Goal: Task Accomplishment & Management: Manage account settings

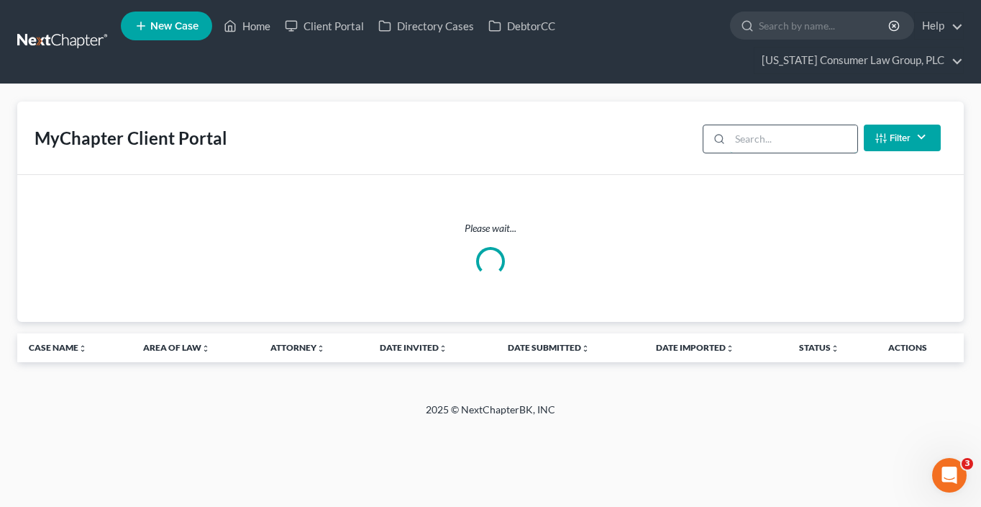
click at [770, 141] on input "search" at bounding box center [793, 138] width 127 height 27
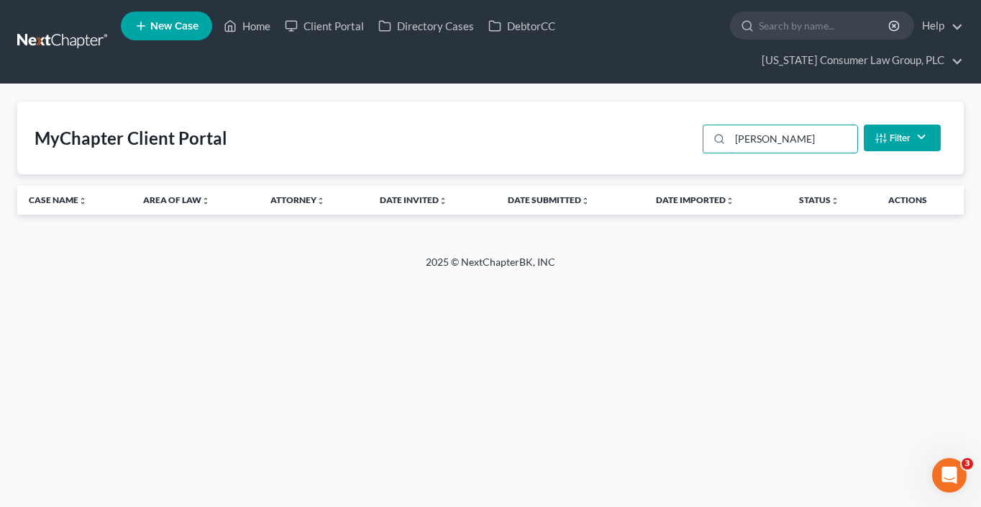
drag, startPoint x: 717, startPoint y: 143, endPoint x: 580, endPoint y: 143, distance: 136.7
click at [580, 143] on div "MyChapter Client Portal weissel Filter Status Filter... Invited In Progress Rea…" at bounding box center [490, 137] width 947 height 73
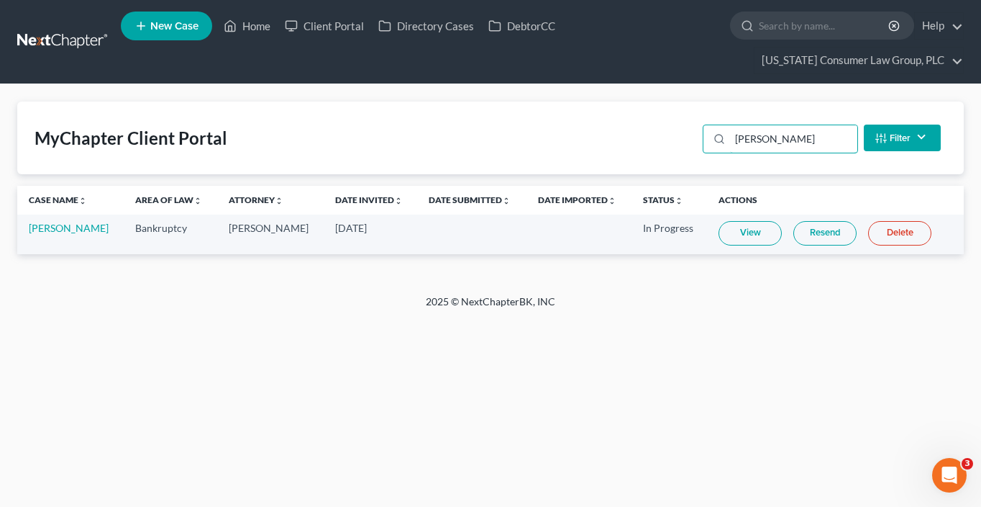
type input "wies"
click at [763, 229] on link "View" at bounding box center [750, 233] width 63 height 24
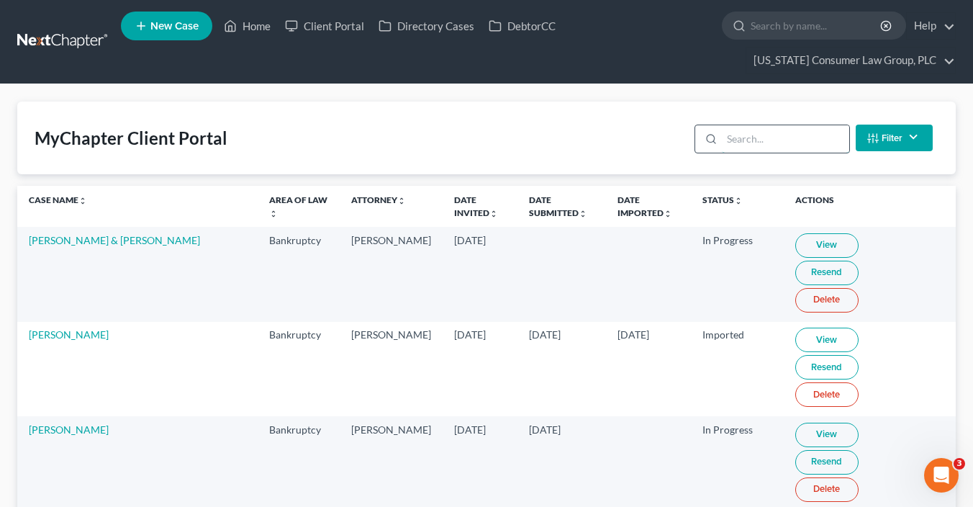
click at [776, 140] on input "search" at bounding box center [785, 138] width 127 height 27
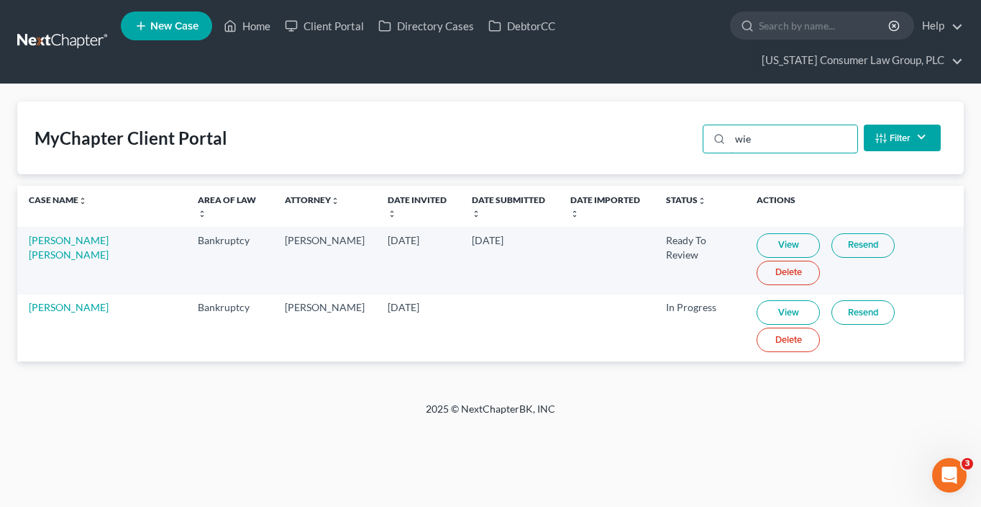
type input "wie"
click at [910, 126] on button "Filter" at bounding box center [902, 137] width 77 height 27
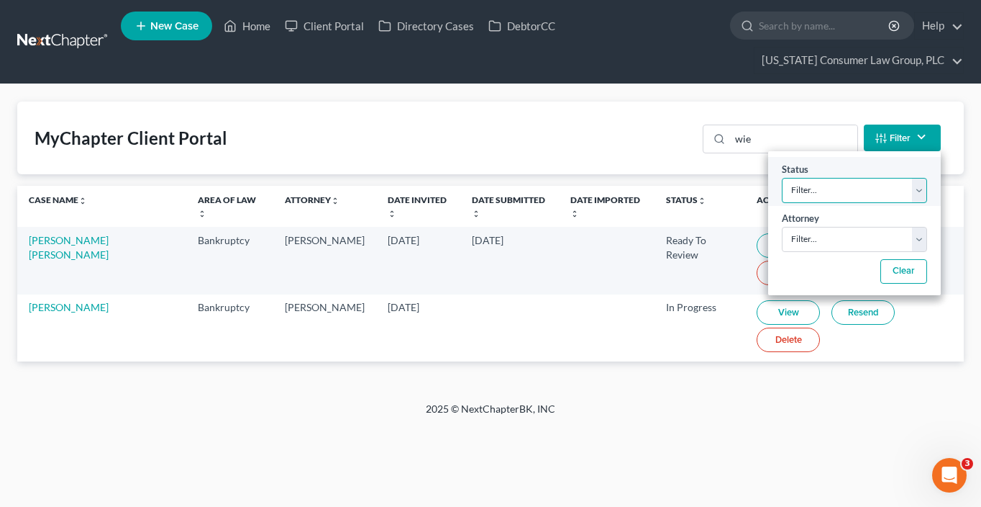
click at [899, 178] on select "Filter... Invited In Progress Ready To Review Reviewed Imported Sent Back To De…" at bounding box center [854, 190] width 145 height 25
select select "1"
click at [782, 178] on select "Filter... Invited In Progress Ready To Review Reviewed Imported Sent Back To De…" at bounding box center [854, 190] width 145 height 25
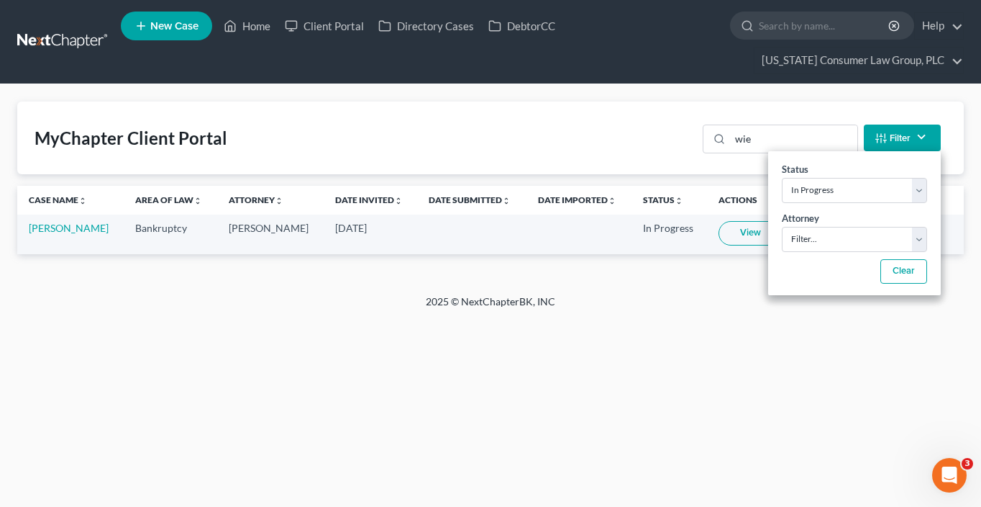
drag, startPoint x: 694, startPoint y: 325, endPoint x: 718, endPoint y: 248, distance: 81.5
click at [694, 324] on div "Home New Case Client Portal Directory Cases DebtorCC Arizona Consumer Law Group…" at bounding box center [490, 253] width 981 height 507
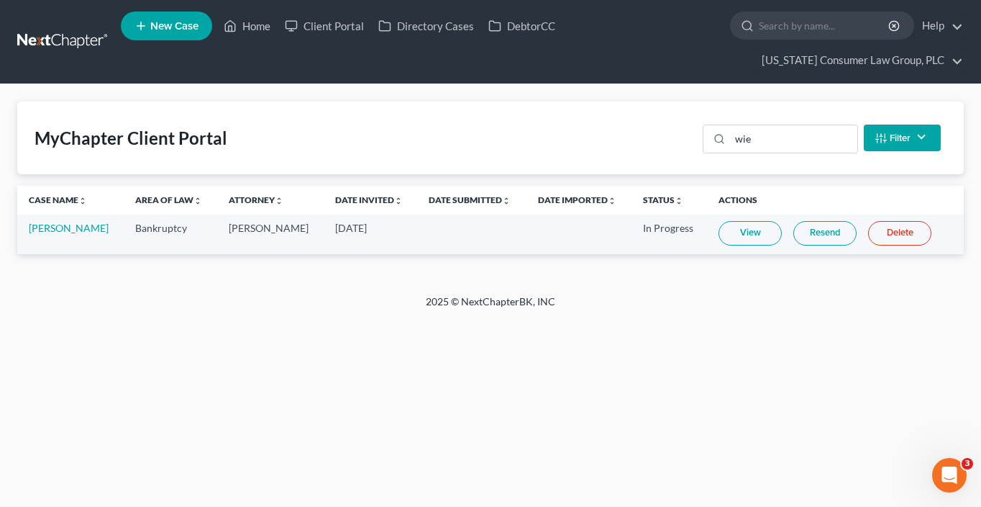
click at [720, 234] on link "View" at bounding box center [750, 233] width 63 height 24
click at [770, 144] on input "wie" at bounding box center [793, 138] width 127 height 27
drag, startPoint x: 712, startPoint y: 140, endPoint x: 705, endPoint y: 140, distance: 7.2
click at [707, 140] on div "wie" at bounding box center [780, 138] width 155 height 29
type input "lam"
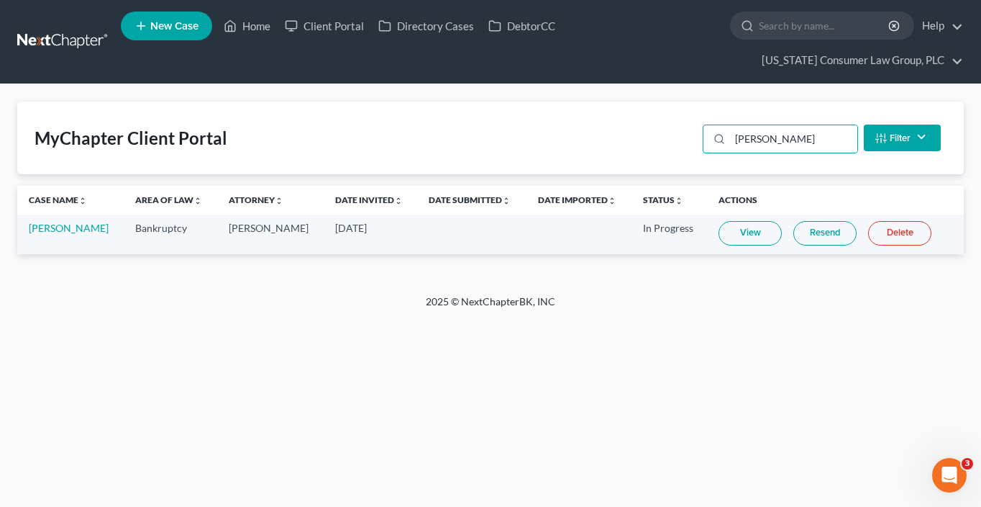
click at [894, 142] on button "Filter" at bounding box center [902, 137] width 77 height 27
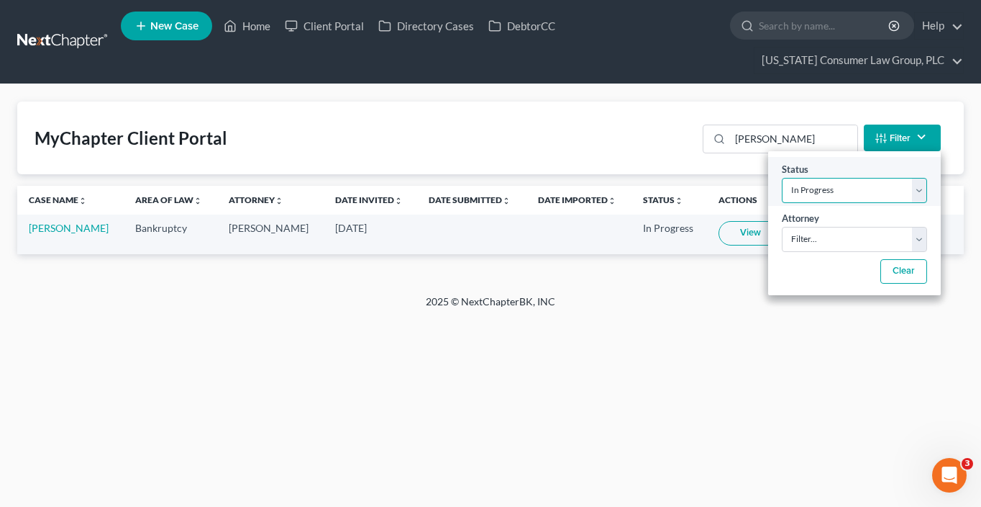
click at [853, 189] on select "Filter... Invited In Progress Ready To Review Reviewed Imported Sent Back To De…" at bounding box center [854, 190] width 145 height 25
select select
click at [782, 178] on select "Filter... Invited In Progress Ready To Review Reviewed Imported Sent Back To De…" at bounding box center [854, 190] width 145 height 25
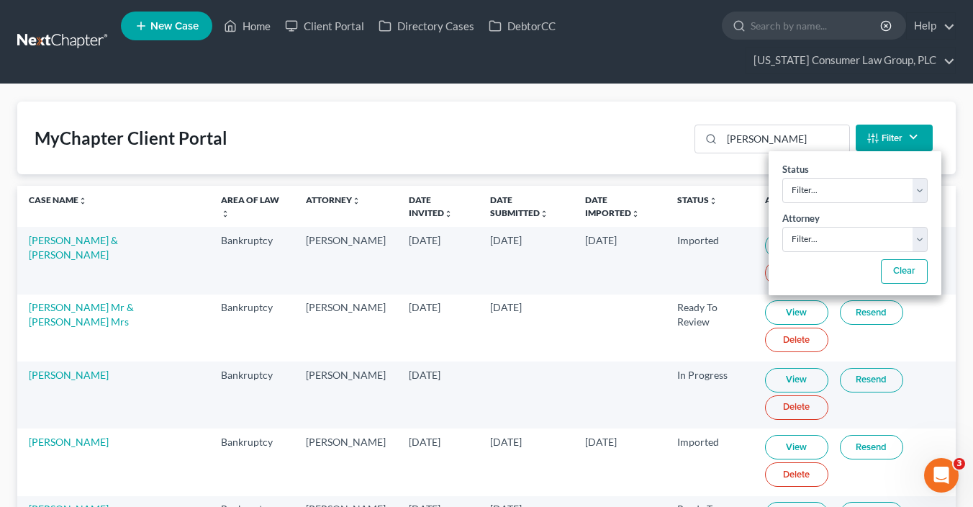
click at [332, 132] on div "MyChapter Client Portal lam Filter Status Filter... Invited In Progress Ready T…" at bounding box center [486, 137] width 938 height 73
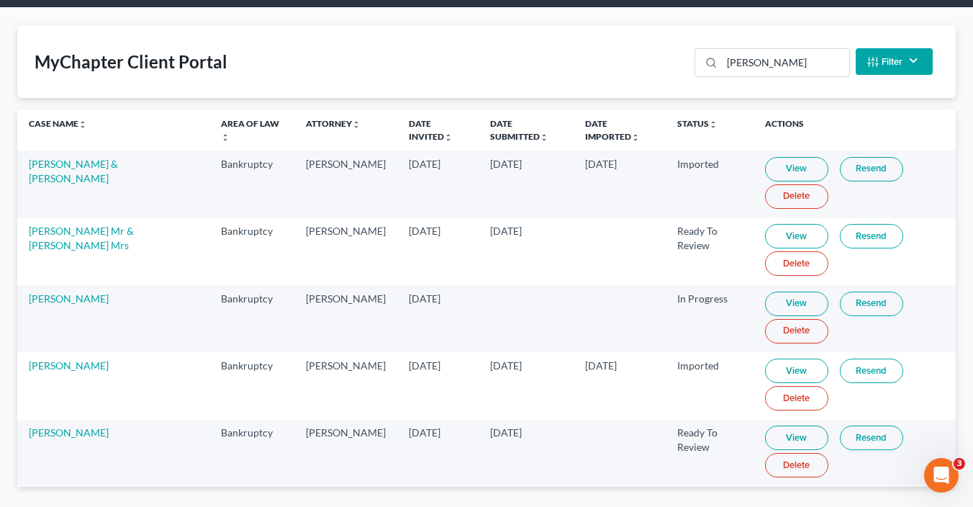
scroll to position [119, 0]
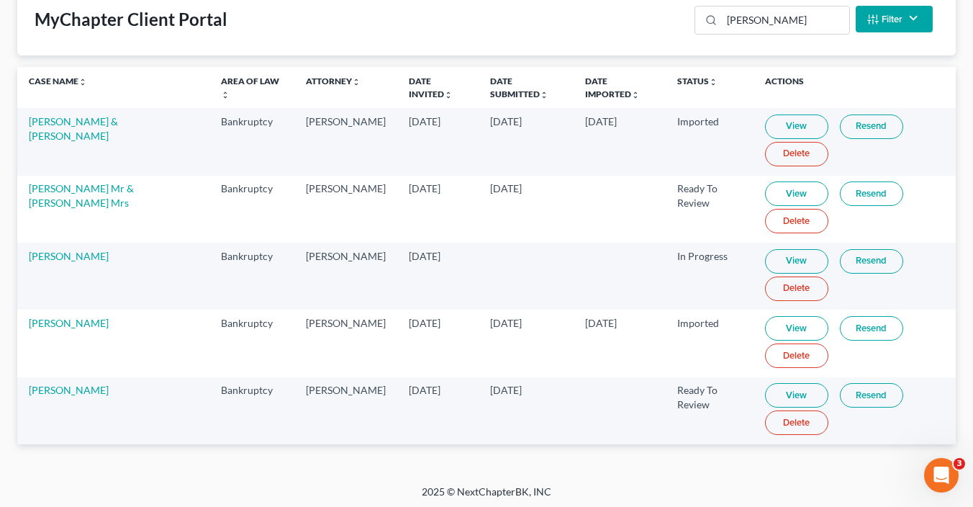
click at [781, 388] on link "View" at bounding box center [796, 395] width 63 height 24
click at [784, 23] on input "lam" at bounding box center [785, 19] width 127 height 27
drag, startPoint x: 765, startPoint y: 22, endPoint x: 621, endPoint y: 18, distance: 144.0
click at [621, 18] on div "MyChapter Client Portal lam Filter Status Filter... Invited In Progress Ready T…" at bounding box center [486, 19] width 938 height 73
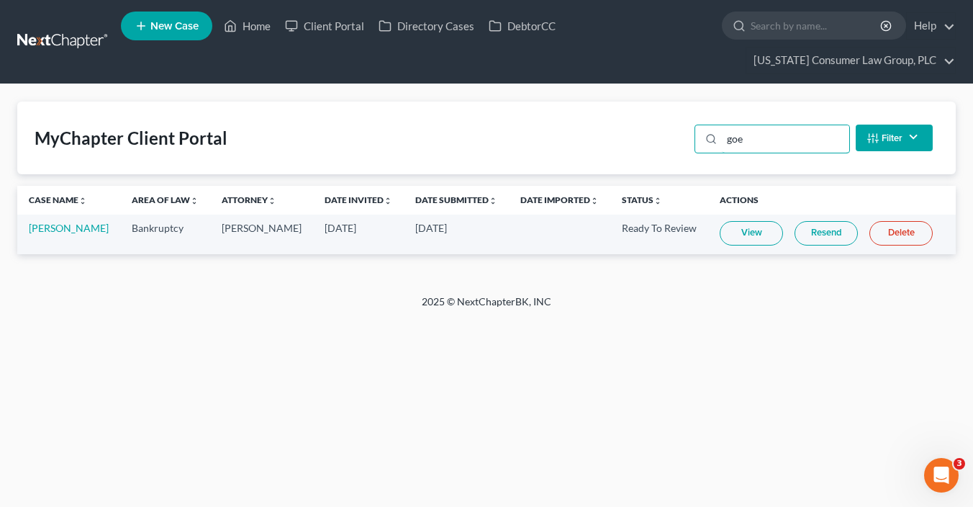
scroll to position [0, 0]
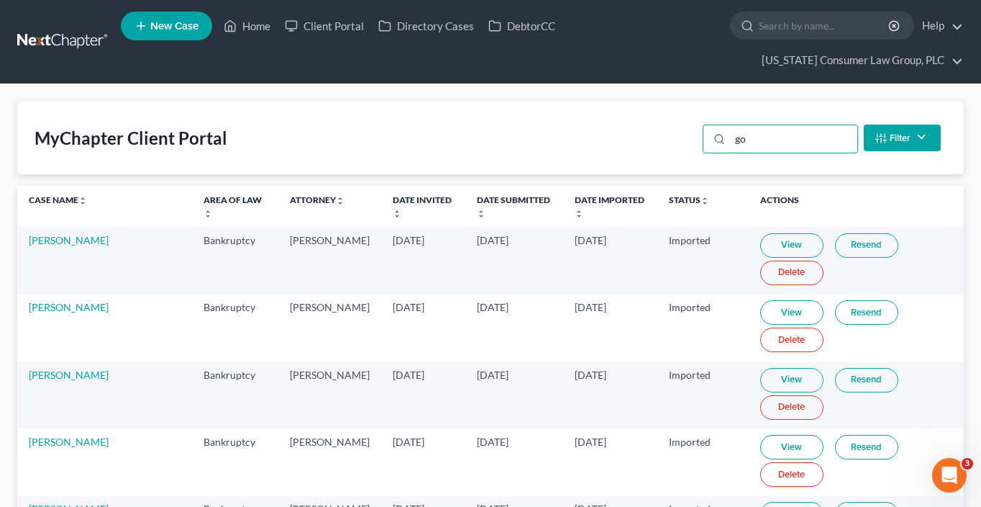
type input "g"
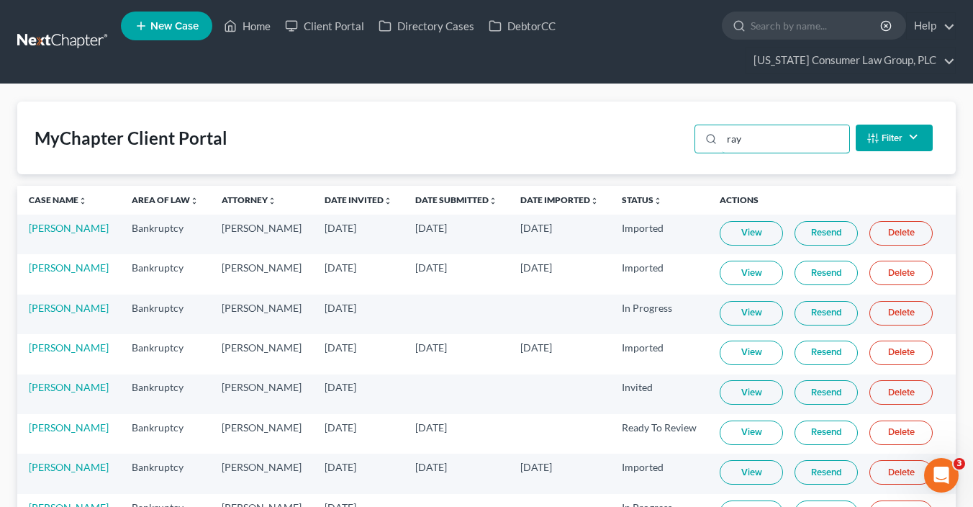
type input "ray"
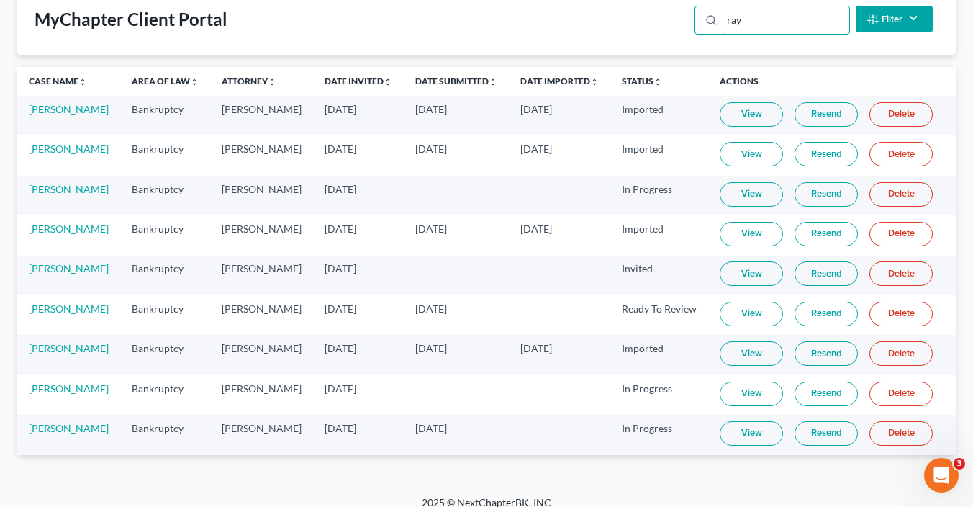
scroll to position [130, 0]
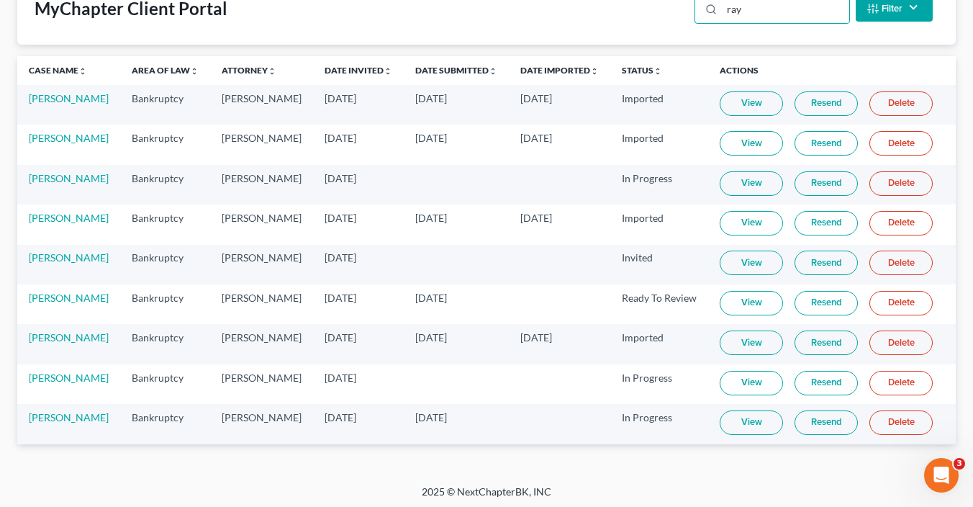
click at [727, 416] on link "View" at bounding box center [751, 422] width 63 height 24
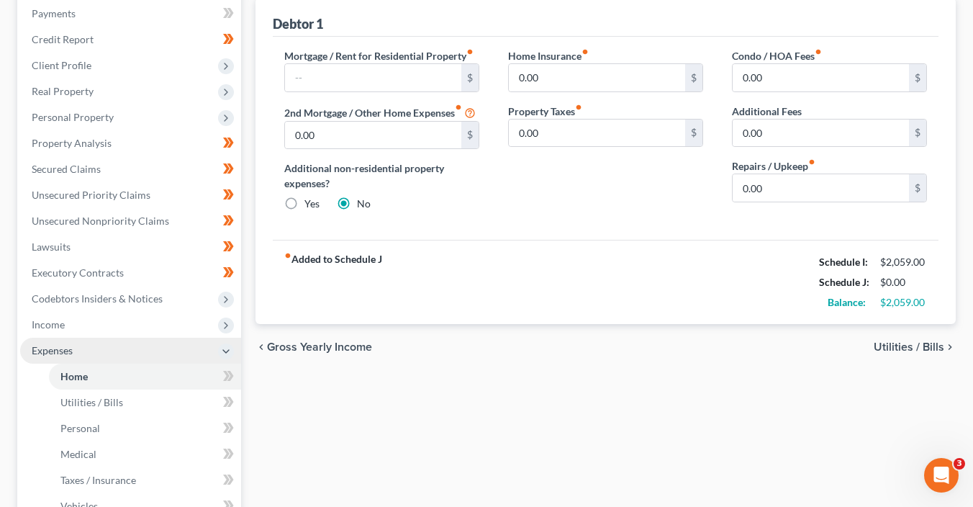
scroll to position [214, 0]
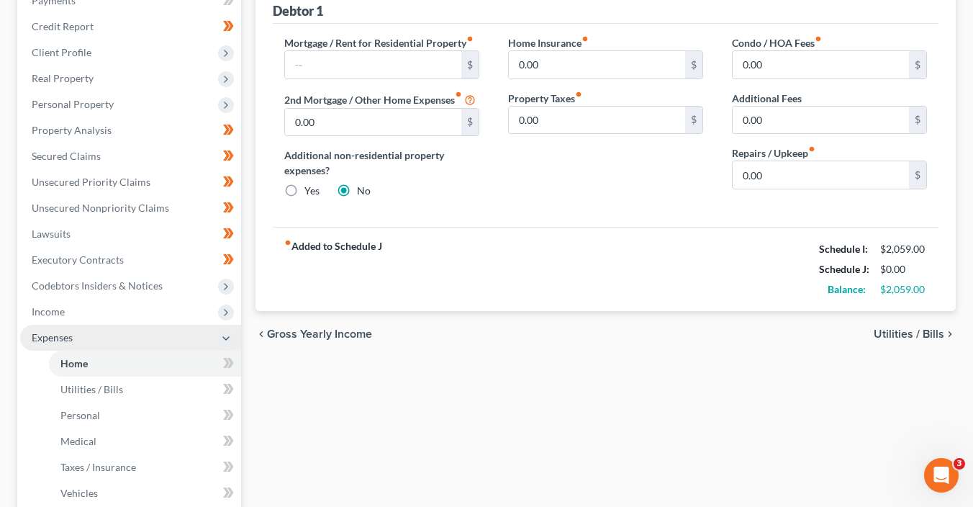
click at [138, 330] on span "Expenses" at bounding box center [130, 337] width 221 height 26
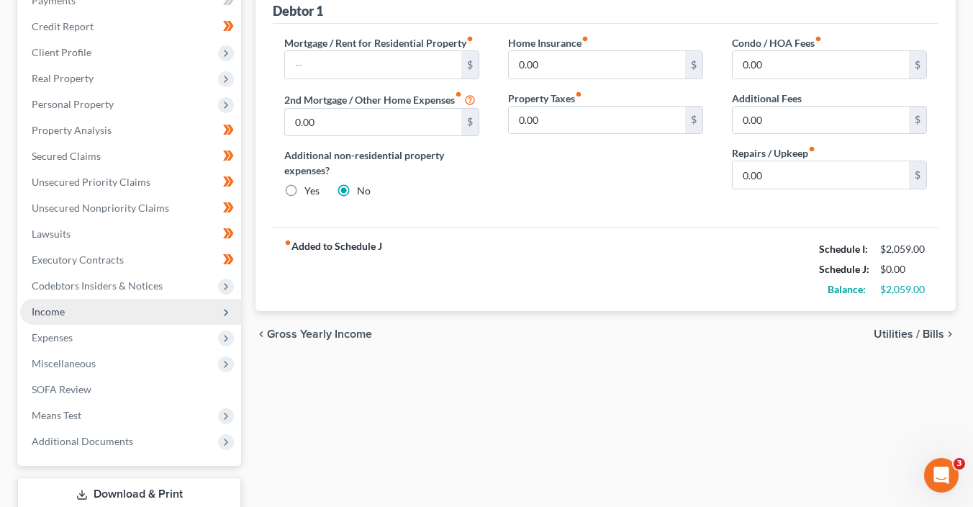
click at [141, 307] on span "Income" at bounding box center [130, 312] width 221 height 26
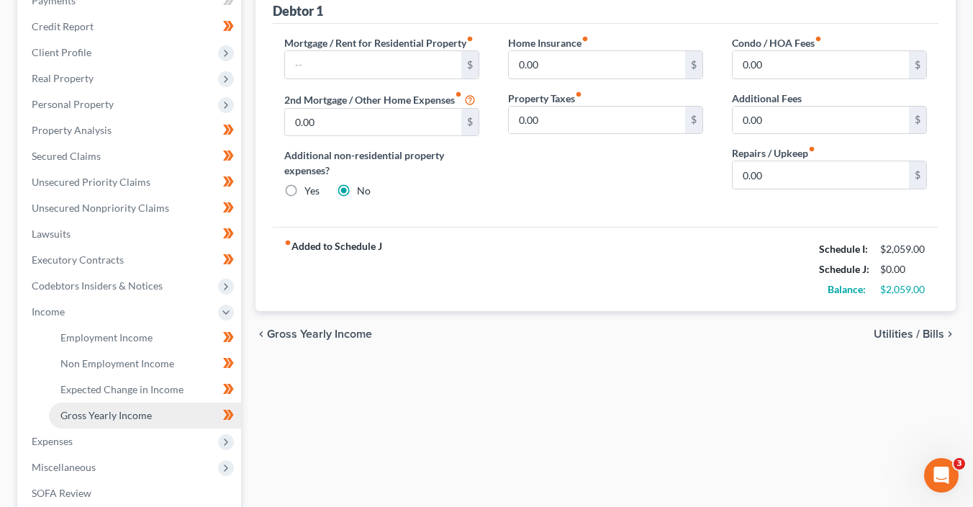
click at [155, 410] on link "Gross Yearly Income" at bounding box center [145, 415] width 192 height 26
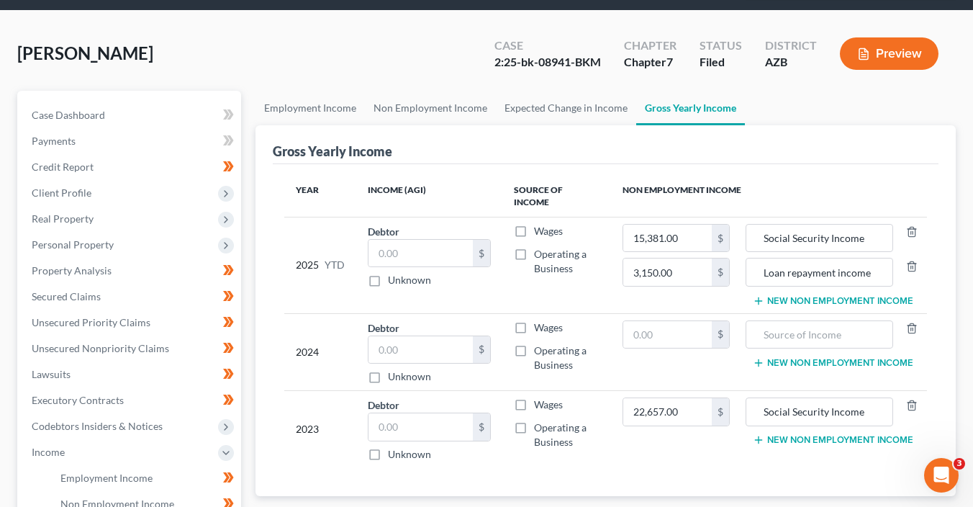
scroll to position [80, 0]
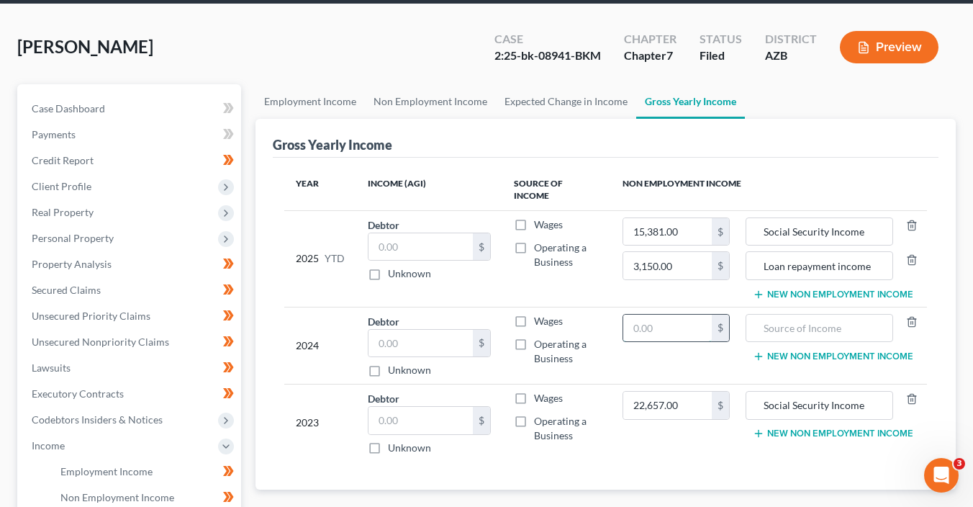
click at [651, 319] on input "text" at bounding box center [667, 327] width 88 height 27
type input "20,508"
click at [886, 221] on div "Social Security Income" at bounding box center [818, 231] width 147 height 29
click at [871, 218] on input "Social Security Income" at bounding box center [819, 231] width 132 height 27
click at [843, 314] on input "text" at bounding box center [819, 327] width 132 height 27
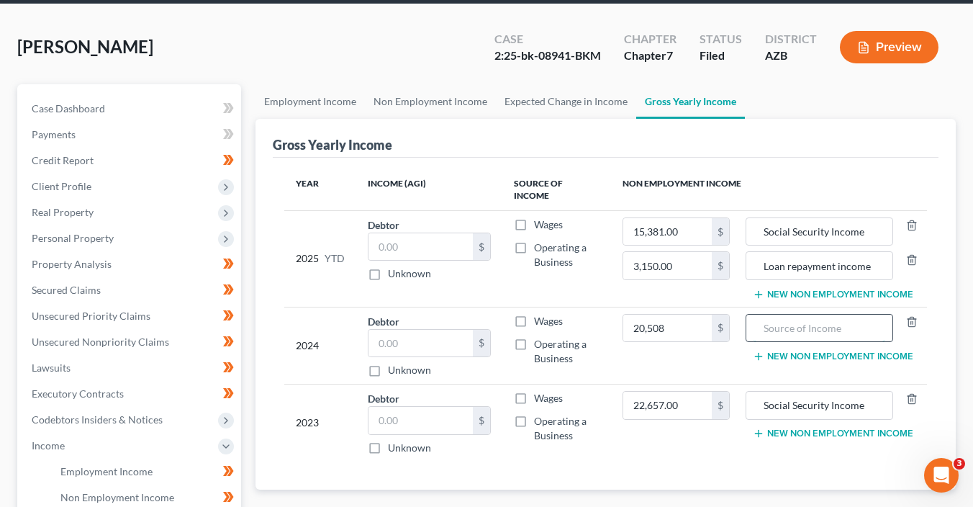
paste input "Social Security Income"
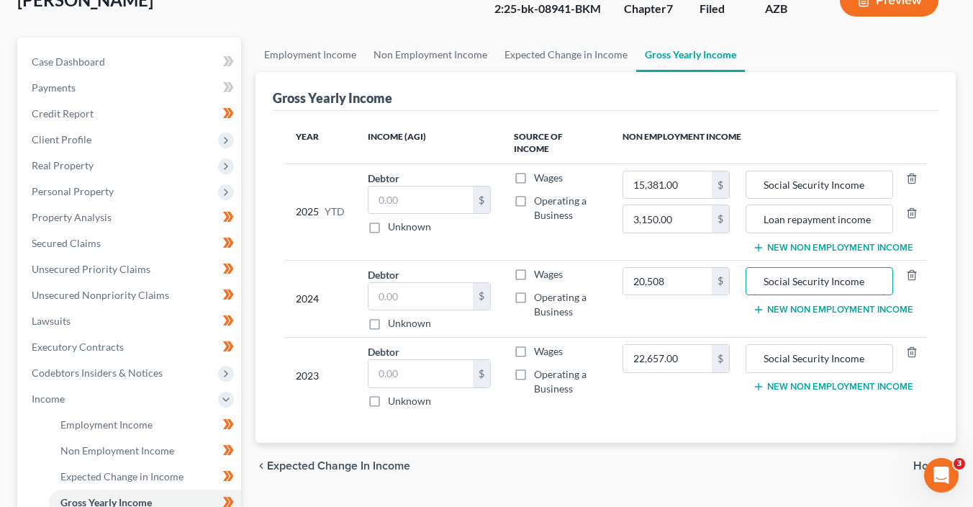
scroll to position [412, 0]
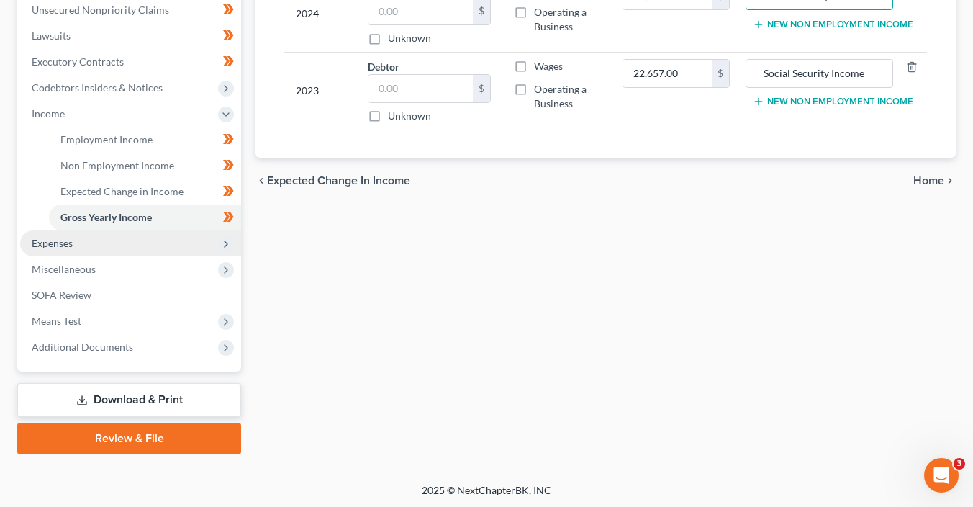
type input "Social Security Income"
click at [140, 238] on span "Expenses" at bounding box center [130, 243] width 221 height 26
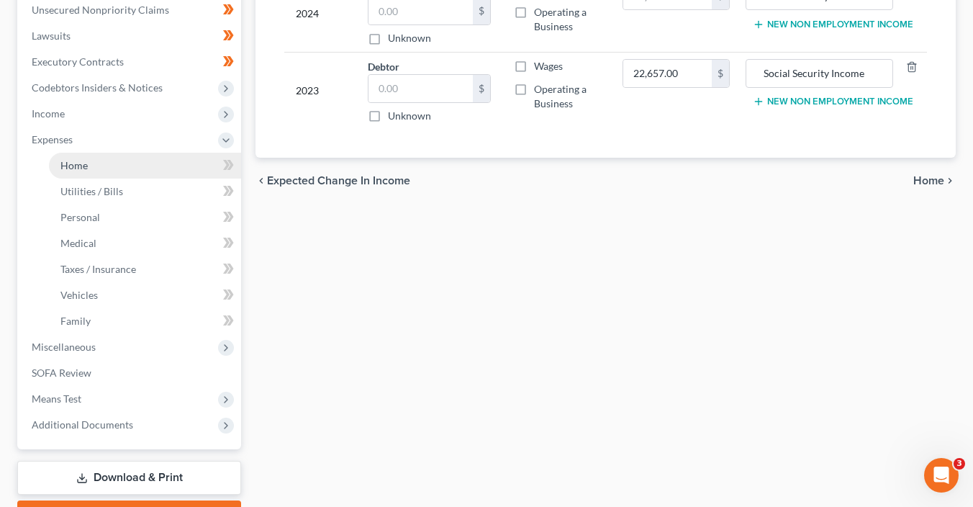
click at [108, 168] on link "Home" at bounding box center [145, 166] width 192 height 26
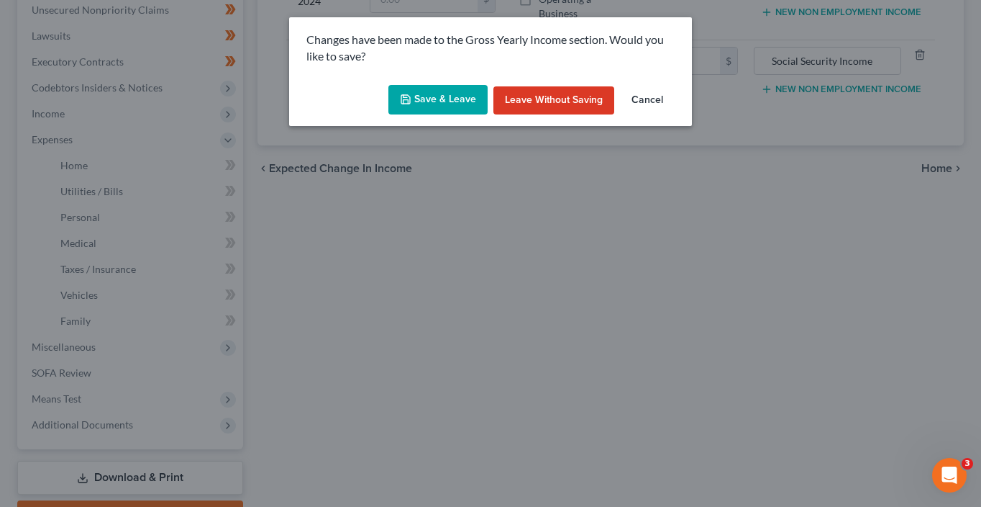
click at [440, 96] on button "Save & Leave" at bounding box center [438, 100] width 99 height 30
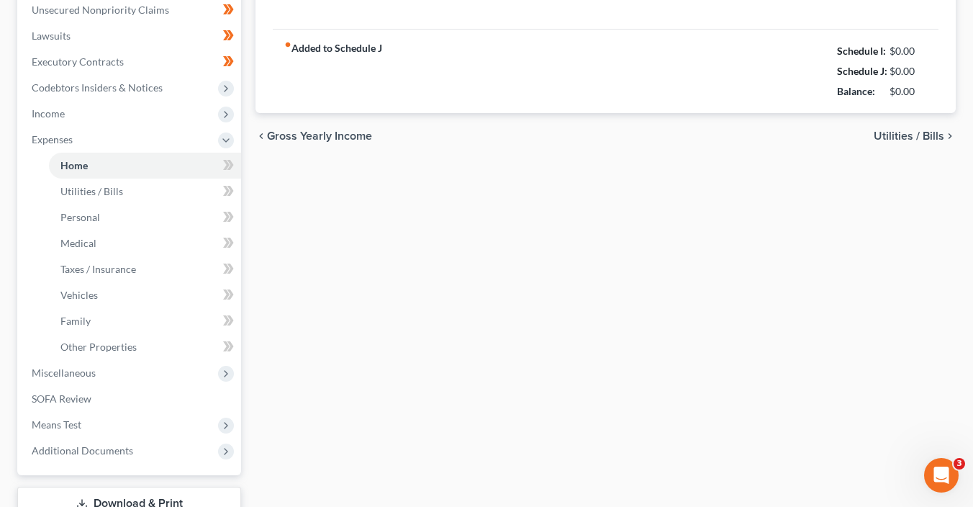
type input "0.00"
radio input "true"
type input "0.00"
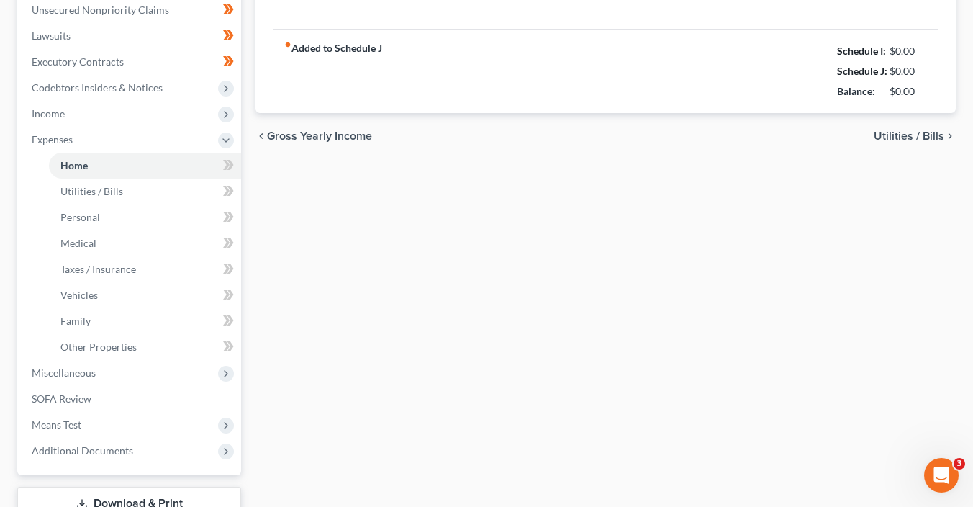
type input "0.00"
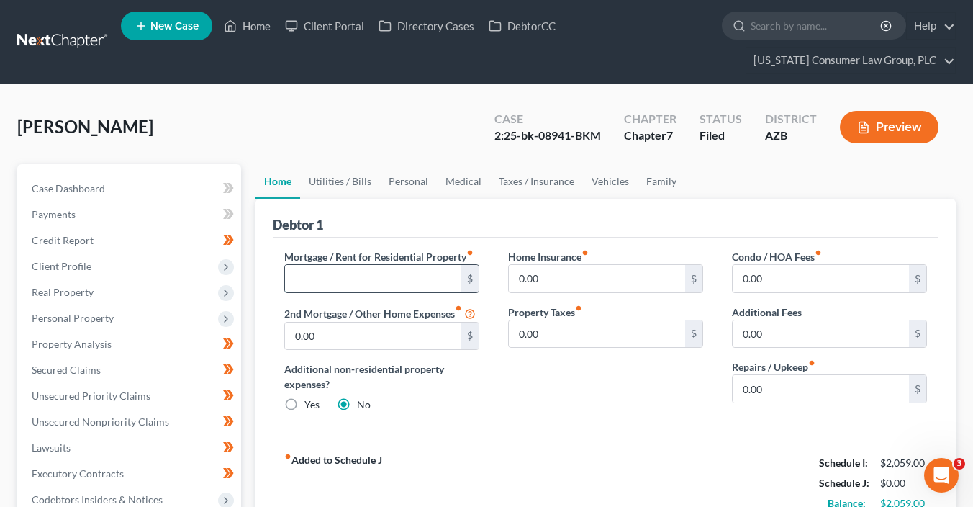
click at [353, 273] on input "text" at bounding box center [373, 278] width 176 height 27
type input "600"
click at [345, 179] on link "Utilities / Bills" at bounding box center [340, 181] width 80 height 35
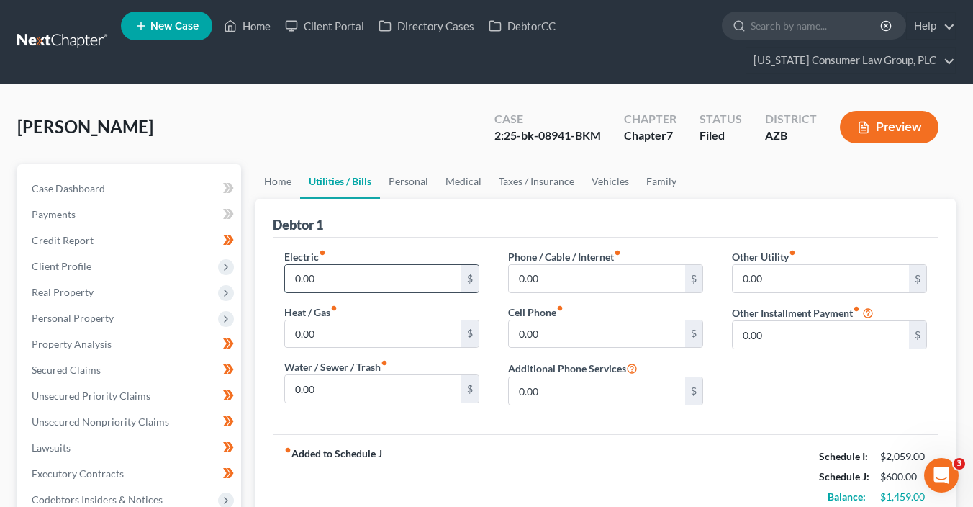
click at [327, 272] on input "0.00" at bounding box center [373, 278] width 176 height 27
type input "100"
type input "50"
type input "60"
type input "16"
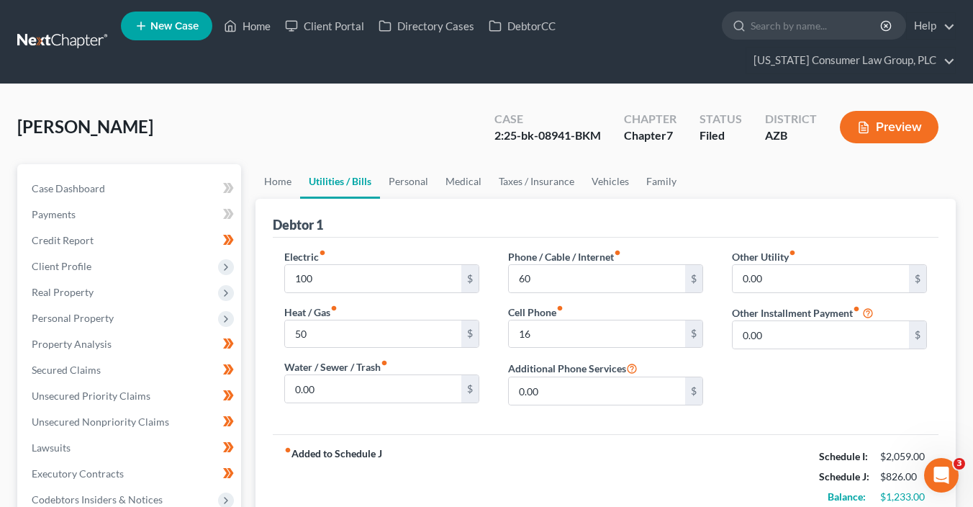
click at [378, 176] on link "Utilities / Bills" at bounding box center [340, 181] width 80 height 35
click at [399, 183] on link "Personal" at bounding box center [408, 181] width 57 height 35
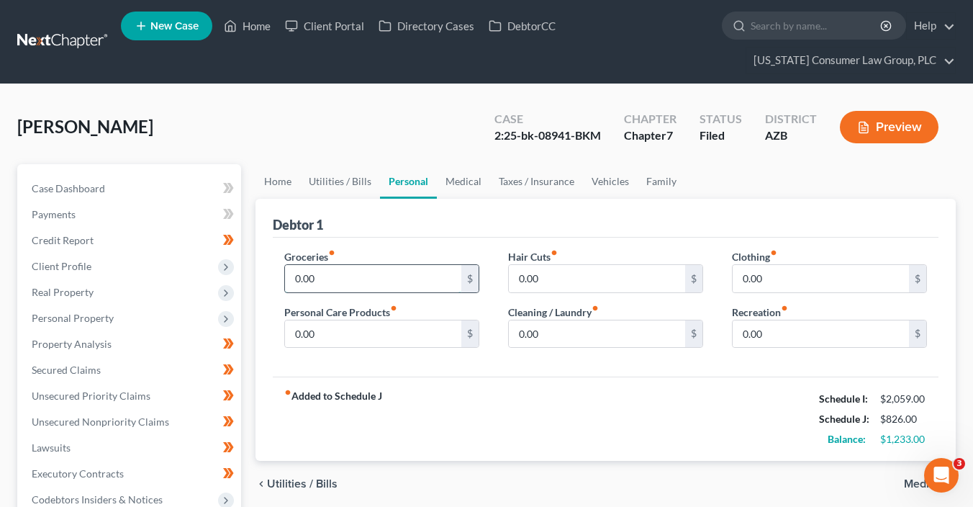
click at [359, 269] on input "0.00" at bounding box center [373, 278] width 176 height 27
type input "350"
type input "20"
type input "0"
type input "40"
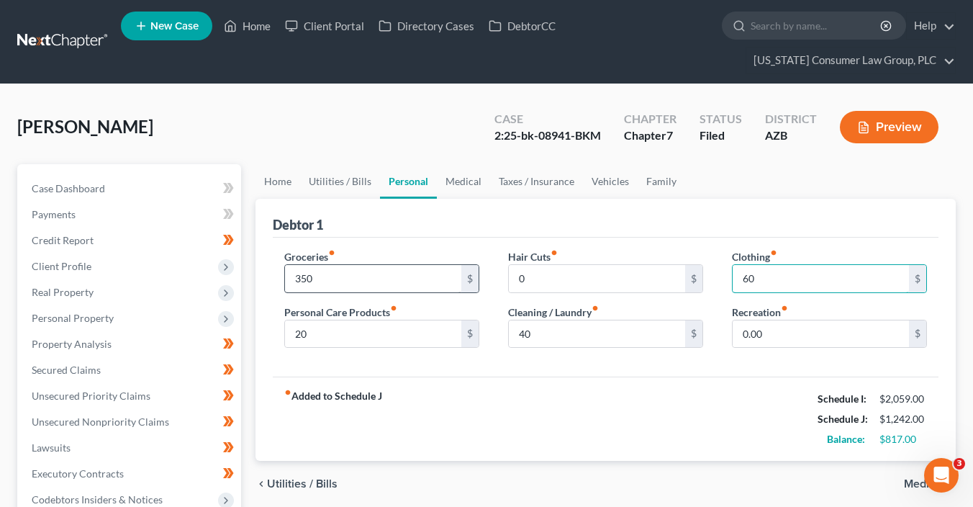
type input "60"
type input "100"
click at [589, 178] on link "Vehicles" at bounding box center [610, 181] width 55 height 35
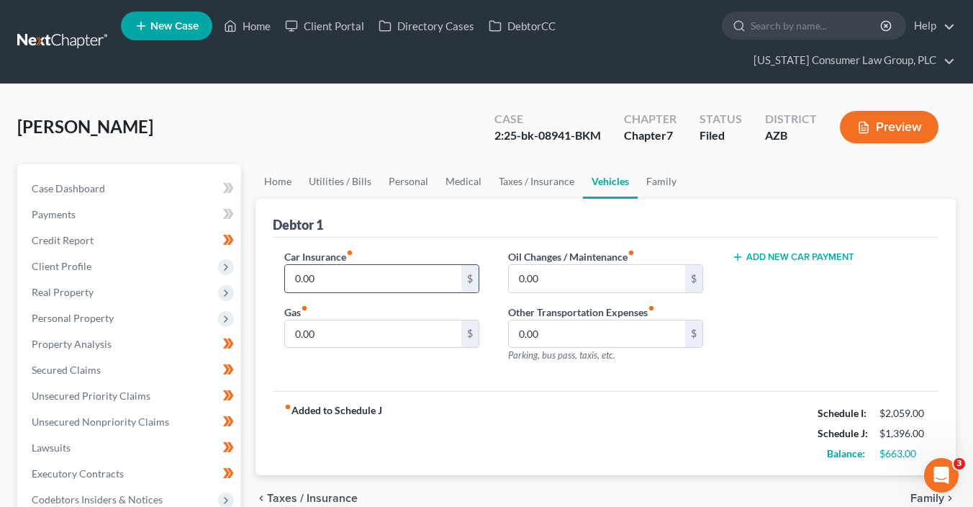
click at [339, 285] on input "0.00" at bounding box center [373, 278] width 176 height 27
type input "778"
type input "50"
click at [355, 276] on input "778" at bounding box center [373, 278] width 176 height 27
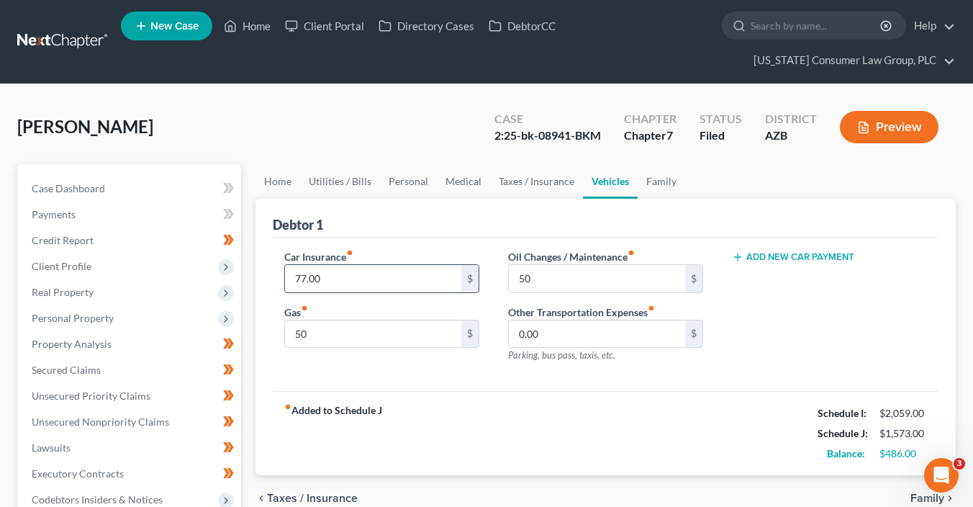
type input "77.00"
click at [403, 181] on link "Personal" at bounding box center [408, 181] width 57 height 35
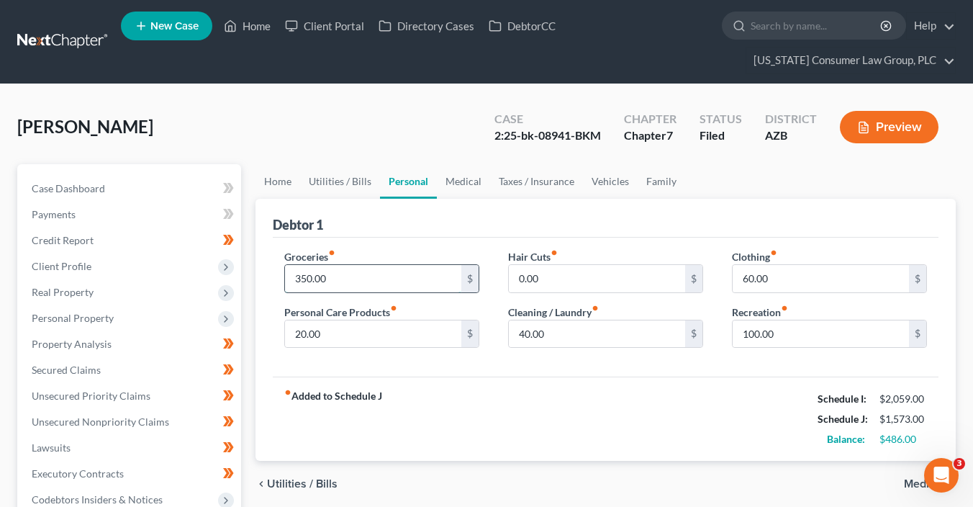
click at [339, 280] on input "350.00" at bounding box center [373, 278] width 176 height 27
type input "450"
type input "50"
type input "1"
type input "60"
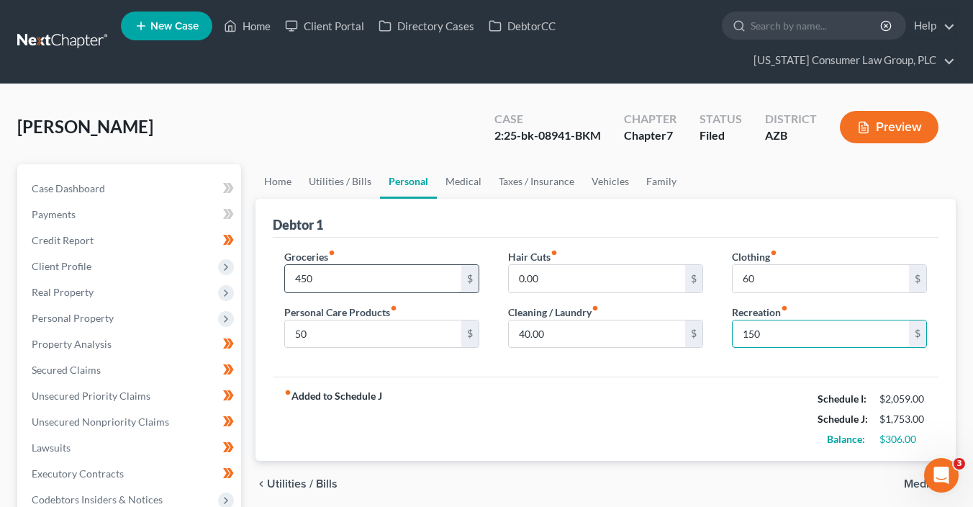
type input "150"
click at [432, 178] on link "Personal" at bounding box center [408, 181] width 57 height 35
click at [465, 178] on link "Medical" at bounding box center [463, 181] width 53 height 35
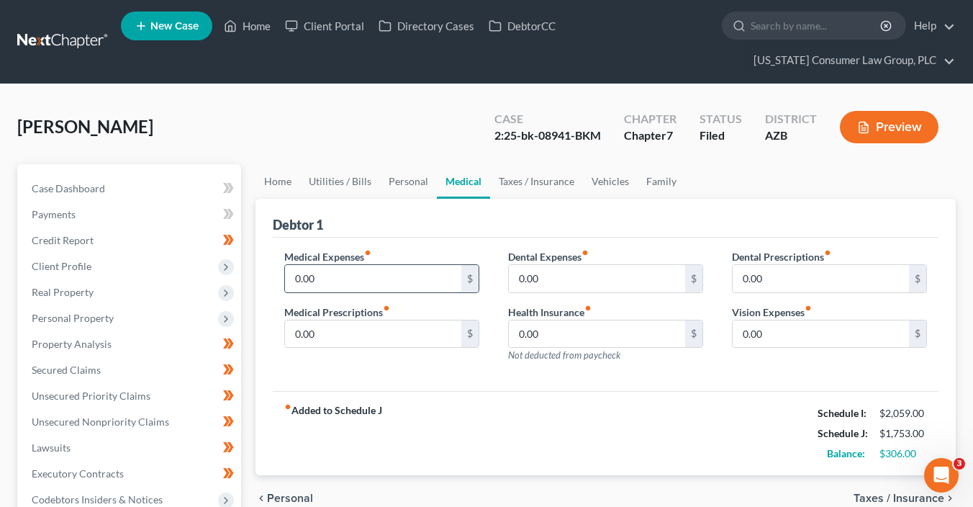
click at [328, 278] on input "0.00" at bounding box center [373, 278] width 176 height 27
type input "75"
click at [538, 173] on link "Taxes / Insurance" at bounding box center [536, 181] width 93 height 35
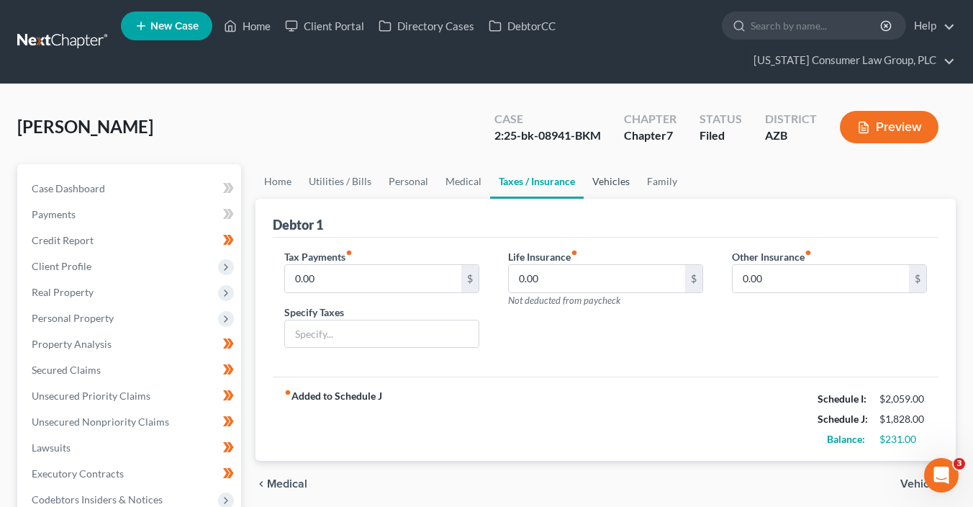
click at [612, 180] on link "Vehicles" at bounding box center [611, 181] width 55 height 35
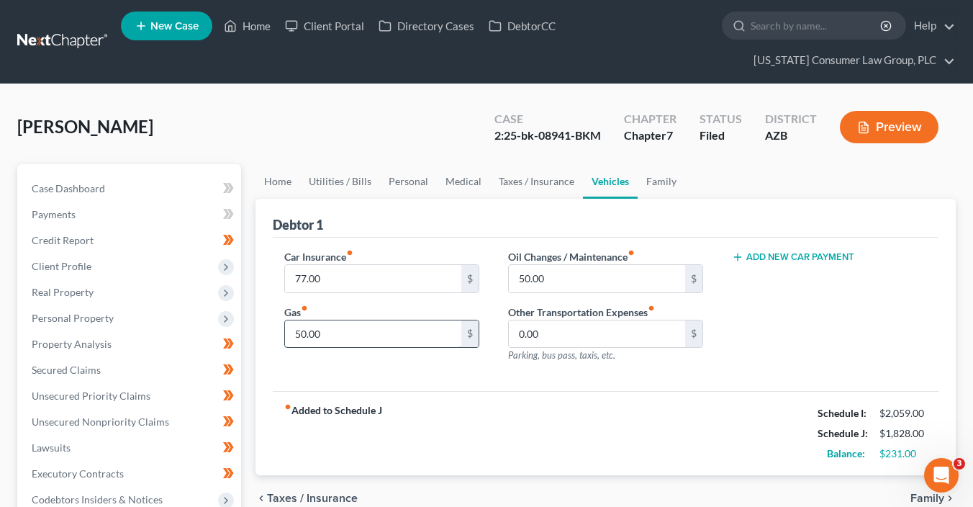
click at [391, 325] on input "50.00" at bounding box center [373, 333] width 176 height 27
type input "100"
click at [658, 184] on link "Family" at bounding box center [660, 181] width 47 height 35
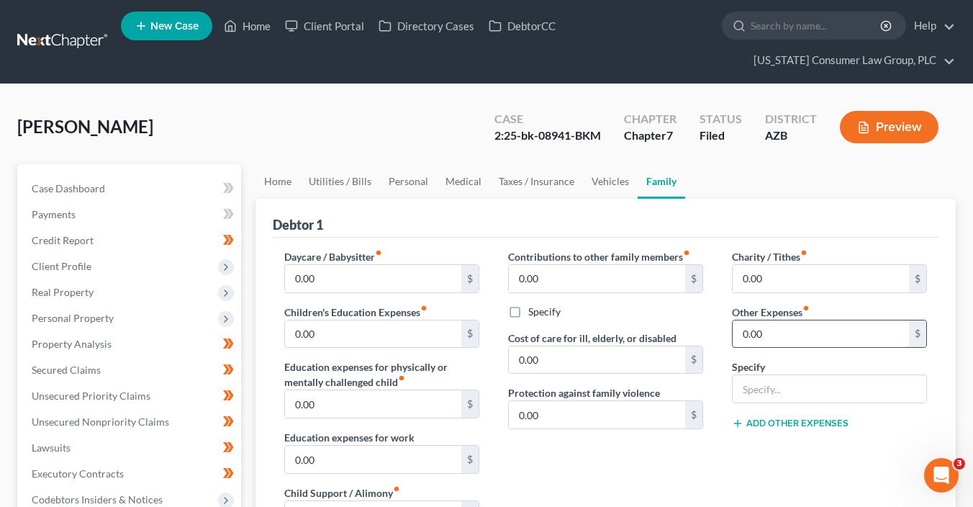
click at [786, 341] on input "0.00" at bounding box center [820, 333] width 176 height 27
type input "100"
type input "Misc. Expenses"
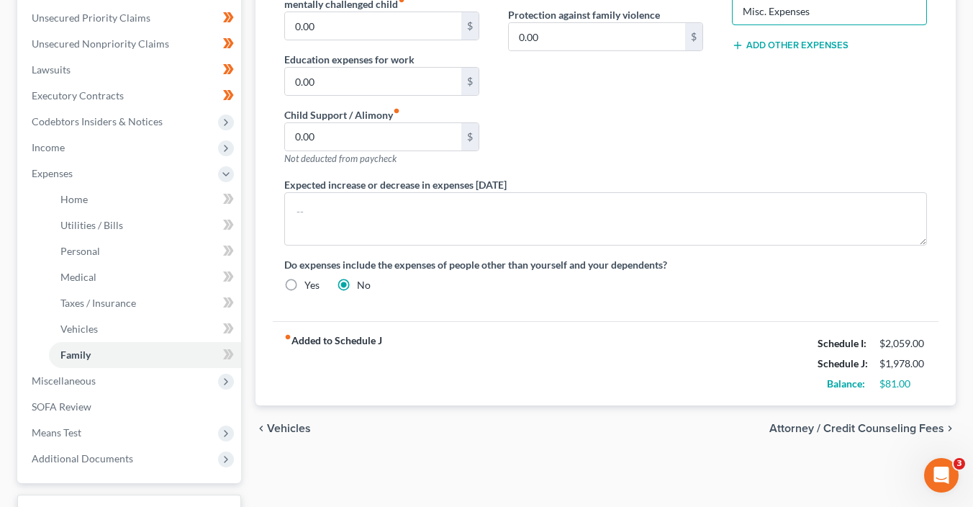
scroll to position [484, 0]
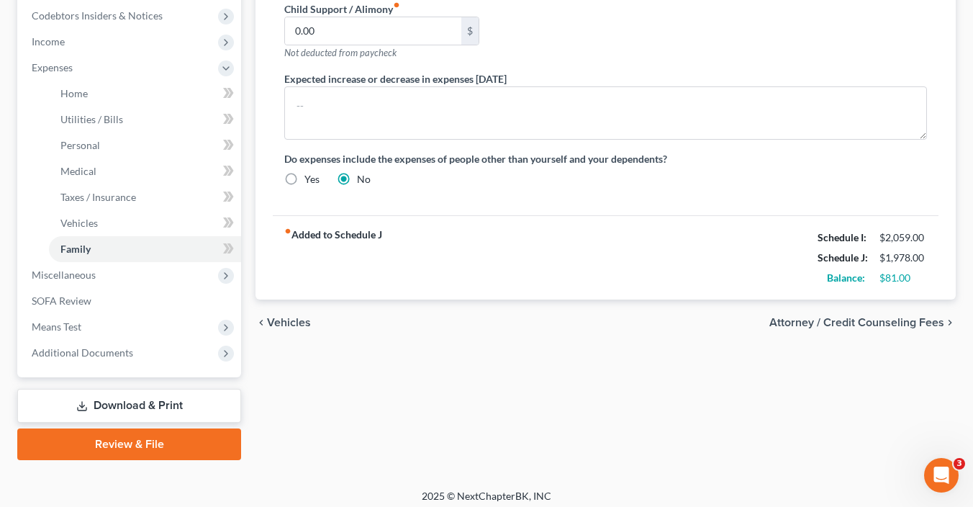
click at [881, 324] on span "Attorney / Credit Counseling Fees" at bounding box center [856, 323] width 175 height 12
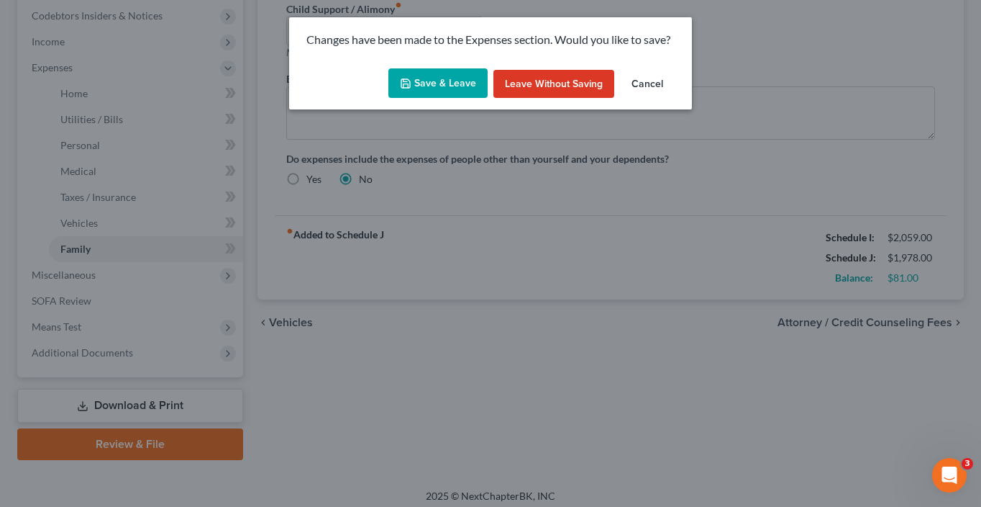
click at [435, 76] on button "Save & Leave" at bounding box center [438, 83] width 99 height 30
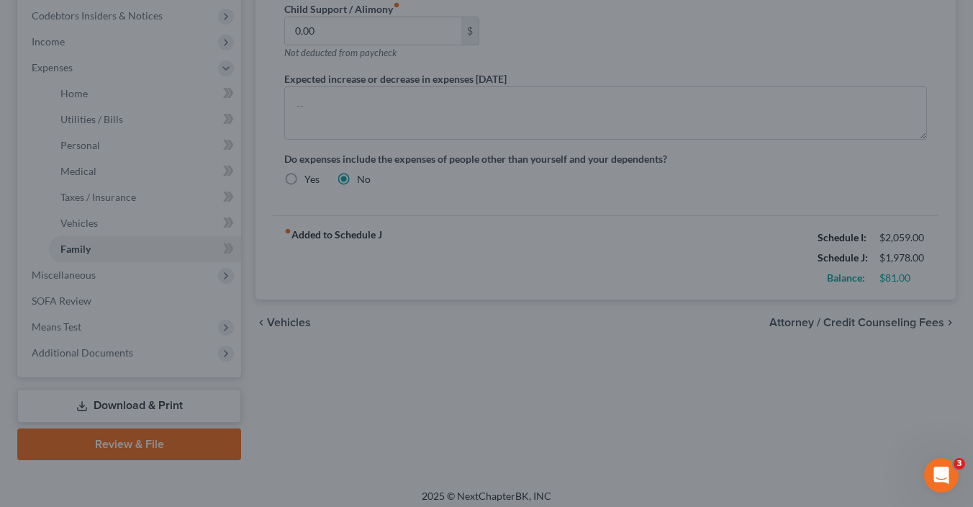
type input "100.00"
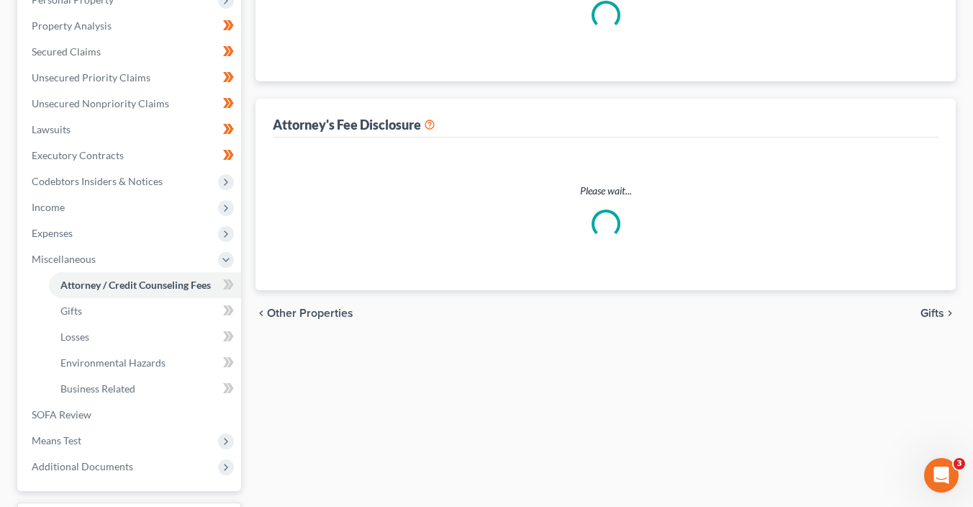
select select "8"
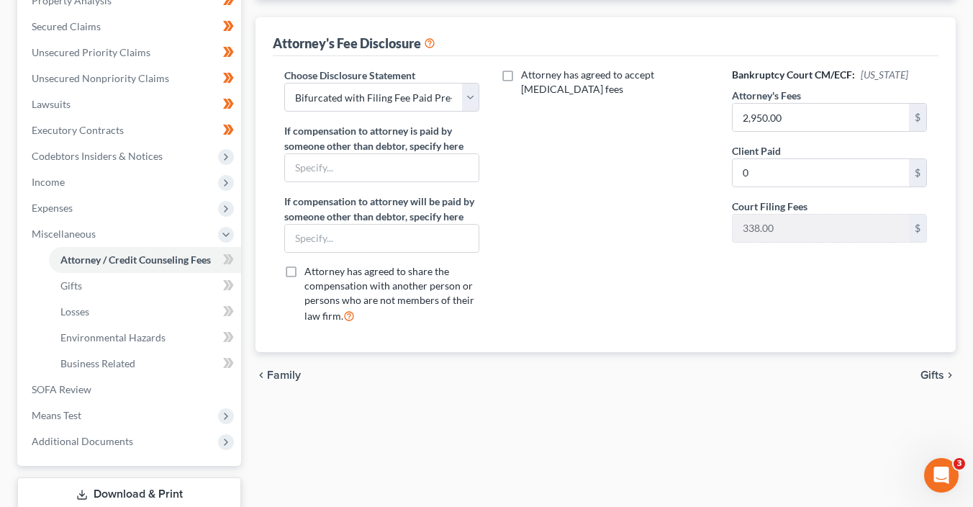
scroll to position [389, 0]
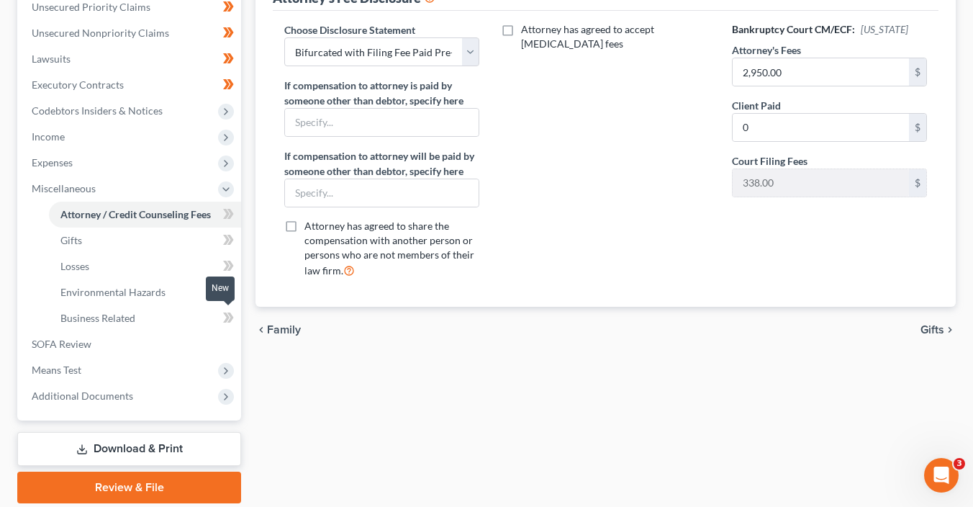
click at [239, 314] on span at bounding box center [228, 320] width 25 height 22
click at [238, 314] on span at bounding box center [228, 320] width 25 height 22
click at [232, 287] on icon at bounding box center [228, 292] width 11 height 18
click at [232, 263] on icon at bounding box center [230, 265] width 6 height 10
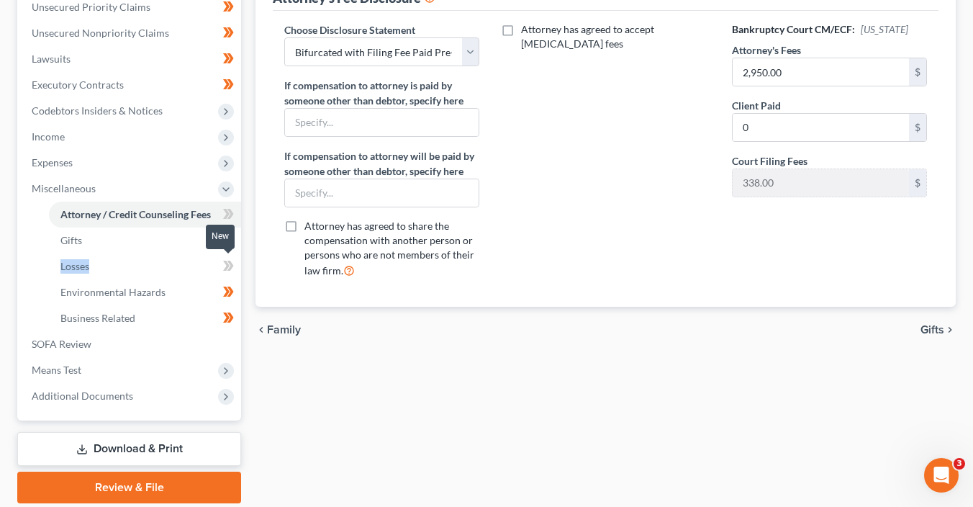
click at [232, 263] on icon at bounding box center [230, 265] width 6 height 10
click at [235, 233] on span at bounding box center [228, 242] width 25 height 22
click at [235, 217] on span at bounding box center [228, 216] width 25 height 22
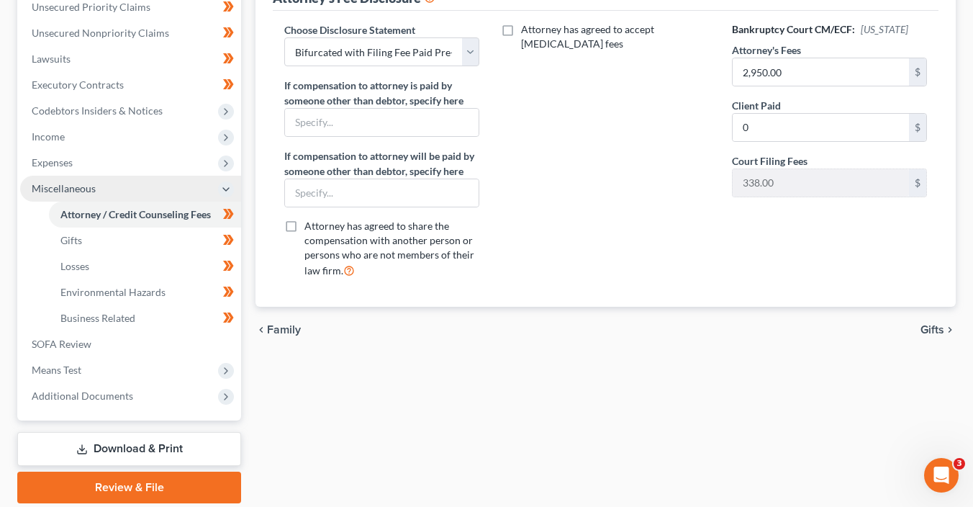
click at [229, 191] on icon at bounding box center [226, 189] width 12 height 12
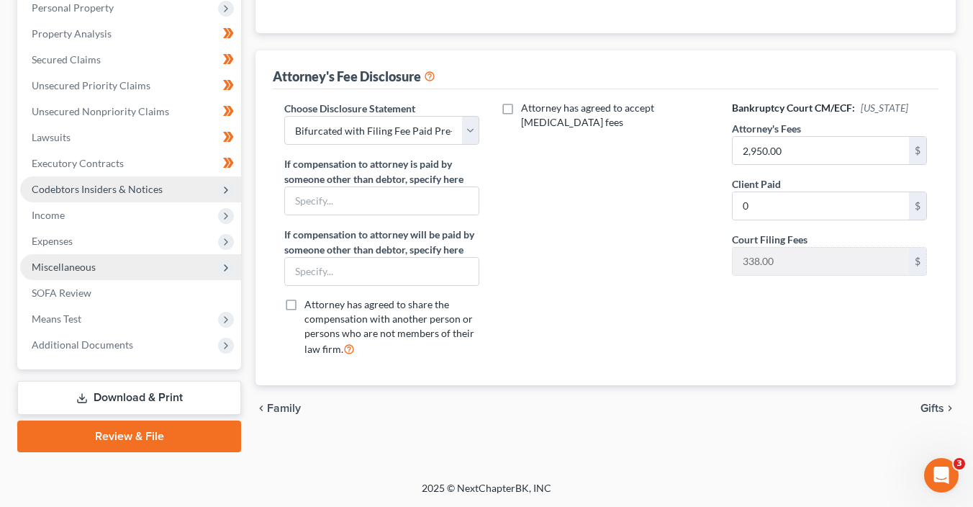
scroll to position [308, 0]
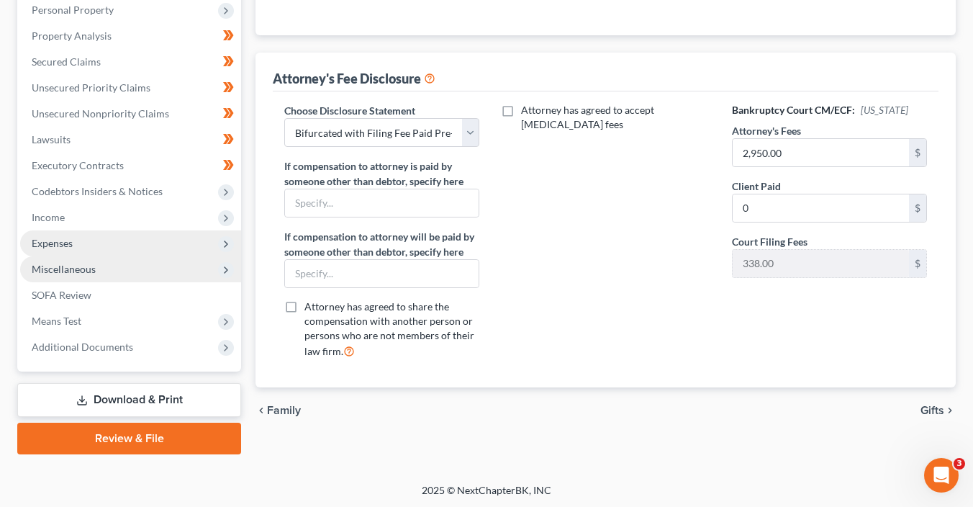
click at [222, 239] on icon at bounding box center [226, 244] width 12 height 12
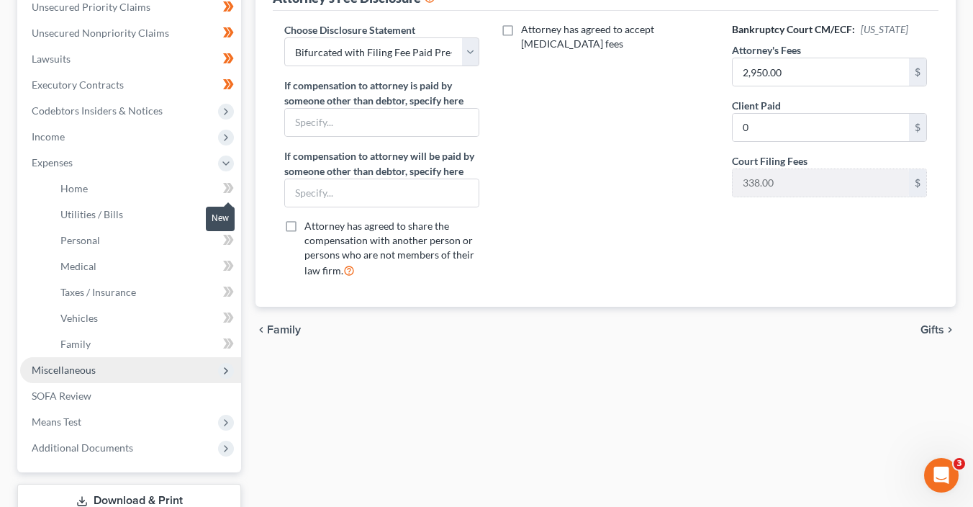
click at [236, 185] on span at bounding box center [228, 190] width 25 height 22
click at [237, 220] on span at bounding box center [228, 216] width 25 height 22
click at [235, 248] on span at bounding box center [228, 242] width 25 height 22
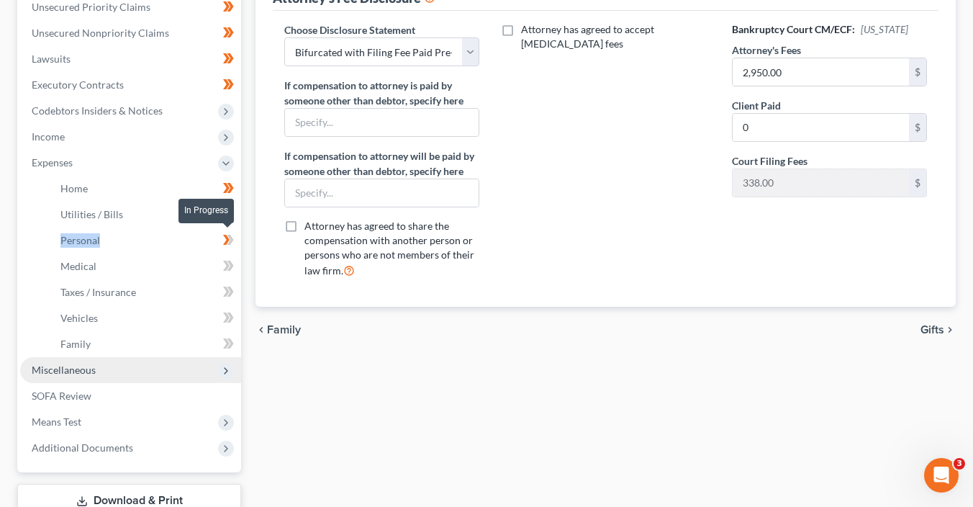
click at [235, 248] on span at bounding box center [228, 242] width 25 height 22
click at [235, 274] on span at bounding box center [228, 268] width 25 height 22
click at [236, 291] on span at bounding box center [228, 294] width 25 height 22
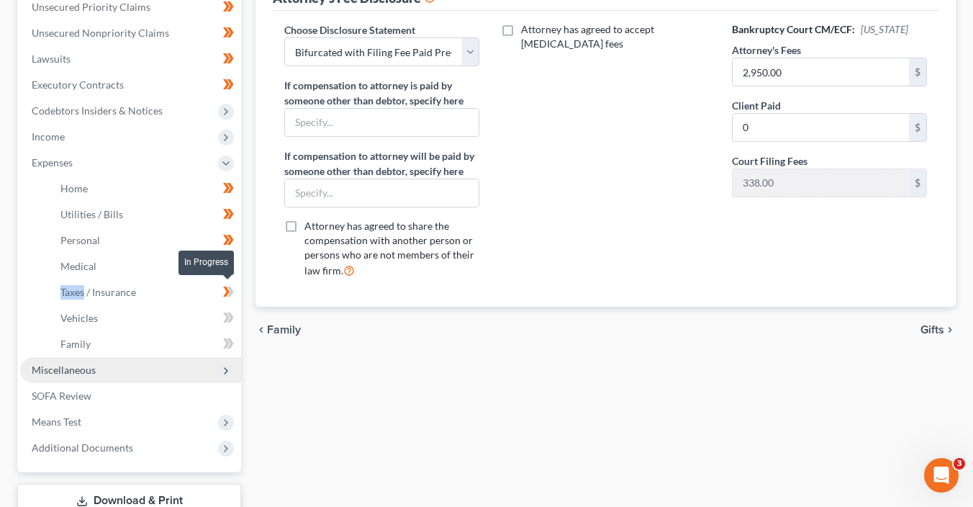
click at [236, 291] on span at bounding box center [228, 294] width 25 height 22
click at [236, 320] on span at bounding box center [228, 320] width 25 height 22
drag, startPoint x: 235, startPoint y: 320, endPoint x: 234, endPoint y: 342, distance: 22.4
click at [235, 321] on span at bounding box center [228, 320] width 25 height 22
click at [234, 342] on span at bounding box center [228, 346] width 25 height 22
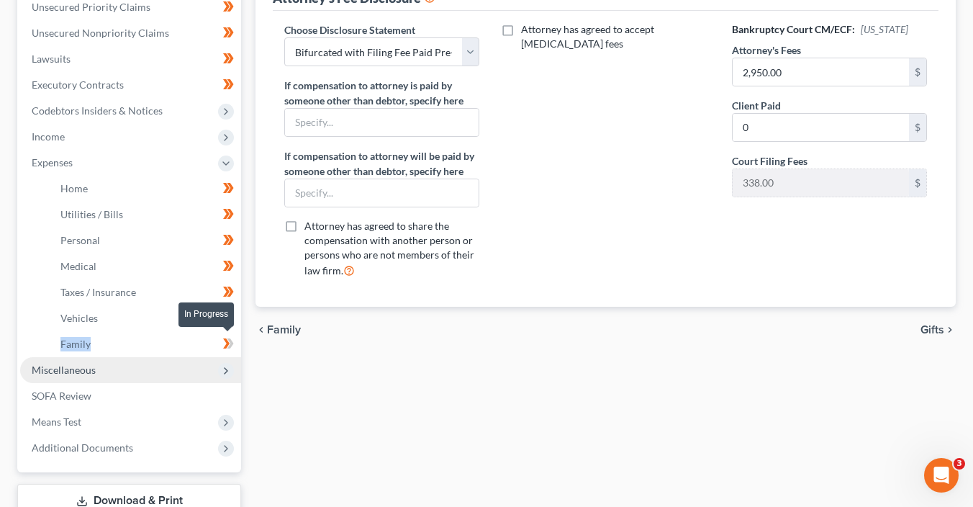
drag, startPoint x: 234, startPoint y: 342, endPoint x: 242, endPoint y: 250, distance: 93.2
click at [234, 342] on span at bounding box center [228, 346] width 25 height 22
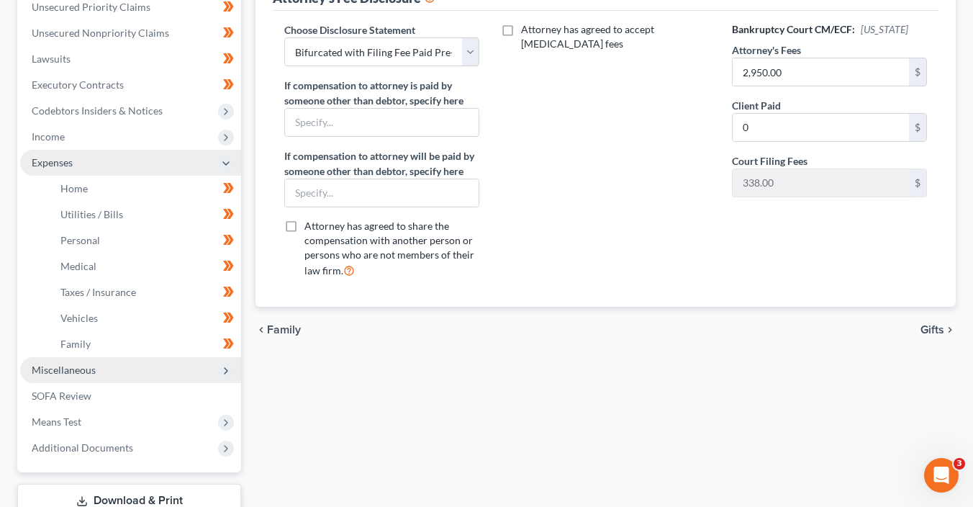
click at [229, 158] on icon at bounding box center [226, 164] width 12 height 12
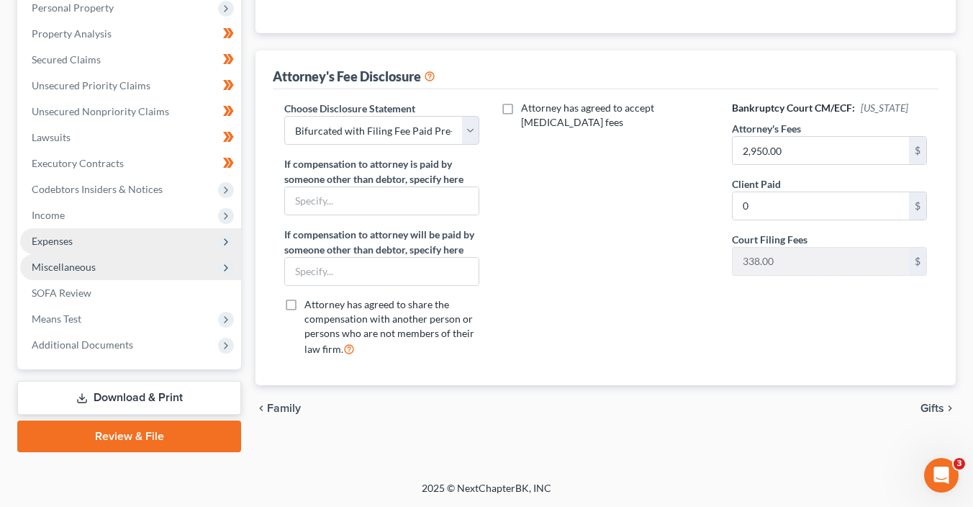
scroll to position [308, 0]
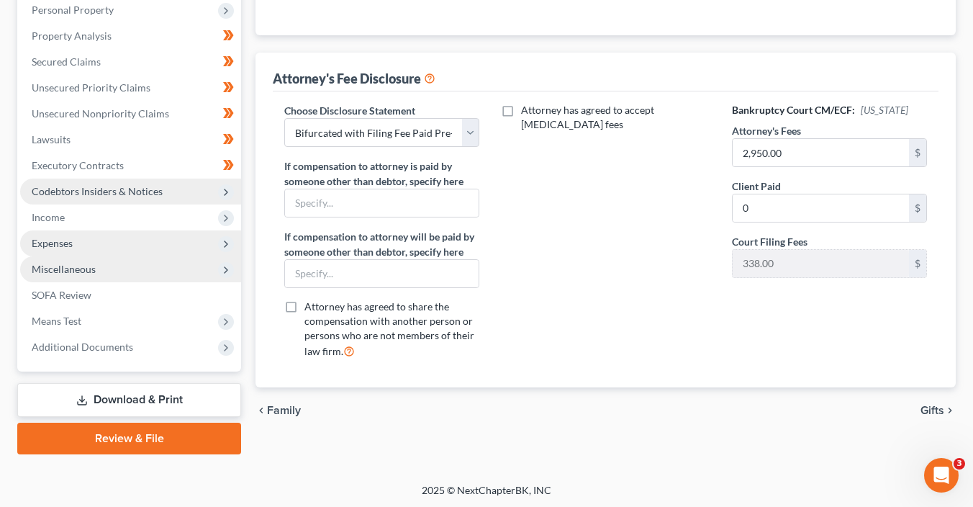
click at [224, 197] on icon at bounding box center [226, 192] width 16 height 16
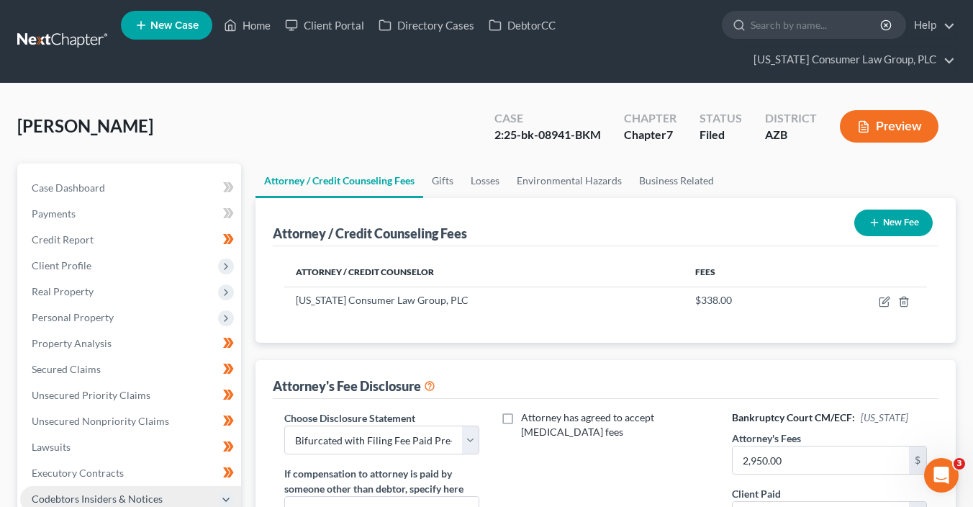
scroll to position [0, 0]
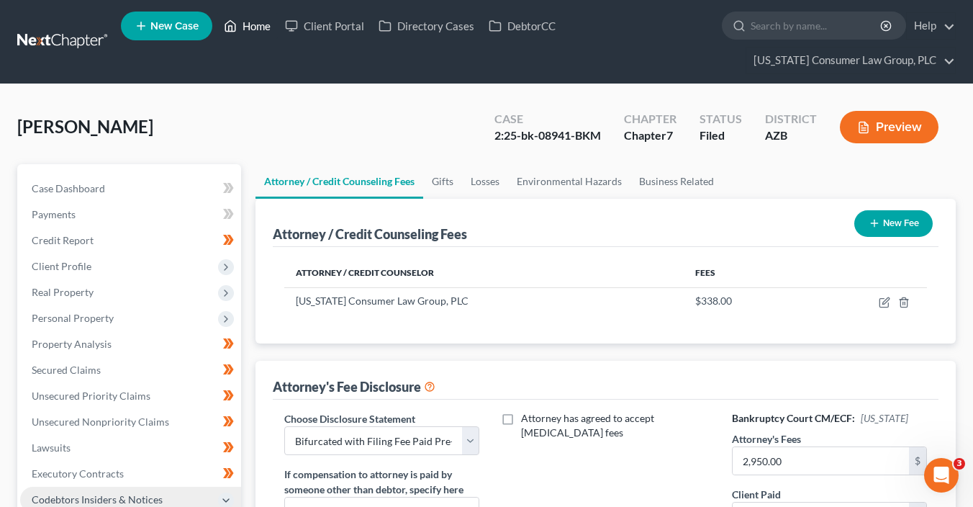
click at [232, 30] on polyline at bounding box center [231, 29] width 4 height 6
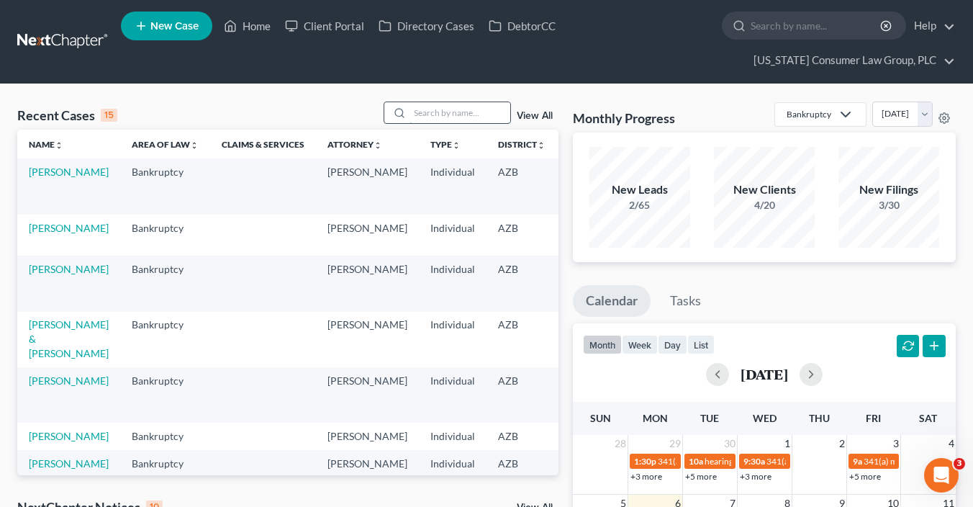
click at [486, 121] on input "search" at bounding box center [459, 112] width 101 height 21
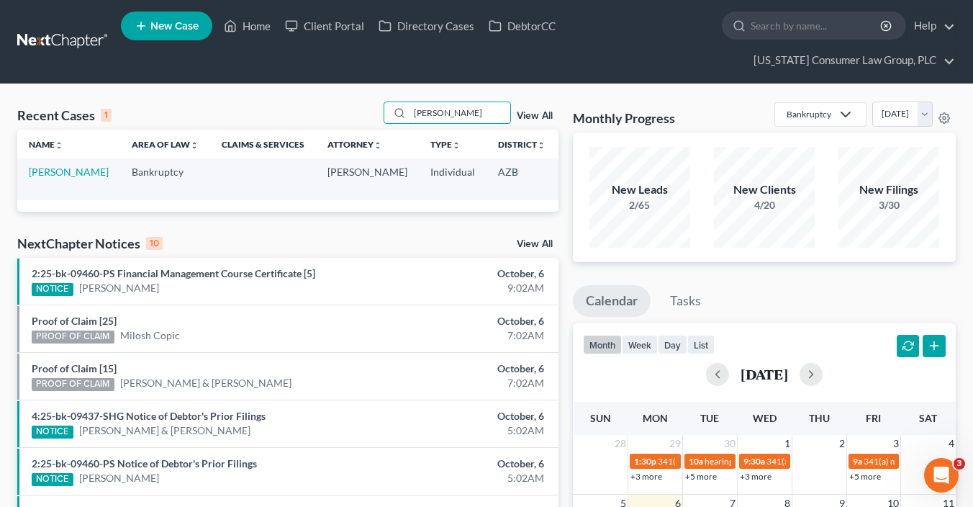
drag, startPoint x: 460, startPoint y: 110, endPoint x: 362, endPoint y: 106, distance: 97.9
click at [362, 106] on div "Recent Cases 1 salter View All" at bounding box center [287, 115] width 541 height 28
type input "mata"
click at [38, 178] on link "[PERSON_NAME]" at bounding box center [69, 171] width 80 height 12
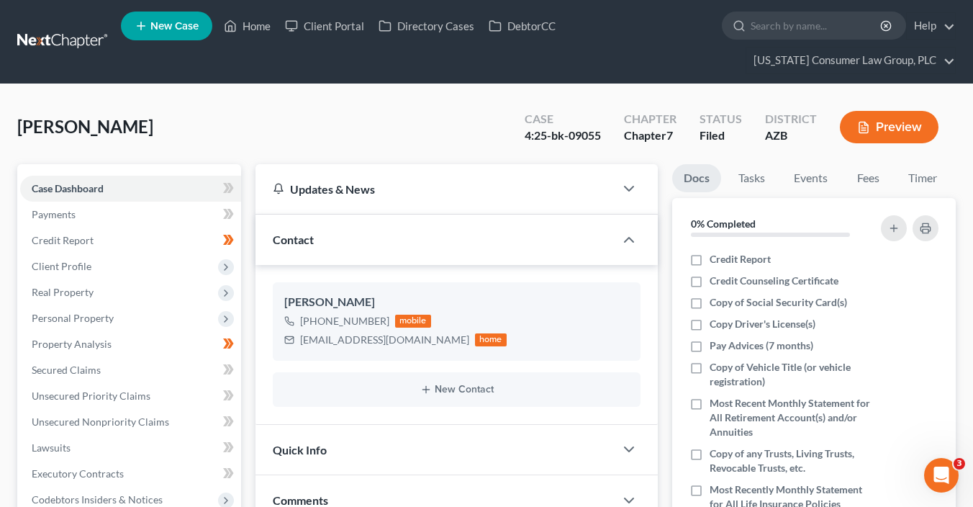
scroll to position [212, 0]
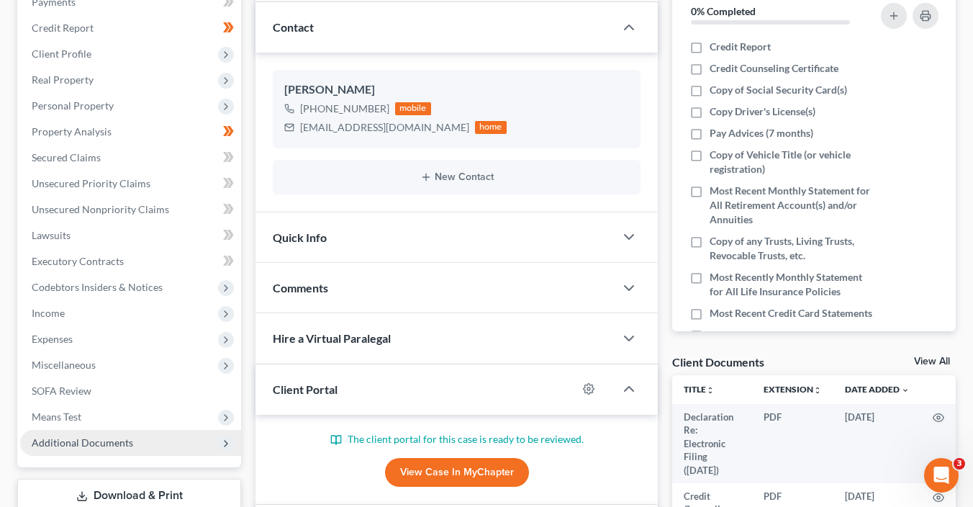
click at [112, 440] on span "Additional Documents" at bounding box center [82, 442] width 101 height 12
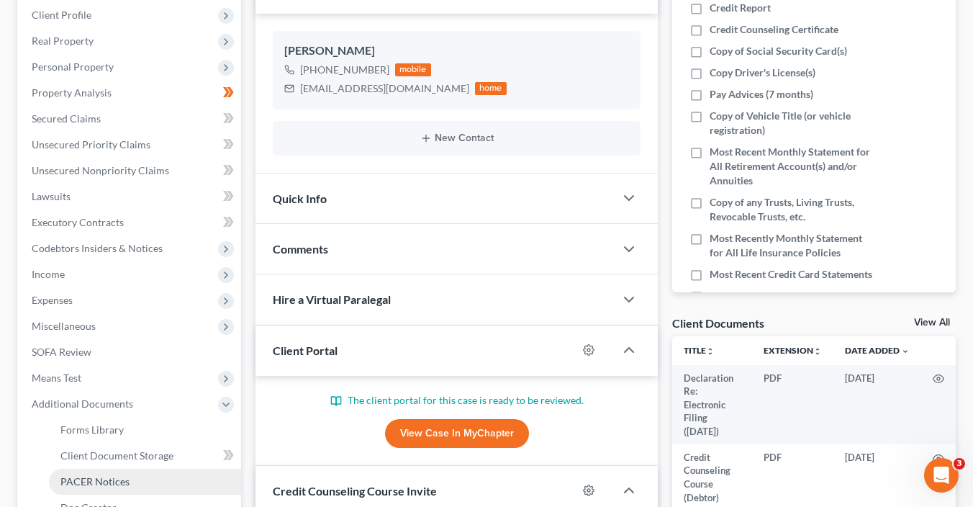
click at [148, 479] on link "PACER Notices" at bounding box center [145, 481] width 192 height 26
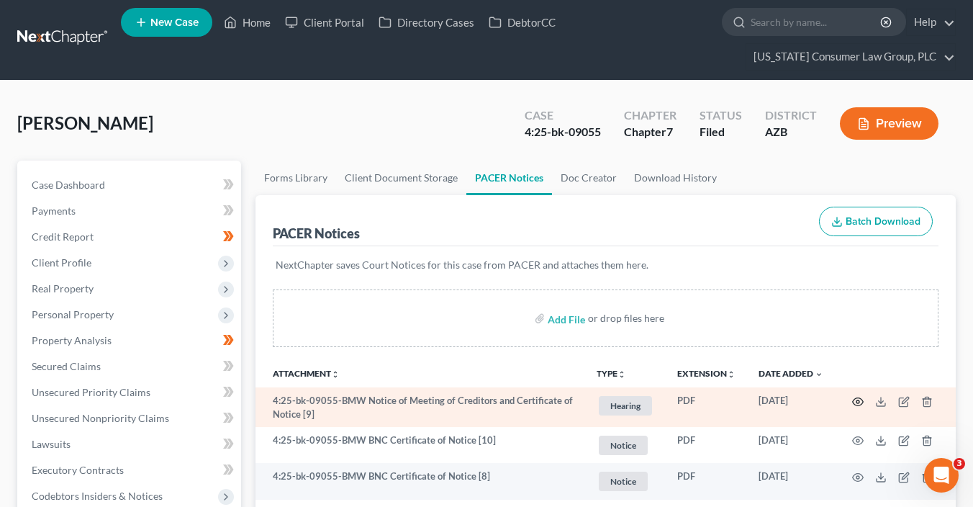
scroll to position [4, 0]
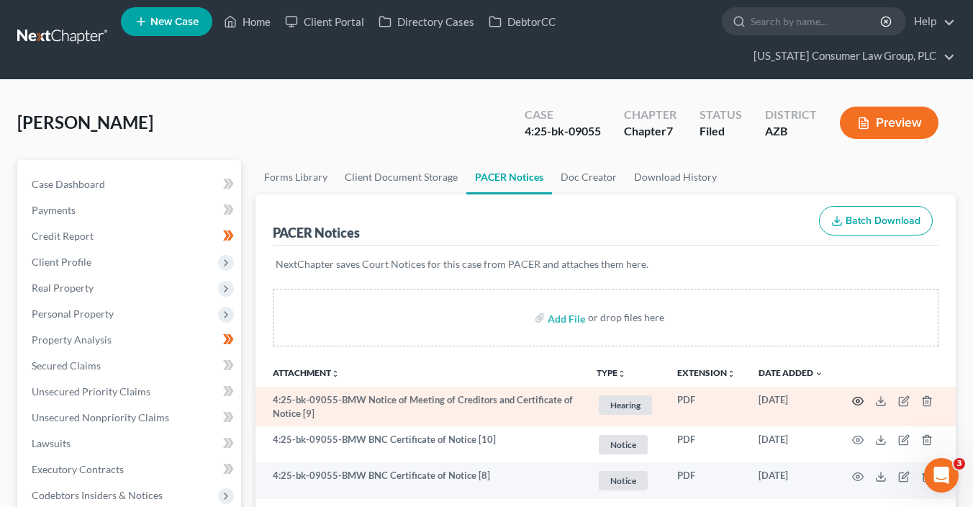
click at [859, 401] on icon "button" at bounding box center [858, 401] width 12 height 12
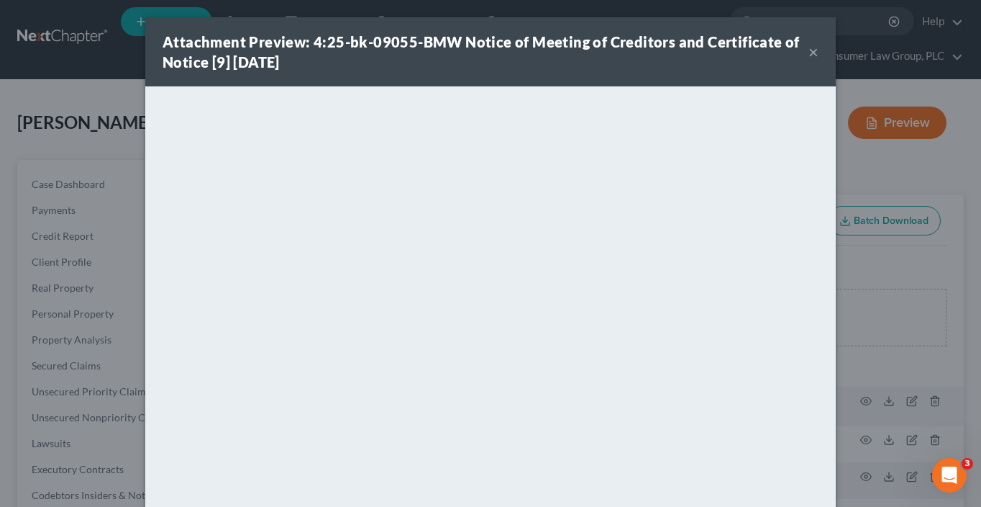
click at [810, 53] on button "×" at bounding box center [814, 51] width 10 height 17
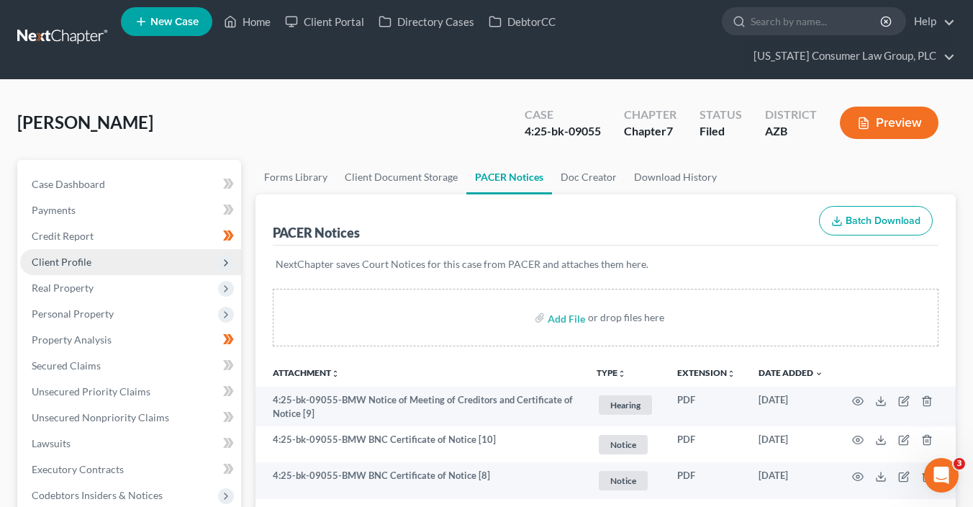
click at [88, 267] on span "Client Profile" at bounding box center [130, 262] width 221 height 26
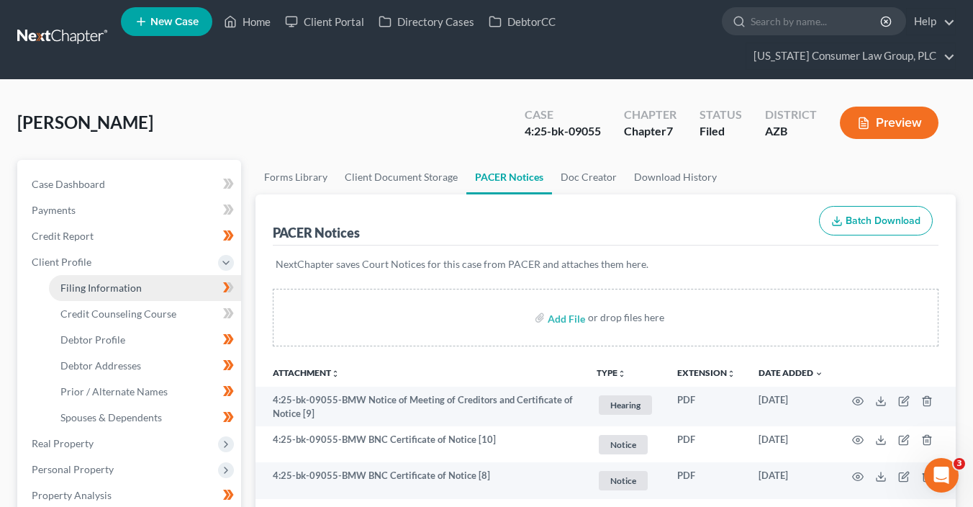
click at [143, 282] on link "Filing Information" at bounding box center [145, 288] width 192 height 26
select select "1"
select select "0"
select select "3"
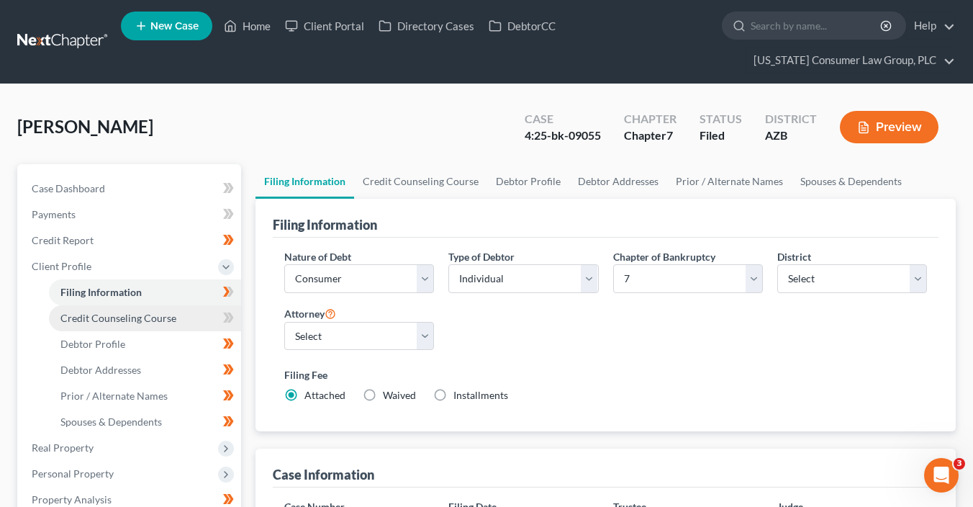
click at [162, 324] on link "Credit Counseling Course" at bounding box center [145, 318] width 192 height 26
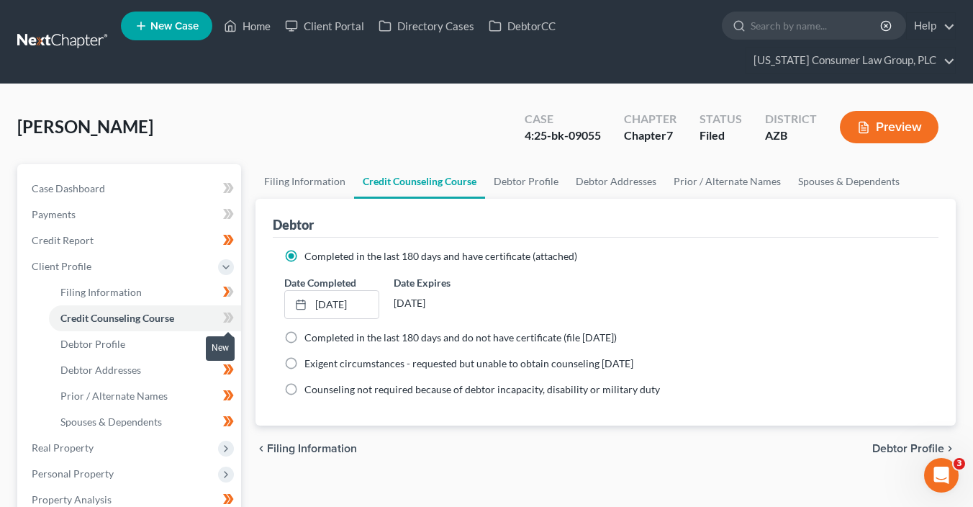
click at [229, 326] on span at bounding box center [228, 320] width 25 height 22
click at [183, 294] on link "Filing Information" at bounding box center [145, 292] width 192 height 26
select select "1"
select select "0"
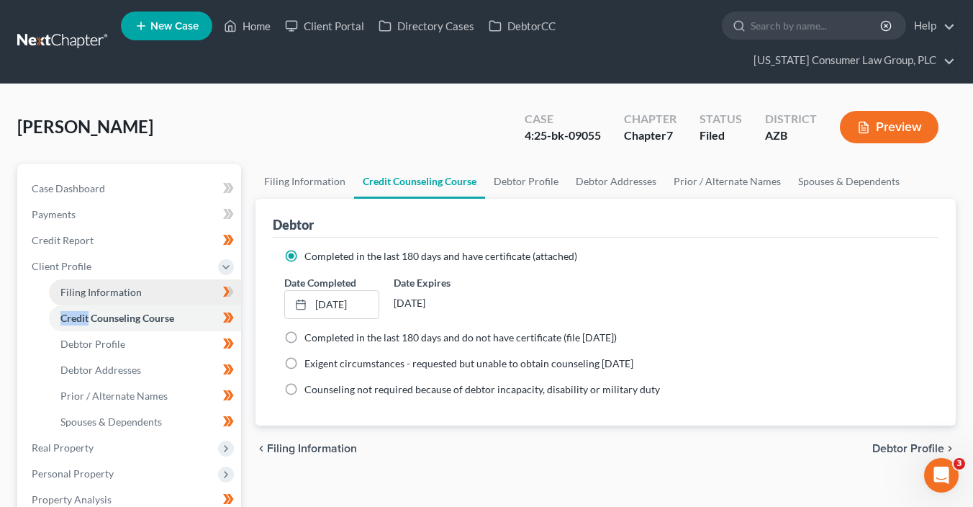
select select "0"
select select "4"
select select "0"
select select "3"
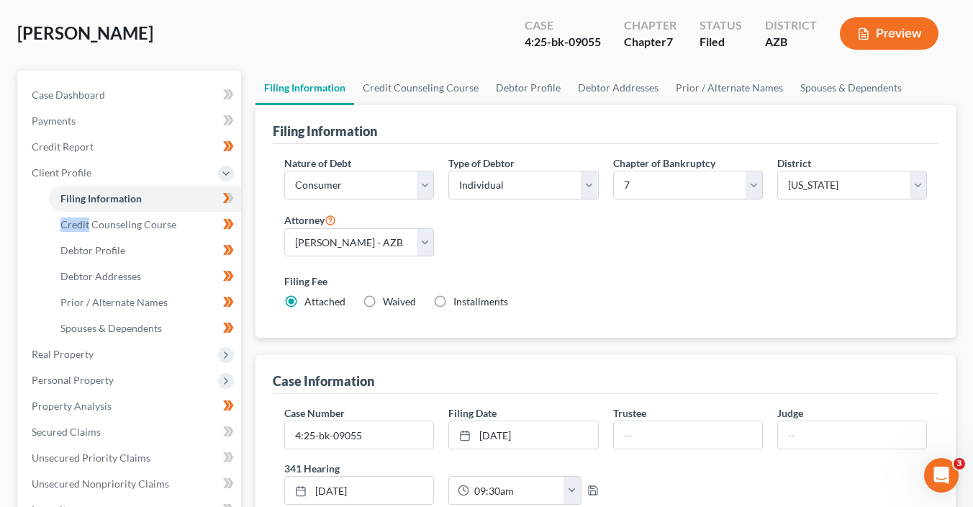
scroll to position [151, 0]
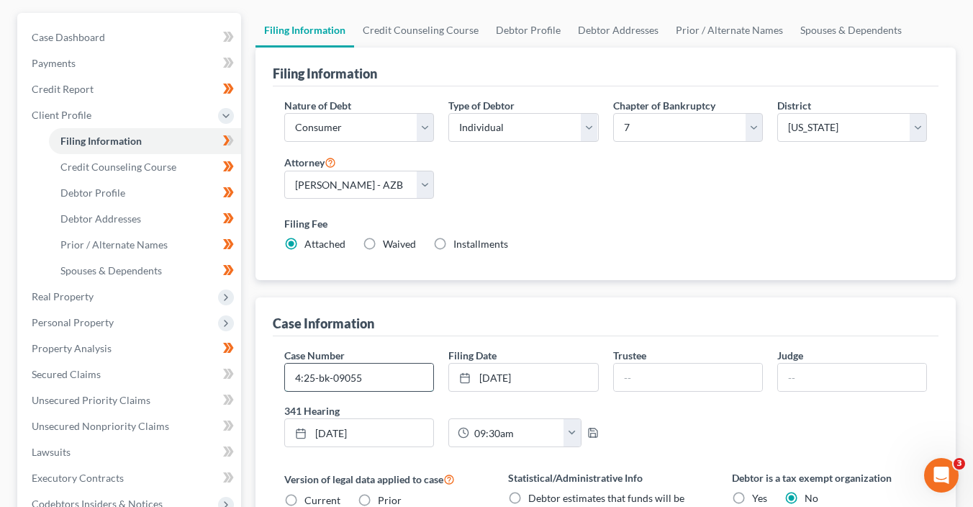
click at [397, 376] on input "4:25-bk-09055" at bounding box center [359, 376] width 148 height 27
type input "4:25-bk-09055-BMW"
type input "Kartchner"
type input "Whinery"
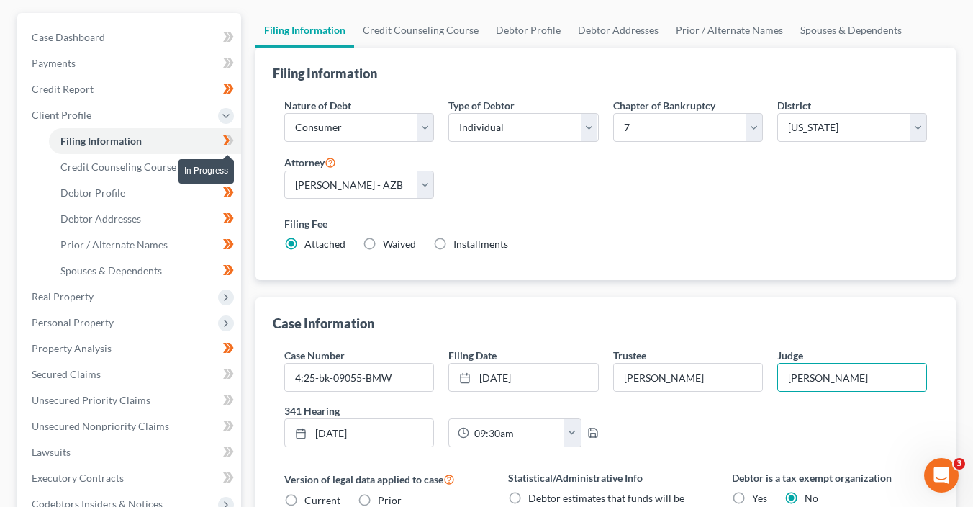
click at [237, 140] on span at bounding box center [228, 143] width 25 height 22
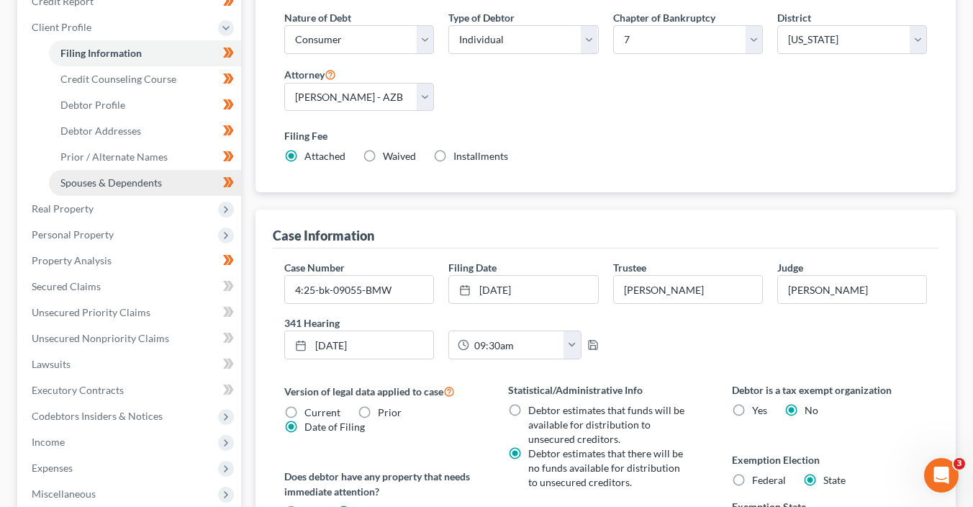
click at [158, 181] on span "Spouses & Dependents" at bounding box center [110, 182] width 101 height 12
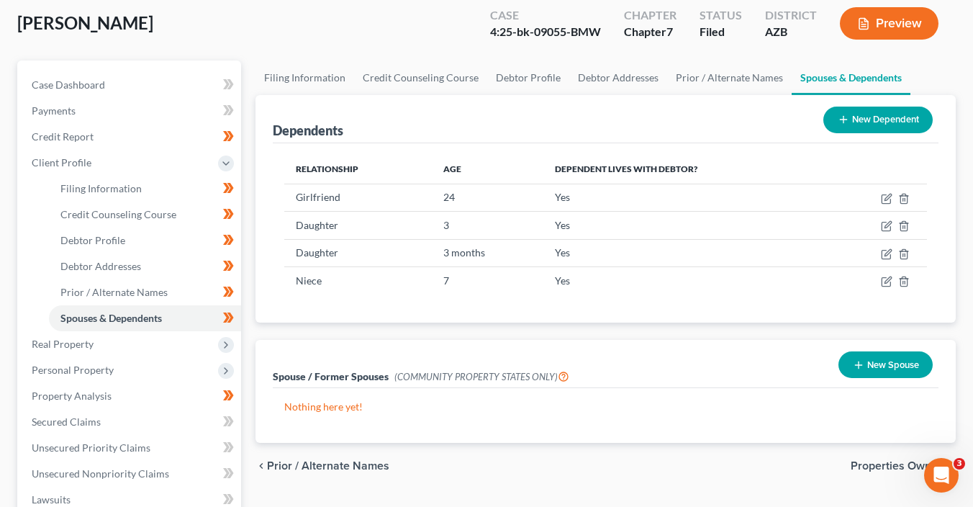
scroll to position [105, 0]
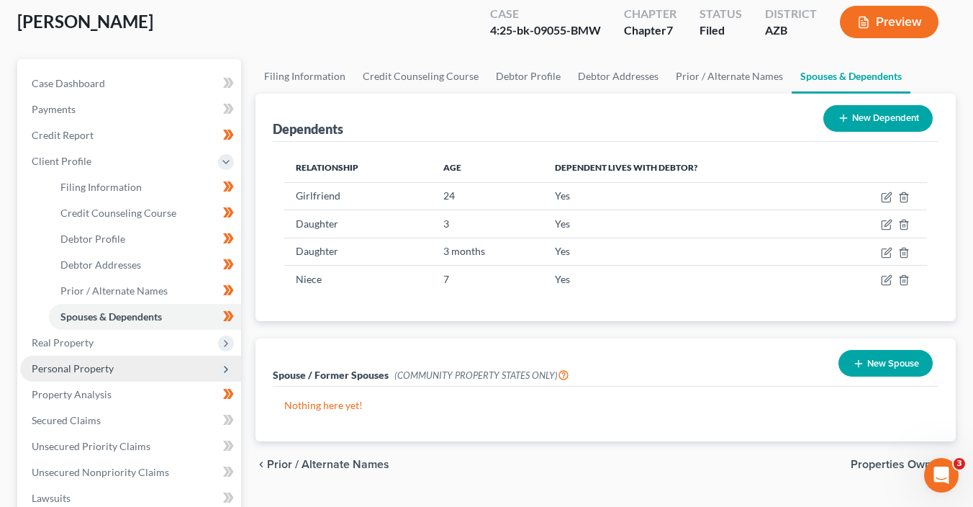
click at [180, 355] on span "Personal Property" at bounding box center [130, 368] width 221 height 26
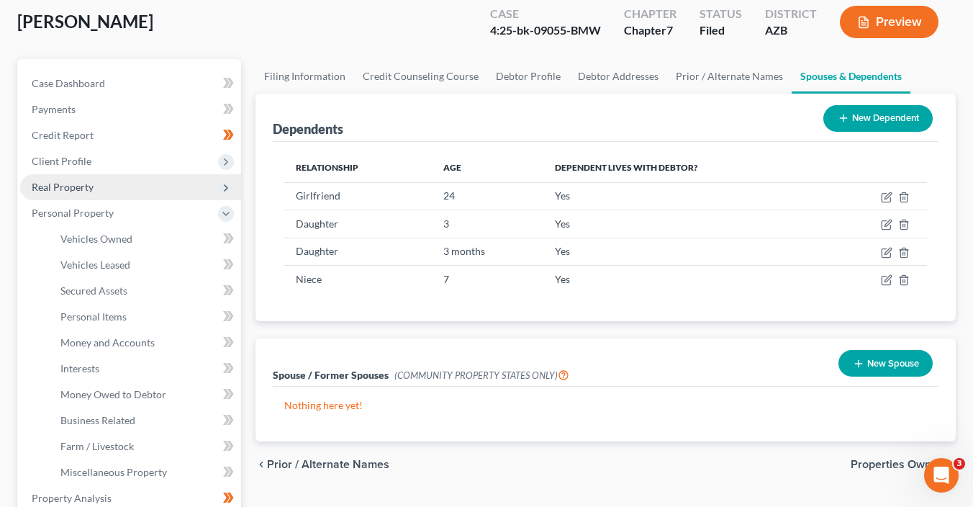
click at [121, 185] on span "Real Property" at bounding box center [130, 187] width 221 height 26
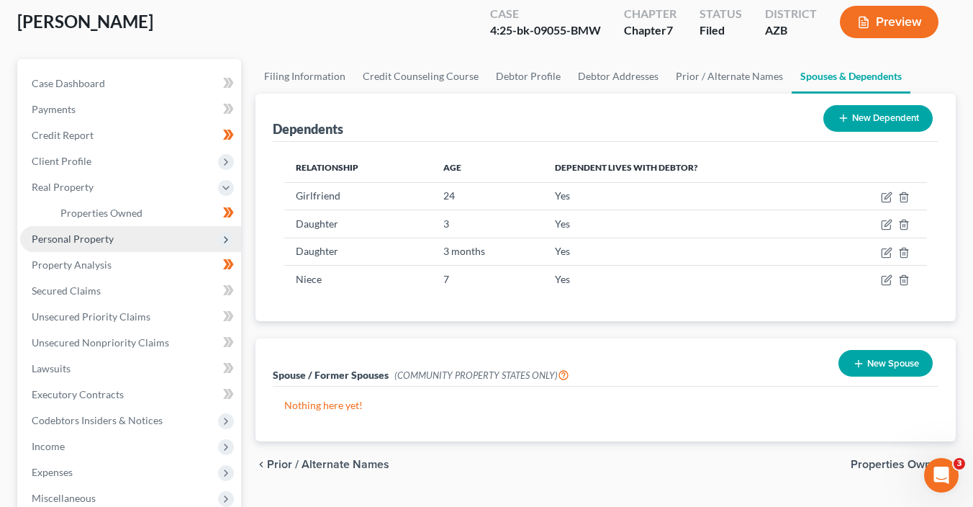
click at [145, 237] on span "Personal Property" at bounding box center [130, 239] width 221 height 26
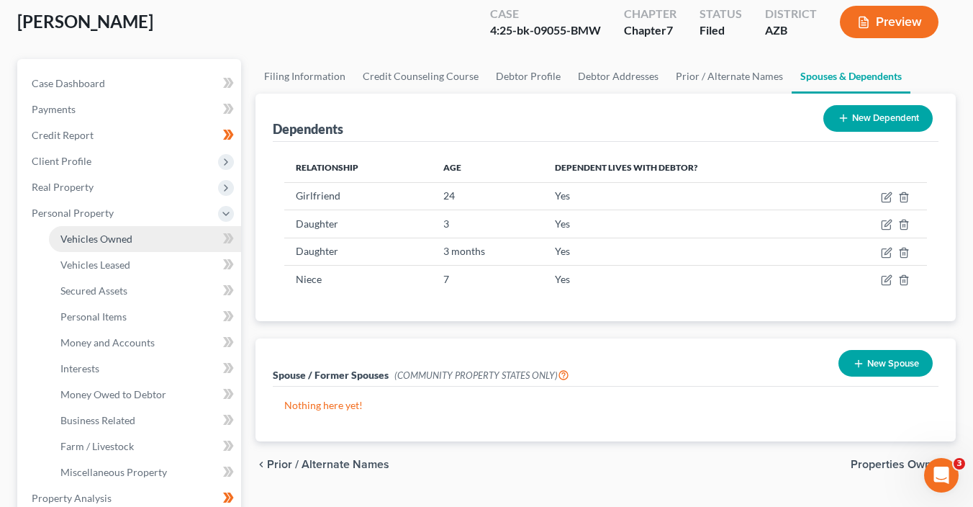
click at [179, 232] on link "Vehicles Owned" at bounding box center [145, 239] width 192 height 26
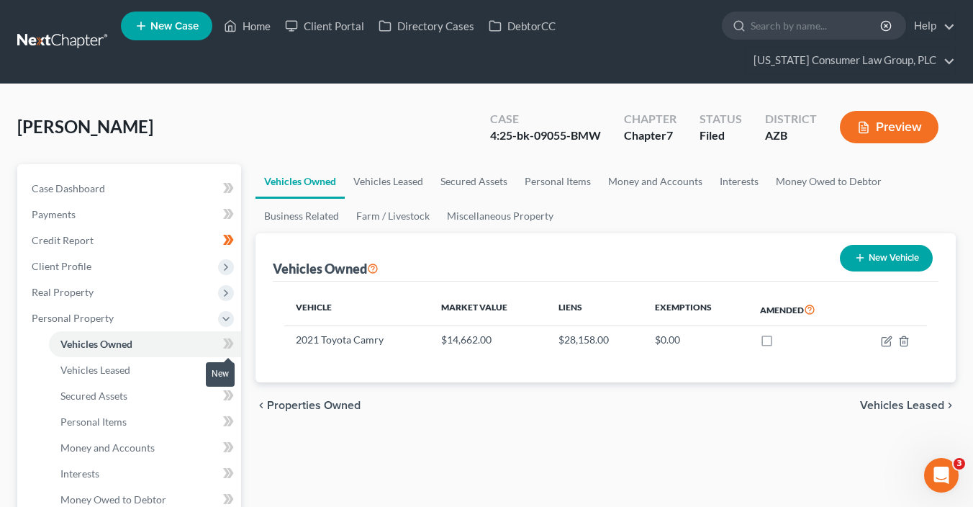
click at [237, 348] on span at bounding box center [228, 346] width 25 height 22
click at [171, 367] on link "Vehicles Leased" at bounding box center [145, 370] width 192 height 26
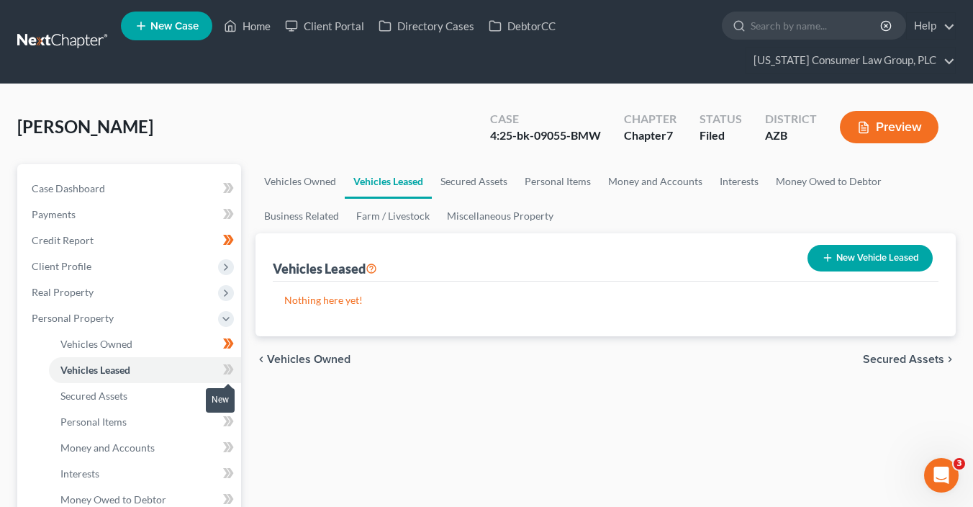
click at [232, 370] on icon at bounding box center [228, 369] width 11 height 18
click at [162, 386] on link "Secured Assets" at bounding box center [145, 396] width 192 height 26
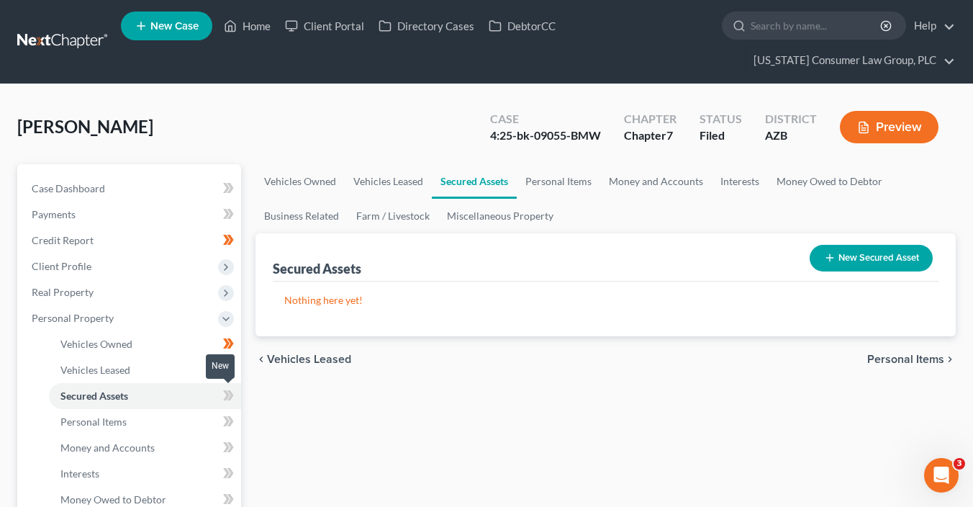
click at [227, 396] on icon at bounding box center [226, 395] width 6 height 10
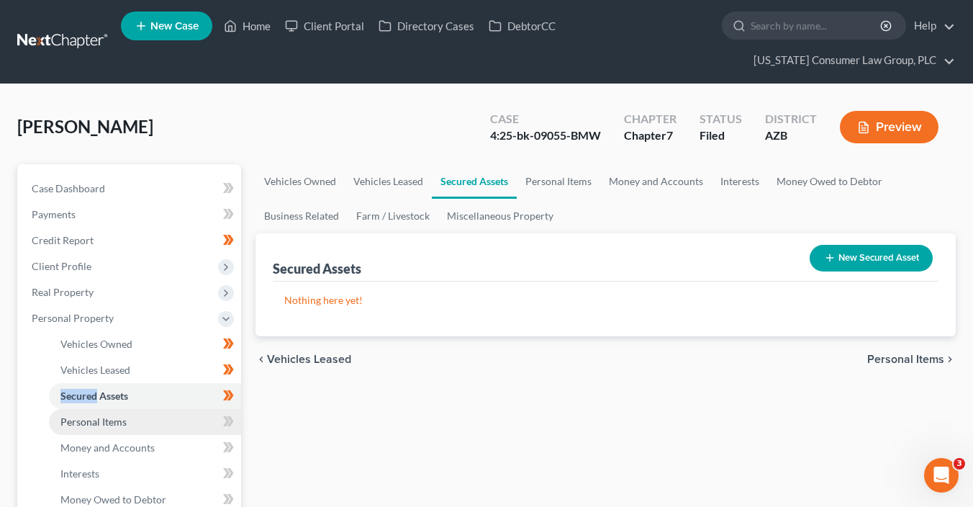
click at [183, 420] on link "Personal Items" at bounding box center [145, 422] width 192 height 26
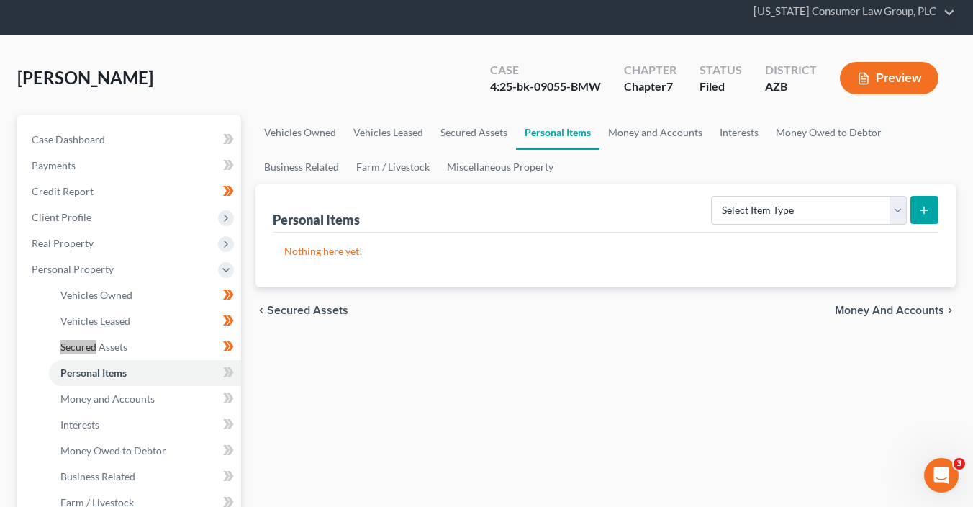
scroll to position [57, 0]
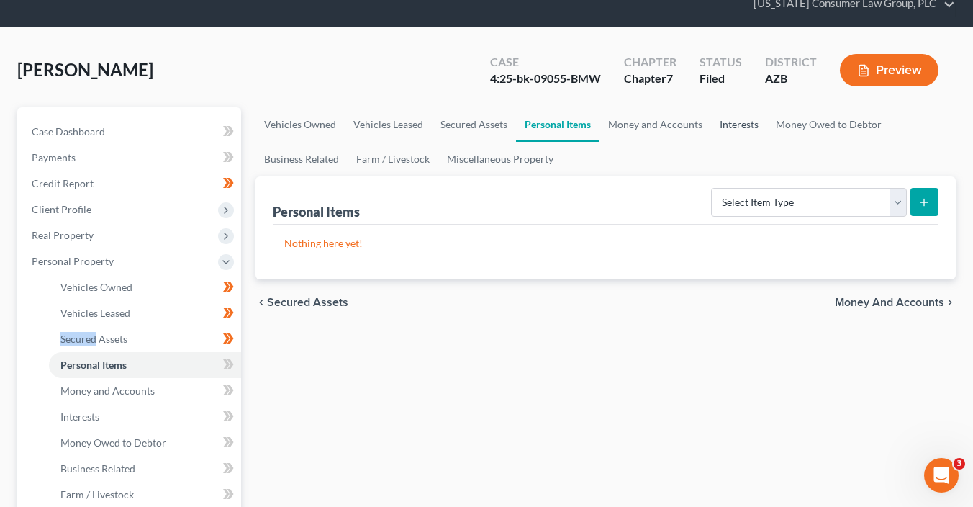
click at [727, 119] on link "Interests" at bounding box center [739, 124] width 56 height 35
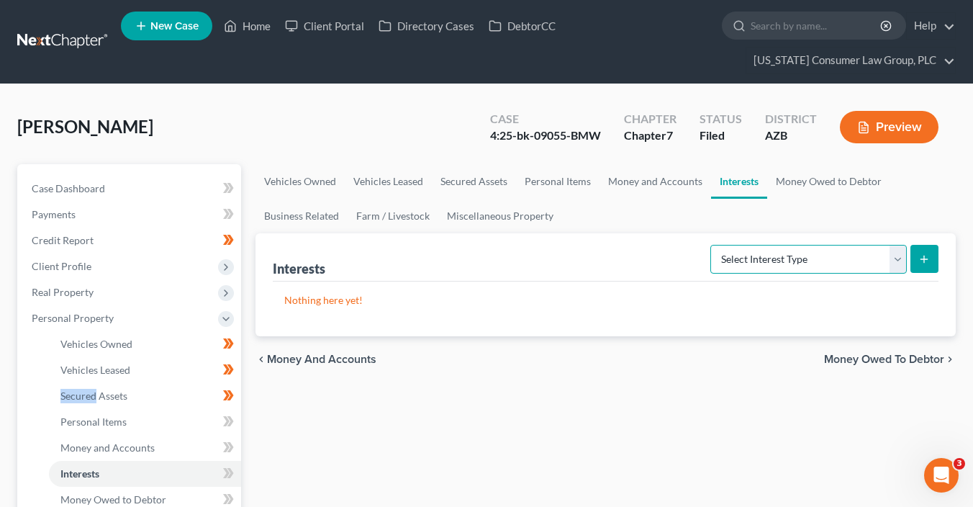
click at [810, 263] on select "Select Interest Type 401K (A/B: 21) Annuity (A/B: 23) Bond (A/B: 18) Education …" at bounding box center [808, 259] width 196 height 29
select select "401k"
click at [713, 245] on select "Select Interest Type 401K (A/B: 21) Annuity (A/B: 23) Bond (A/B: 18) Education …" at bounding box center [808, 259] width 196 height 29
click at [918, 253] on icon "submit" at bounding box center [924, 259] width 12 height 12
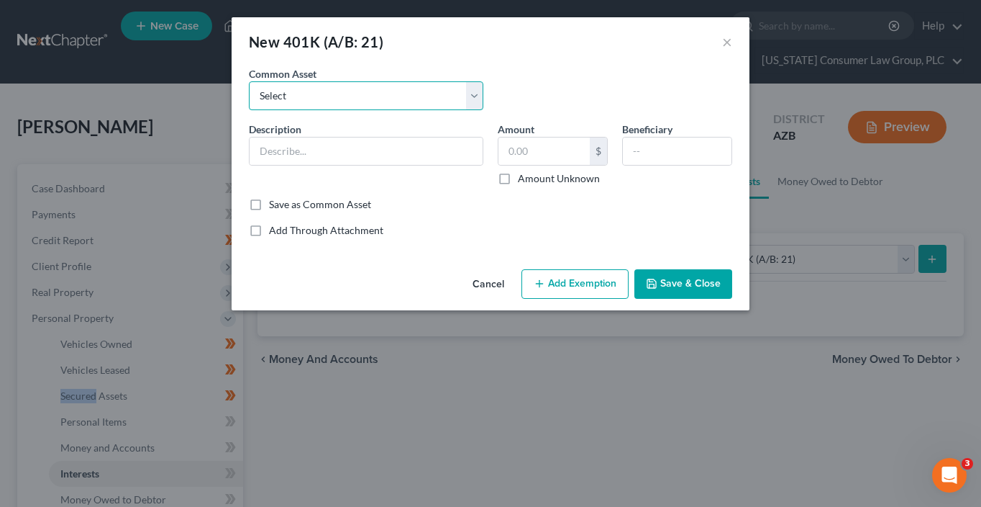
click at [335, 99] on select "Select 401(k)" at bounding box center [366, 95] width 235 height 29
select select "0"
click at [249, 81] on select "Select 401(k)" at bounding box center [366, 95] width 235 height 29
type input "401(k)"
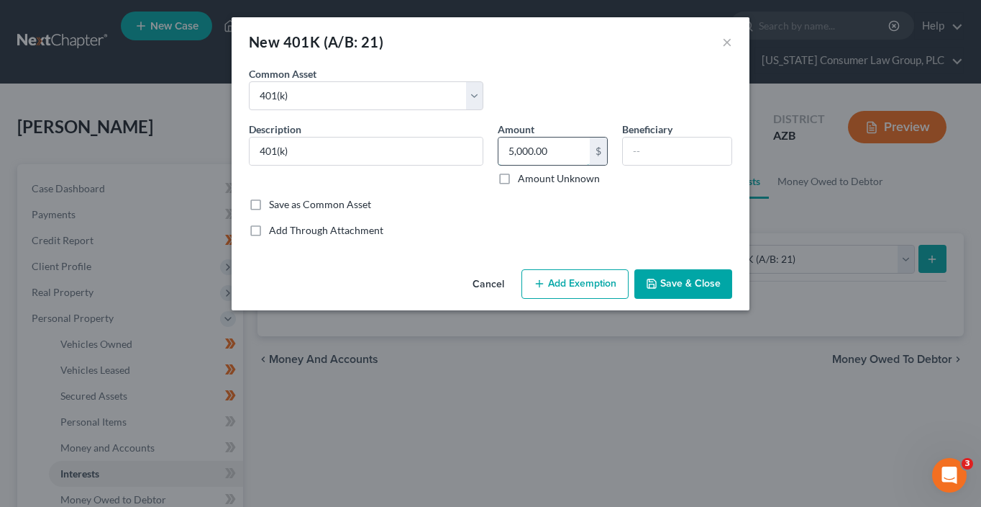
click at [564, 154] on input "5,000.00" at bounding box center [544, 150] width 91 height 27
type input "4,300"
click at [587, 301] on div "Cancel Add Exemption Save & Close" at bounding box center [491, 286] width 518 height 47
click at [581, 294] on button "Add Exemption" at bounding box center [575, 284] width 107 height 30
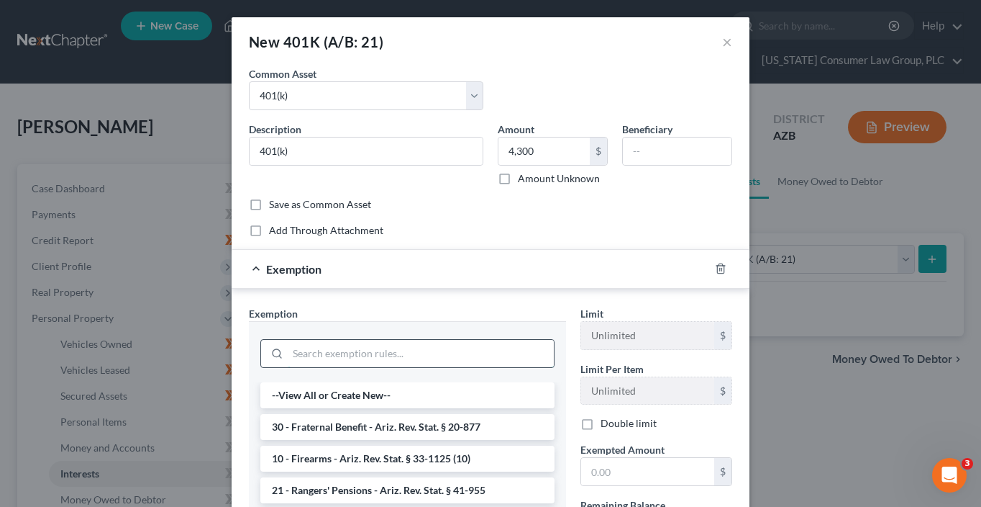
click at [409, 358] on input "search" at bounding box center [421, 353] width 266 height 27
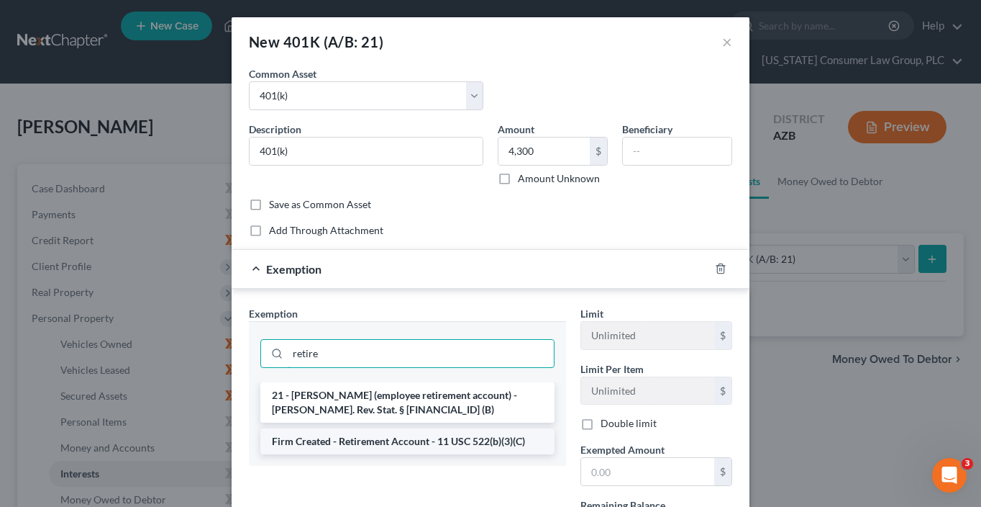
type input "retire"
click at [444, 443] on li "Firm Created - Retirement Account - 11 USC 522(b)(3)(C)" at bounding box center [407, 441] width 294 height 26
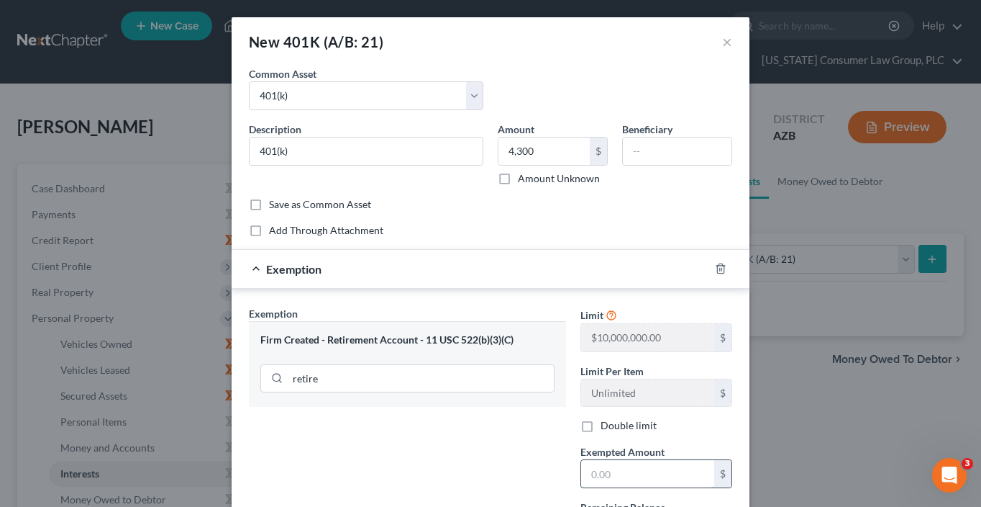
click at [606, 464] on input "text" at bounding box center [647, 473] width 133 height 27
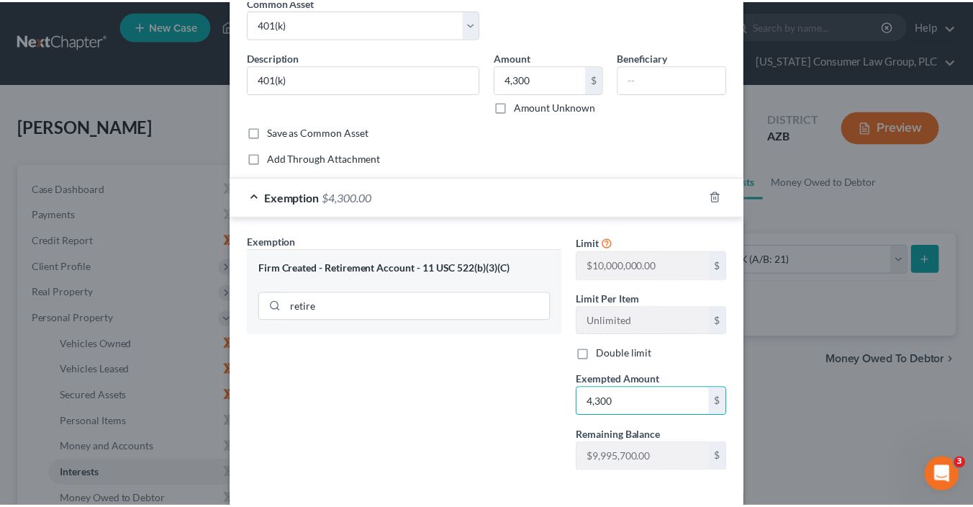
scroll to position [137, 0]
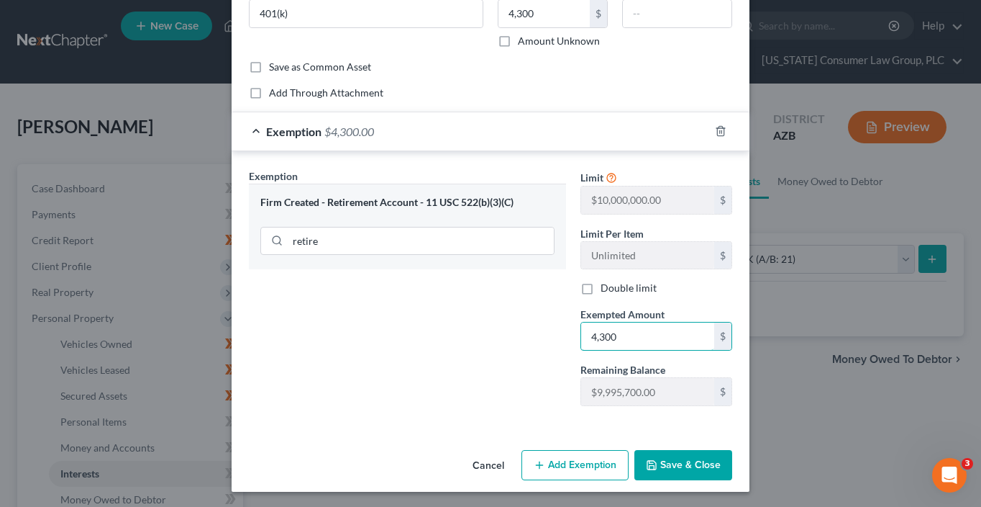
type input "4,300"
click at [703, 452] on button "Save & Close" at bounding box center [684, 465] width 98 height 30
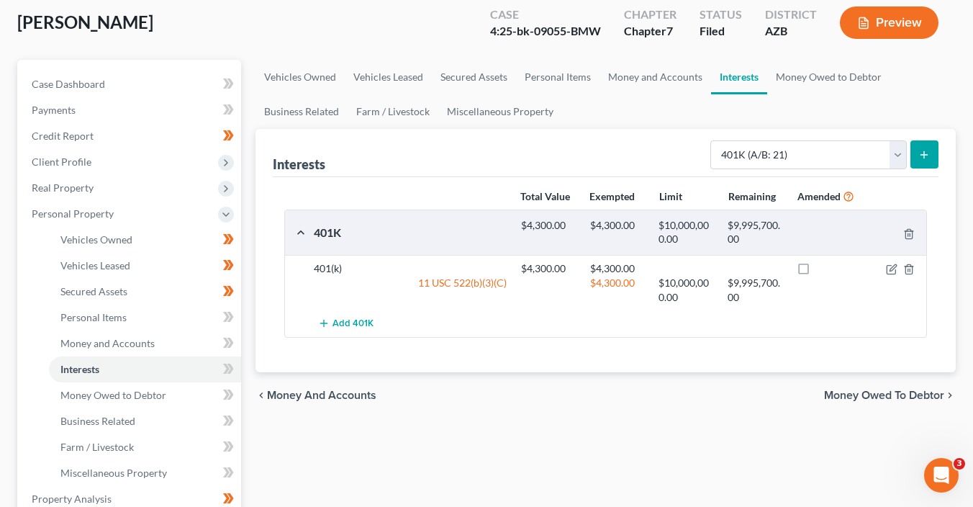
scroll to position [109, 0]
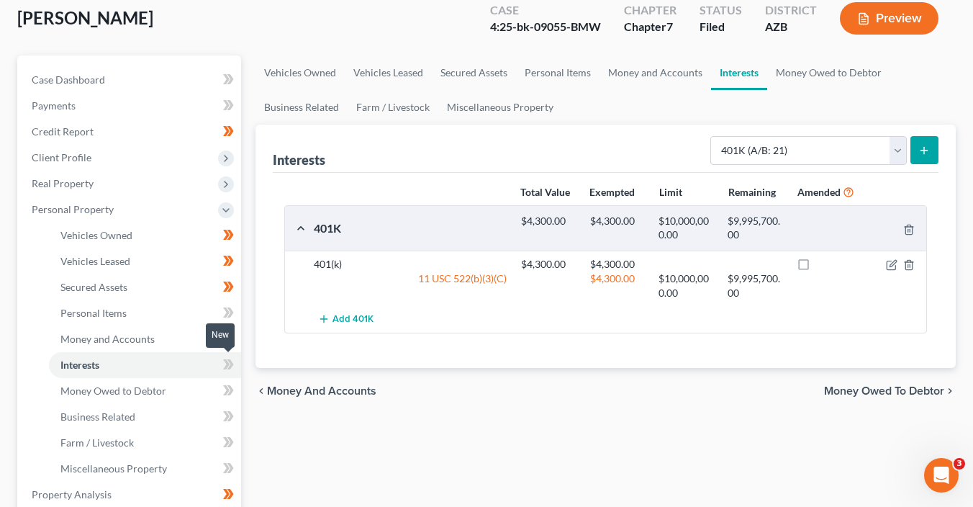
click at [240, 363] on span at bounding box center [228, 366] width 25 height 22
click at [228, 397] on icon at bounding box center [228, 390] width 11 height 18
click at [233, 413] on icon at bounding box center [228, 416] width 11 height 18
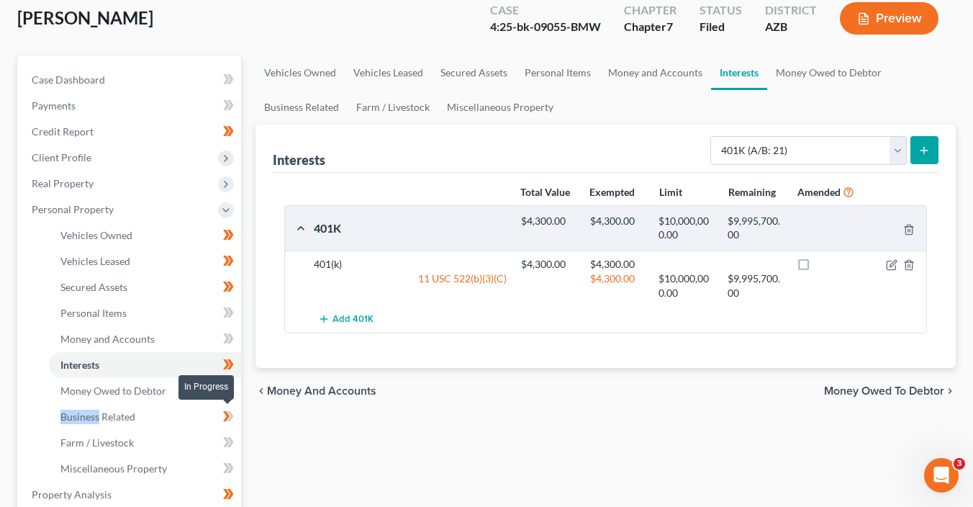
drag, startPoint x: 233, startPoint y: 413, endPoint x: 235, endPoint y: 441, distance: 28.1
click at [234, 414] on span at bounding box center [228, 418] width 25 height 22
click at [234, 448] on span at bounding box center [228, 444] width 25 height 22
click at [228, 475] on icon at bounding box center [228, 468] width 11 height 18
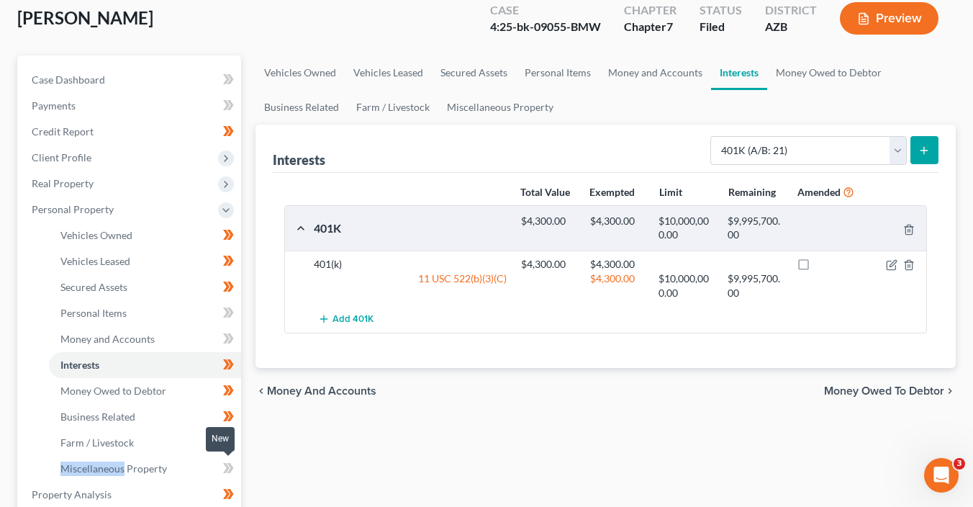
click at [227, 475] on icon at bounding box center [228, 468] width 11 height 18
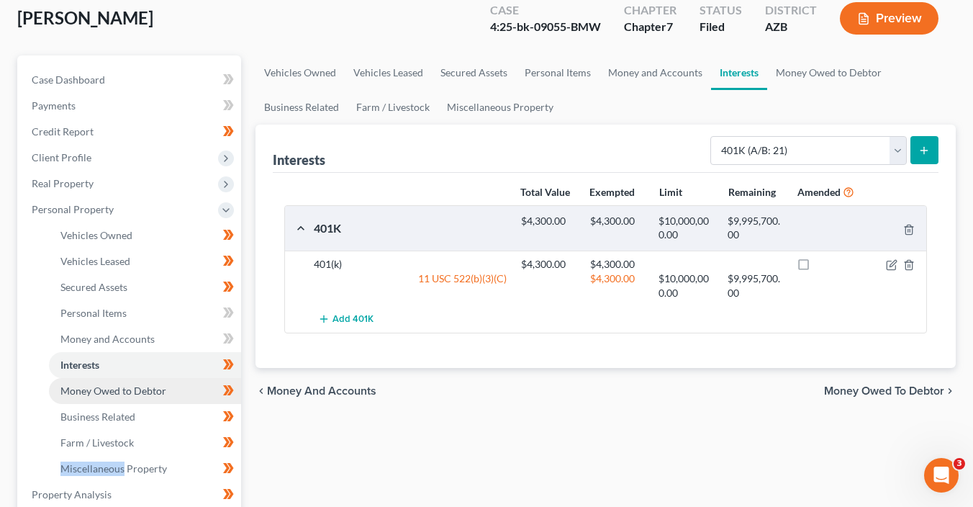
click at [154, 389] on span "Money Owed to Debtor" at bounding box center [113, 390] width 106 height 12
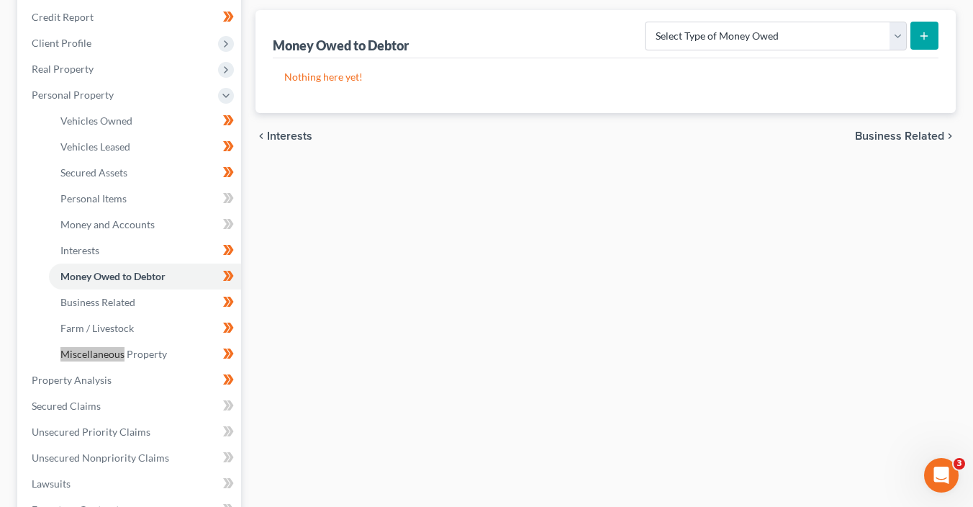
scroll to position [240, 0]
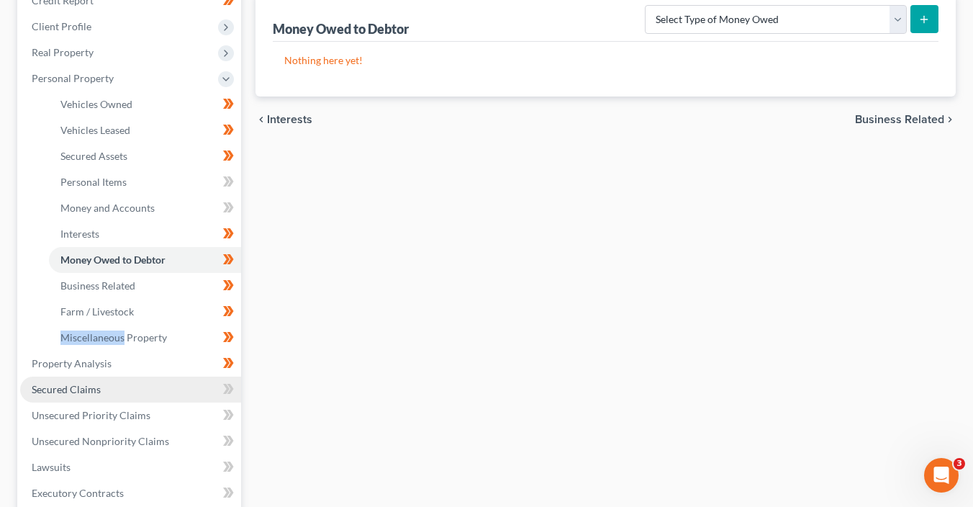
click at [125, 391] on link "Secured Claims" at bounding box center [130, 389] width 221 height 26
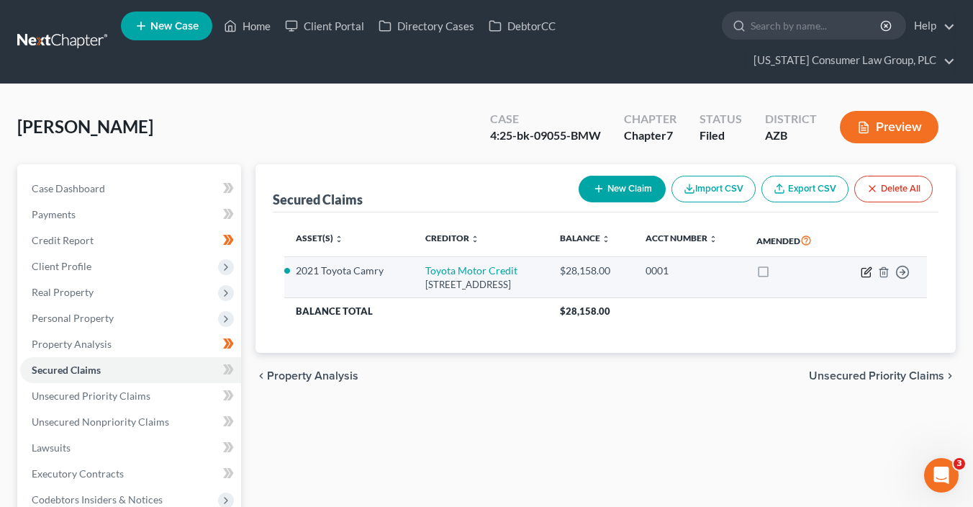
click at [866, 268] on icon "button" at bounding box center [867, 270] width 6 height 6
select select "22"
select select "2"
select select "0"
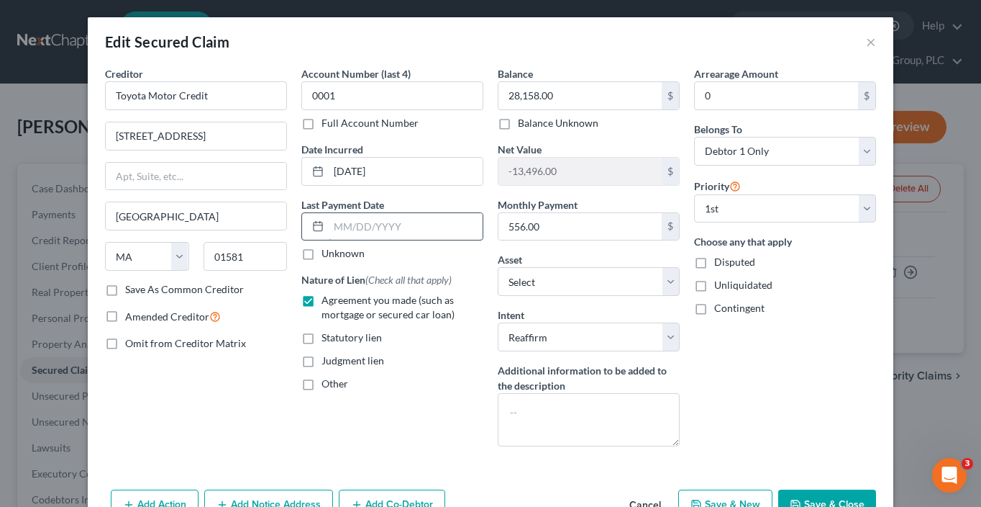
click at [342, 227] on input "text" at bounding box center [406, 226] width 154 height 27
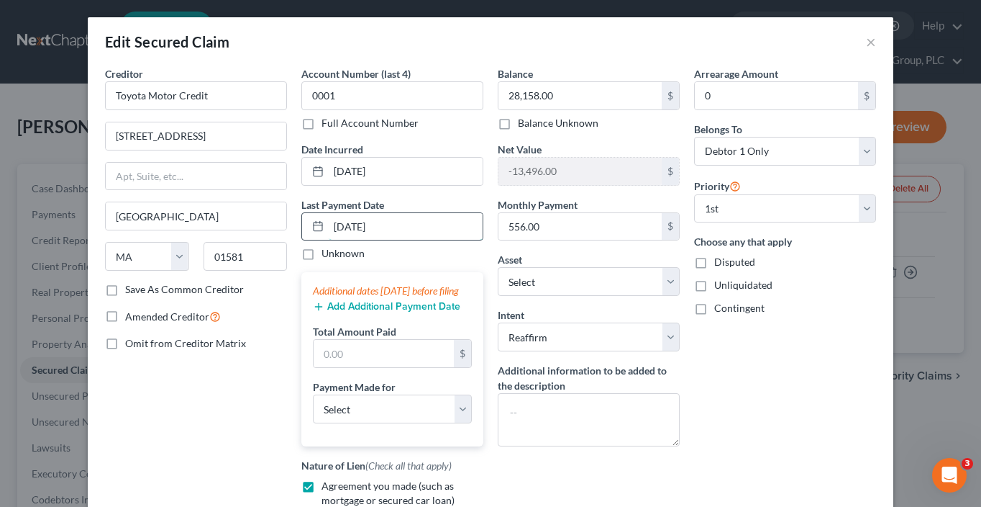
click at [342, 227] on input "08/01/2025" at bounding box center [406, 226] width 154 height 27
type input "09/01/2025"
click at [364, 312] on button "Add Additional Payment Date" at bounding box center [386, 307] width 147 height 12
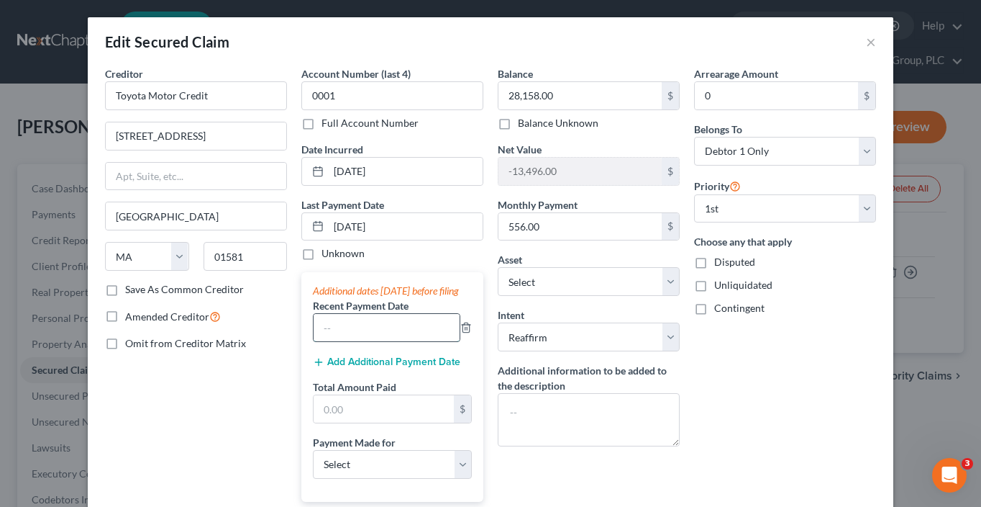
click at [367, 335] on input "text" at bounding box center [387, 327] width 146 height 27
type input "09/2025"
click at [350, 368] on button "Add Additional Payment Date" at bounding box center [386, 362] width 147 height 12
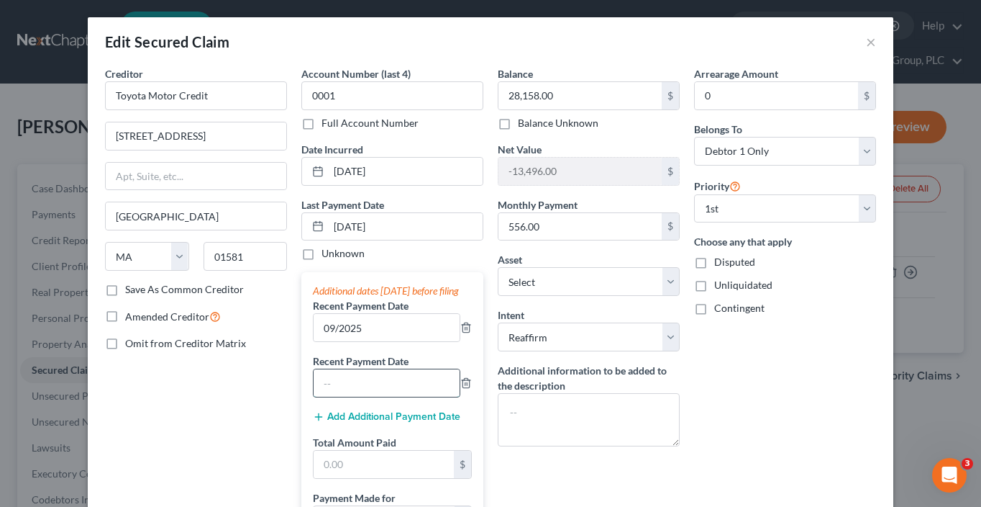
click at [345, 390] on input "text" at bounding box center [387, 382] width 146 height 27
type input "08/2025"
click at [368, 422] on div "Add Additional Payment Date" at bounding box center [392, 416] width 159 height 14
click at [372, 422] on button "Add Additional Payment Date" at bounding box center [386, 417] width 147 height 12
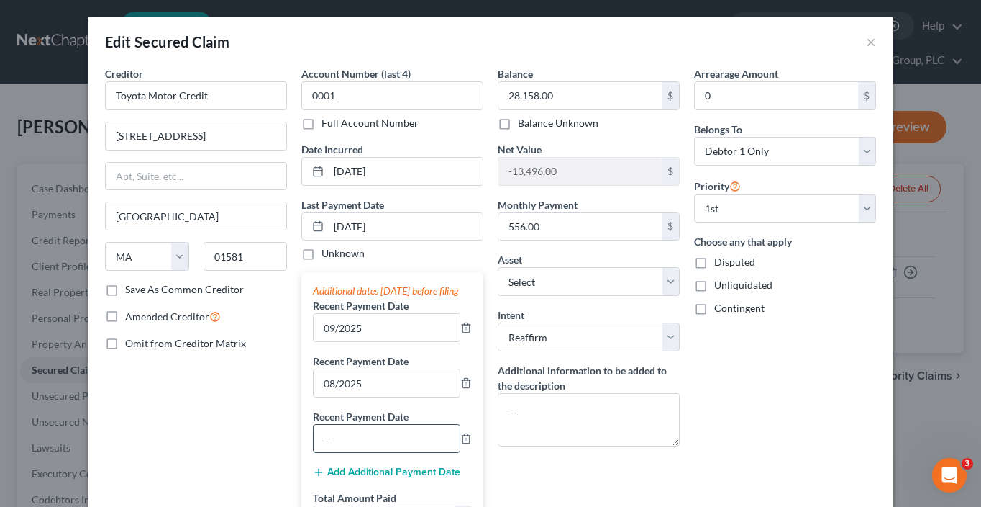
click at [368, 440] on input "text" at bounding box center [387, 438] width 146 height 27
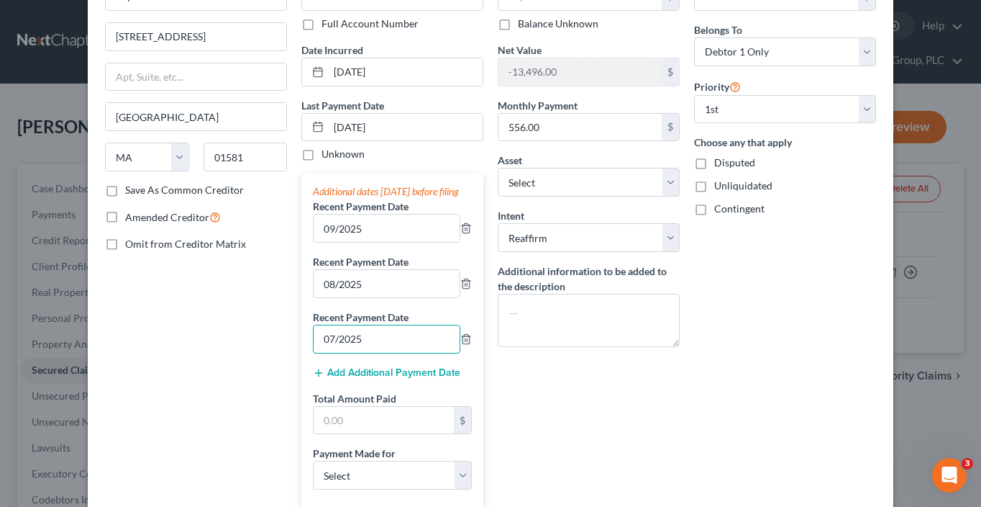
scroll to position [219, 0]
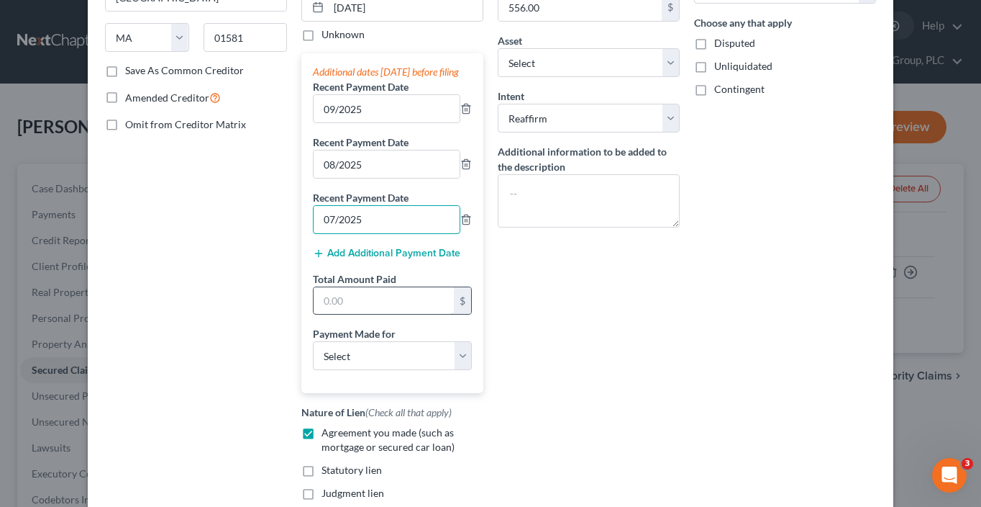
type input "07/2025"
click at [358, 309] on input "text" at bounding box center [384, 300] width 140 height 27
type input "1,668"
click at [381, 359] on select "Select Car Credit Card Loan Repayment Mortgage Other Suppliers Or Vendors" at bounding box center [392, 355] width 159 height 29
select select "0"
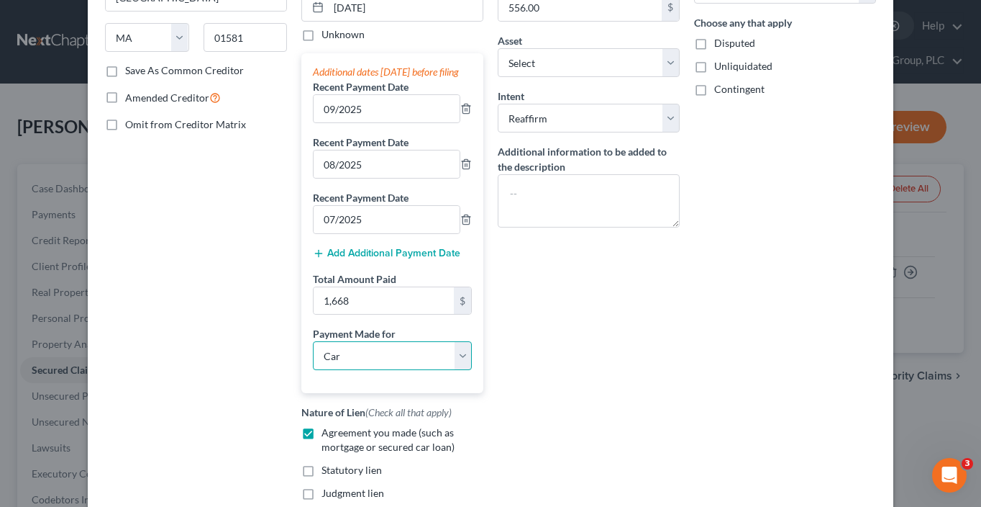
click at [313, 353] on select "Select Car Credit Card Loan Repayment Mortgage Other Suppliers Or Vendors" at bounding box center [392, 355] width 159 height 29
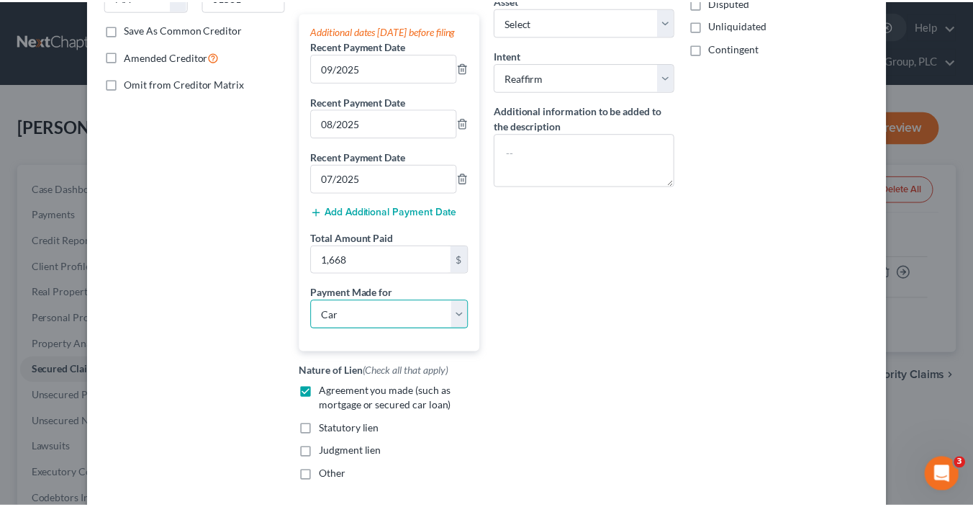
scroll to position [360, 0]
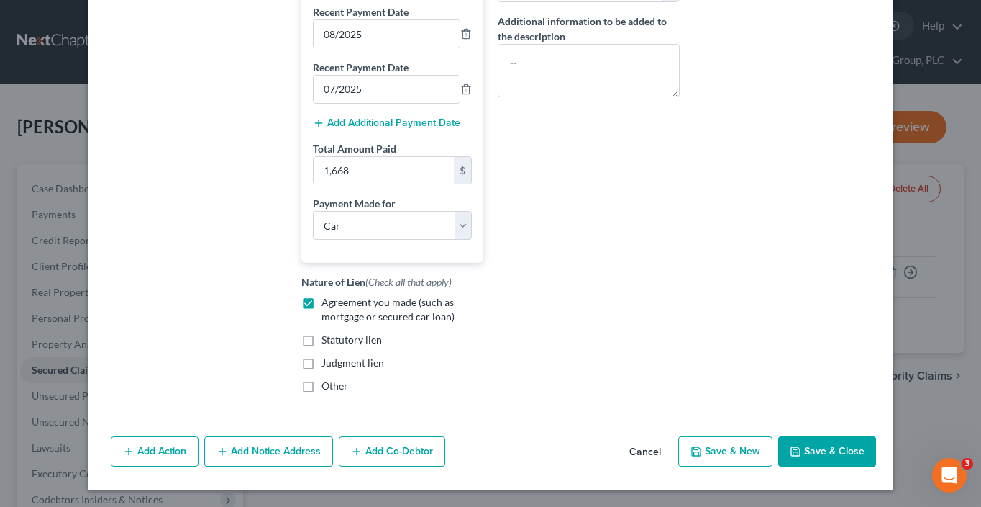
click at [816, 460] on button "Save & Close" at bounding box center [828, 451] width 98 height 30
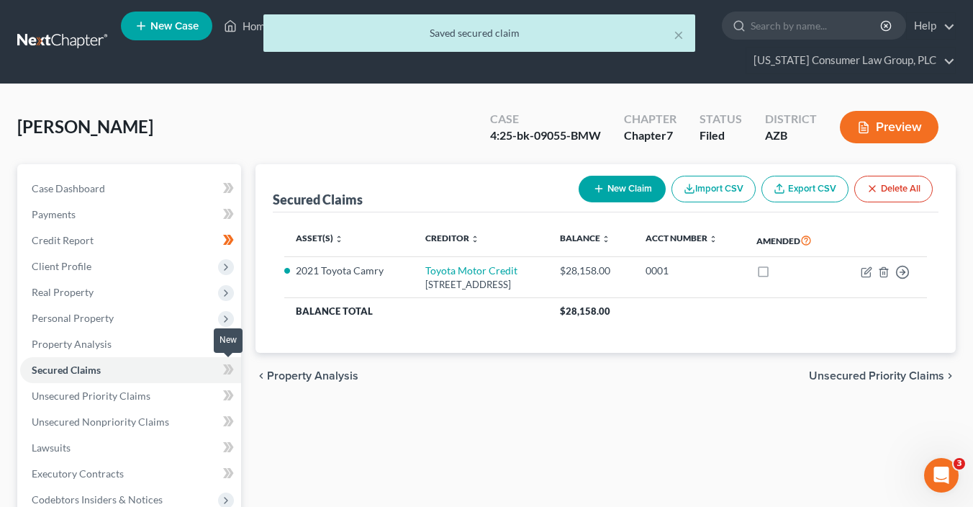
click at [224, 368] on icon at bounding box center [228, 369] width 11 height 18
click at [194, 393] on link "Unsecured Priority Claims" at bounding box center [130, 396] width 221 height 26
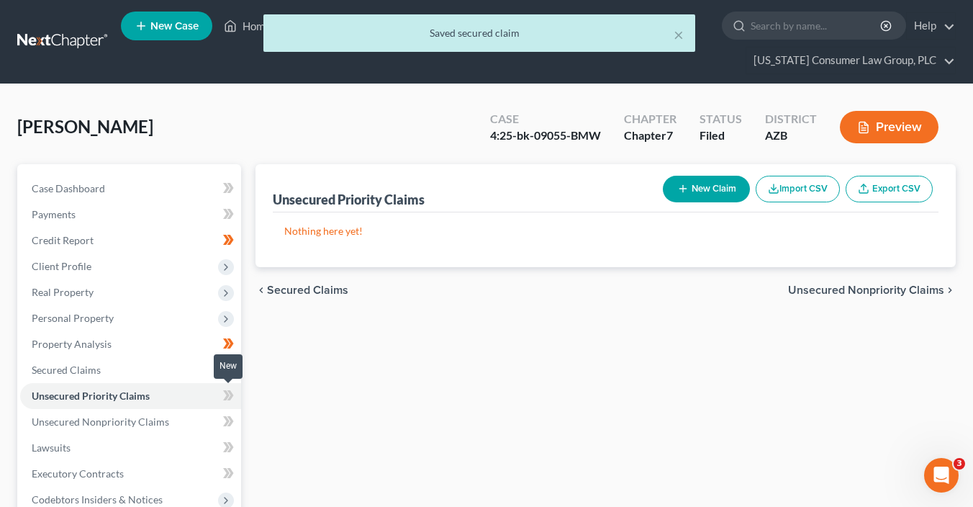
click at [222, 396] on span at bounding box center [228, 397] width 25 height 22
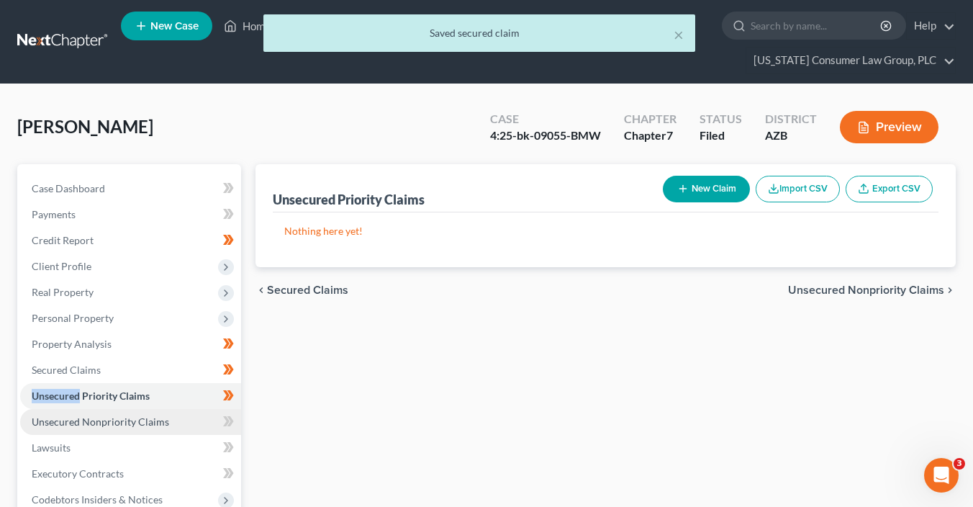
click at [183, 415] on link "Unsecured Nonpriority Claims" at bounding box center [130, 422] width 221 height 26
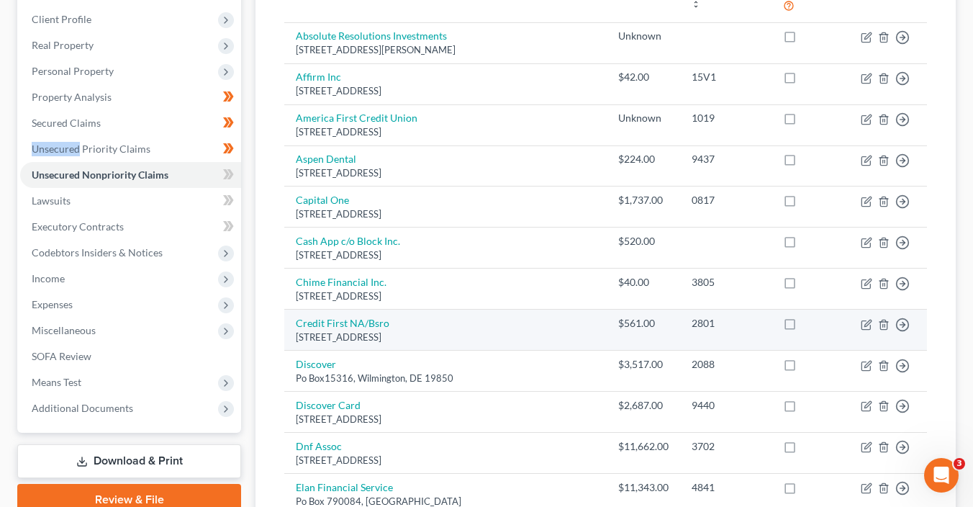
scroll to position [249, 0]
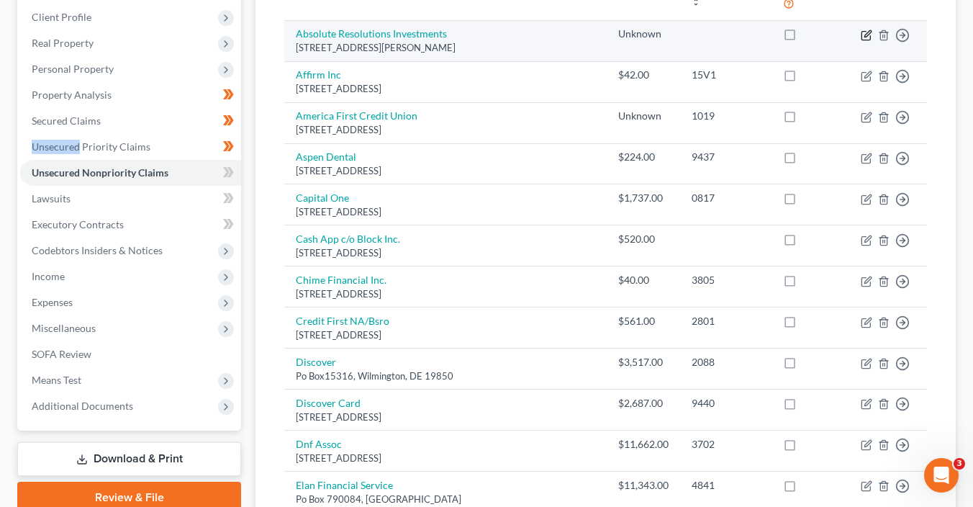
click at [863, 29] on icon "button" at bounding box center [867, 35] width 12 height 12
select select "24"
select select "1"
select select "0"
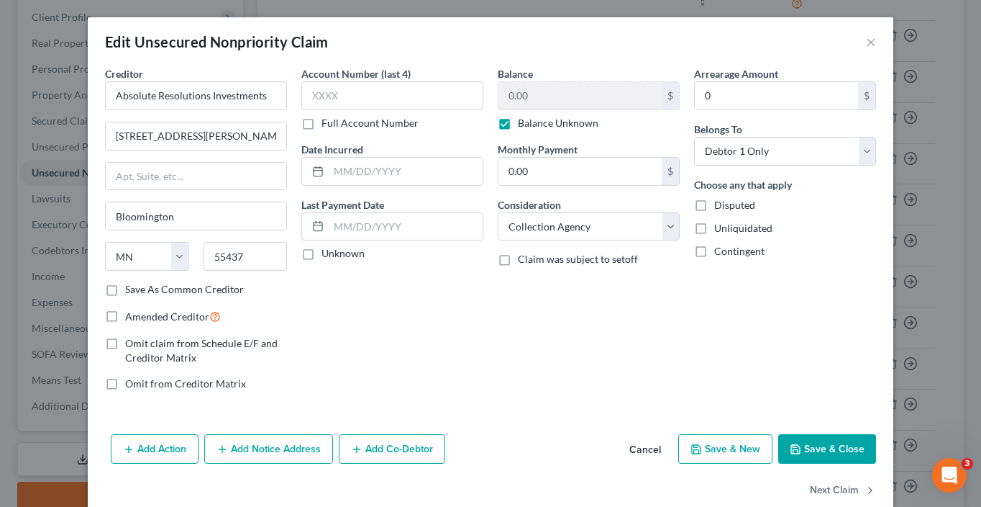
click at [576, 116] on label "Balance Unknown" at bounding box center [558, 123] width 81 height 14
click at [533, 116] on input "Balance Unknown" at bounding box center [528, 120] width 9 height 9
checkbox input "false"
click at [568, 89] on input "0.00" at bounding box center [580, 95] width 163 height 27
type input "16,348.27"
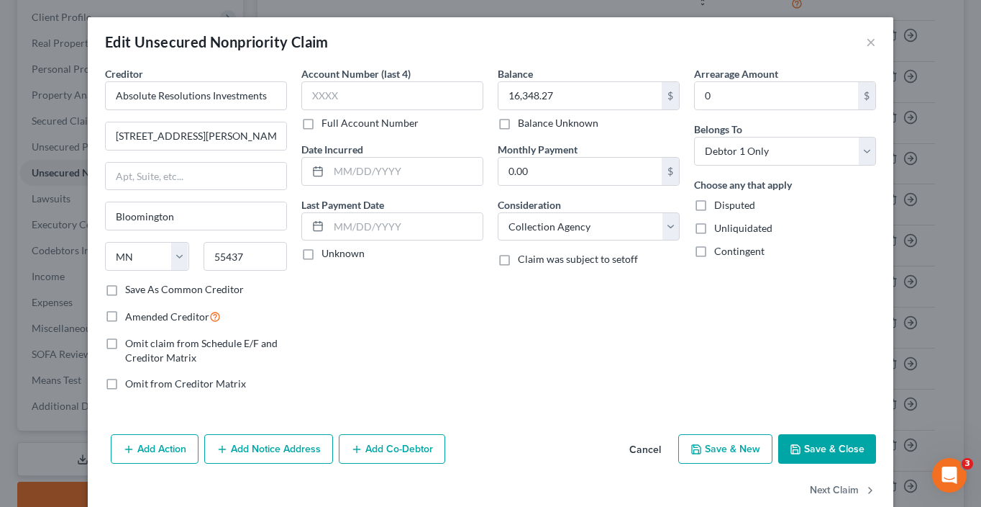
click at [800, 455] on button "Save & Close" at bounding box center [828, 449] width 98 height 30
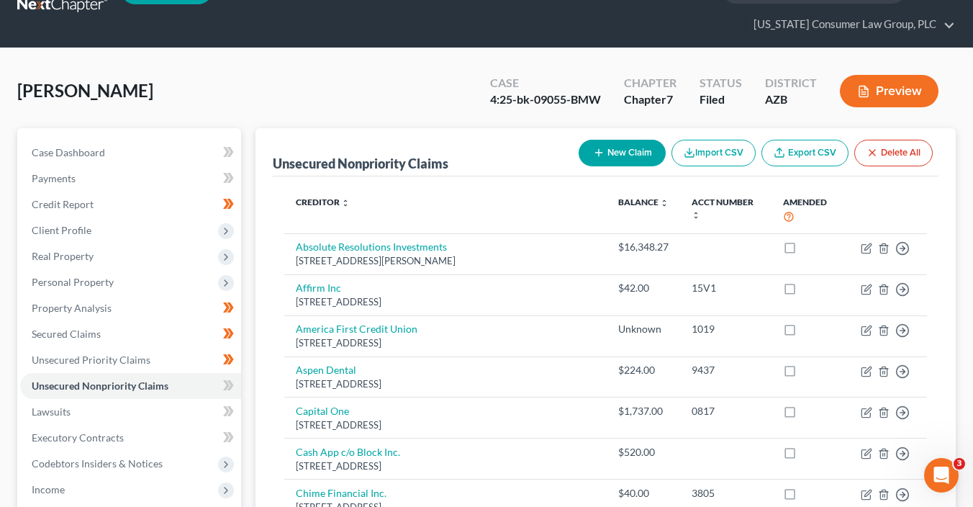
scroll to position [29, 0]
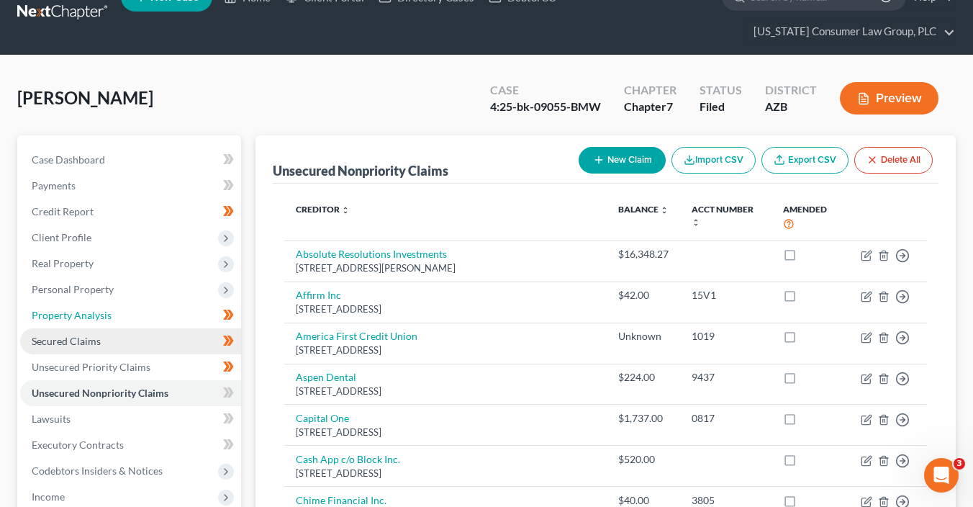
drag, startPoint x: 87, startPoint y: 313, endPoint x: 152, endPoint y: 329, distance: 66.7
click at [87, 313] on span "Property Analysis" at bounding box center [72, 315] width 80 height 12
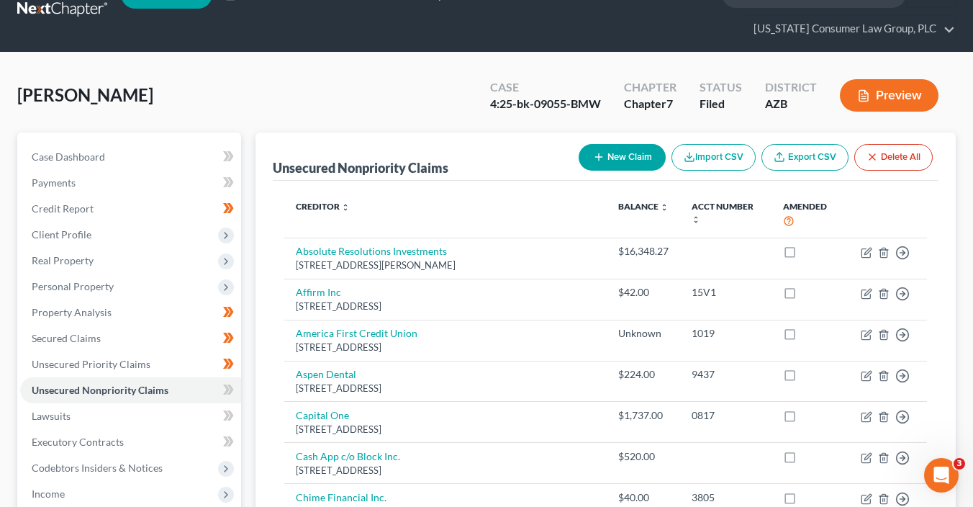
click at [635, 155] on button "New Claim" at bounding box center [621, 157] width 87 height 27
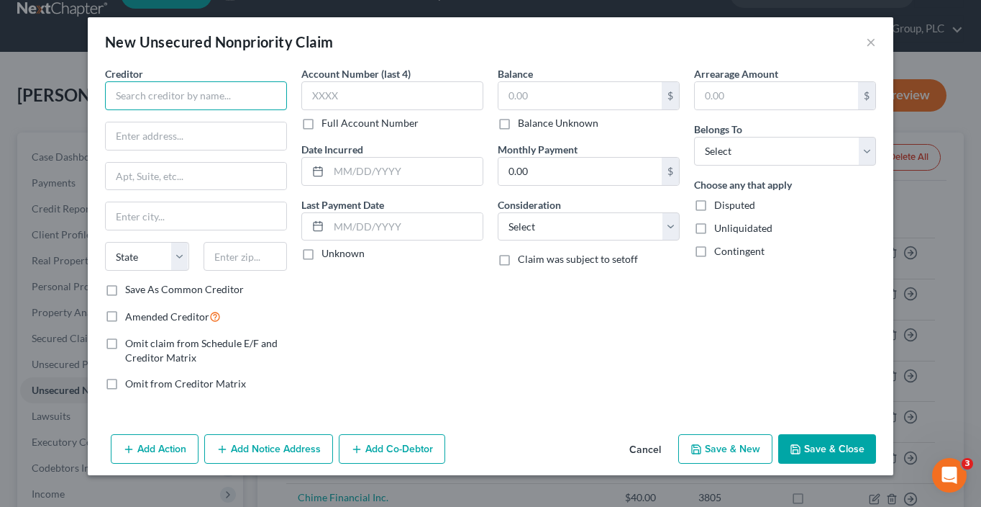
click at [227, 98] on input "text" at bounding box center [196, 95] width 182 height 29
click at [206, 91] on input "text" at bounding box center [196, 95] width 182 height 29
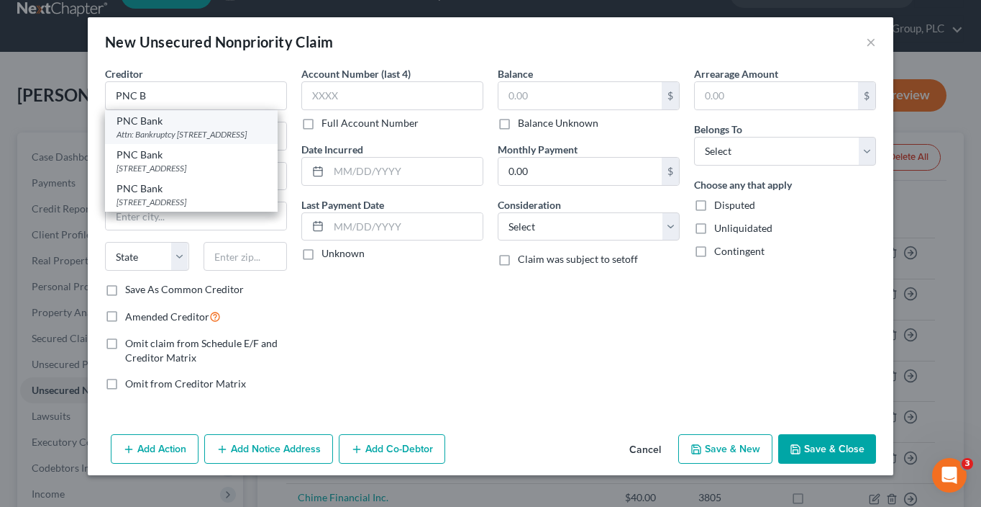
click at [188, 127] on div "PNC Bank" at bounding box center [192, 121] width 150 height 14
type input "PNC Bank"
type input "Attn: Bankruptcy"
type input "PO Box 489909"
type input "Charlotte"
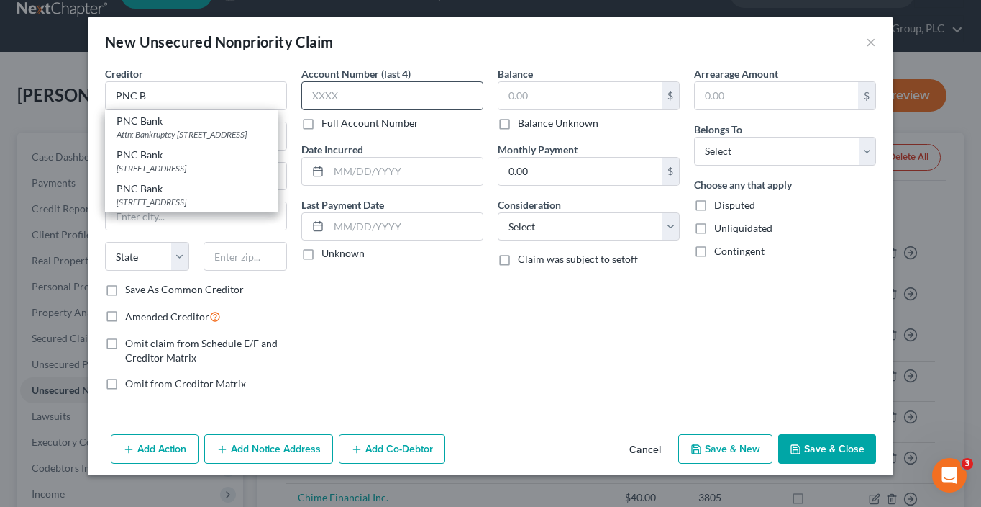
select select "28"
type input "28269"
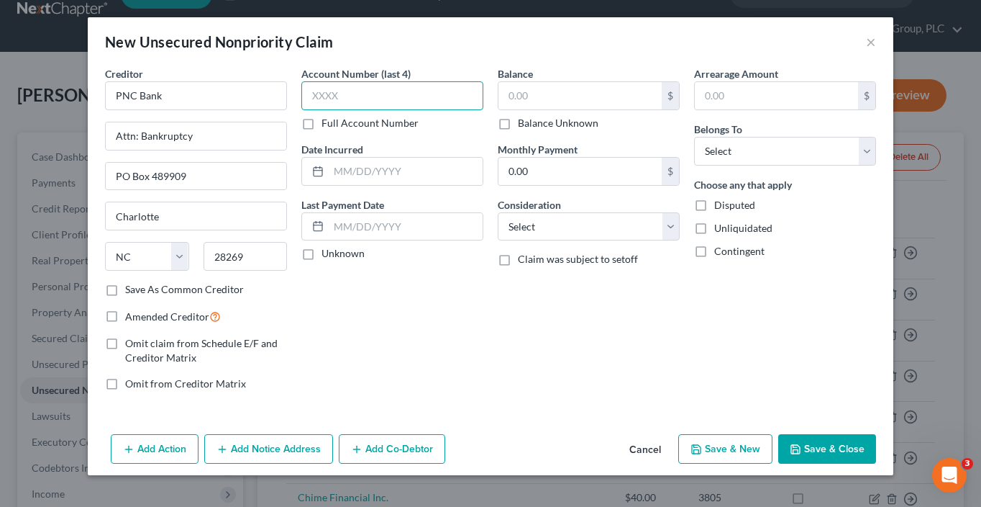
click at [332, 101] on input "text" at bounding box center [392, 95] width 182 height 29
click at [507, 91] on input "text" at bounding box center [580, 95] width 163 height 27
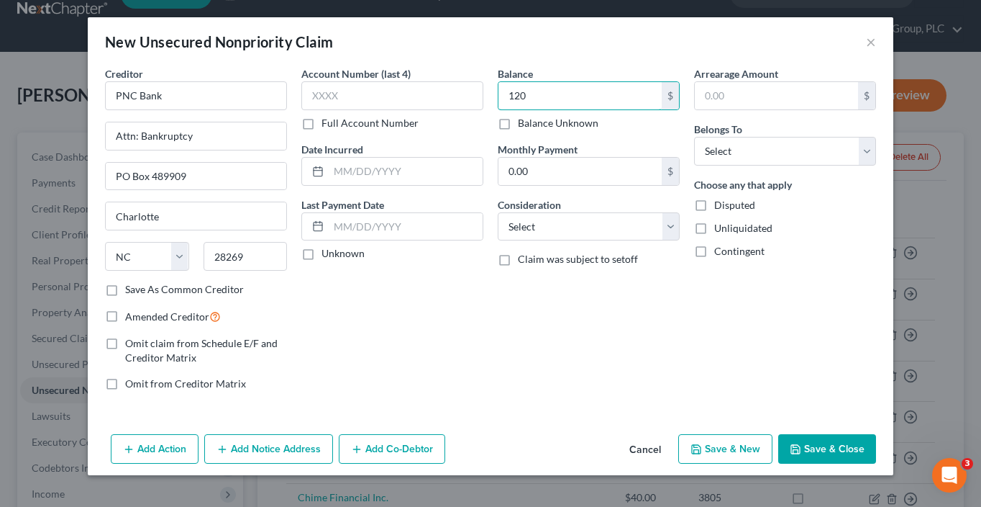
type input "120"
click at [565, 243] on div "Balance 120.00 $ Balance Unknown Balance Undetermined 120 $ Balance Unknown Mon…" at bounding box center [589, 234] width 196 height 336
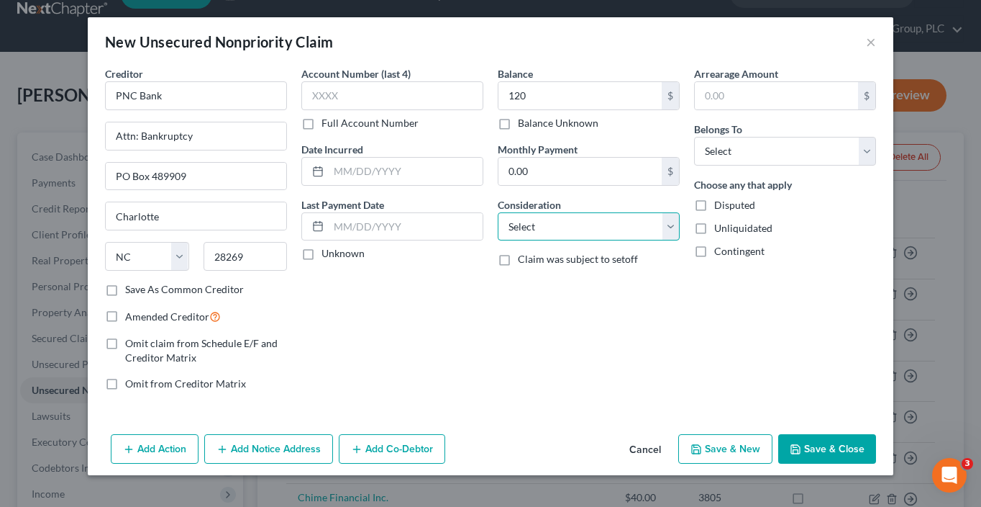
click at [571, 231] on select "Select Cable / Satellite Services Collection Agency Credit Card Debt Debt Couns…" at bounding box center [589, 226] width 182 height 29
select select "15"
click at [498, 212] on select "Select Cable / Satellite Services Collection Agency Credit Card Debt Debt Couns…" at bounding box center [589, 226] width 182 height 29
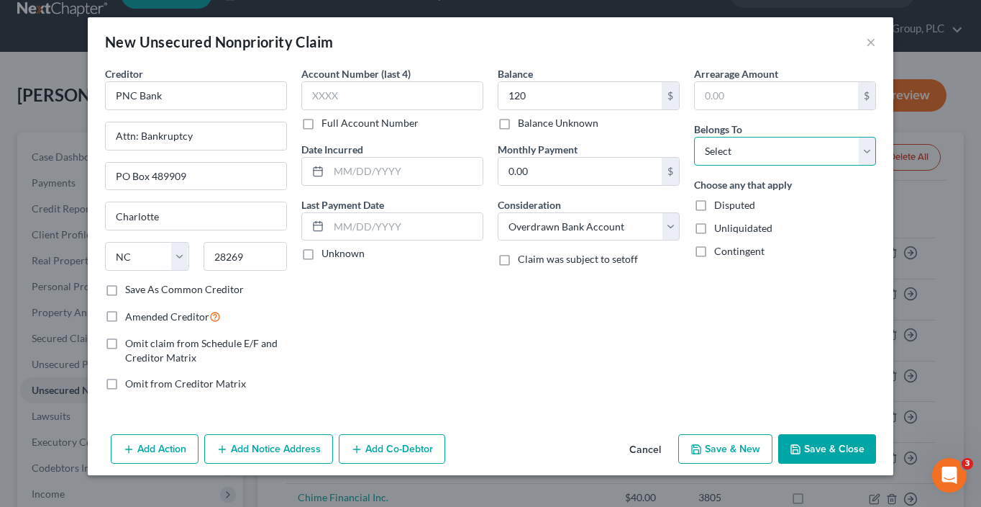
click at [739, 152] on select "Select Debtor 1 Only Debtor 2 Only Debtor 1 And Debtor 2 Only At Least One Of T…" at bounding box center [785, 151] width 182 height 29
select select "0"
click at [694, 137] on select "Select Debtor 1 Only Debtor 2 Only Debtor 1 And Debtor 2 Only At Least One Of T…" at bounding box center [785, 151] width 182 height 29
click at [822, 452] on button "Save & Close" at bounding box center [828, 449] width 98 height 30
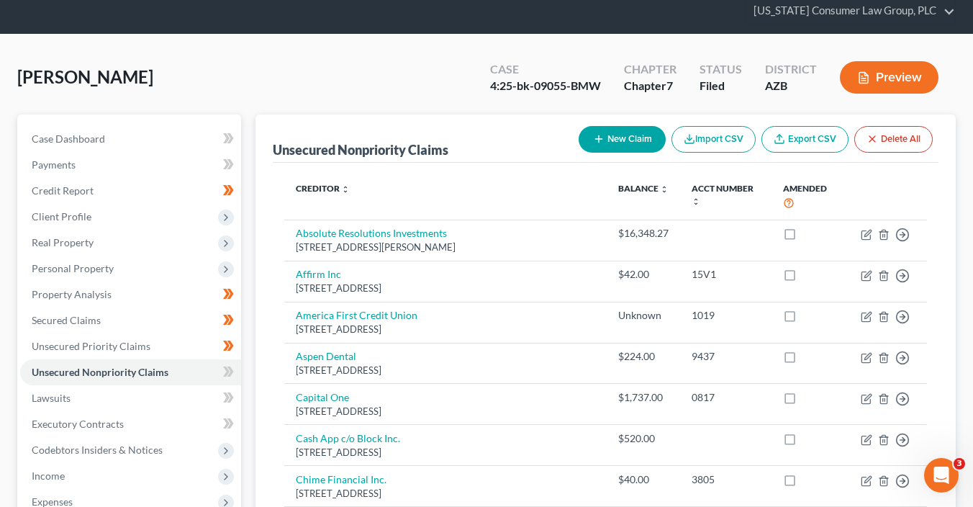
scroll to position [37, 0]
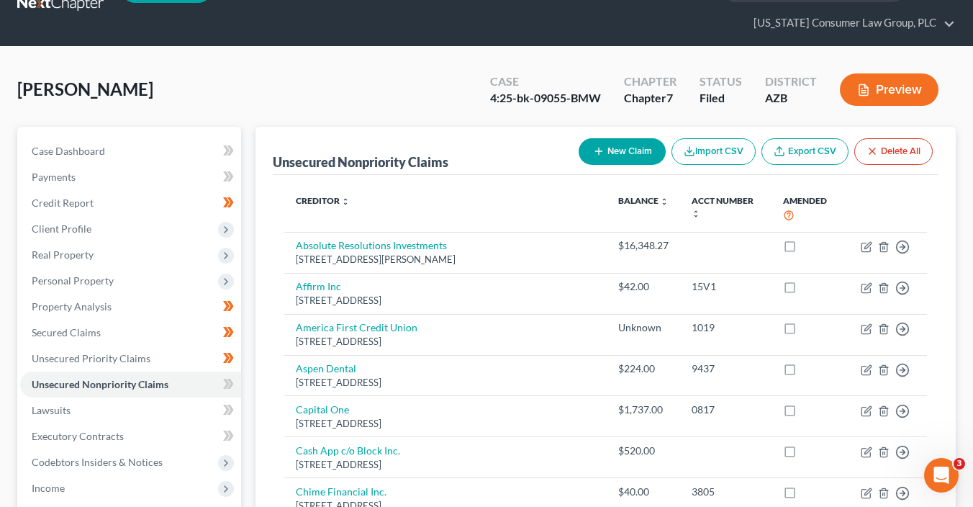
click at [602, 151] on button "New Claim" at bounding box center [621, 151] width 87 height 27
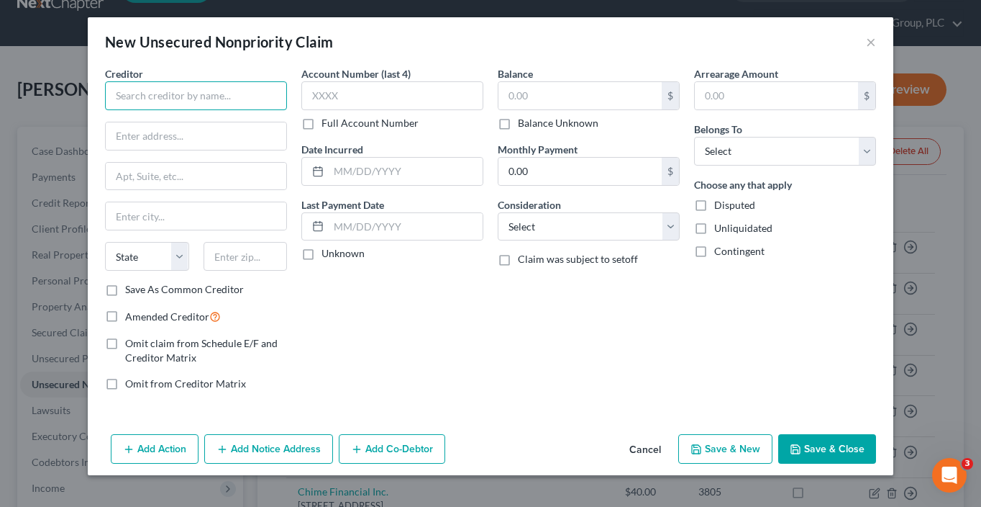
click at [234, 95] on input "text" at bounding box center [196, 95] width 182 height 29
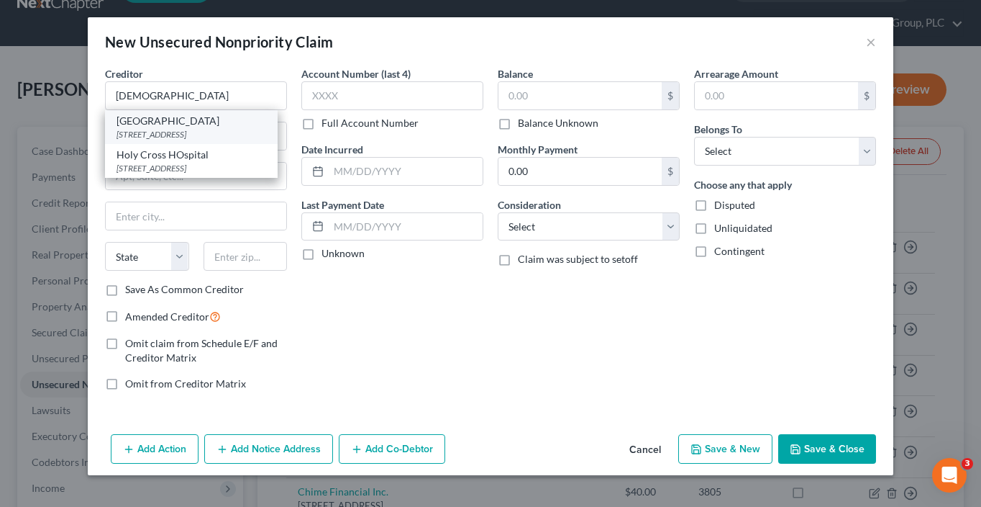
click at [251, 131] on div "1171 W. Target Range Rd., Nogales, AZ 85621" at bounding box center [192, 134] width 150 height 12
type input "Holy Cross Hospital"
type input "1171 W. Target Range Rd."
type input "Nogales"
select select "3"
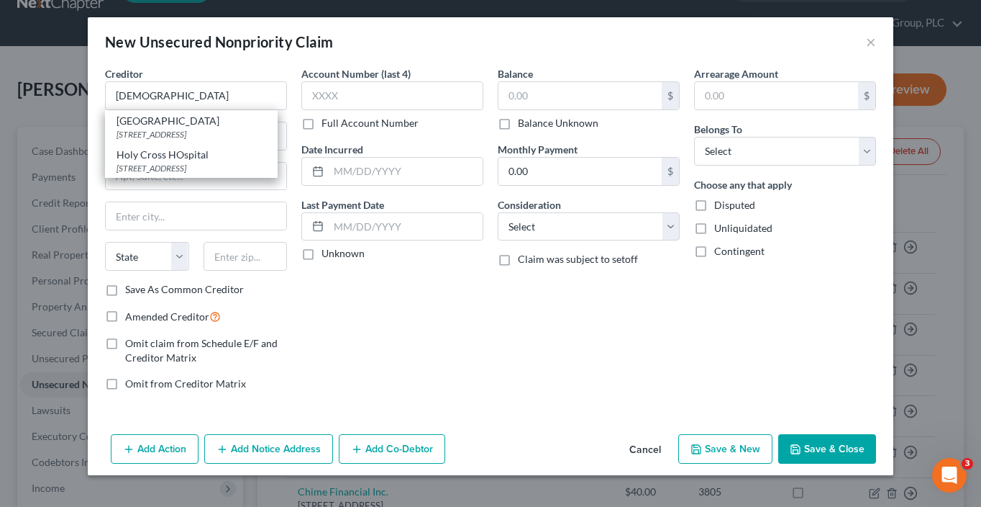
type input "85621"
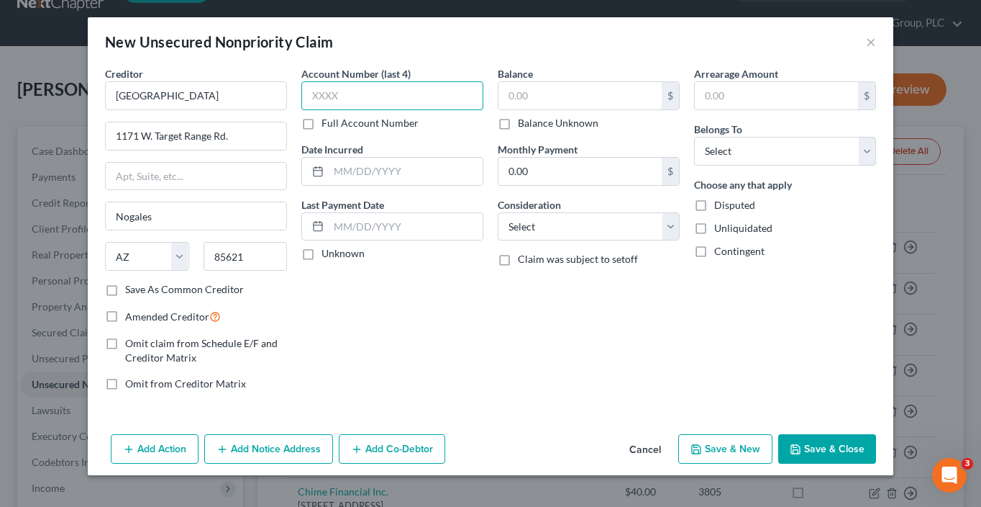
click at [355, 101] on input "text" at bounding box center [392, 95] width 182 height 29
click at [503, 99] on input "text" at bounding box center [580, 95] width 163 height 27
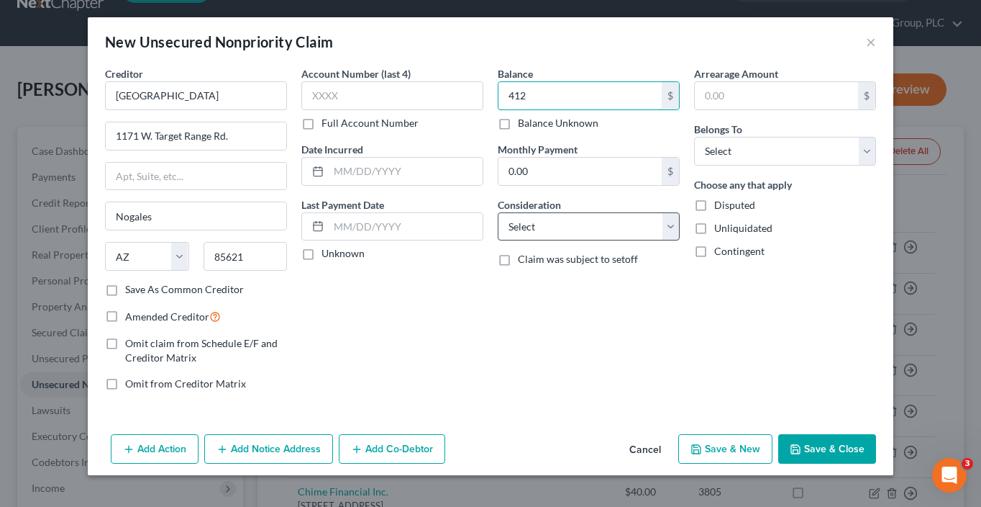
type input "412"
click at [549, 224] on select "Select Cable / Satellite Services Collection Agency Credit Card Debt Debt Couns…" at bounding box center [589, 226] width 182 height 29
select select "9"
click at [498, 212] on select "Select Cable / Satellite Services Collection Agency Credit Card Debt Debt Couns…" at bounding box center [589, 226] width 182 height 29
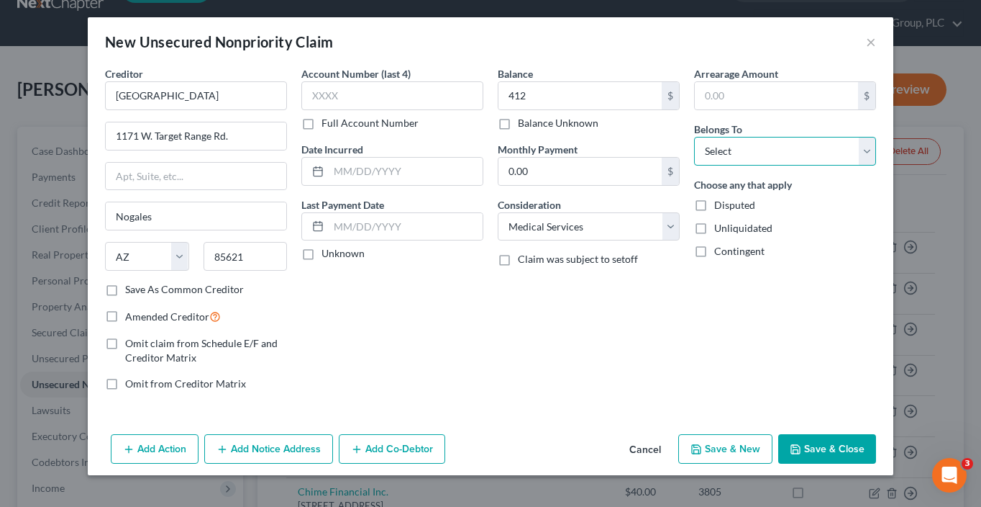
click at [754, 152] on select "Select Debtor 1 Only Debtor 2 Only Debtor 1 And Debtor 2 Only At Least One Of T…" at bounding box center [785, 151] width 182 height 29
select select "0"
click at [694, 137] on select "Select Debtor 1 Only Debtor 2 Only Debtor 1 And Debtor 2 Only At Least One Of T…" at bounding box center [785, 151] width 182 height 29
click at [798, 443] on icon "button" at bounding box center [796, 449] width 12 height 12
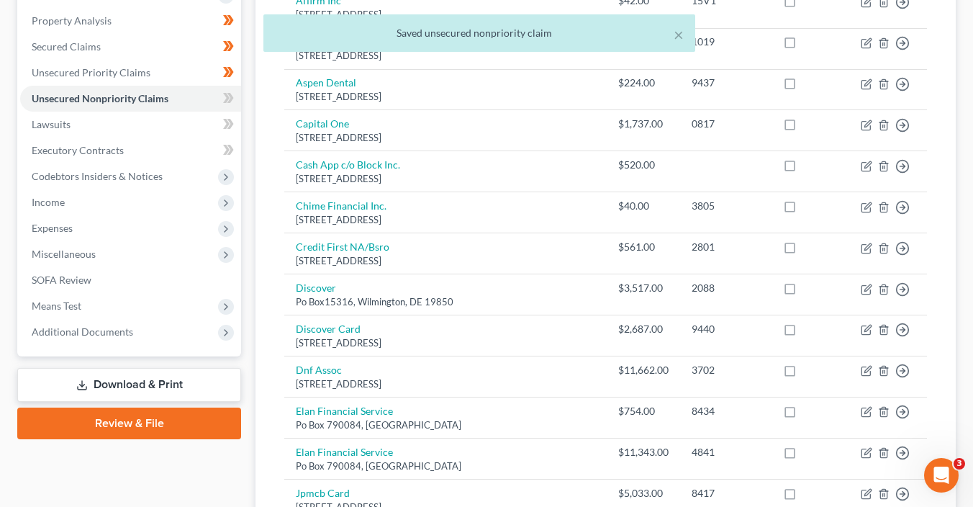
scroll to position [353, 0]
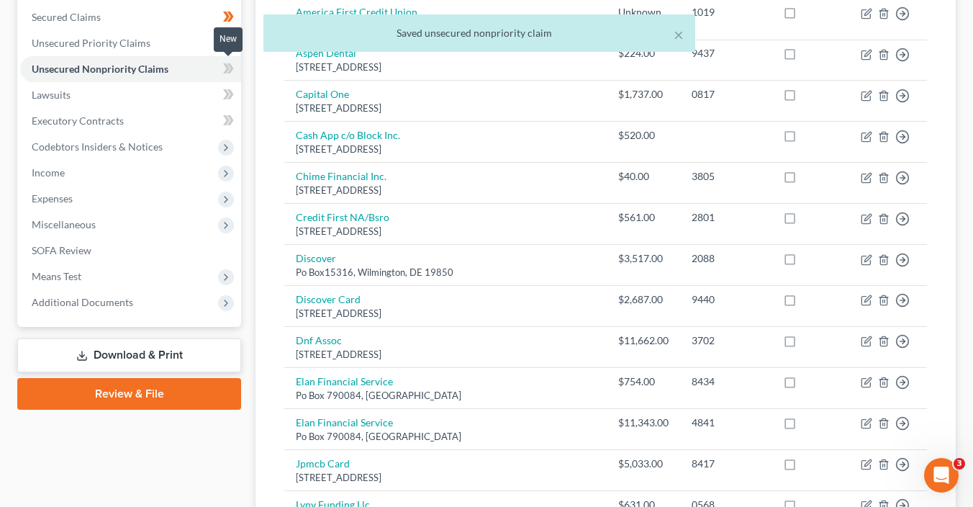
click at [235, 70] on span at bounding box center [228, 71] width 25 height 22
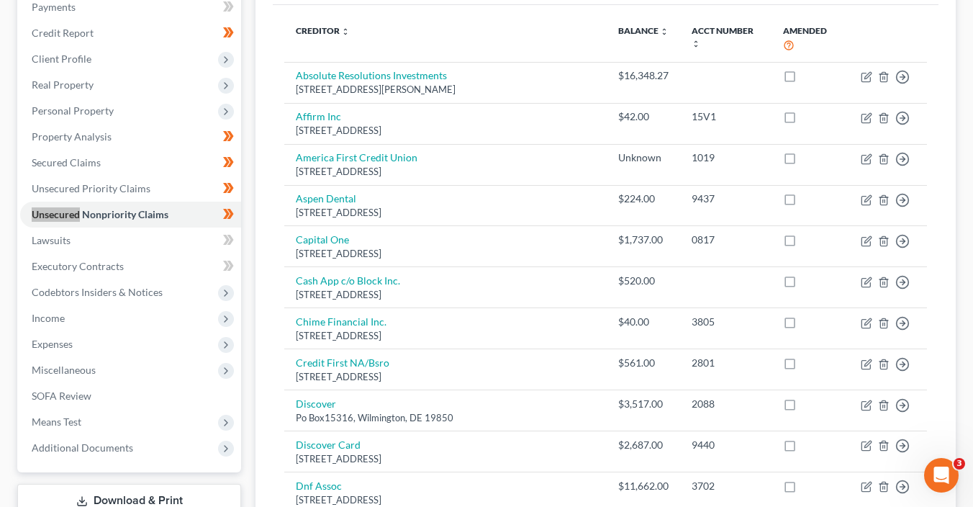
scroll to position [204, 0]
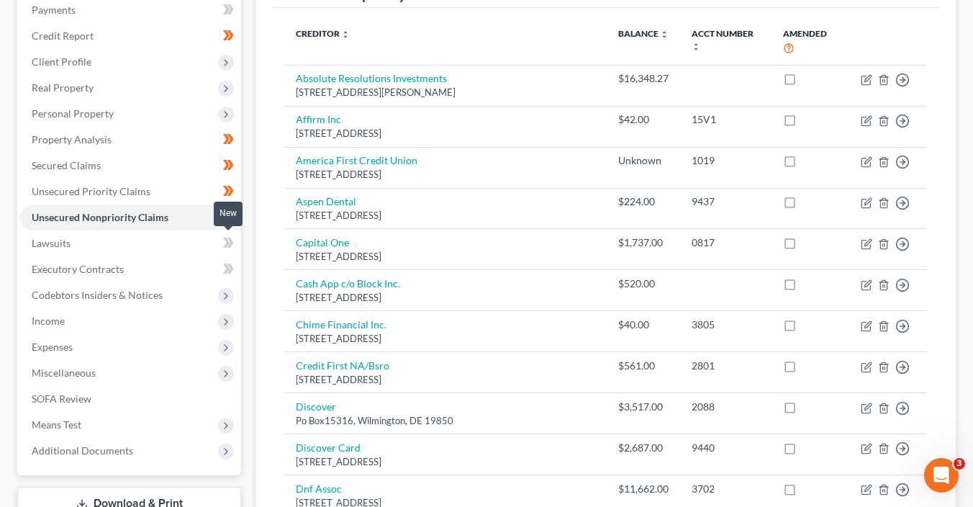
click at [220, 245] on span at bounding box center [228, 245] width 25 height 22
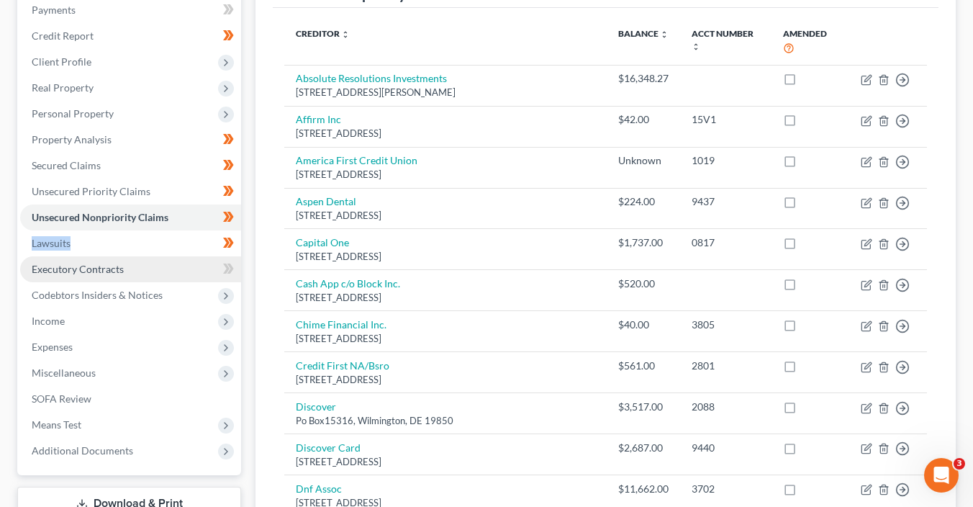
click at [165, 275] on link "Executory Contracts" at bounding box center [130, 269] width 221 height 26
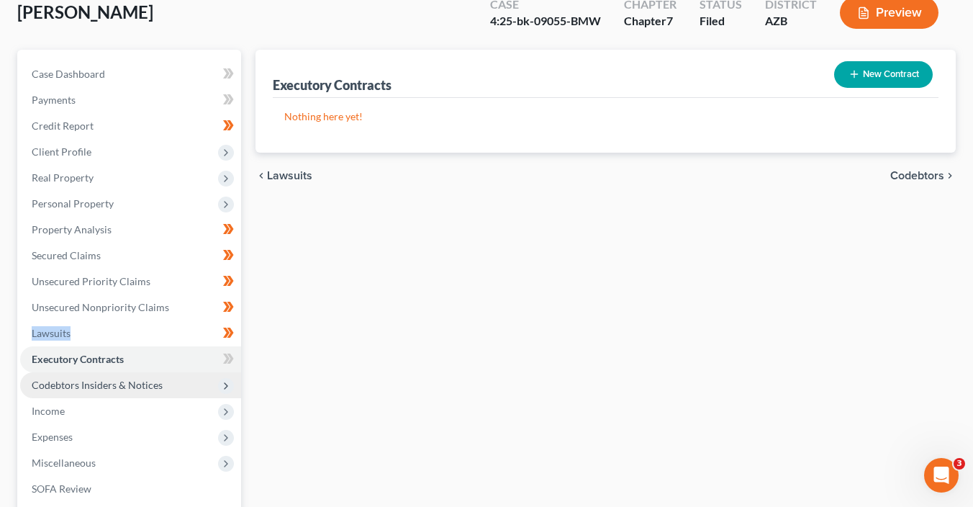
scroll to position [116, 0]
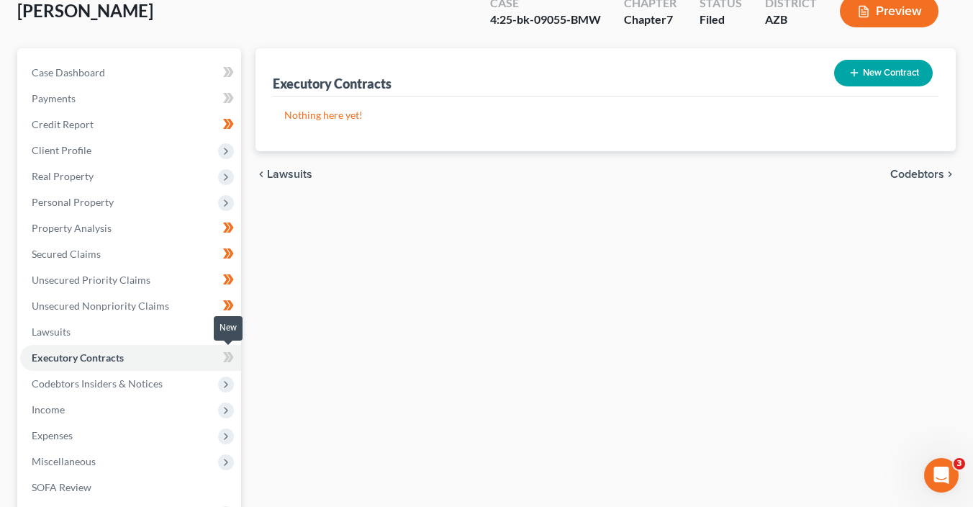
click at [237, 355] on span at bounding box center [228, 359] width 25 height 22
click at [230, 386] on icon at bounding box center [226, 384] width 12 height 12
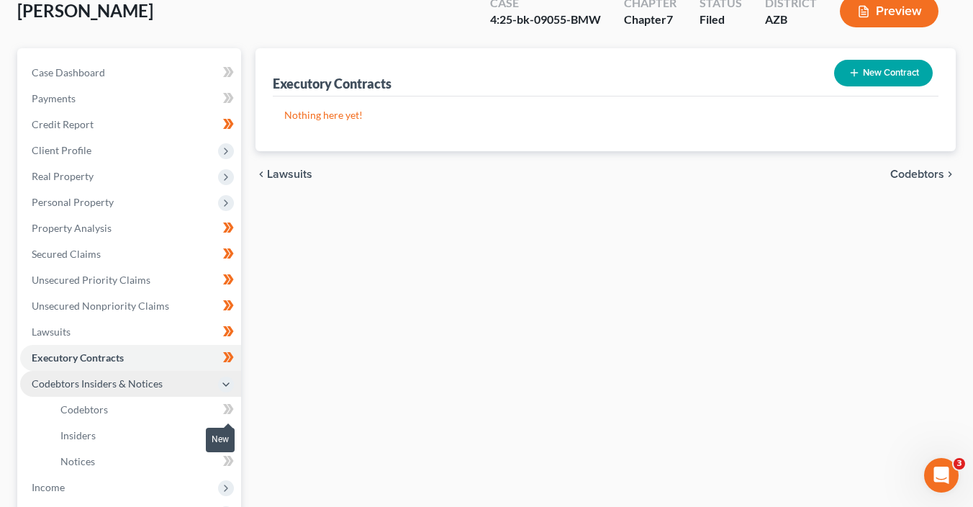
click at [233, 410] on icon at bounding box center [228, 409] width 11 height 18
drag, startPoint x: 233, startPoint y: 410, endPoint x: 237, endPoint y: 420, distance: 11.0
click at [234, 411] on span at bounding box center [228, 411] width 25 height 22
click at [237, 433] on span at bounding box center [228, 437] width 25 height 22
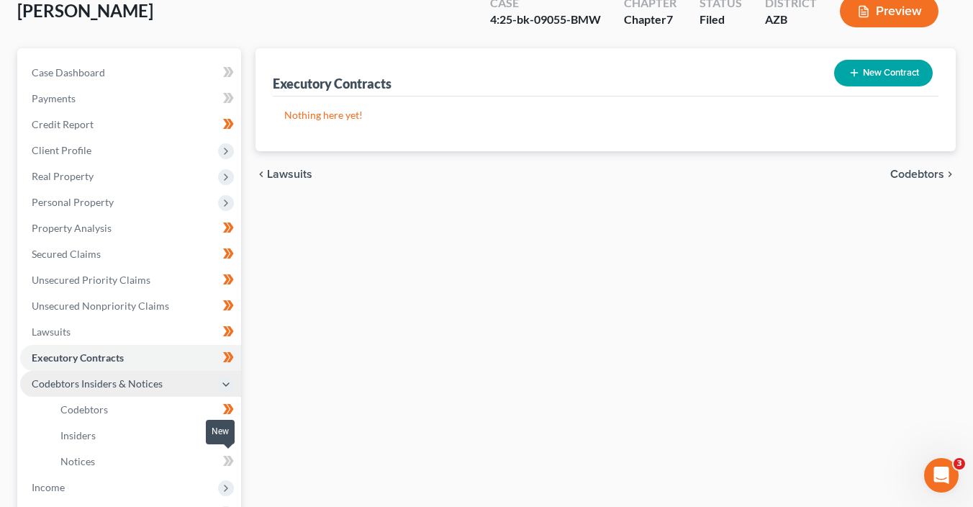
click at [235, 465] on span at bounding box center [228, 463] width 25 height 22
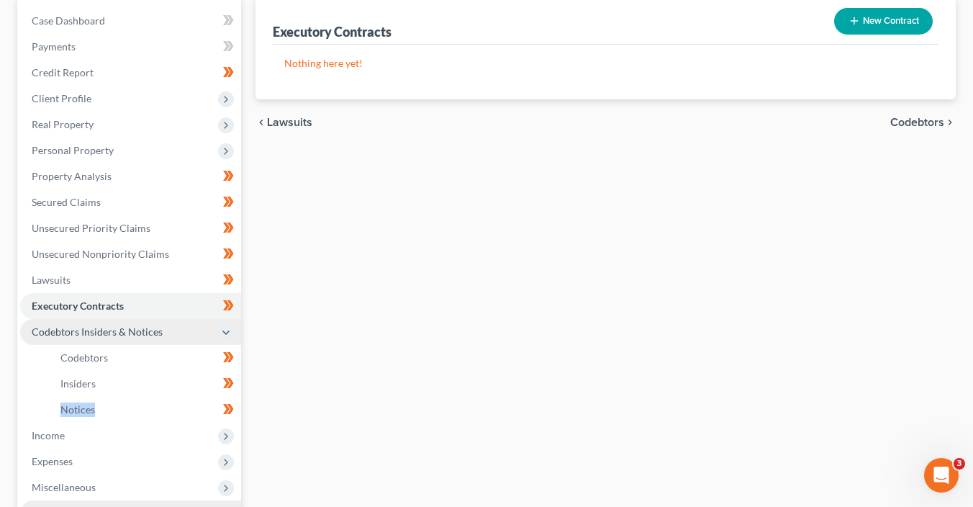
scroll to position [294, 0]
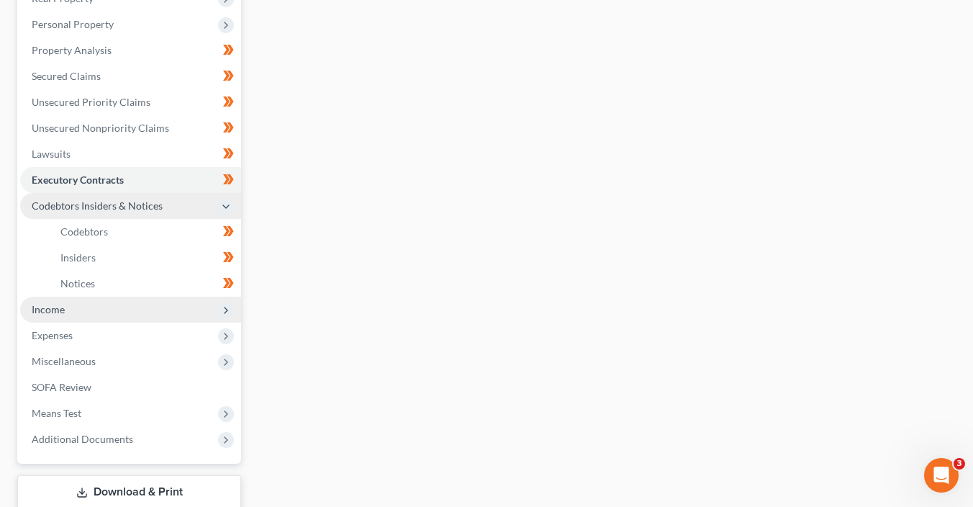
click at [222, 307] on icon at bounding box center [226, 310] width 12 height 12
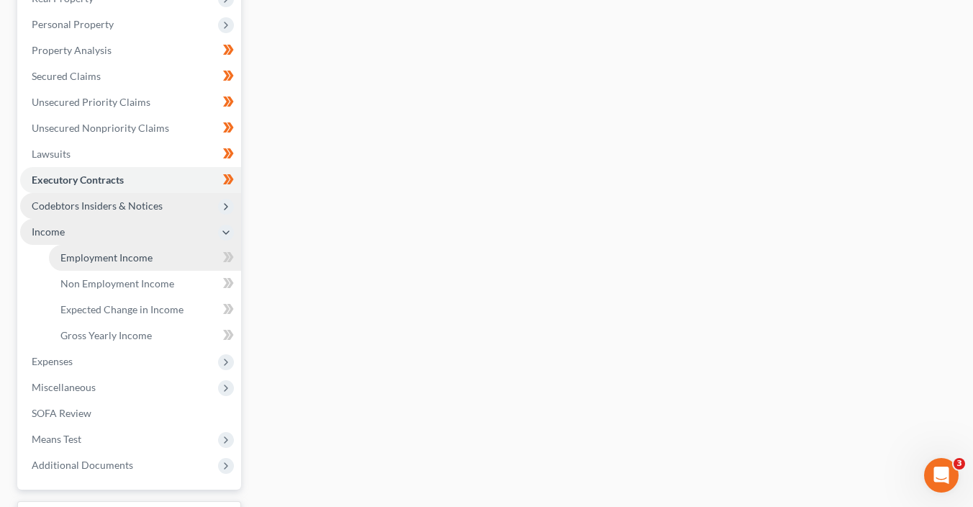
click at [165, 255] on link "Employment Income" at bounding box center [145, 258] width 192 height 26
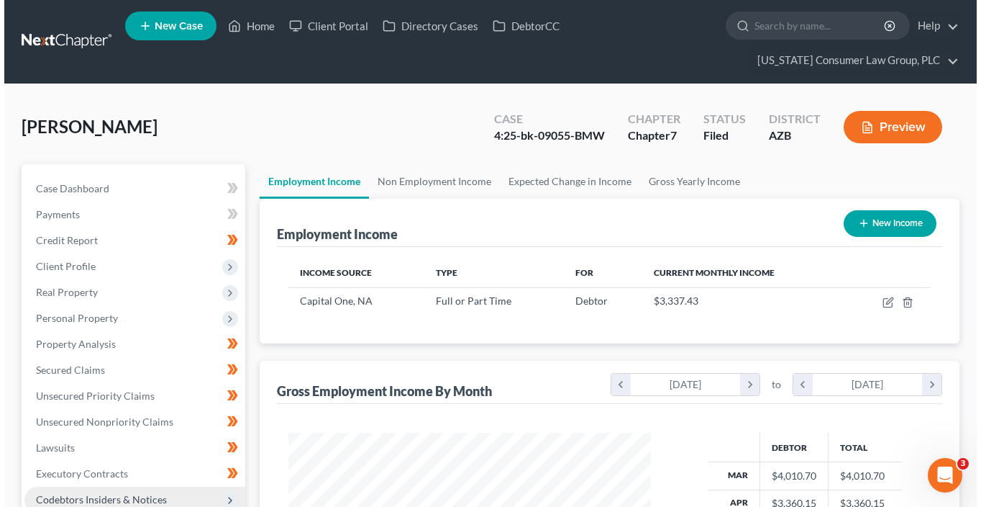
scroll to position [256, 391]
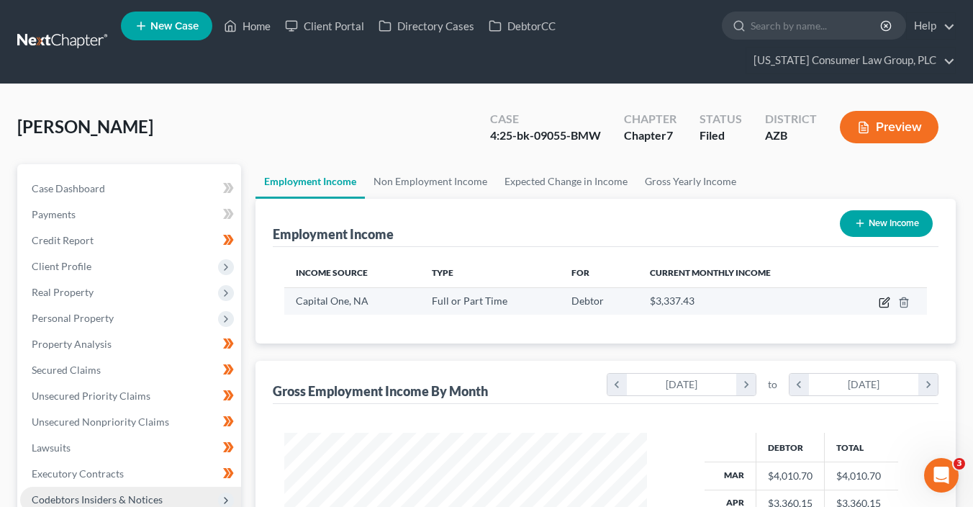
click at [880, 304] on icon "button" at bounding box center [885, 302] width 12 height 12
select select "0"
select select "48"
select select "2"
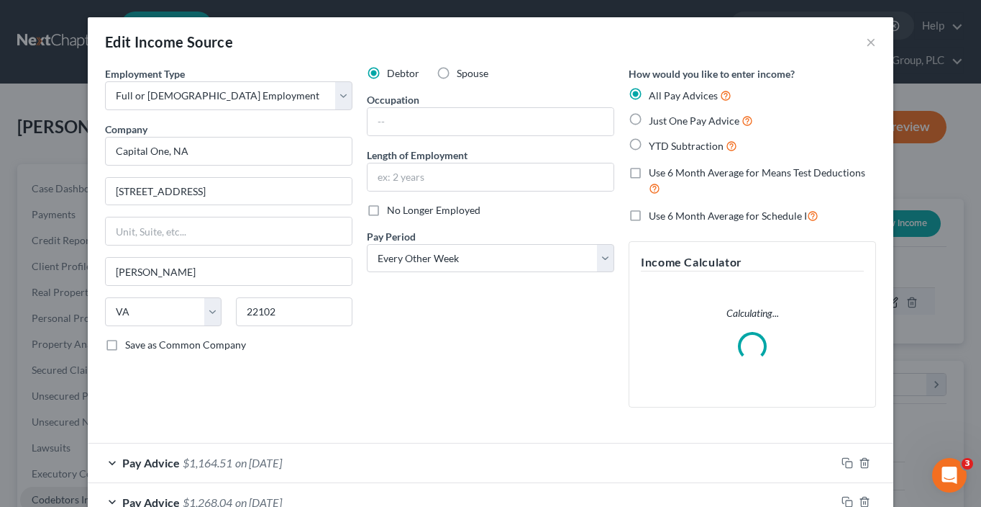
scroll to position [256, 395]
click at [425, 119] on input "text" at bounding box center [491, 121] width 246 height 27
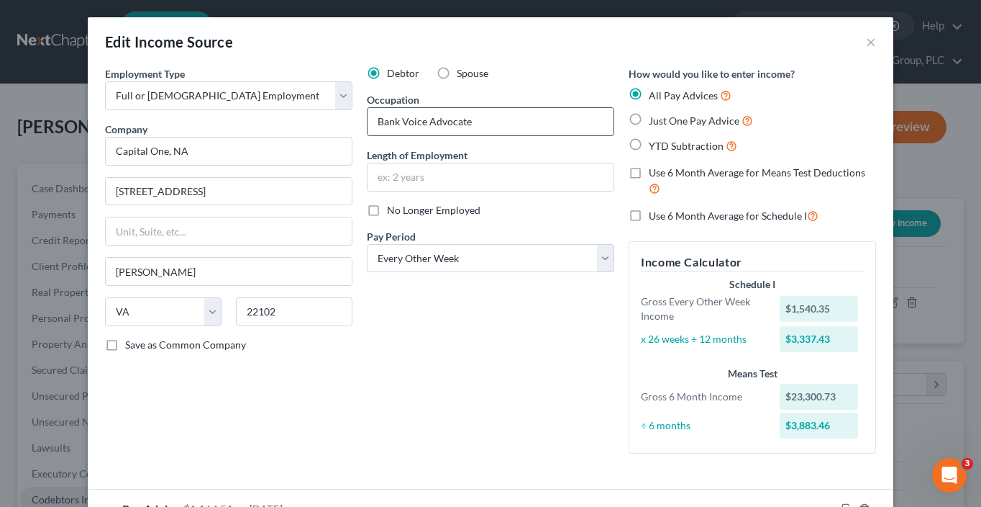
type input "Bank Voice Advocate"
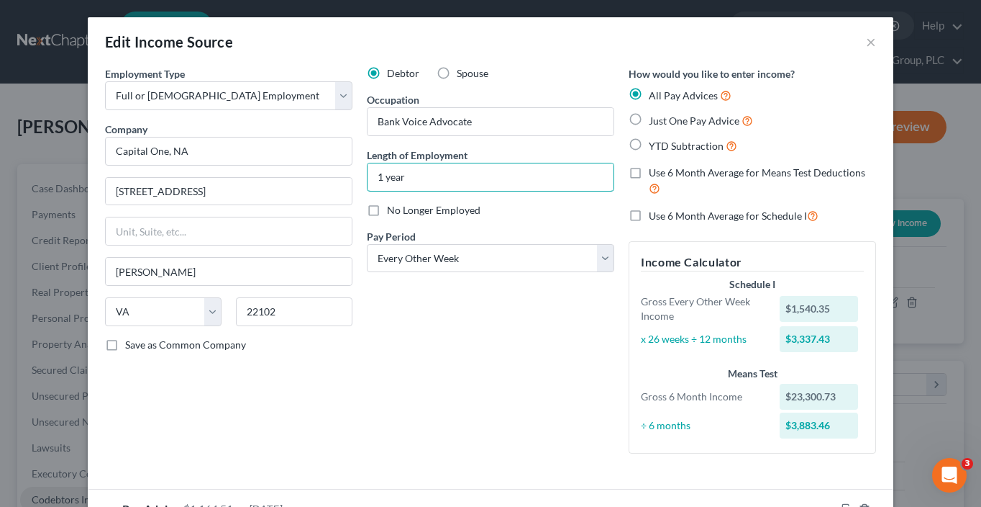
type input "1 year"
click at [407, 499] on div "Pay Advice $1,164.51 on 08/22/2025" at bounding box center [462, 508] width 748 height 38
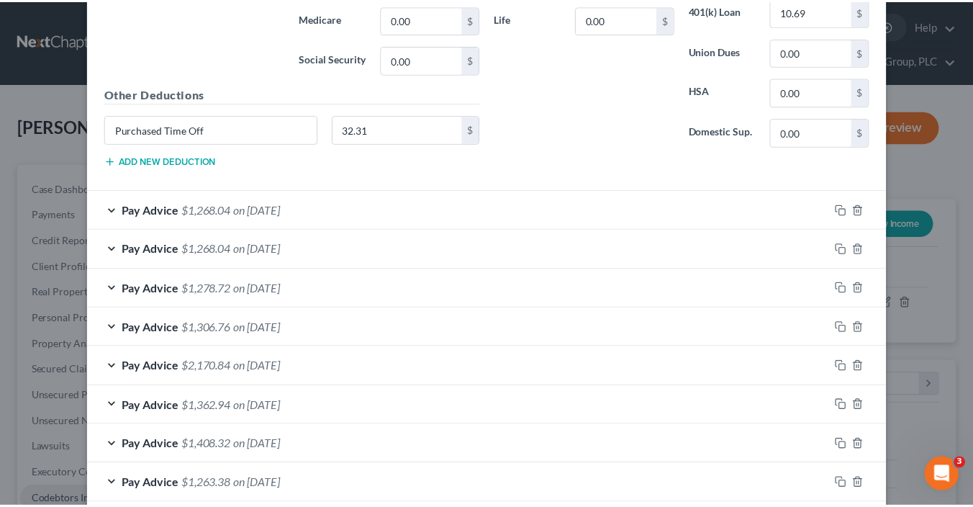
scroll to position [999, 0]
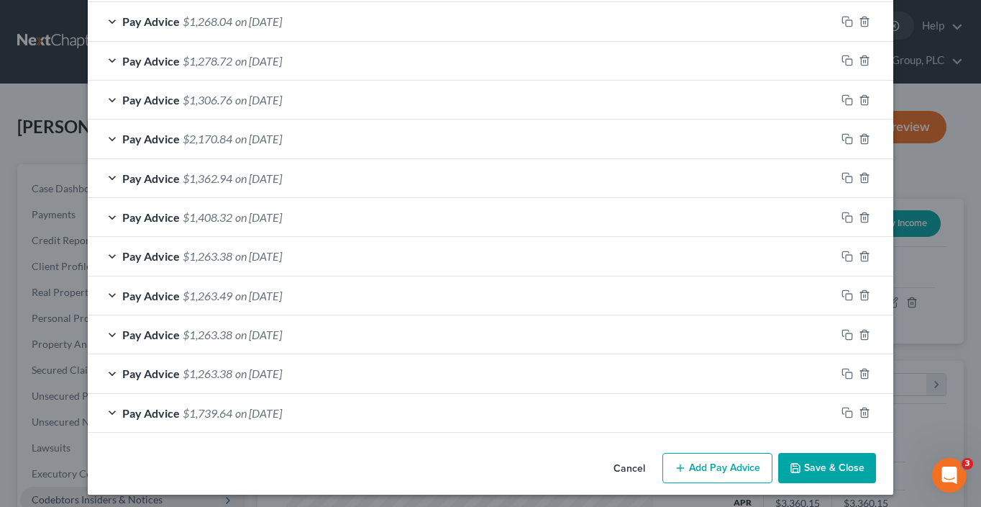
click at [795, 462] on icon "button" at bounding box center [796, 468] width 12 height 12
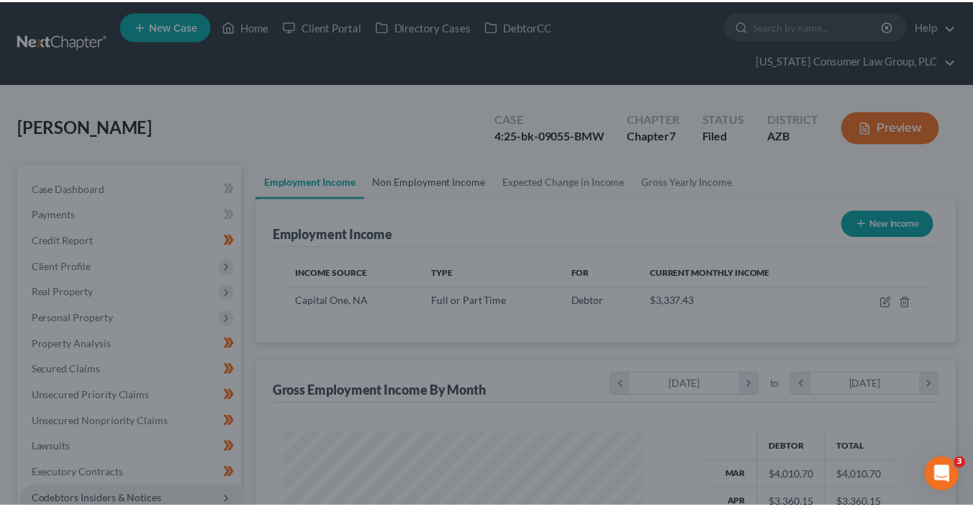
scroll to position [719255, 719120]
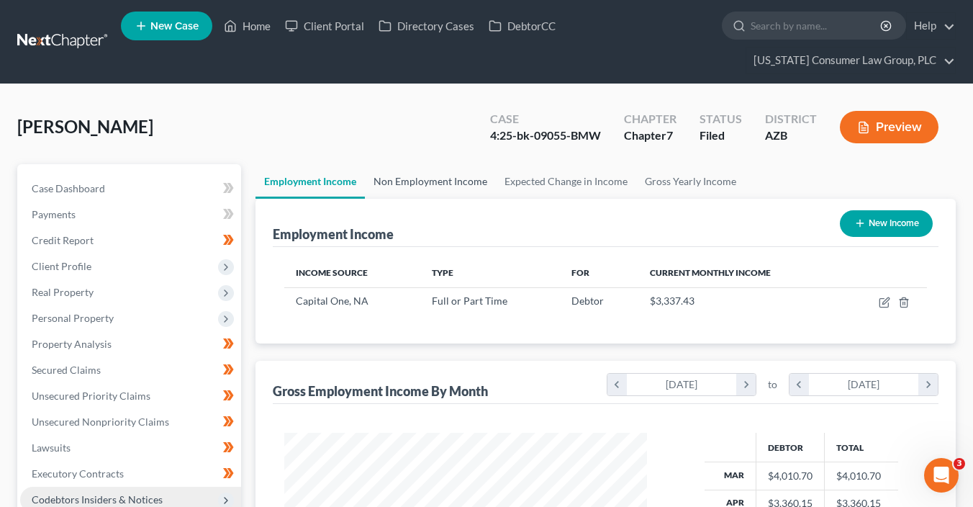
click at [440, 179] on link "Non Employment Income" at bounding box center [430, 181] width 131 height 35
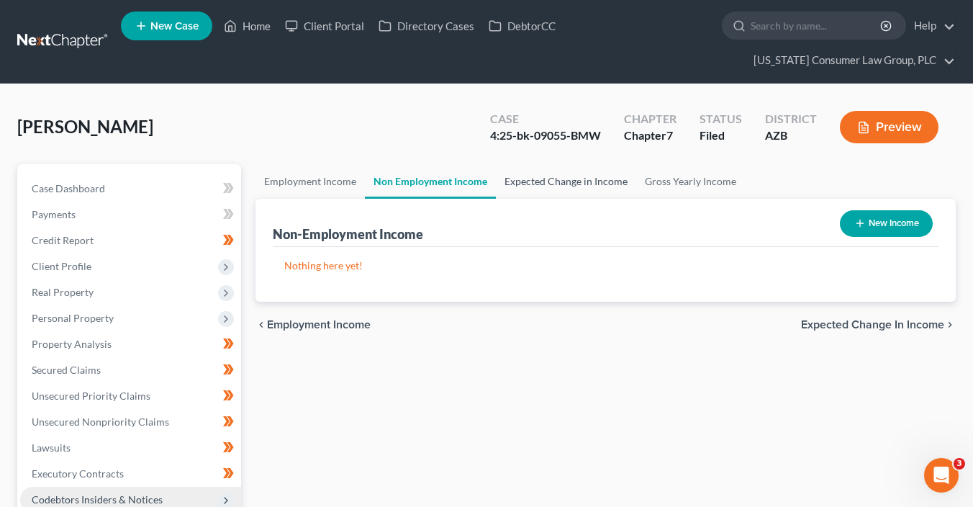
click at [578, 180] on link "Expected Change in Income" at bounding box center [566, 181] width 140 height 35
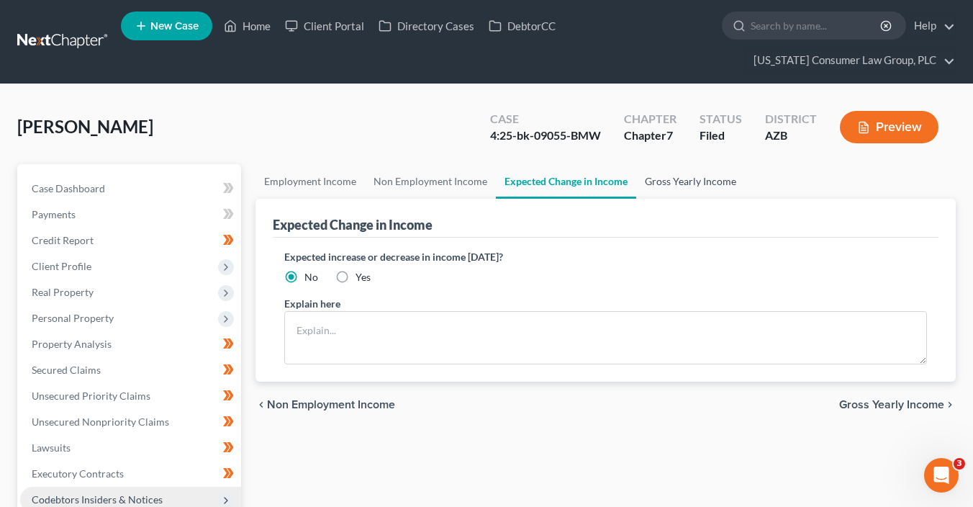
click at [683, 180] on link "Gross Yearly Income" at bounding box center [690, 181] width 109 height 35
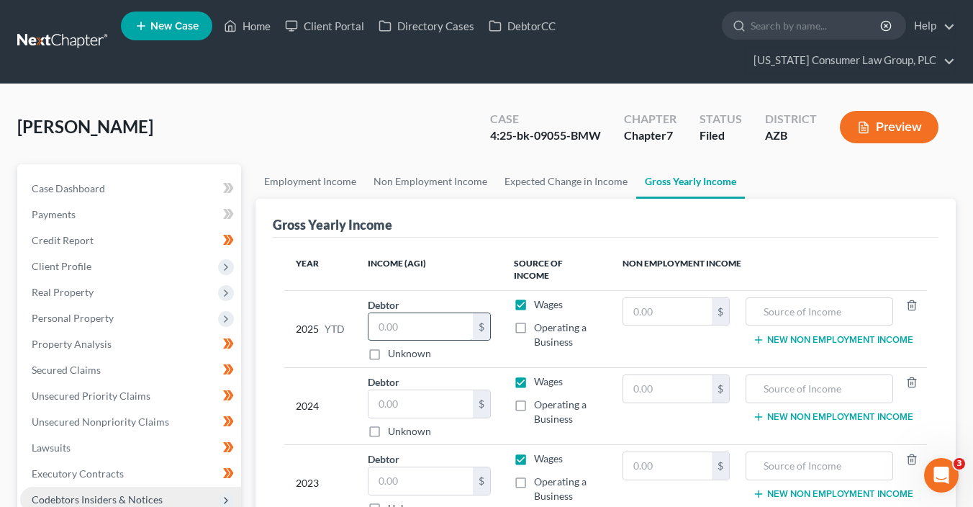
click at [398, 319] on input "text" at bounding box center [420, 326] width 104 height 27
type input "35,379.96"
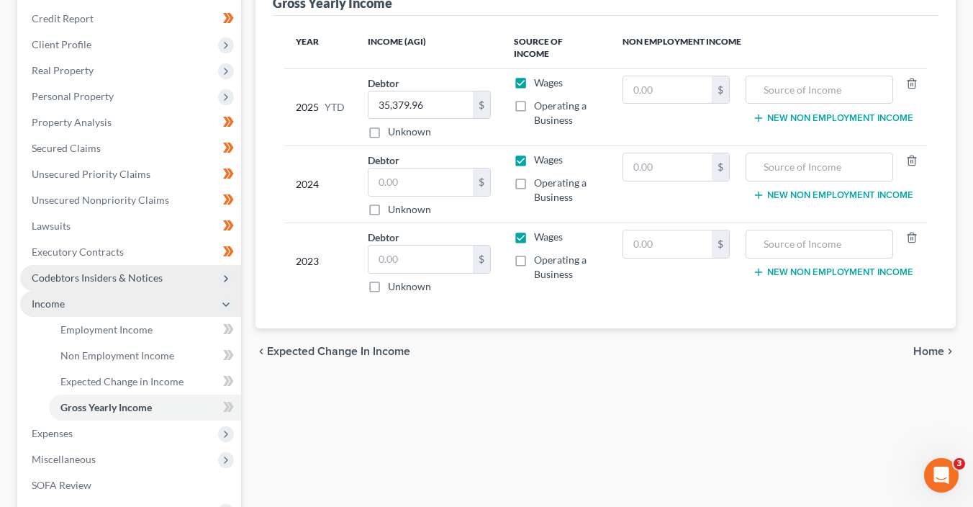
scroll to position [227, 0]
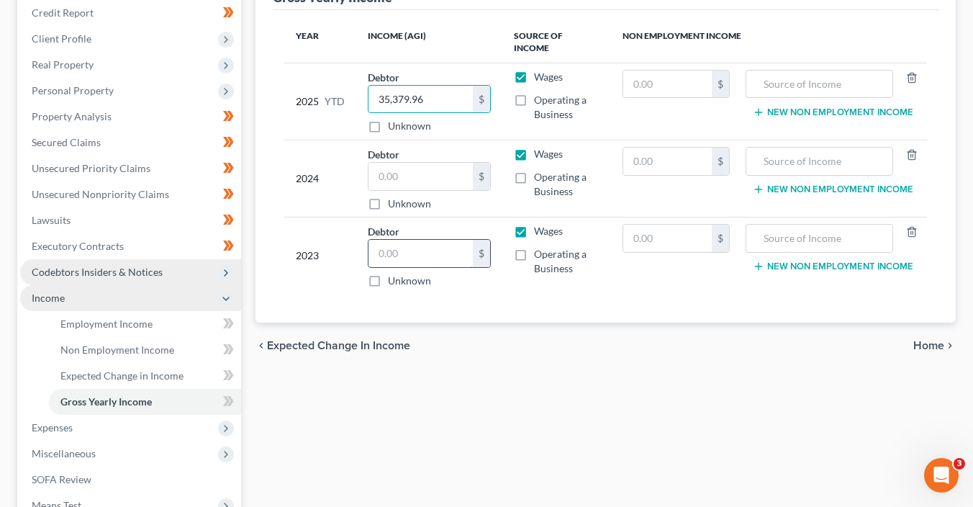
click at [391, 240] on input "text" at bounding box center [420, 253] width 104 height 27
click at [414, 242] on input "text" at bounding box center [420, 253] width 104 height 27
type input "38,784"
click at [425, 165] on input "text" at bounding box center [420, 176] width 104 height 27
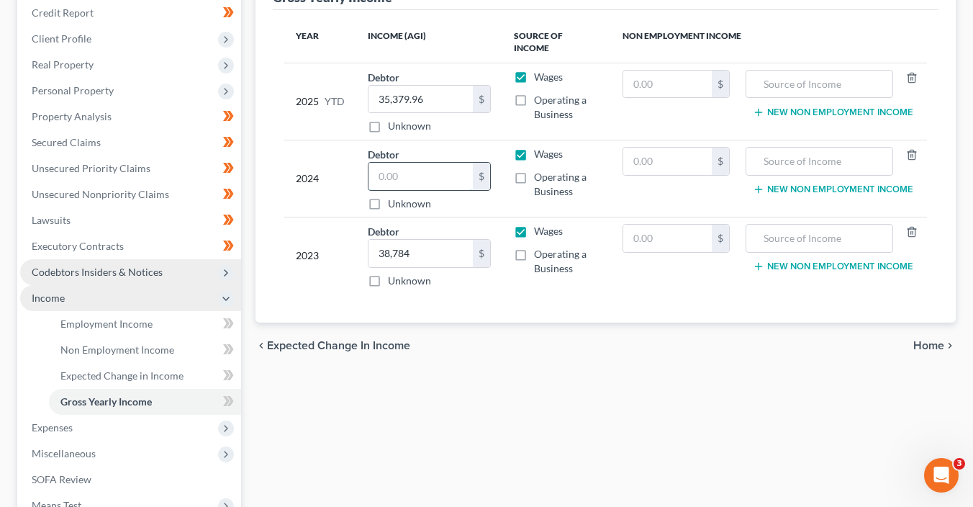
click at [402, 163] on input "text" at bounding box center [420, 176] width 104 height 27
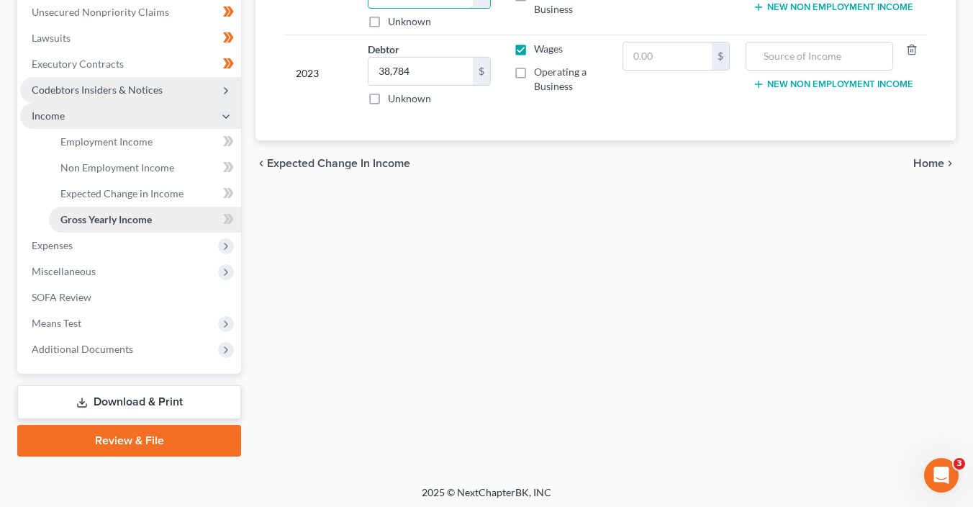
scroll to position [412, 0]
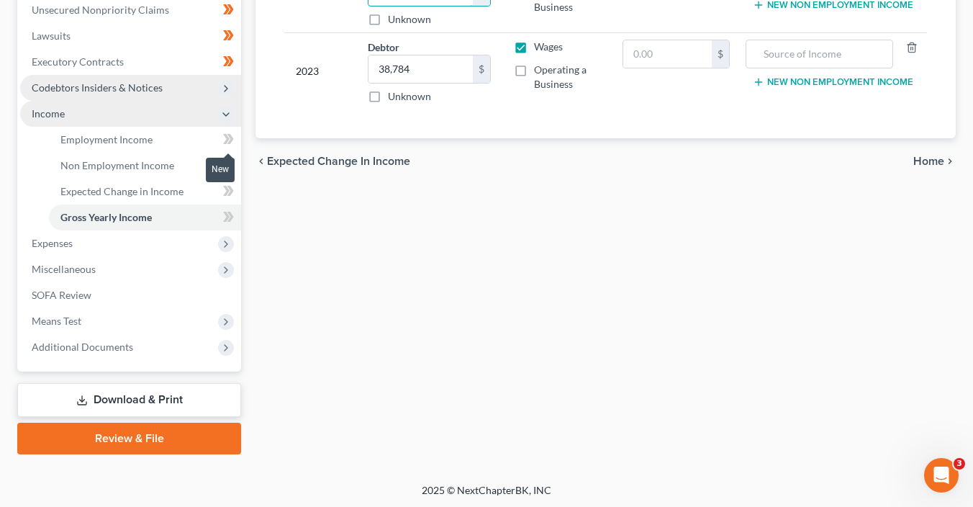
type input "22,367"
click at [223, 139] on icon at bounding box center [228, 139] width 11 height 18
click at [224, 140] on icon at bounding box center [228, 139] width 11 height 18
click at [232, 163] on icon at bounding box center [230, 165] width 6 height 10
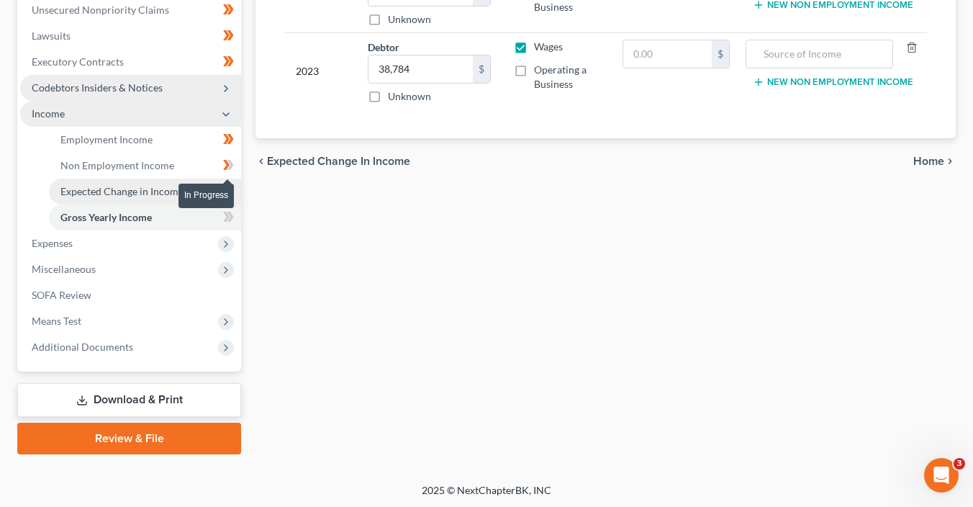
drag, startPoint x: 232, startPoint y: 165, endPoint x: 235, endPoint y: 177, distance: 12.4
click at [232, 165] on icon at bounding box center [228, 165] width 11 height 18
click at [231, 194] on icon at bounding box center [228, 191] width 11 height 18
drag, startPoint x: 231, startPoint y: 194, endPoint x: 231, endPoint y: 218, distance: 23.7
click at [231, 194] on icon at bounding box center [228, 191] width 11 height 18
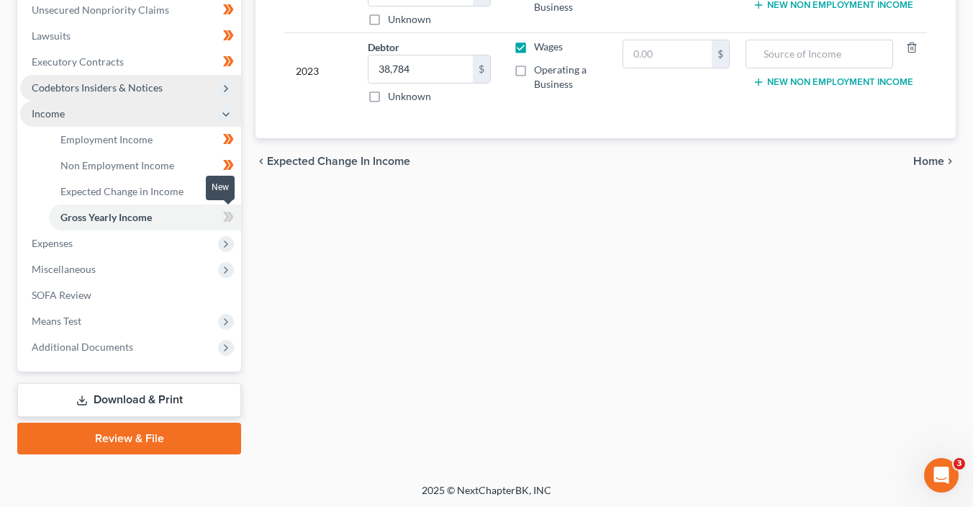
click at [230, 226] on span at bounding box center [228, 219] width 25 height 22
click at [231, 240] on icon at bounding box center [226, 244] width 12 height 12
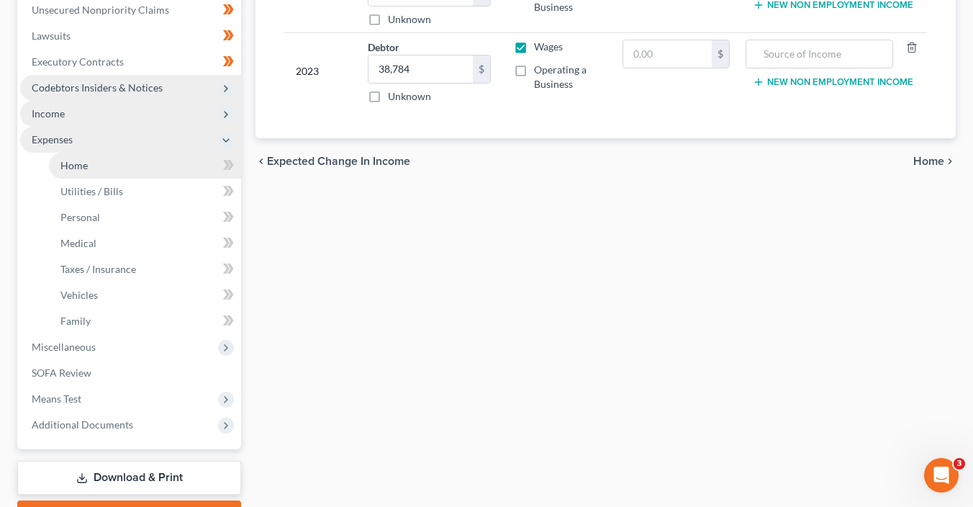
click at [126, 165] on link "Home" at bounding box center [145, 166] width 192 height 26
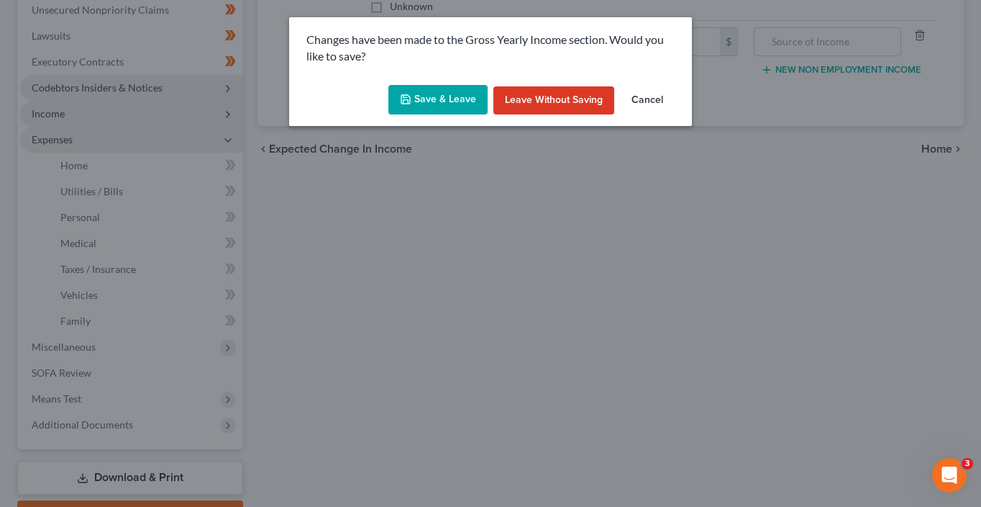
click at [412, 104] on icon "button" at bounding box center [406, 100] width 12 height 12
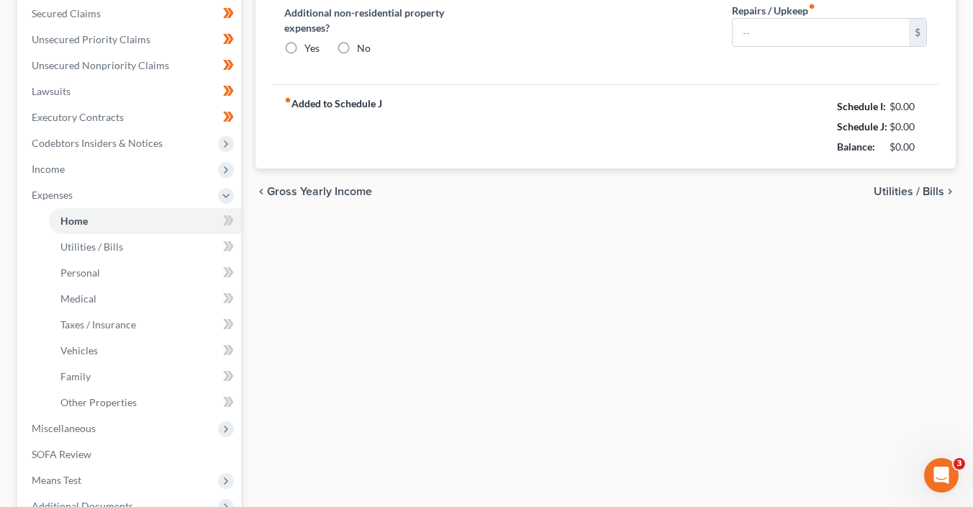
type input "0.00"
radio input "true"
type input "0.00"
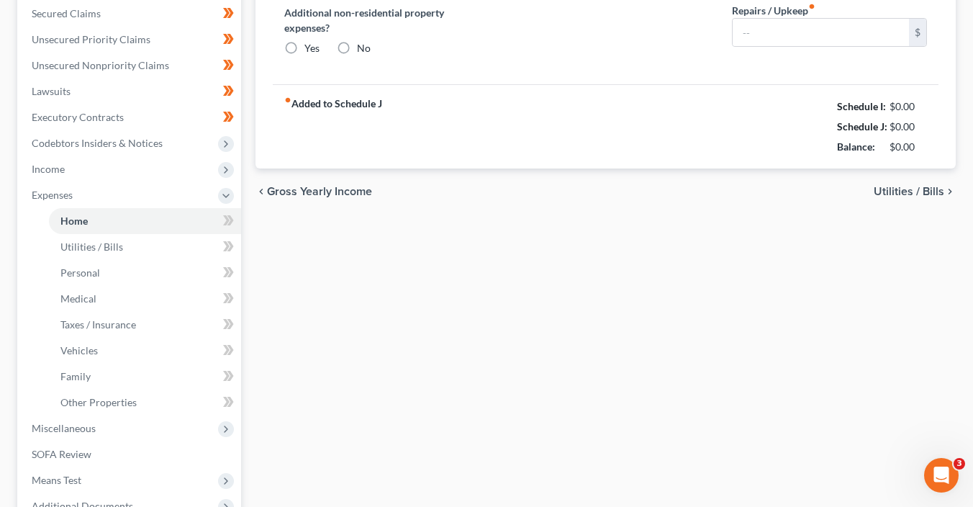
type input "0.00"
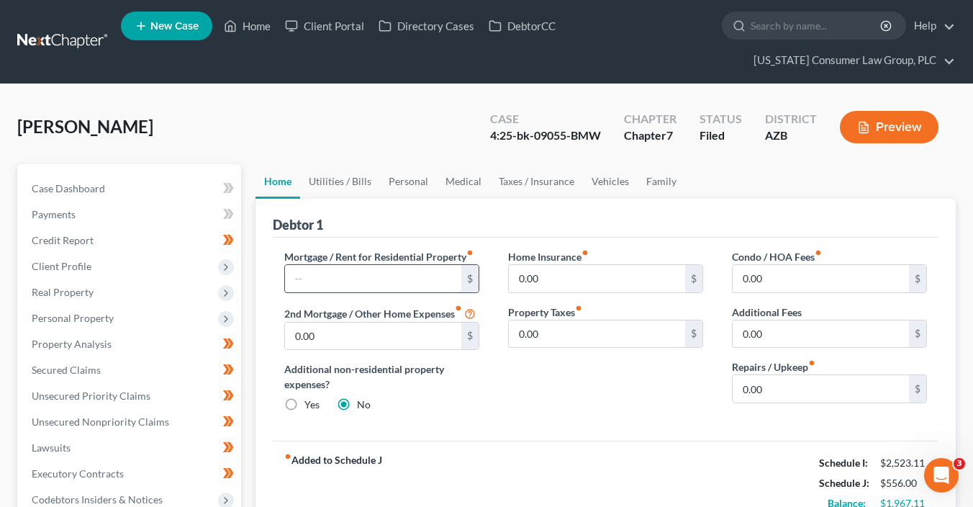
click at [355, 276] on input "text" at bounding box center [373, 278] width 176 height 27
type input "950"
type input "1"
click at [357, 184] on link "Utilities / Bills" at bounding box center [340, 181] width 80 height 35
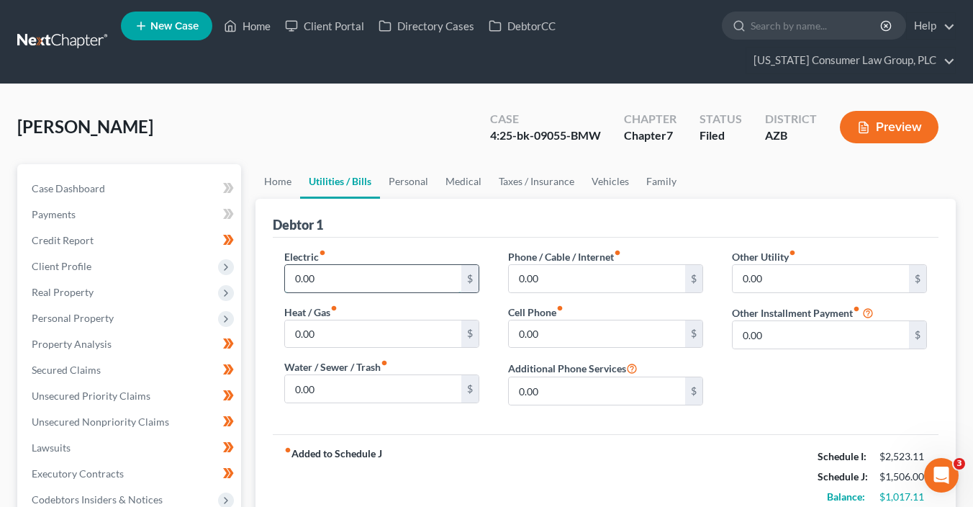
click at [367, 277] on input "0.00" at bounding box center [373, 278] width 176 height 27
type input "130"
type input "0"
type input "100"
type input "0"
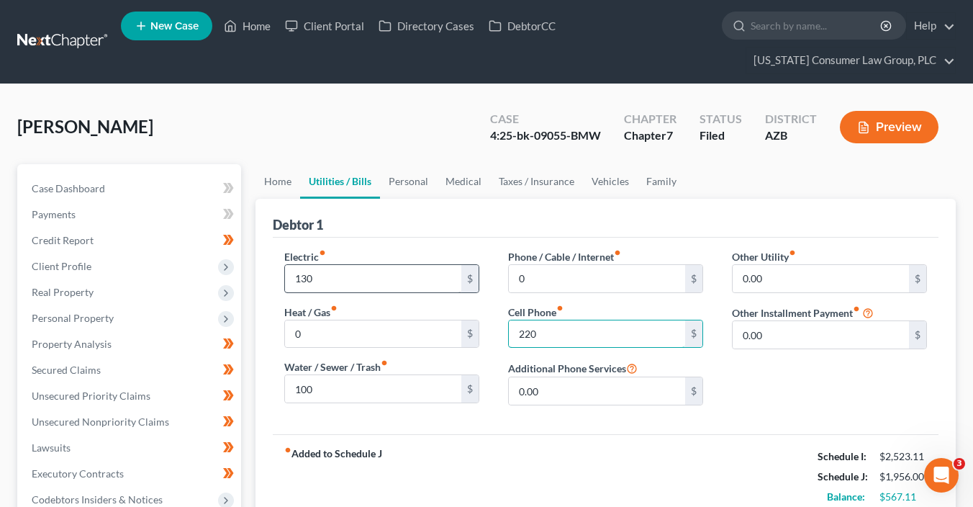
type input "220"
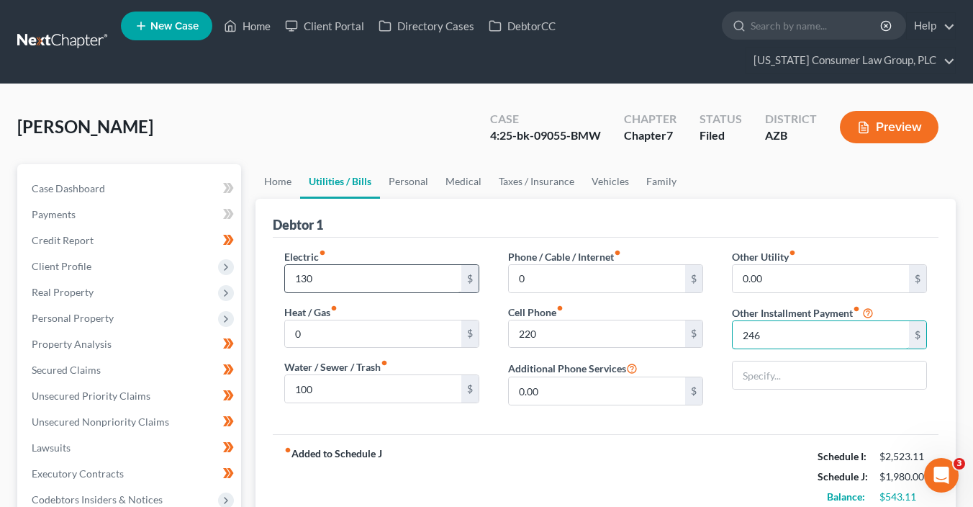
type input "246"
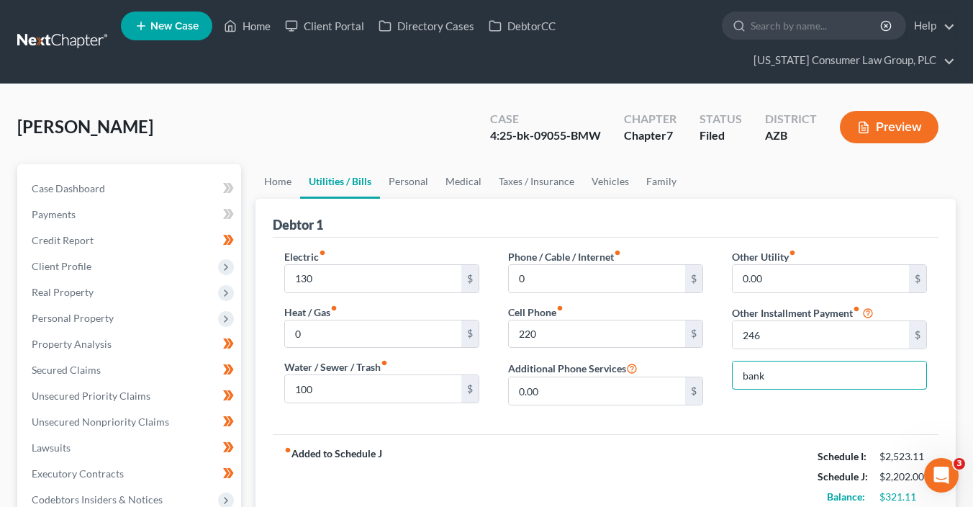
type input "Bankruptcy Legal Fees (Payment Plan)"
click at [409, 185] on link "Personal" at bounding box center [408, 181] width 57 height 35
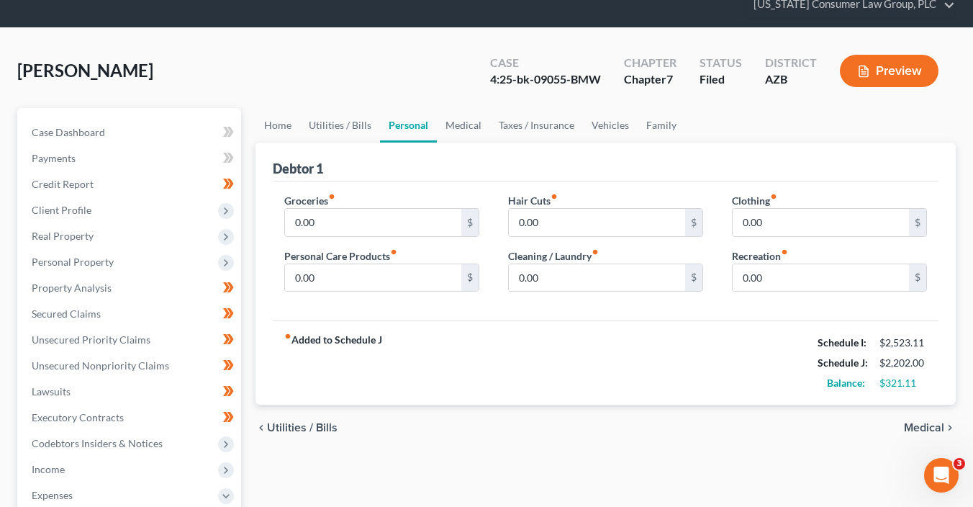
scroll to position [101, 0]
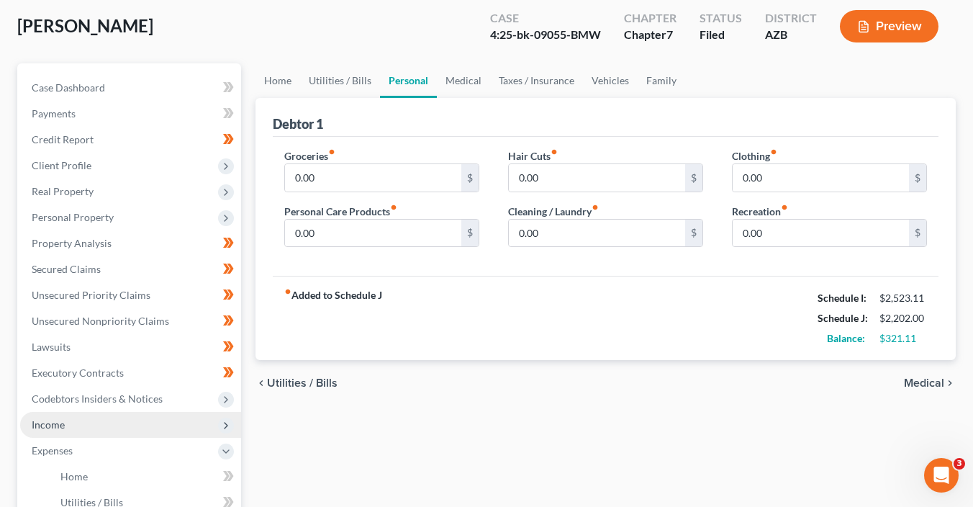
click at [65, 423] on span "Income" at bounding box center [130, 425] width 221 height 26
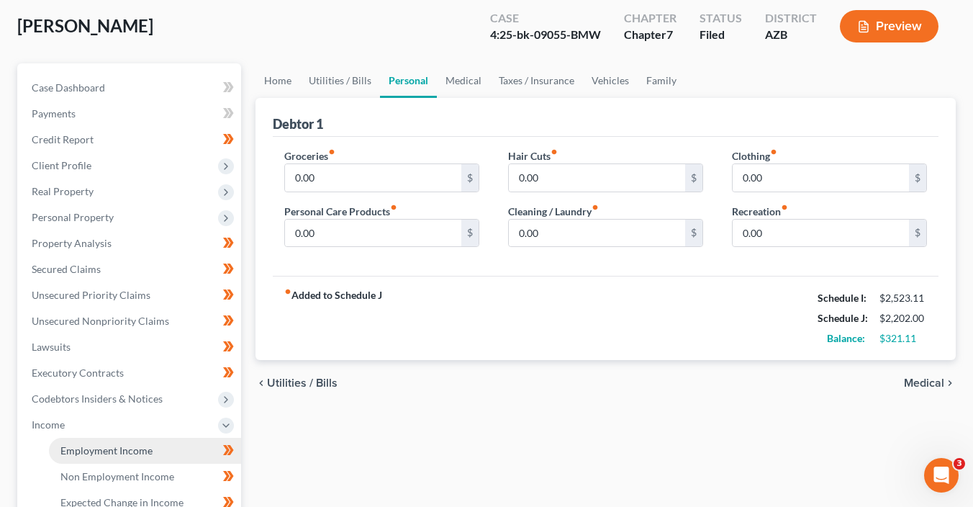
click at [105, 442] on link "Employment Income" at bounding box center [145, 450] width 192 height 26
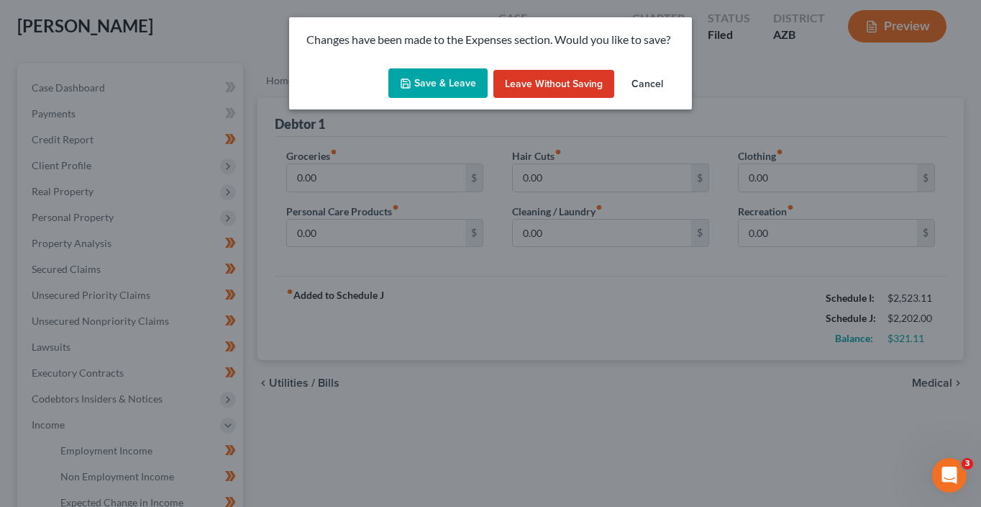
click at [454, 78] on button "Save & Leave" at bounding box center [438, 83] width 99 height 30
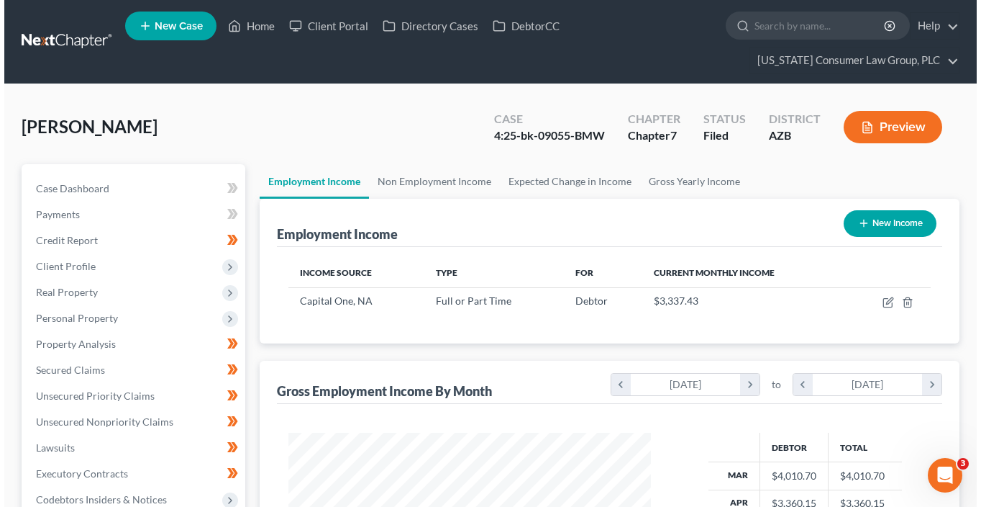
scroll to position [256, 391]
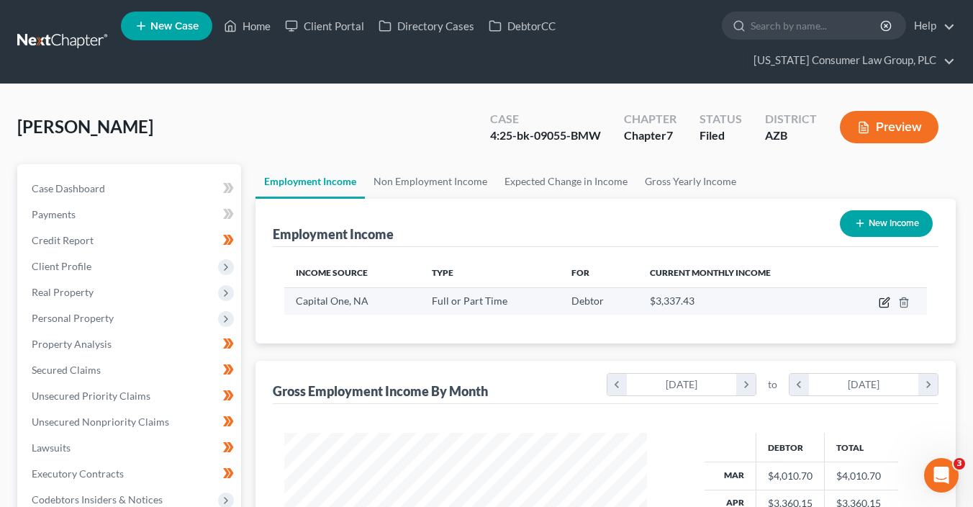
click at [885, 304] on icon "button" at bounding box center [885, 302] width 12 height 12
select select "0"
select select "48"
select select "2"
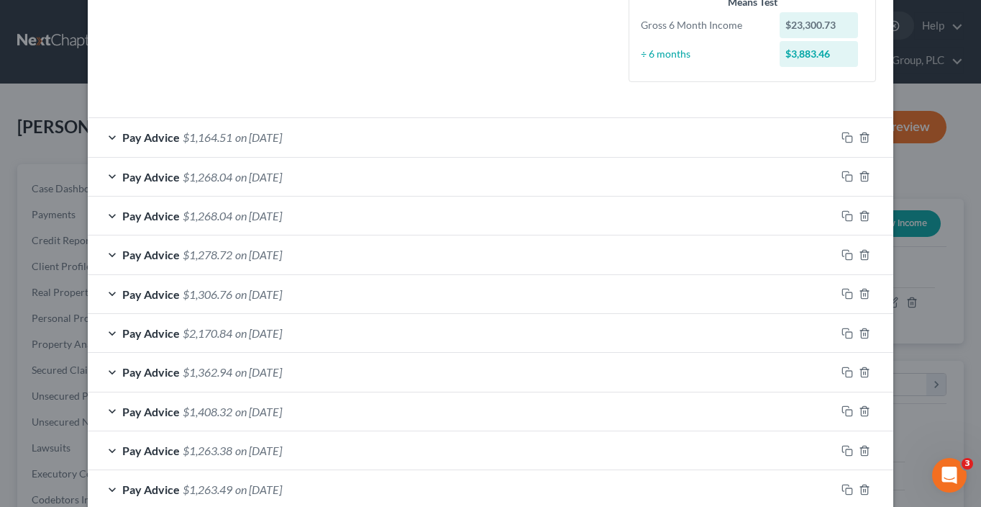
scroll to position [12, 0]
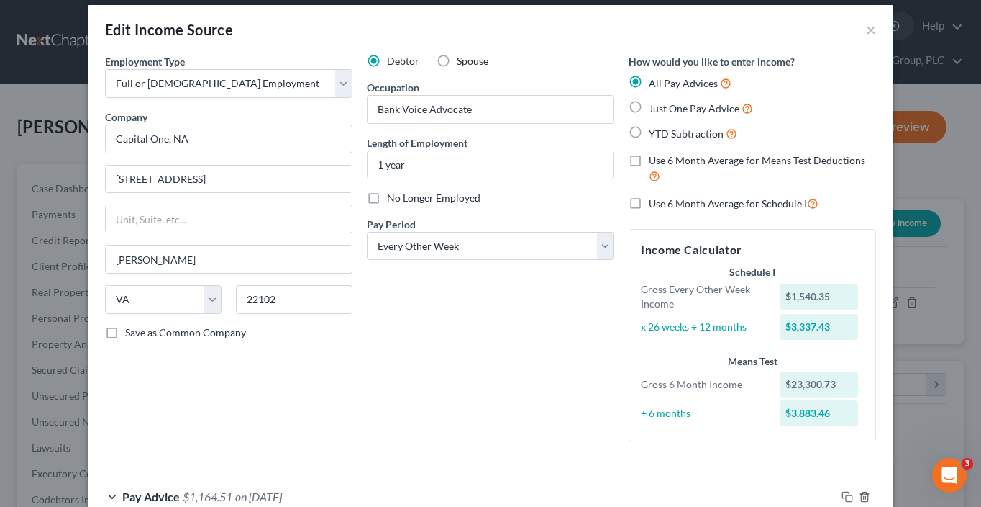
click at [722, 202] on span "Use 6 Month Average for Schedule I" at bounding box center [728, 203] width 158 height 12
click at [664, 202] on input "Use 6 Month Average for Schedule I" at bounding box center [659, 199] width 9 height 9
checkbox input "true"
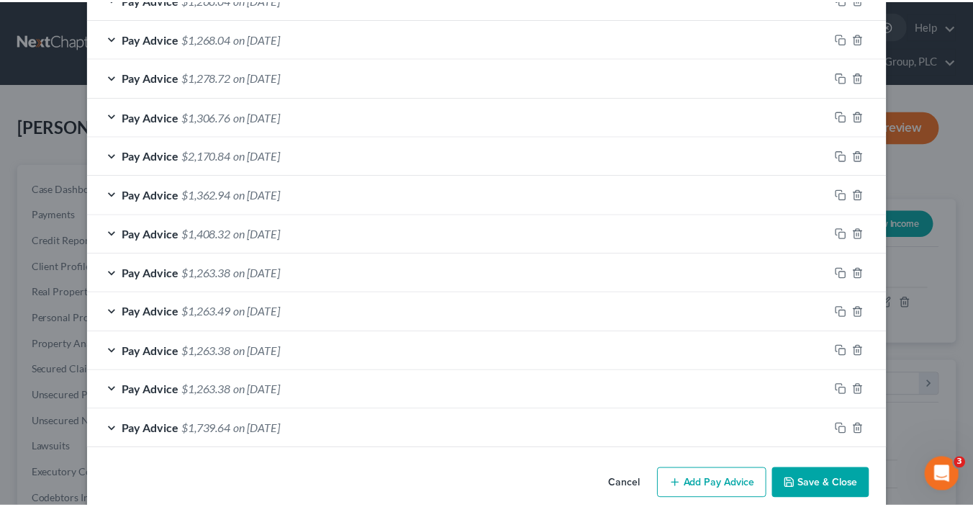
scroll to position [567, 0]
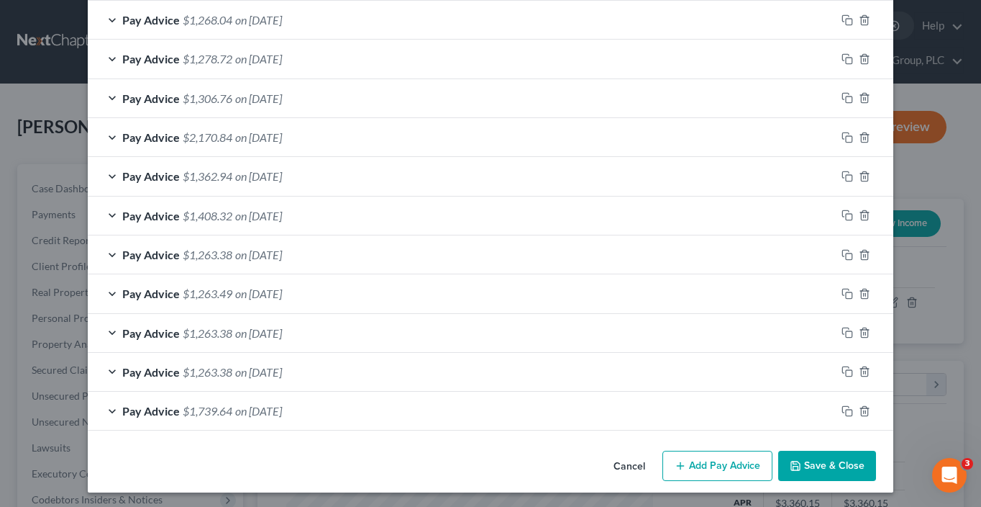
drag, startPoint x: 821, startPoint y: 466, endPoint x: 786, endPoint y: 442, distance: 42.1
click at [820, 464] on button "Save & Close" at bounding box center [828, 465] width 98 height 30
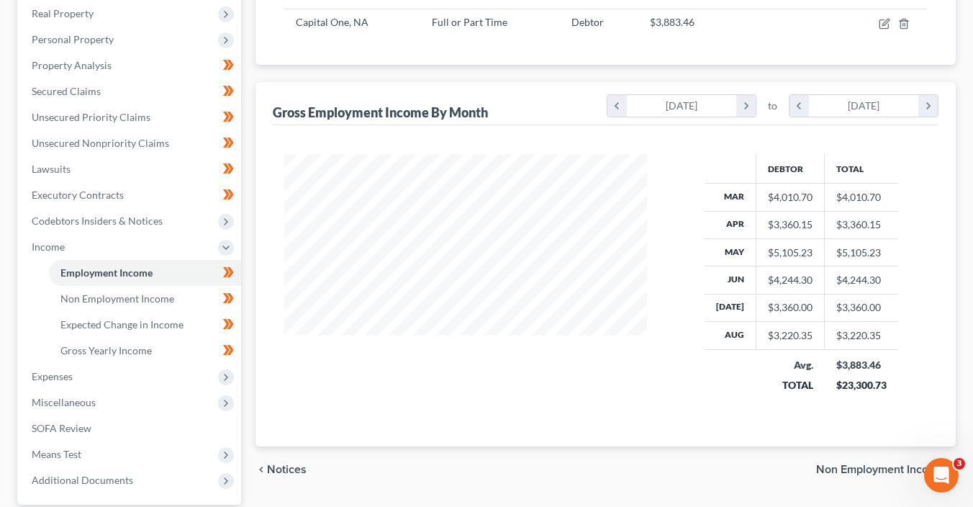
scroll to position [412, 0]
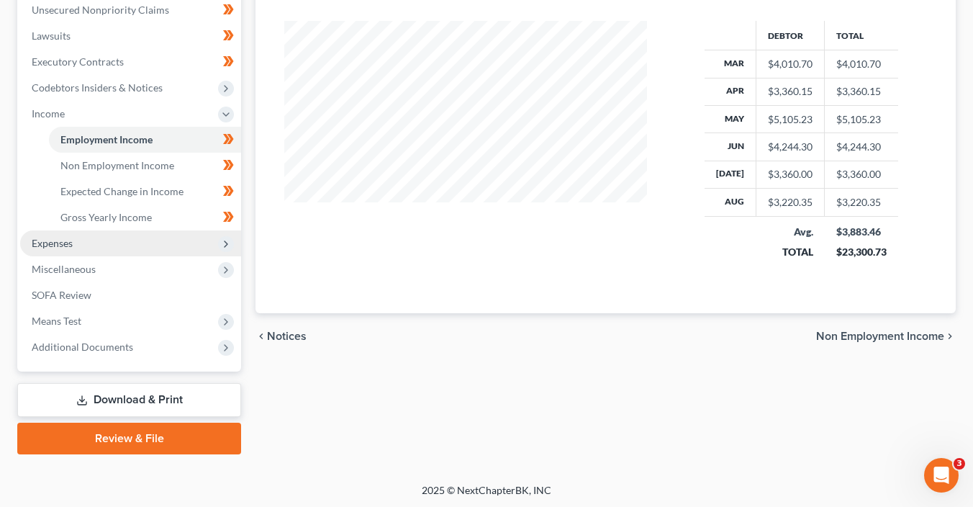
click at [94, 248] on span "Expenses" at bounding box center [130, 243] width 221 height 26
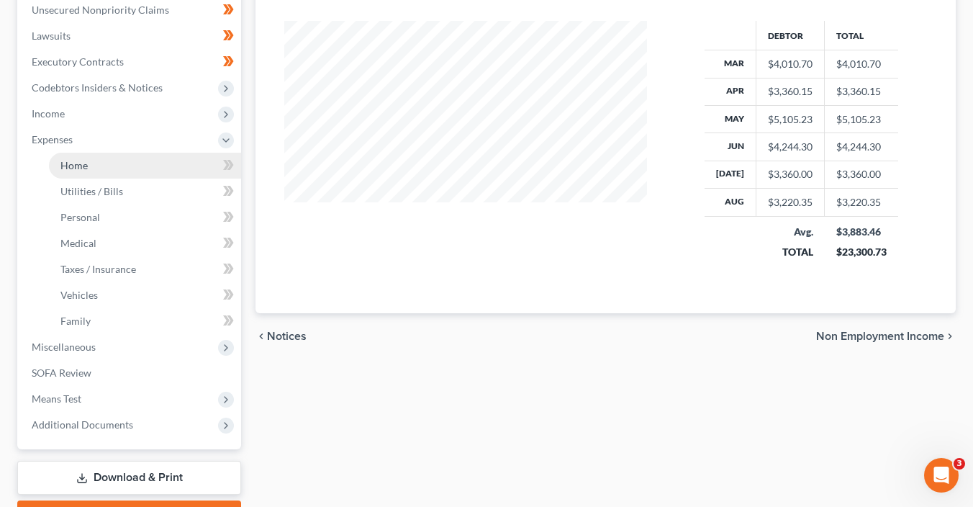
click at [101, 165] on link "Home" at bounding box center [145, 166] width 192 height 26
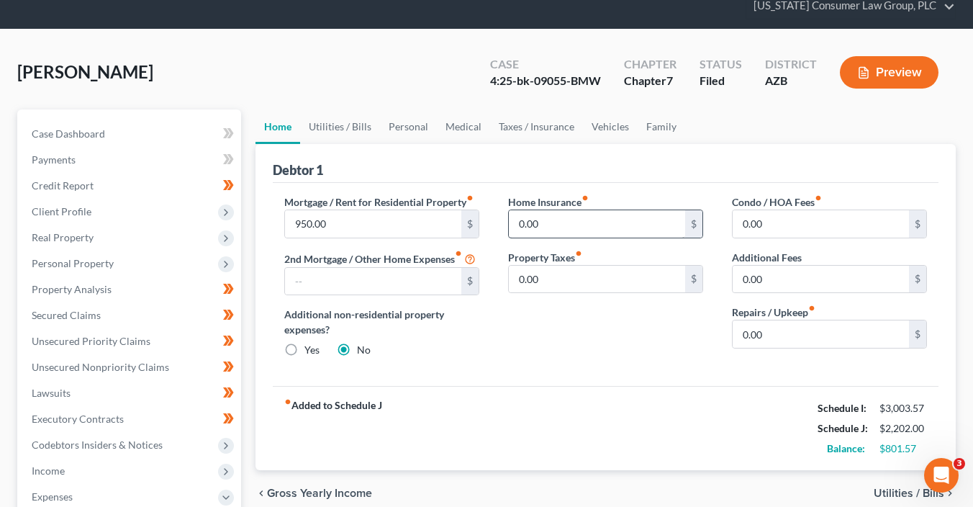
scroll to position [120, 0]
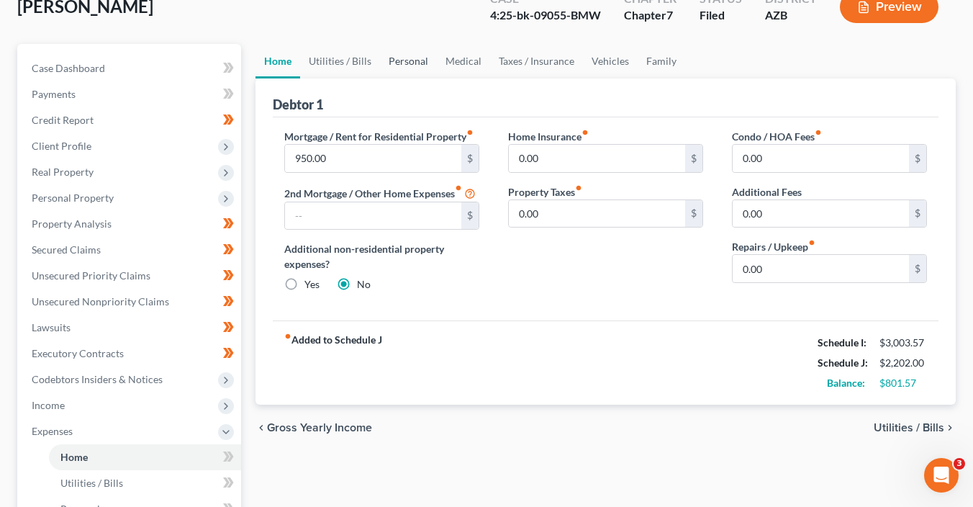
click at [404, 58] on link "Personal" at bounding box center [408, 61] width 57 height 35
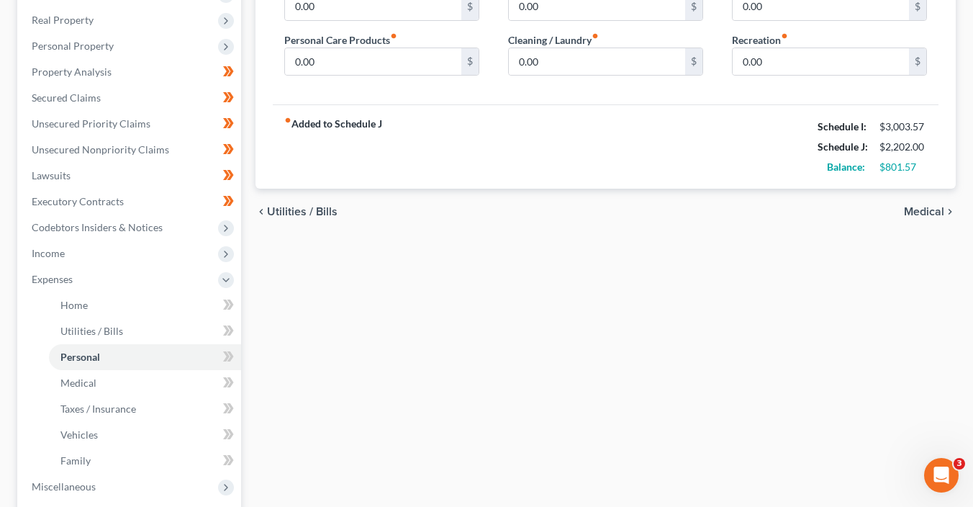
scroll to position [294, 0]
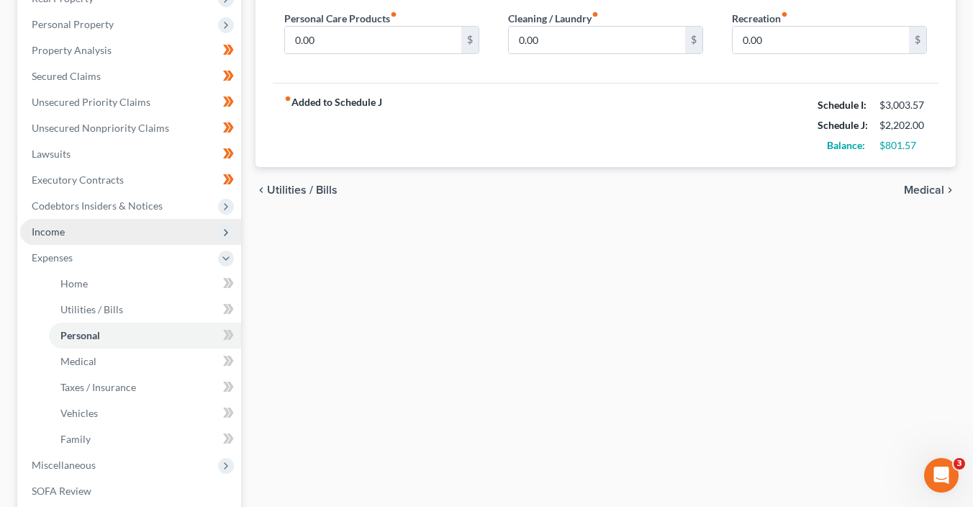
click at [72, 228] on span "Income" at bounding box center [130, 232] width 221 height 26
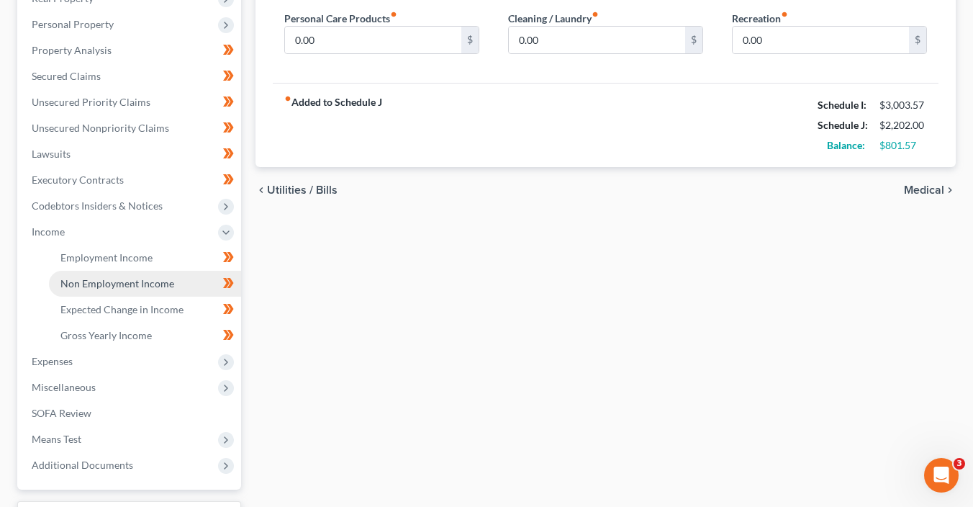
click at [91, 280] on span "Non Employment Income" at bounding box center [117, 283] width 114 height 12
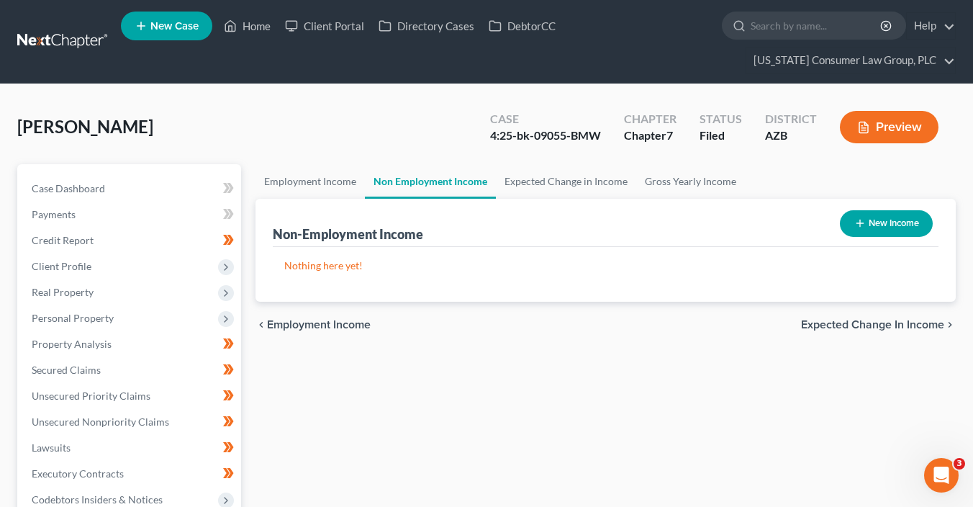
click at [902, 217] on button "New Income" at bounding box center [886, 223] width 93 height 27
select select "0"
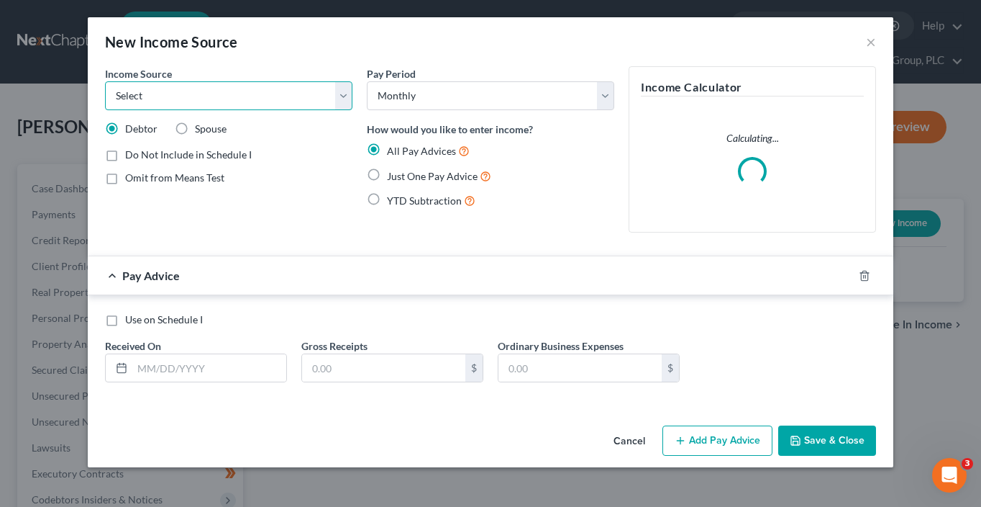
click at [294, 99] on select "Select Unemployment Disability (from employer) Pension Retirement Social Securi…" at bounding box center [229, 95] width 248 height 29
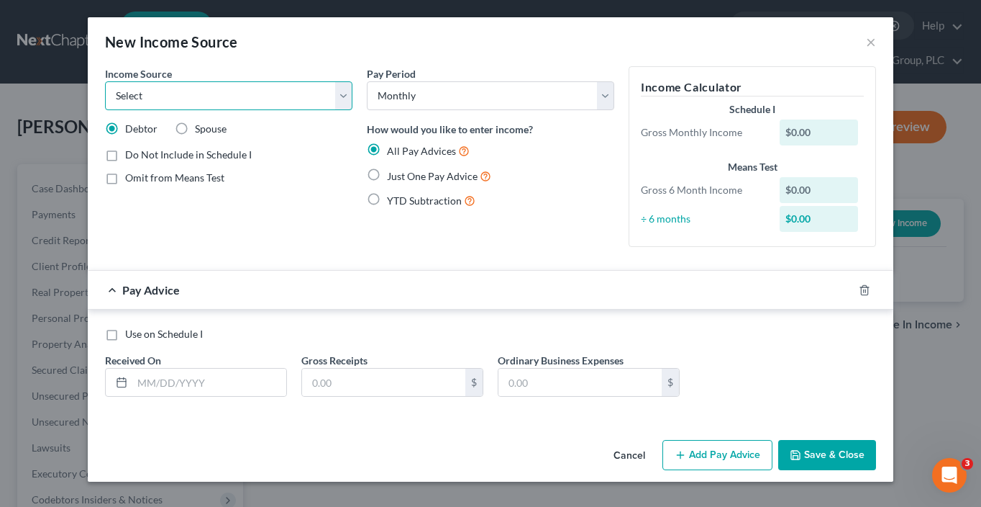
select select "8"
click at [105, 81] on select "Select Unemployment Disability (from employer) Pension Retirement Social Securi…" at bounding box center [229, 95] width 248 height 29
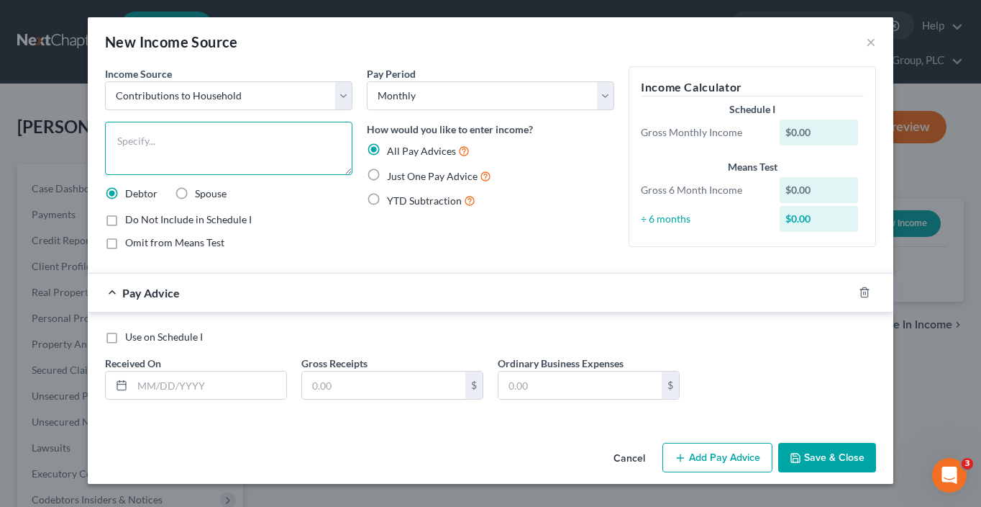
click at [242, 150] on textarea at bounding box center [229, 148] width 248 height 53
type textarea "Contribution to household from girlfriend"
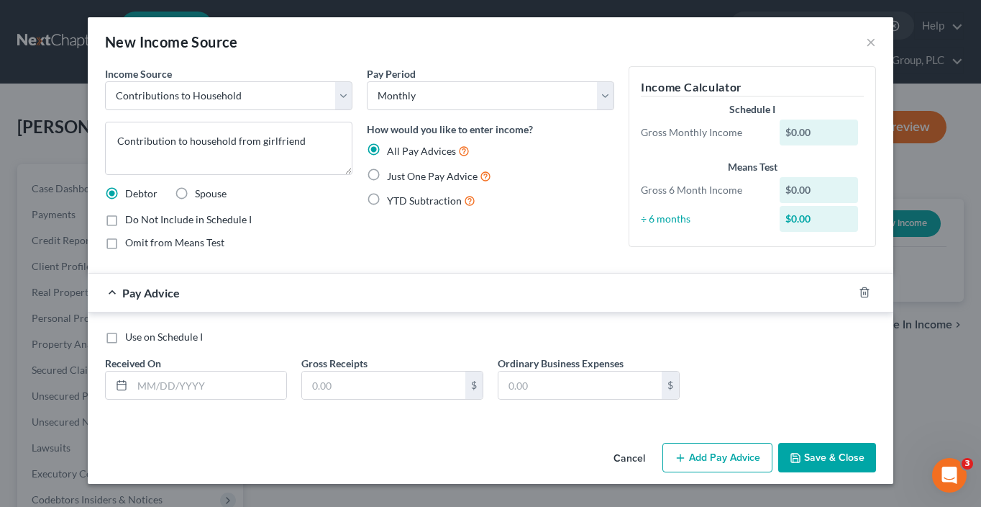
click at [304, 278] on div "Pay Advice" at bounding box center [471, 292] width 766 height 38
click at [391, 178] on span "Just One Pay Advice" at bounding box center [432, 176] width 91 height 12
click at [393, 177] on input "Just One Pay Advice" at bounding box center [397, 172] width 9 height 9
radio input "true"
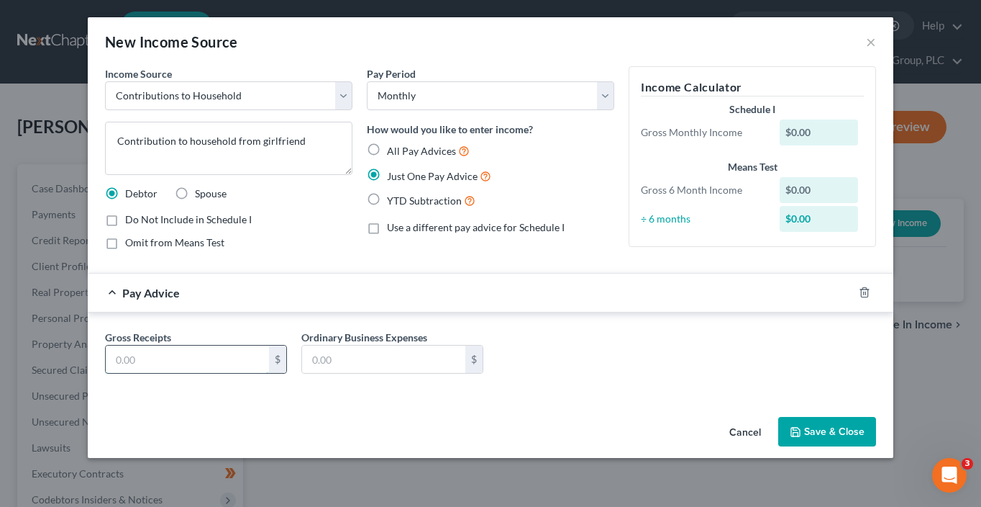
click at [231, 346] on input "text" at bounding box center [187, 358] width 163 height 27
type input "1,000"
click at [835, 435] on button "Save & Close" at bounding box center [828, 432] width 98 height 30
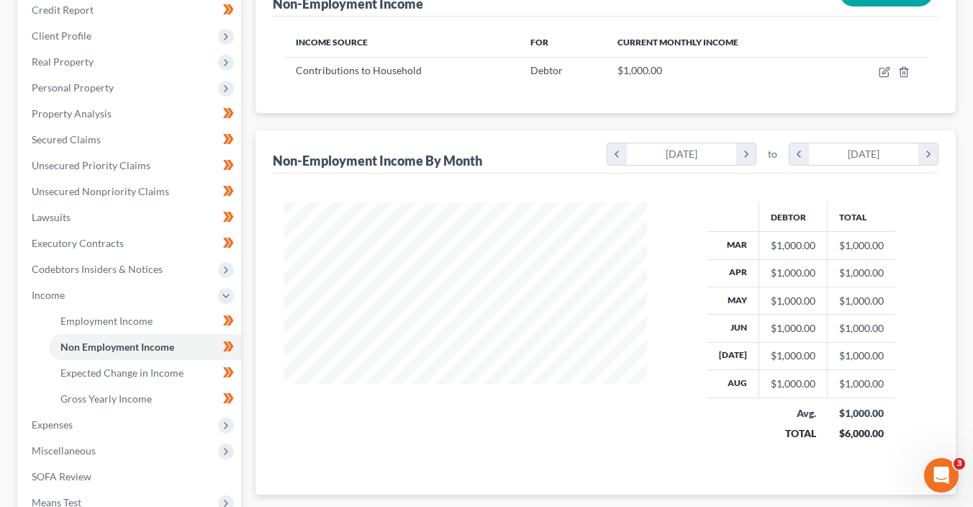
scroll to position [239, 0]
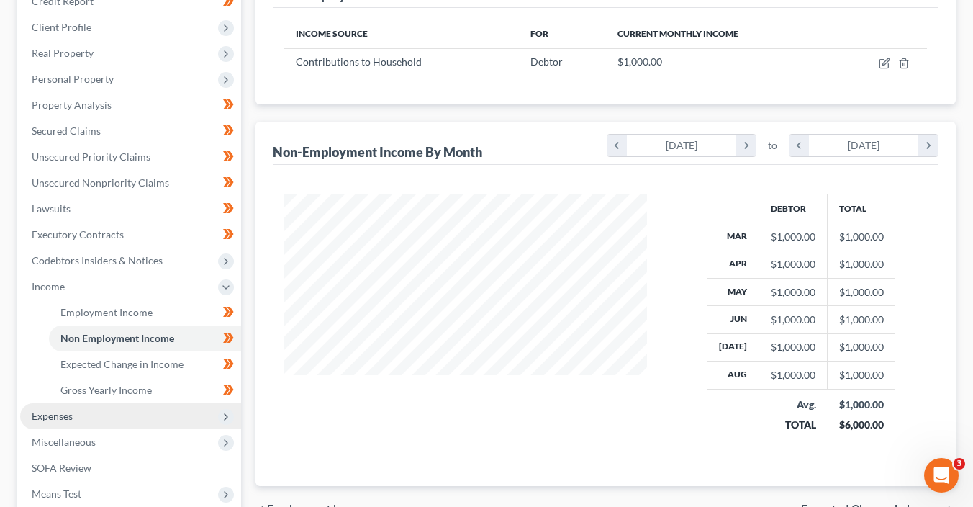
click at [57, 415] on span "Expenses" at bounding box center [52, 415] width 41 height 12
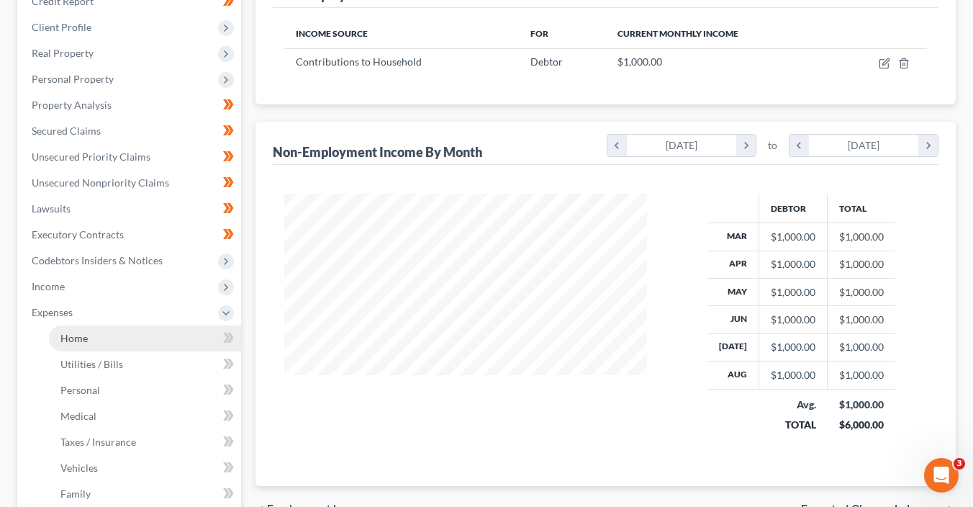
click at [88, 341] on link "Home" at bounding box center [145, 338] width 192 height 26
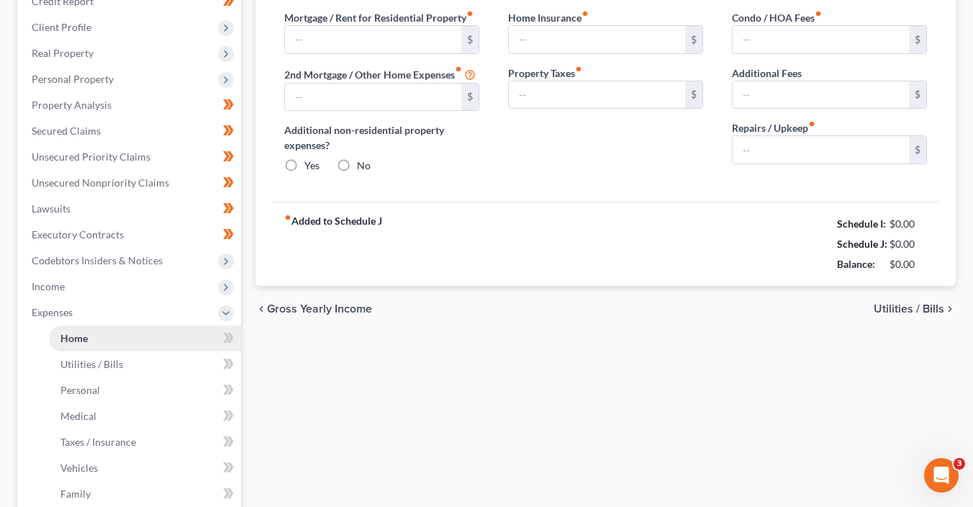
scroll to position [181, 0]
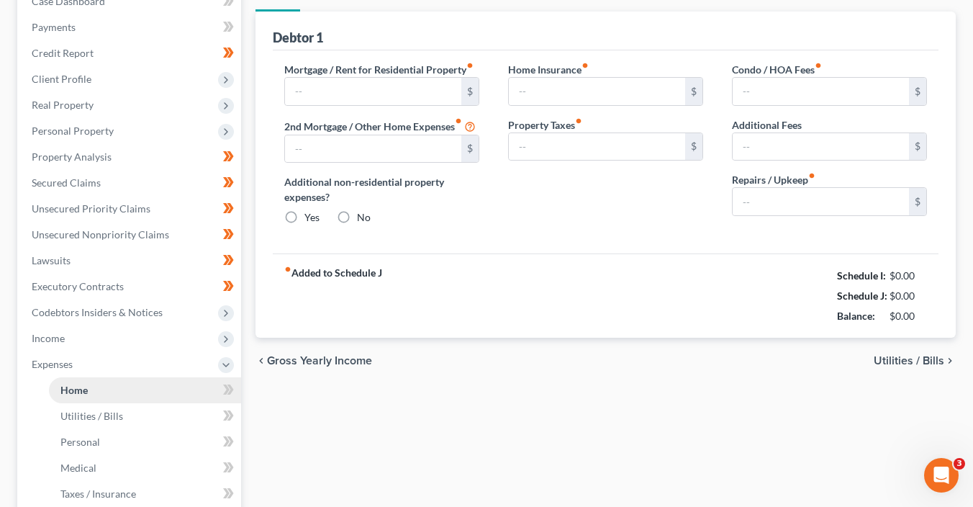
type input "950.00"
radio input "true"
type input "0.00"
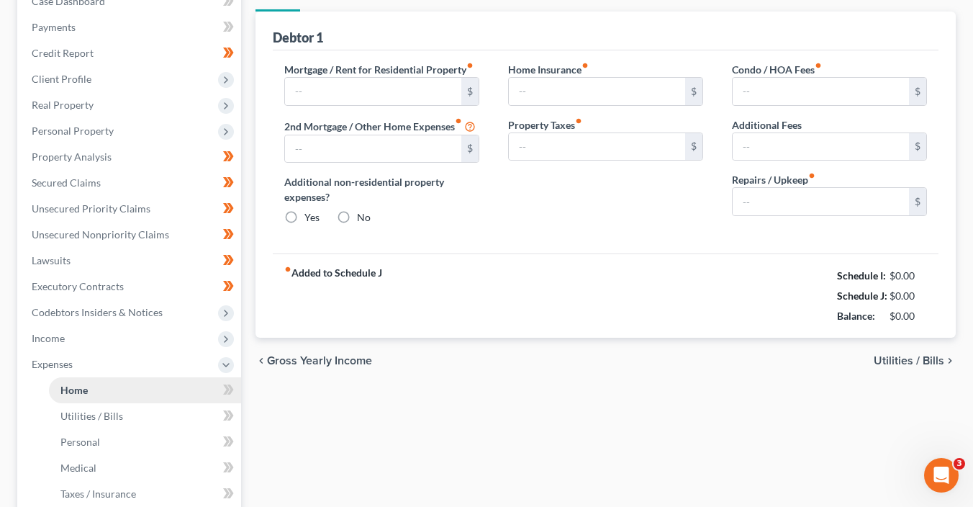
type input "0.00"
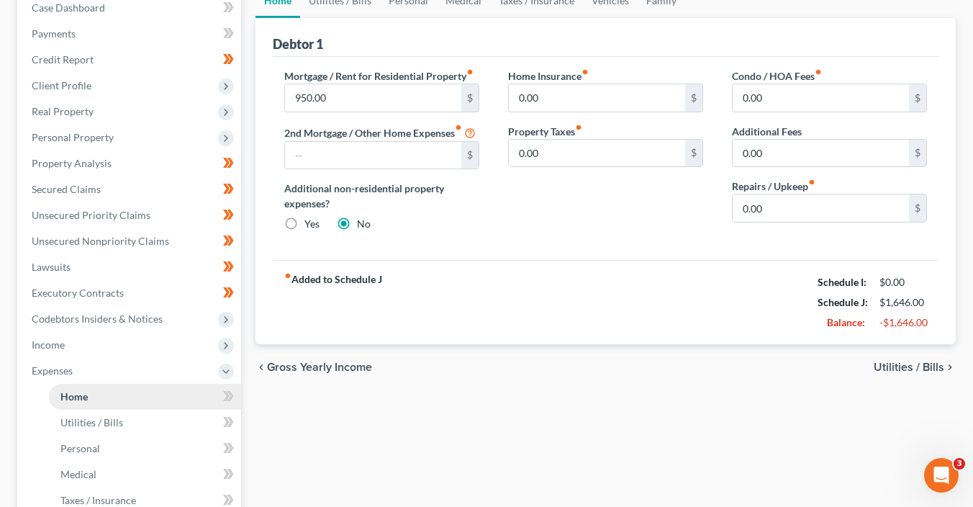
scroll to position [0, 0]
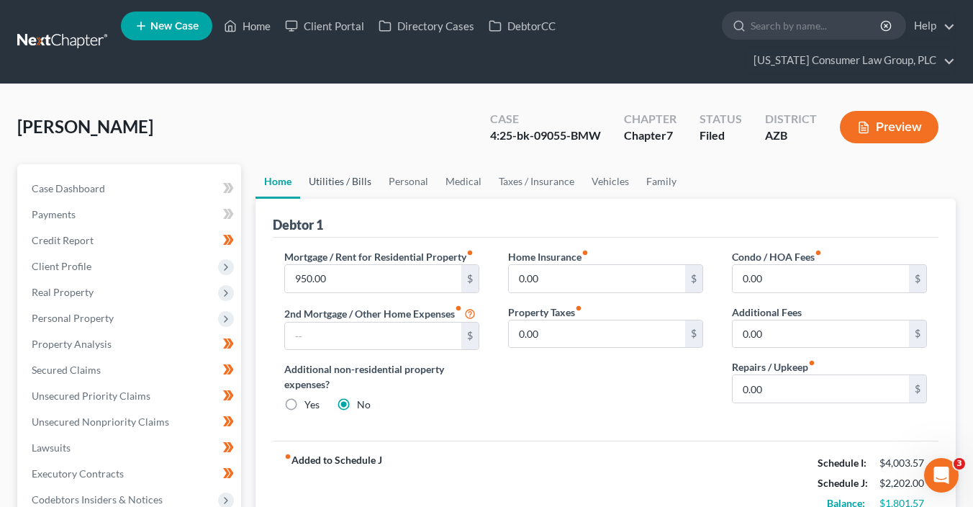
click at [350, 173] on link "Utilities / Bills" at bounding box center [340, 181] width 80 height 35
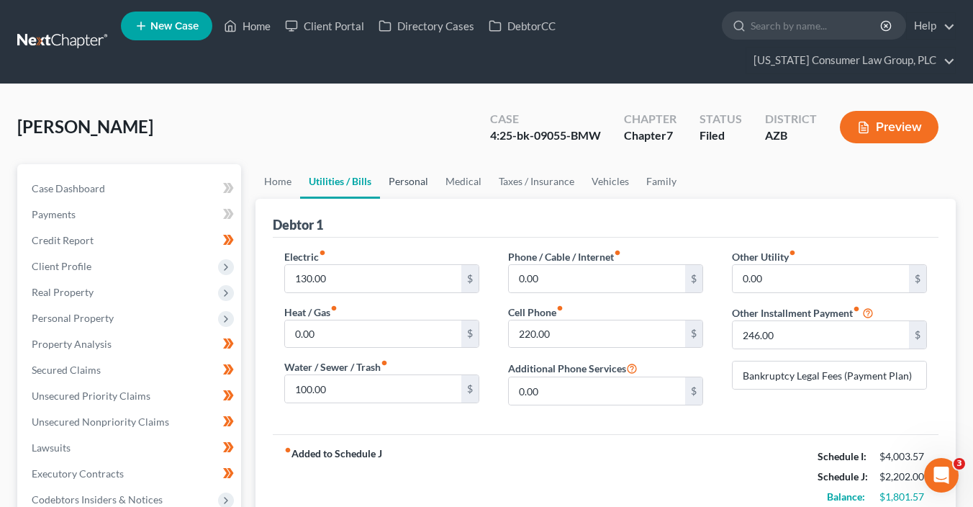
click at [385, 180] on link "Personal" at bounding box center [408, 181] width 57 height 35
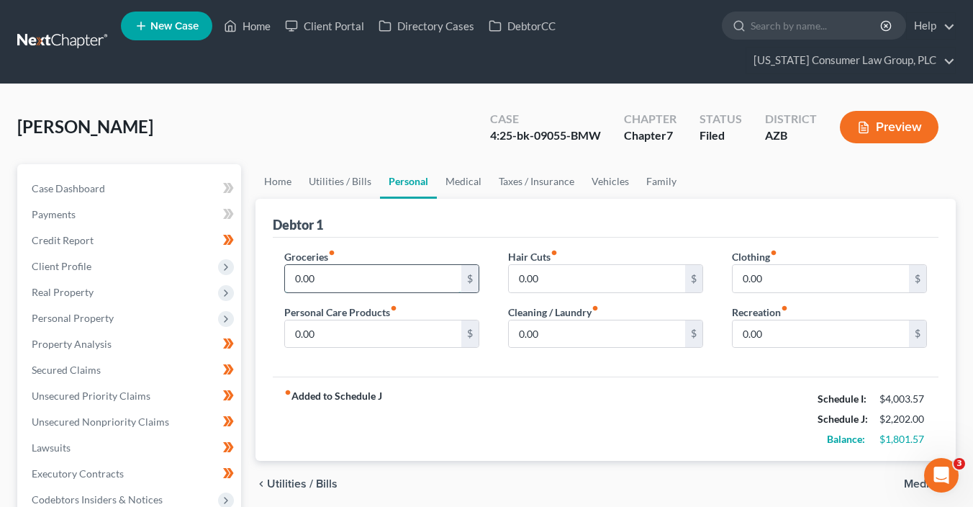
click at [394, 280] on input "0.00" at bounding box center [373, 278] width 176 height 27
click at [260, 27] on link "Home" at bounding box center [247, 26] width 61 height 26
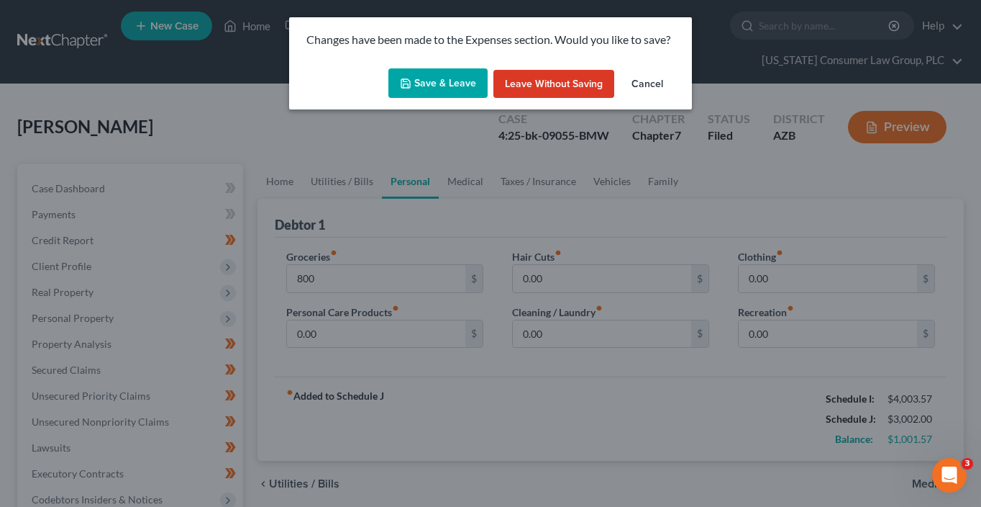
click at [445, 87] on button "Save & Leave" at bounding box center [438, 83] width 99 height 30
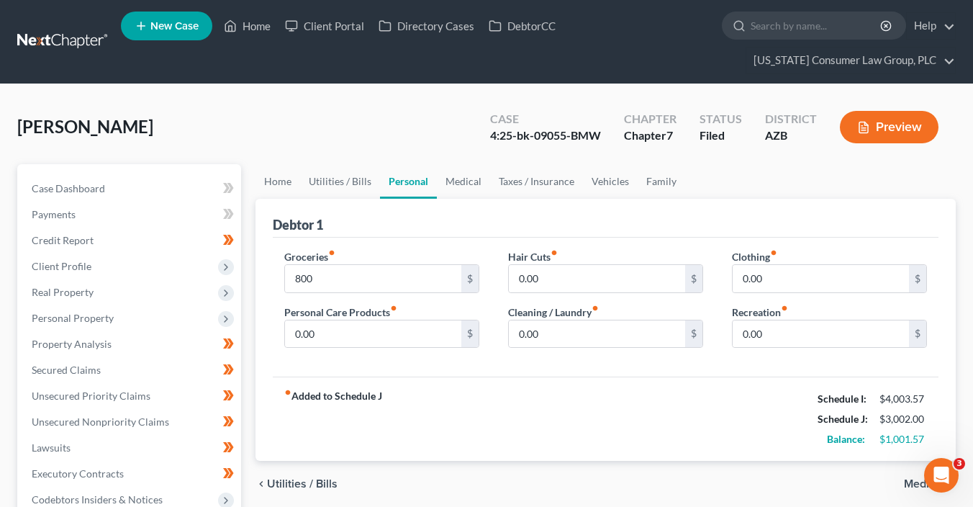
type input "800.00"
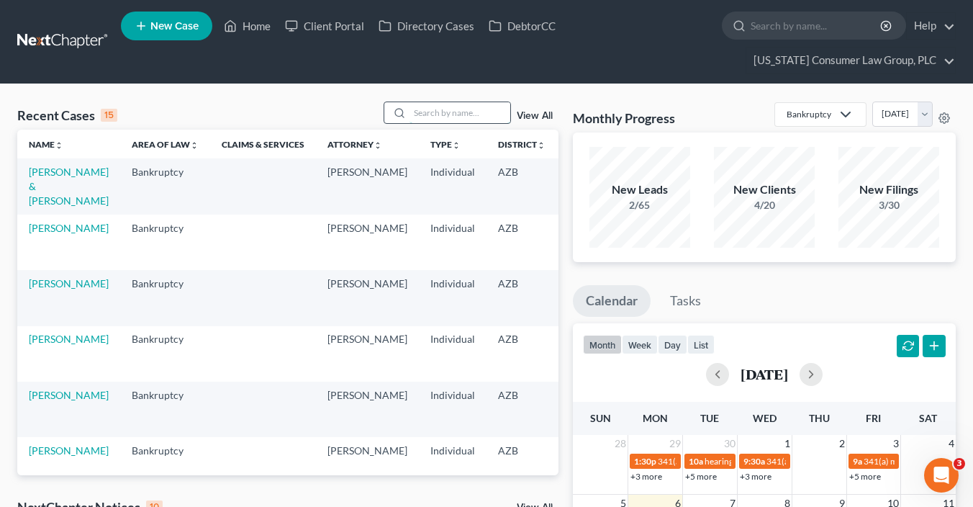
click at [468, 105] on input "search" at bounding box center [459, 112] width 101 height 21
type input "kathleen"
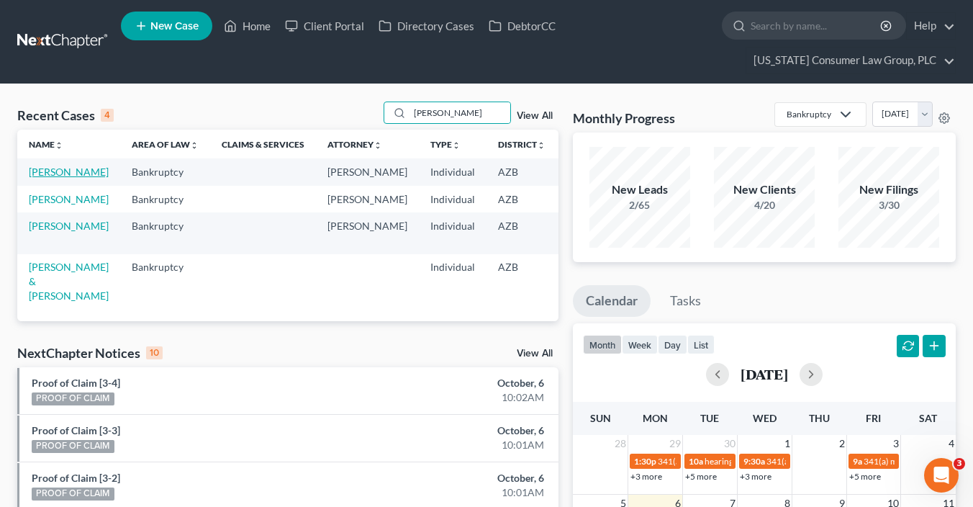
click at [40, 178] on link "[PERSON_NAME]" at bounding box center [69, 171] width 80 height 12
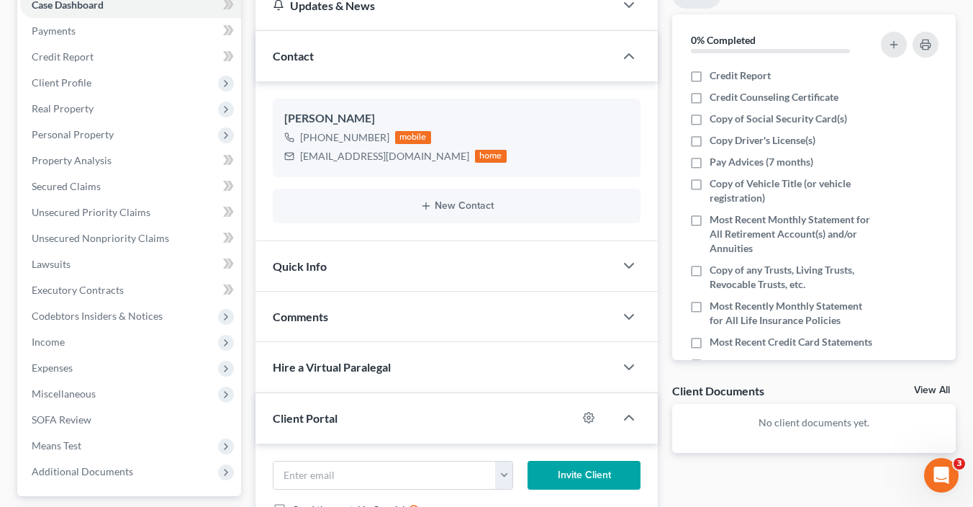
scroll to position [254, 0]
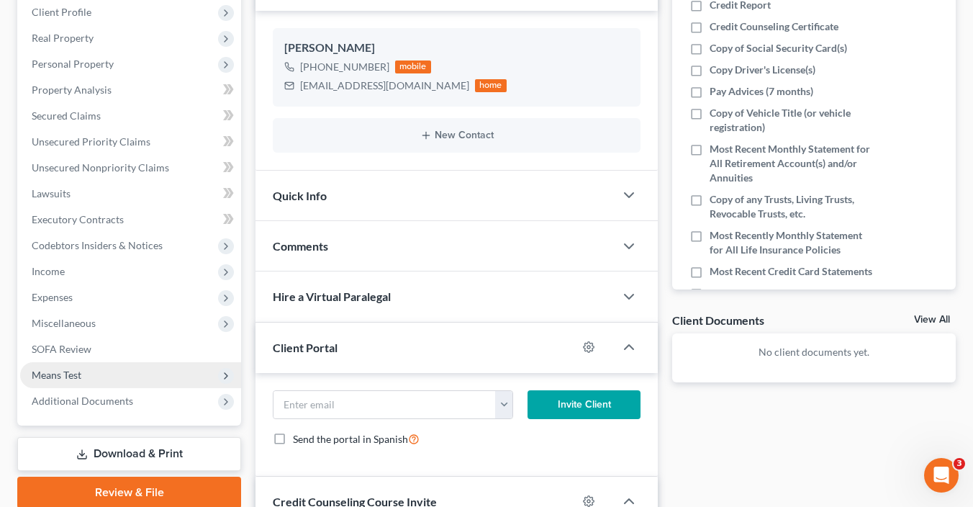
click at [86, 367] on span "Means Test" at bounding box center [130, 375] width 221 height 26
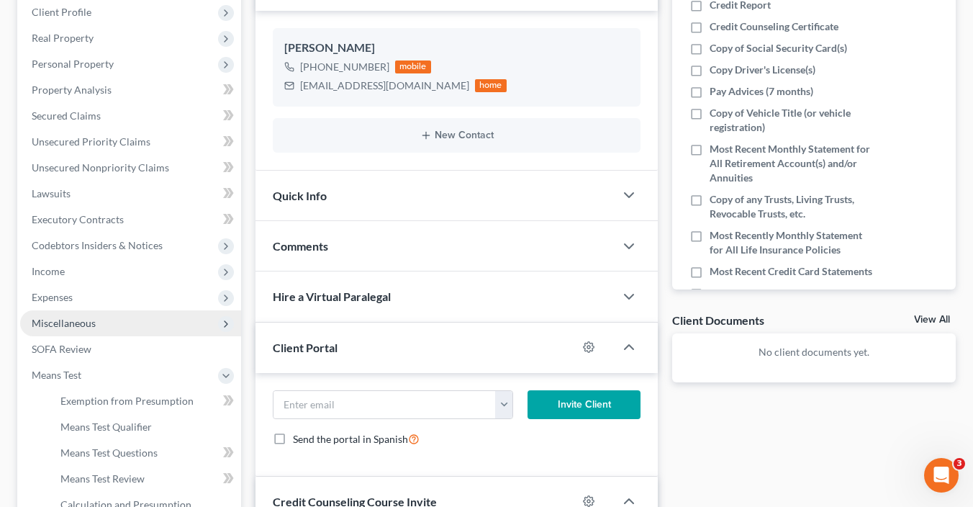
click at [90, 326] on span "Miscellaneous" at bounding box center [64, 323] width 64 height 12
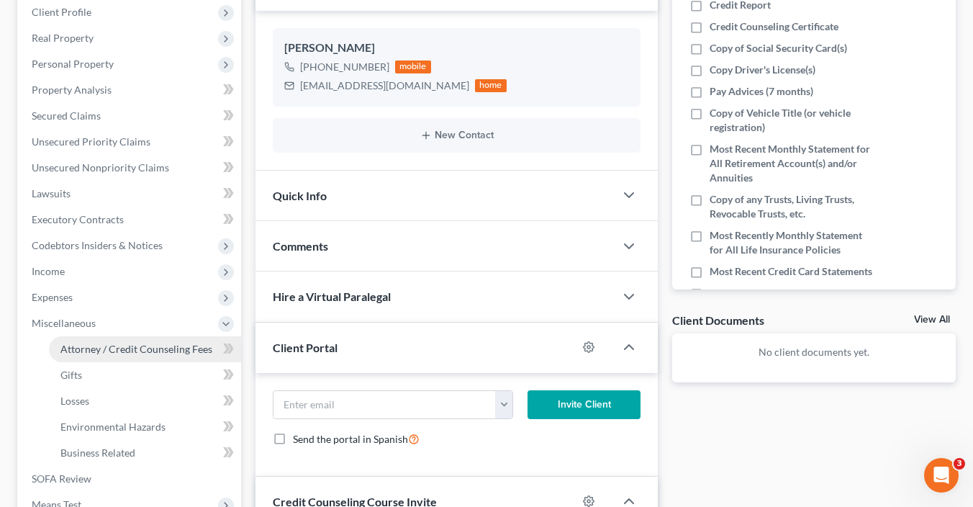
click at [102, 347] on span "Attorney / Credit Counseling Fees" at bounding box center [136, 348] width 152 height 12
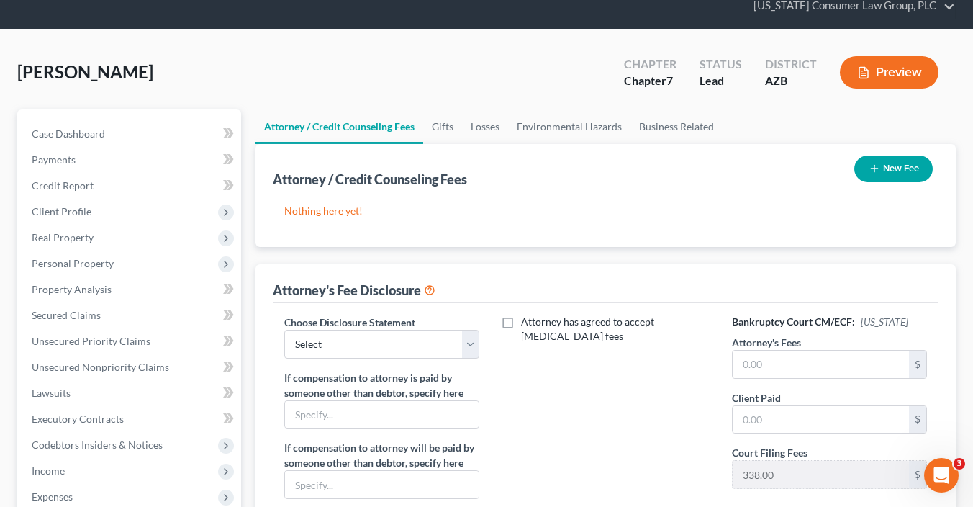
scroll to position [196, 0]
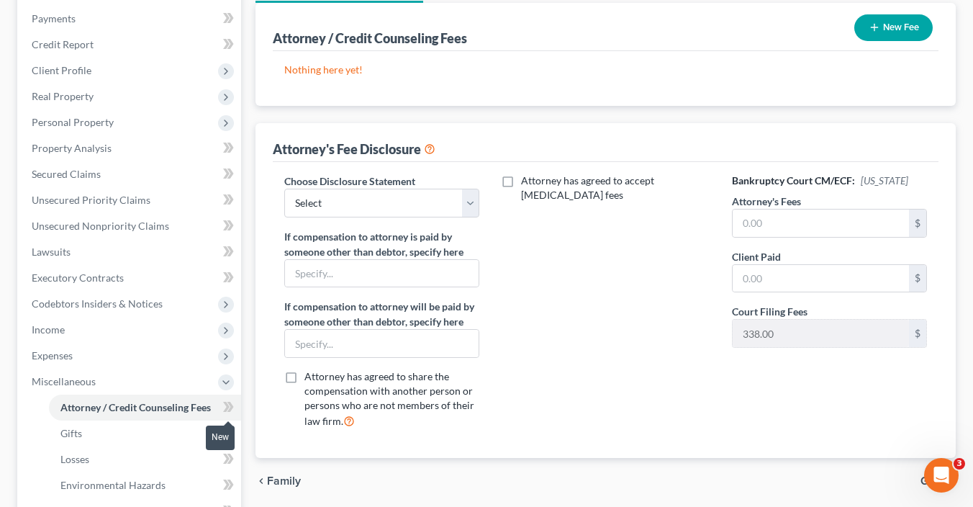
click at [229, 405] on icon at bounding box center [226, 406] width 6 height 10
click at [865, 29] on button "New Fee" at bounding box center [893, 27] width 78 height 27
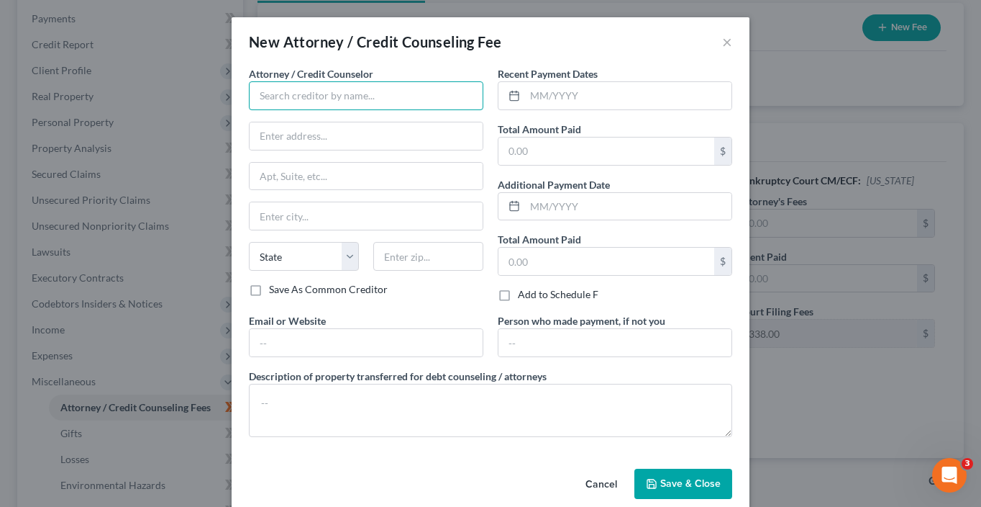
click at [320, 83] on input "text" at bounding box center [366, 95] width 235 height 29
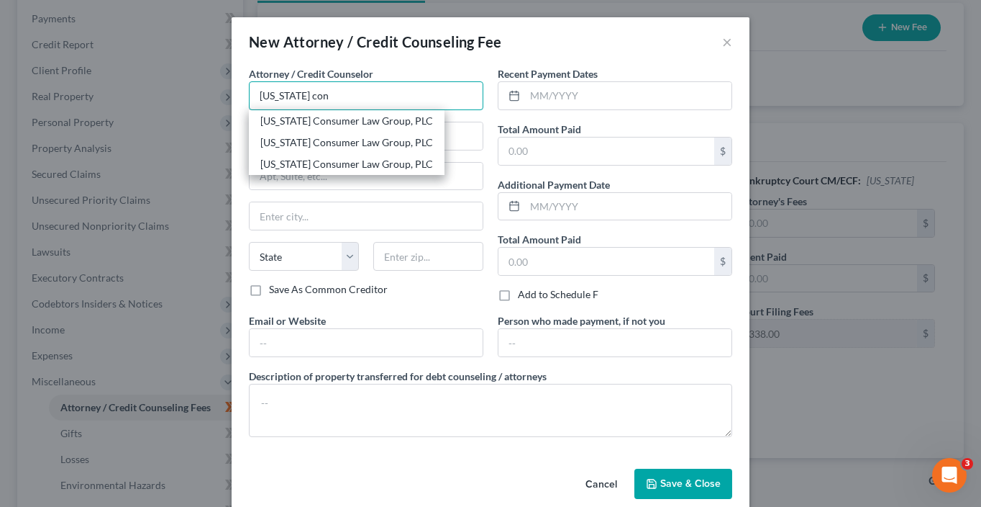
type input "[US_STATE] Consumer Law Group, PLC"
type input "2350 East Germann Road, Suite 38"
type input "Chandler"
select select "3"
type input "85286"
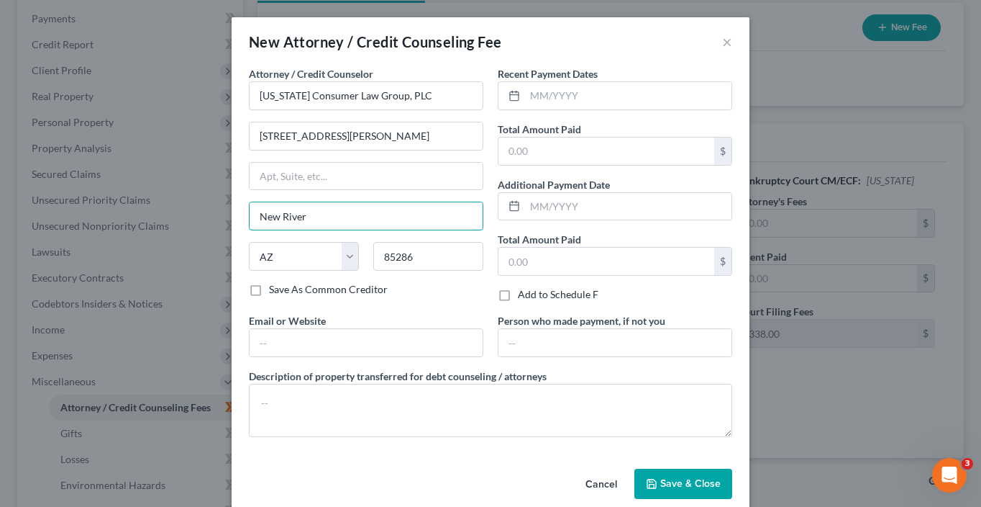
drag, startPoint x: 330, startPoint y: 217, endPoint x: 209, endPoint y: 201, distance: 121.2
click at [209, 201] on div "New Attorney / Credit Counseling Fee × Attorney / Credit Counselor * Arizona Co…" at bounding box center [490, 253] width 981 height 507
type input "Chandler"
click at [284, 408] on textarea at bounding box center [491, 409] width 484 height 53
click at [289, 345] on input "text" at bounding box center [366, 342] width 233 height 27
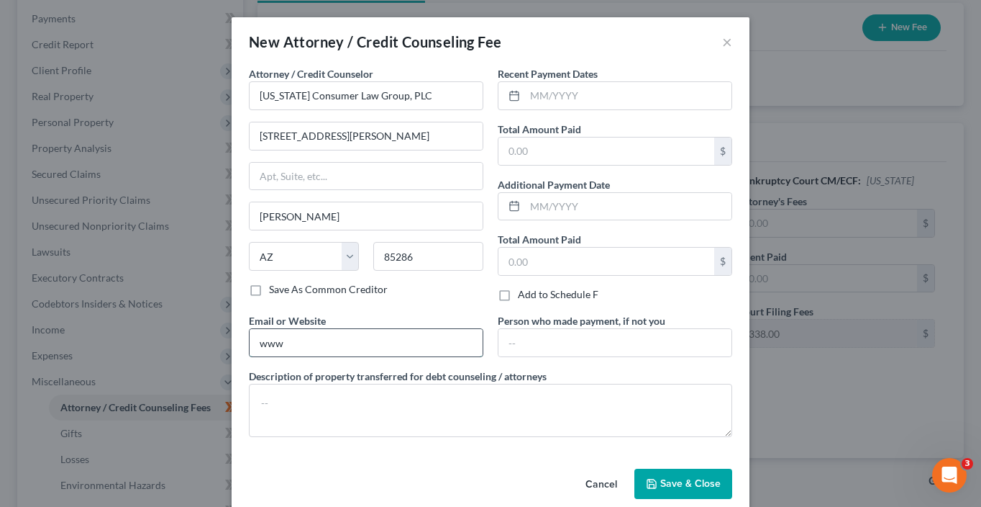
type input "www.skibalaw.com"
click at [310, 407] on textarea at bounding box center [491, 409] width 484 height 53
type textarea ";"
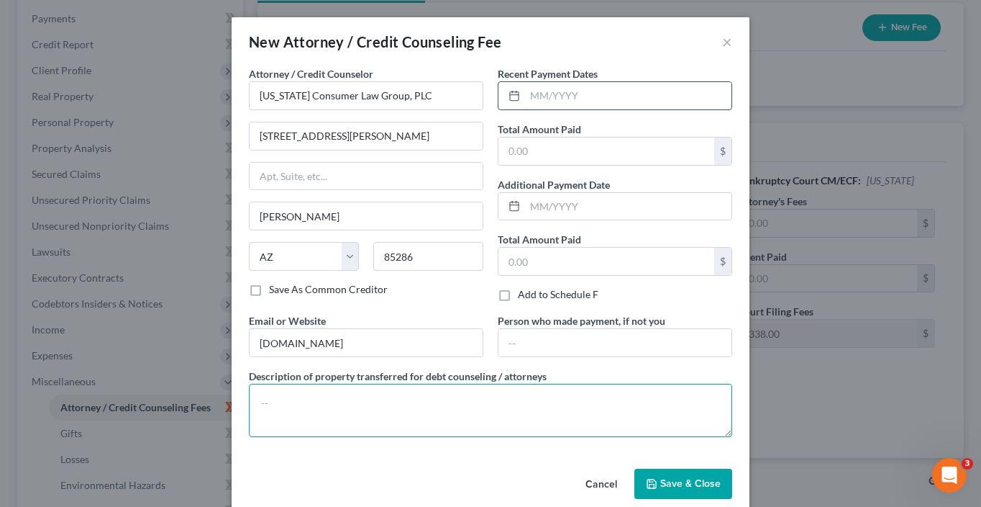
paste textarea "Filing fee: $338.00"
type textarea "Filing fee: $338.00"
click at [544, 102] on input "text" at bounding box center [628, 95] width 206 height 27
type input "09/2025"
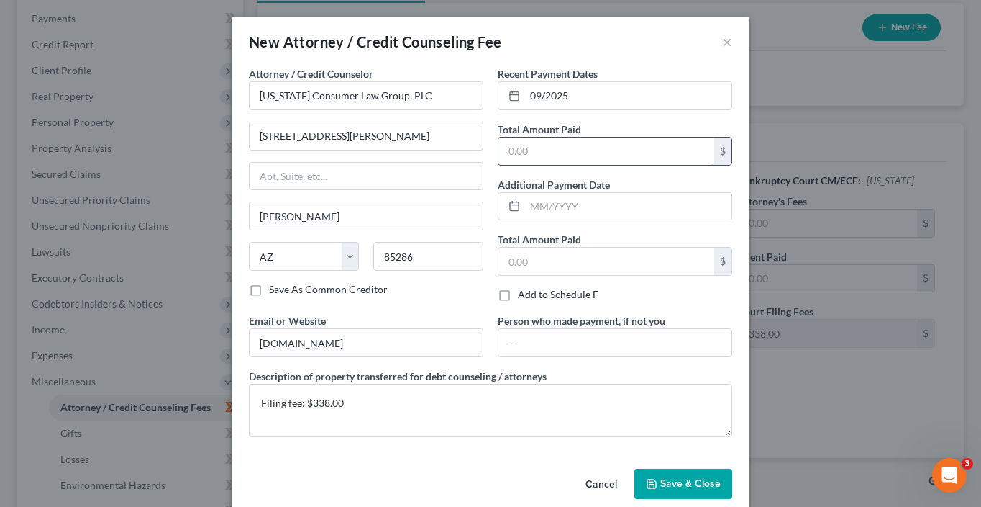
drag, startPoint x: 548, startPoint y: 132, endPoint x: 549, endPoint y: 153, distance: 20.2
click at [549, 142] on div "Total Amount Paid $" at bounding box center [615, 144] width 235 height 44
click at [549, 153] on input "text" at bounding box center [607, 150] width 216 height 27
type input "338"
click at [674, 468] on button "Save & Close" at bounding box center [684, 483] width 98 height 30
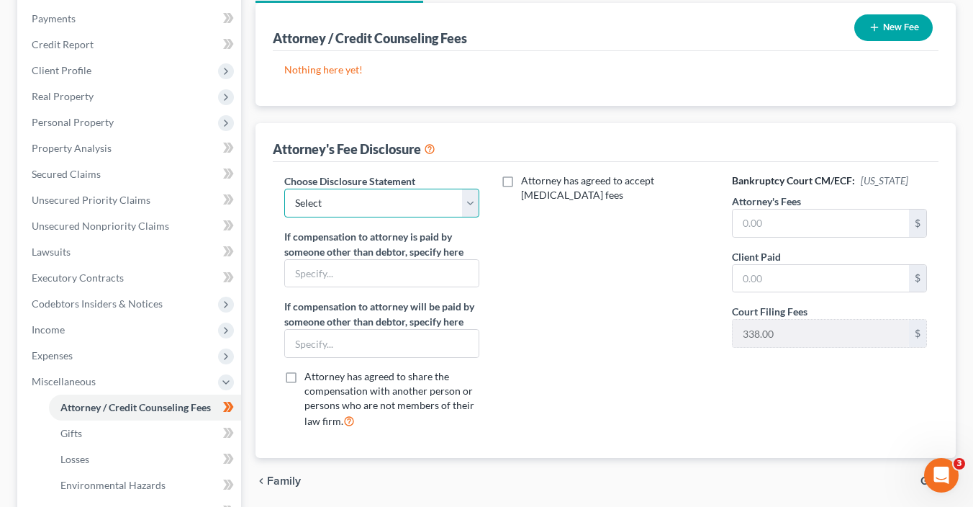
click at [364, 208] on select "Select Bold Disclosure Bradford Alpha Disclosure Brashear Viscardi Disclosure M…" at bounding box center [381, 203] width 195 height 29
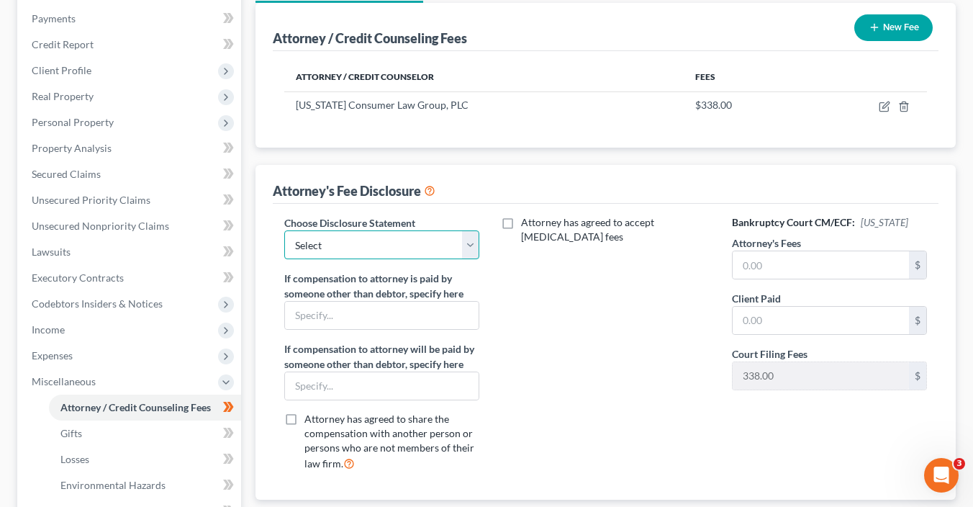
select select "8"
click at [284, 230] on select "Select Bold Disclosure Bradford Alpha Disclosure Brashear Viscardi Disclosure M…" at bounding box center [381, 244] width 195 height 29
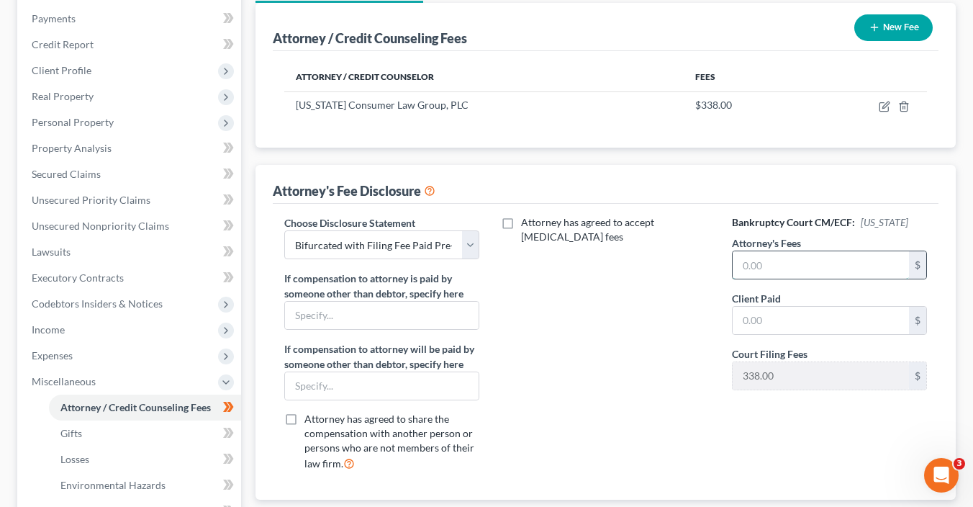
click at [765, 257] on input "text" at bounding box center [820, 264] width 176 height 27
type input "2,950"
type input "0.00"
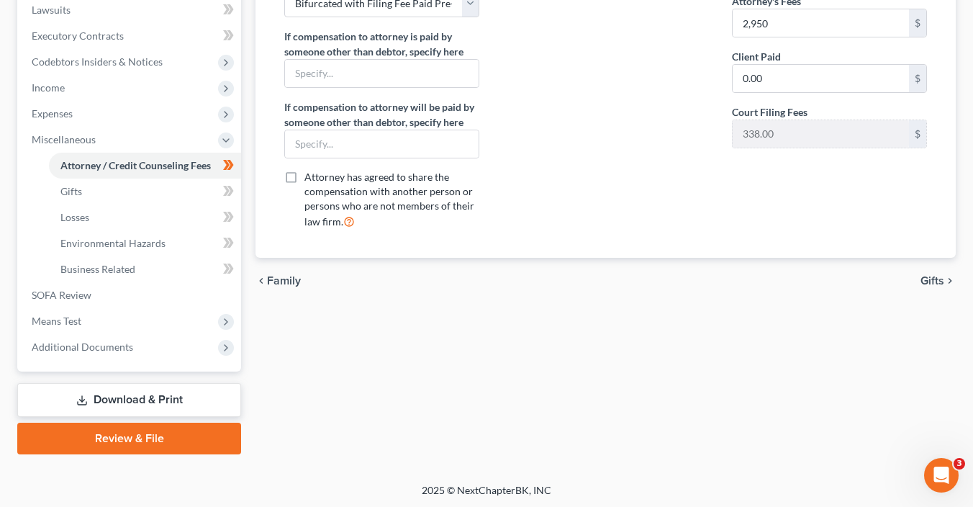
click at [928, 276] on span "Gifts" at bounding box center [932, 281] width 24 height 12
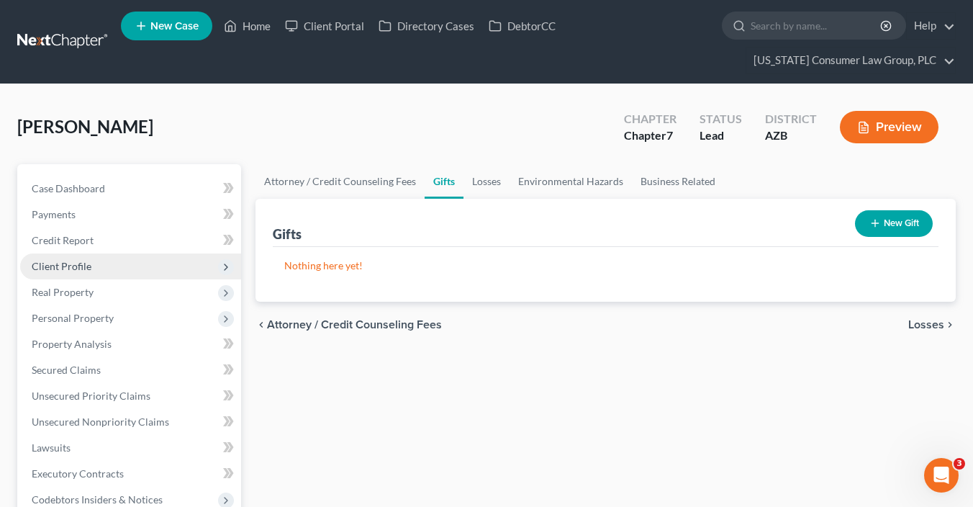
click at [72, 265] on span "Client Profile" at bounding box center [62, 266] width 60 height 12
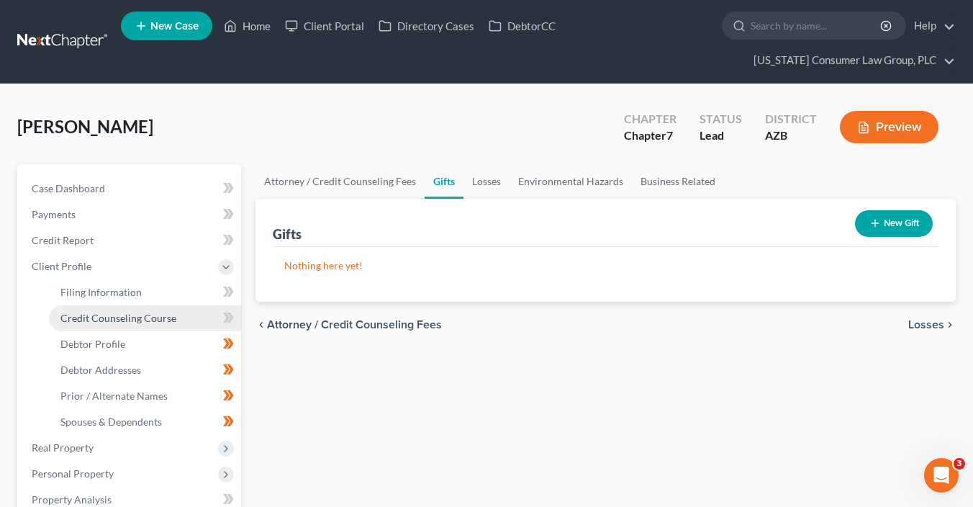
click at [127, 312] on span "Credit Counseling Course" at bounding box center [118, 318] width 116 height 12
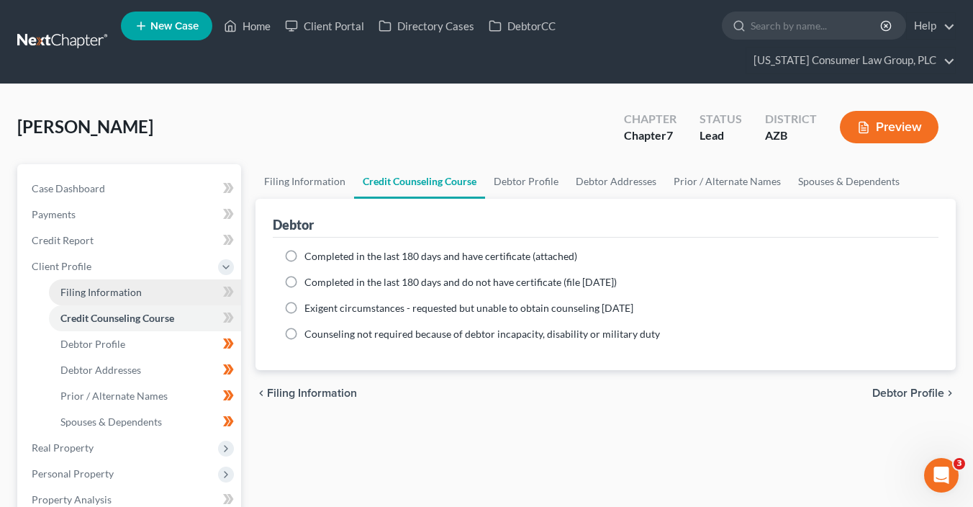
click at [146, 290] on link "Filing Information" at bounding box center [145, 292] width 192 height 26
select select "1"
select select "0"
select select "4"
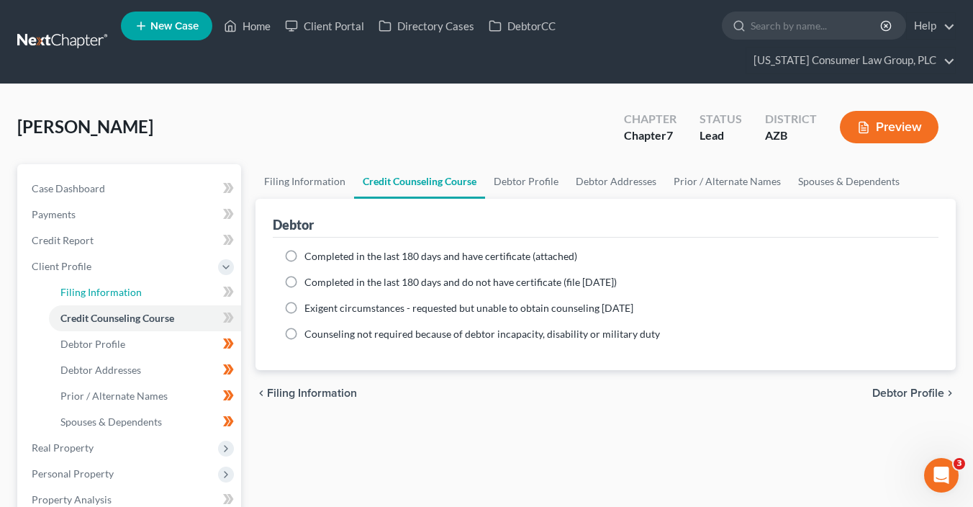
select select "0"
select select "3"
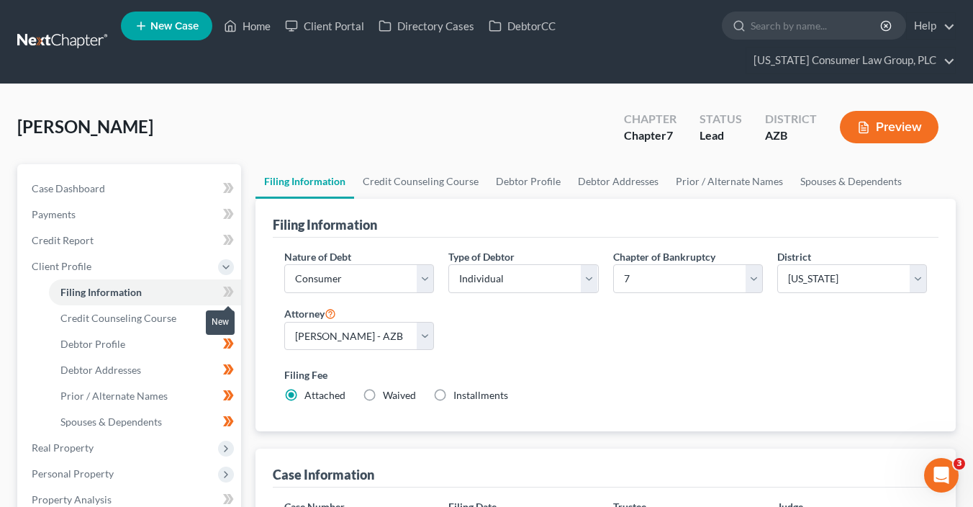
click at [225, 291] on icon at bounding box center [226, 291] width 6 height 10
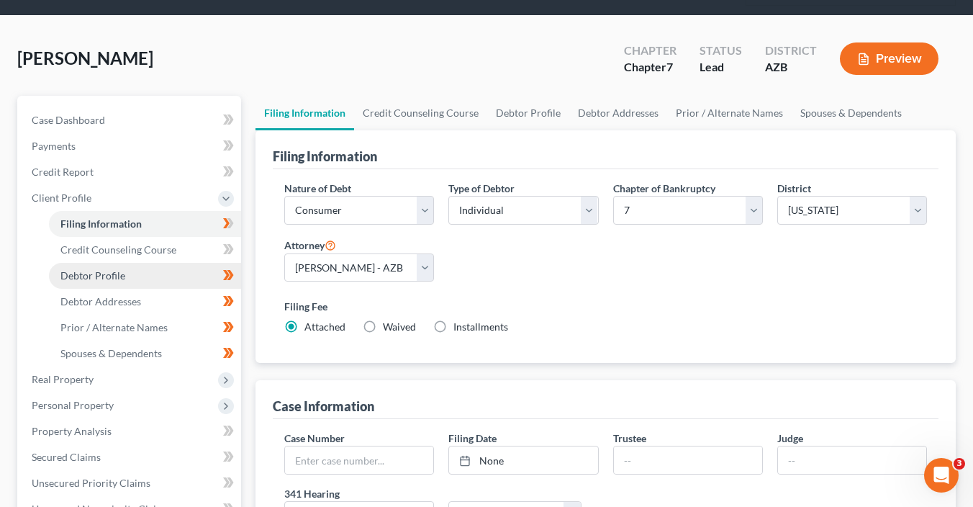
scroll to position [81, 0]
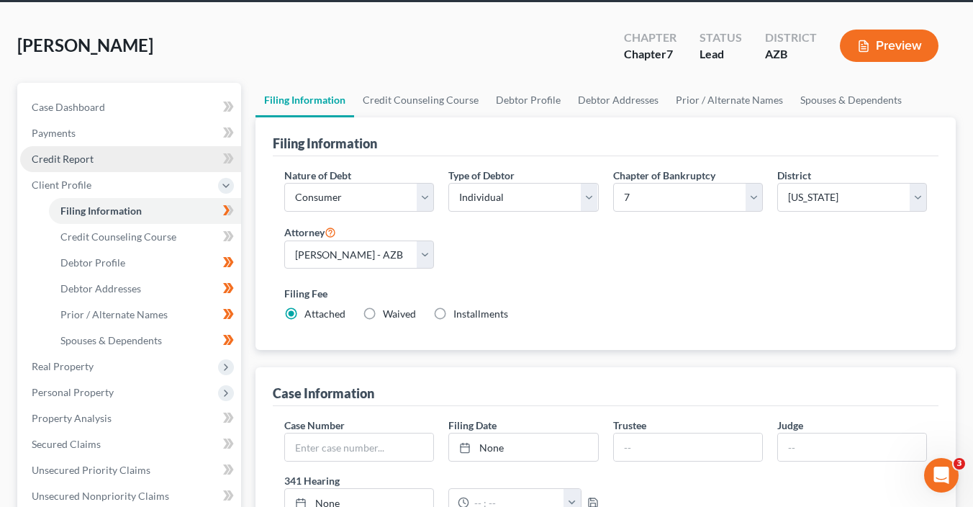
click at [97, 150] on link "Credit Report" at bounding box center [130, 159] width 221 height 26
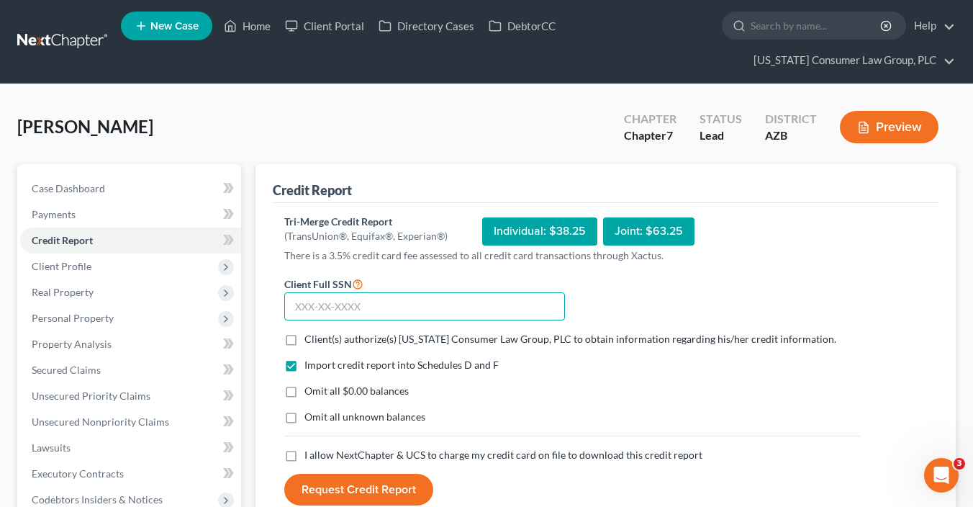
click at [317, 306] on input "text" at bounding box center [424, 306] width 281 height 29
type input "527-81-7862"
click at [514, 335] on span "Client(s) authorize(s) Arizona Consumer Law Group, PLC to obtain information re…" at bounding box center [570, 338] width 532 height 12
click at [319, 335] on input "Client(s) authorize(s) Arizona Consumer Law Group, PLC to obtain information re…" at bounding box center [314, 336] width 9 height 9
checkbox input "true"
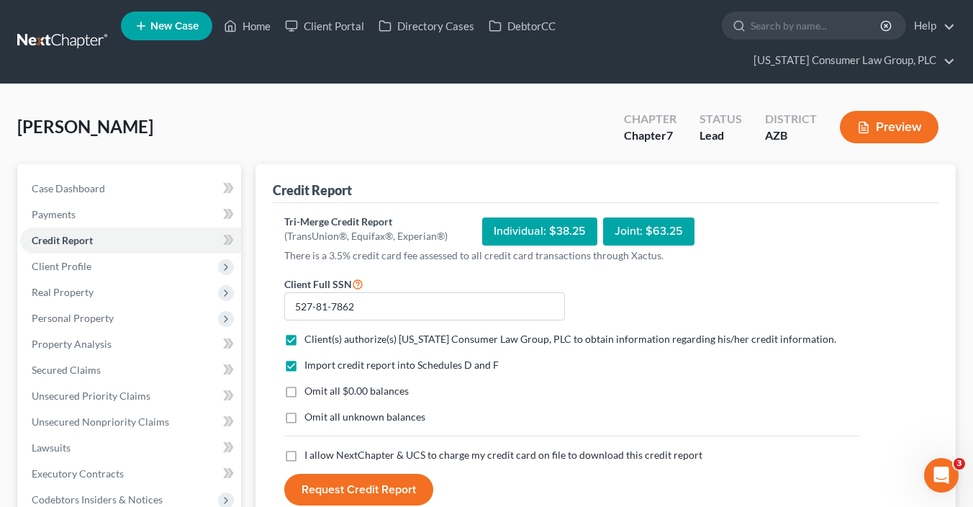
drag, startPoint x: 390, startPoint y: 442, endPoint x: 389, endPoint y: 455, distance: 12.3
click at [390, 449] on form "Client Full SSN * 527-81-7862 Client(s) authorize(s) Arizona Consumer Law Group…" at bounding box center [572, 390] width 590 height 231
click at [389, 455] on span "I allow NextChapter & UCS to charge my credit card on file to download this cre…" at bounding box center [503, 454] width 398 height 12
click at [319, 455] on input "I allow NextChapter & UCS to charge my credit card on file to download this cre…" at bounding box center [314, 452] width 9 height 9
checkbox input "true"
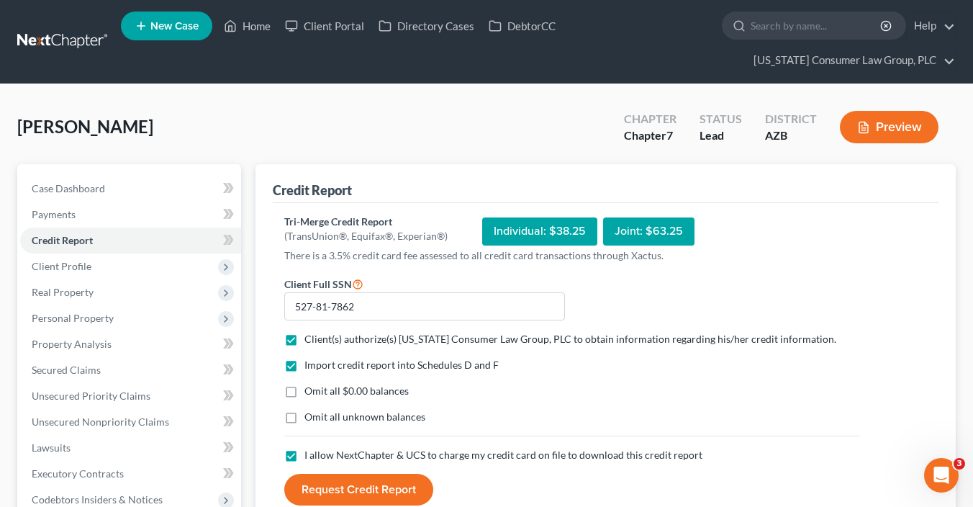
drag, startPoint x: 353, startPoint y: 493, endPoint x: 363, endPoint y: 486, distance: 11.8
click at [354, 492] on button "Request Credit Report" at bounding box center [358, 489] width 149 height 32
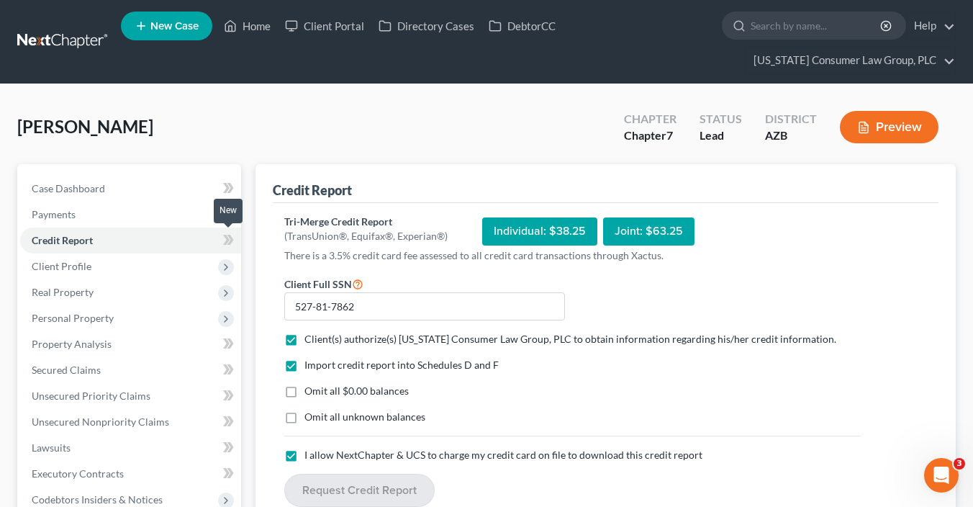
click at [232, 245] on icon at bounding box center [228, 240] width 11 height 18
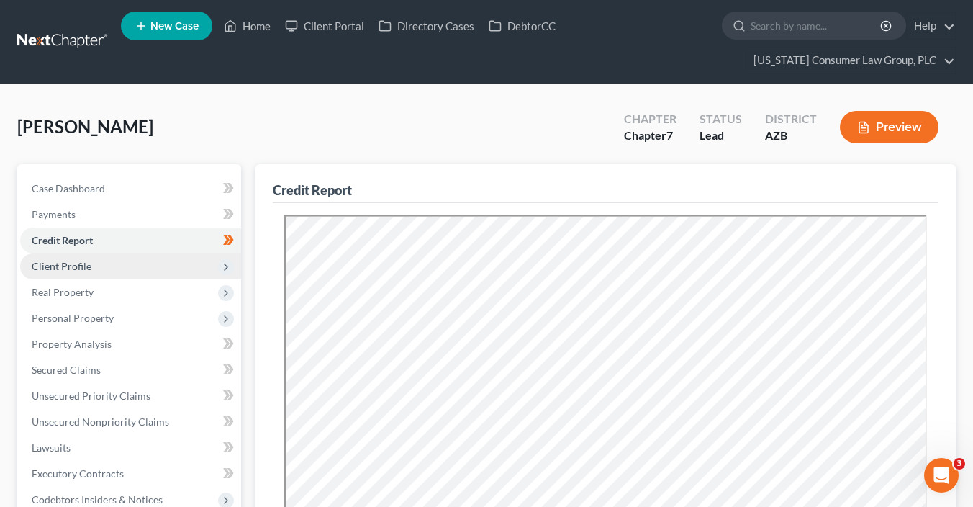
click at [224, 255] on span "Client Profile" at bounding box center [130, 266] width 221 height 26
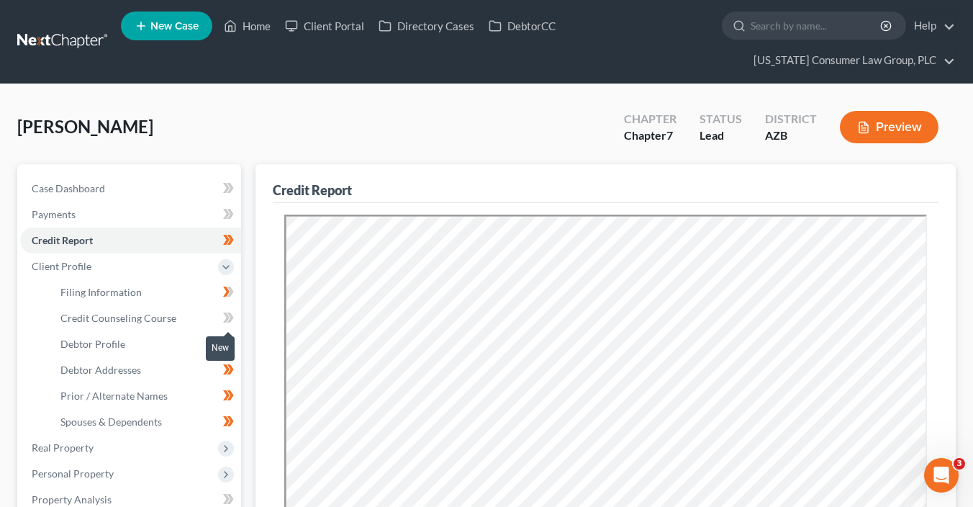
click at [231, 311] on icon at bounding box center [228, 318] width 11 height 18
click at [231, 312] on icon at bounding box center [228, 318] width 11 height 18
click at [155, 322] on span "Credit Counseling Course" at bounding box center [118, 318] width 116 height 12
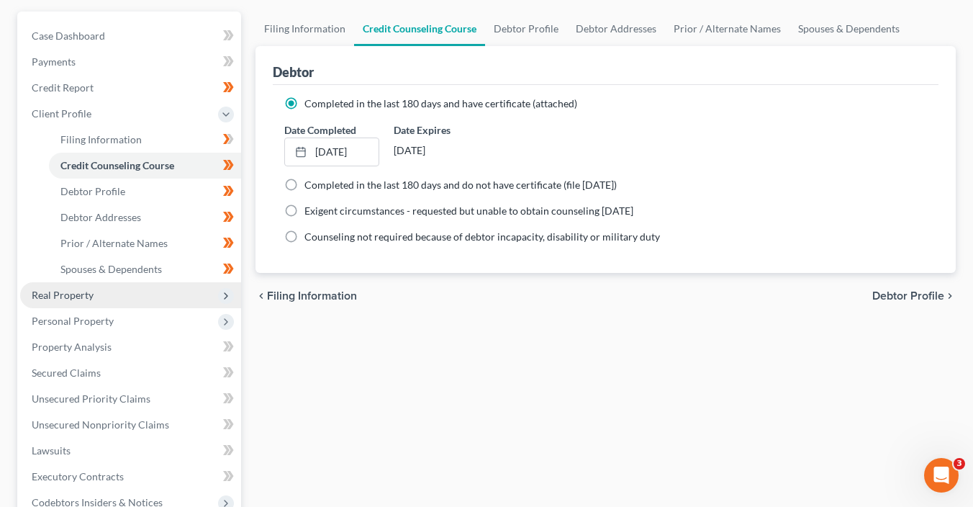
scroll to position [155, 0]
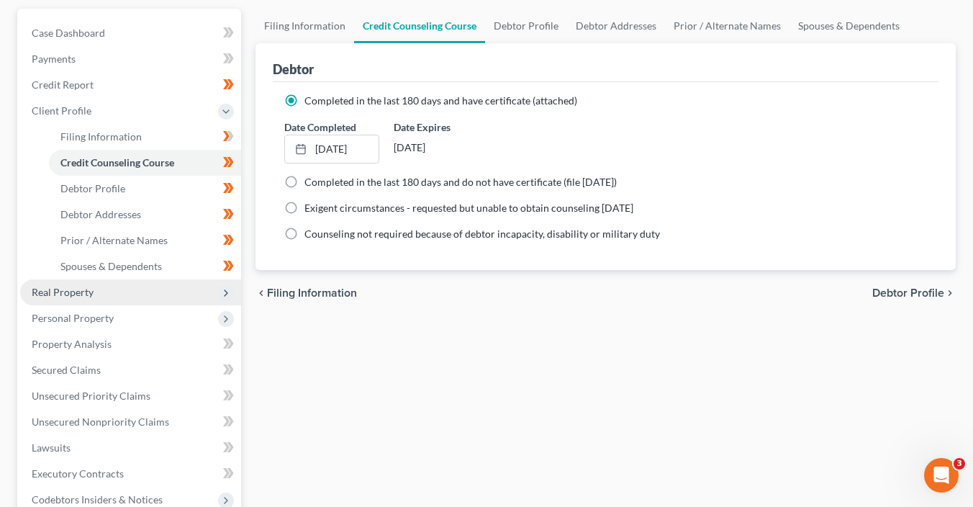
click at [176, 293] on span "Real Property" at bounding box center [130, 292] width 221 height 26
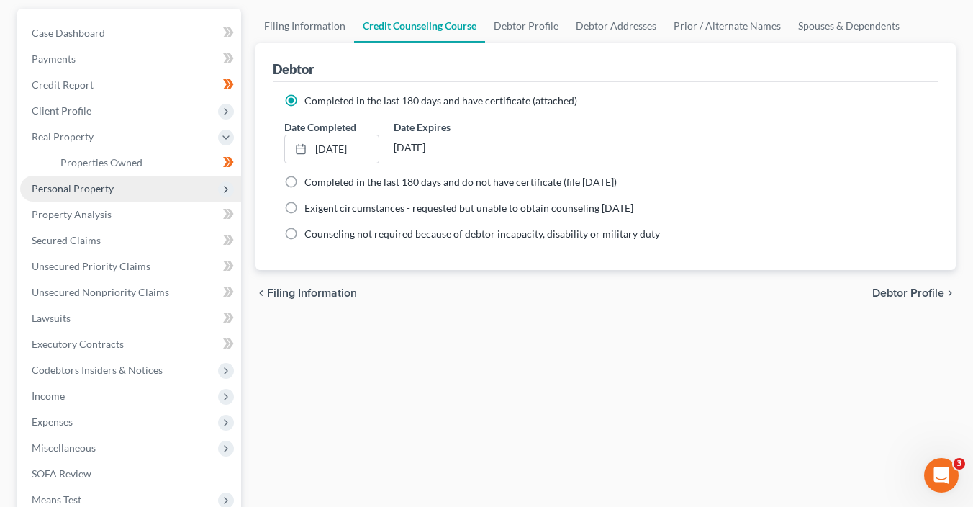
click at [131, 189] on span "Personal Property" at bounding box center [130, 189] width 221 height 26
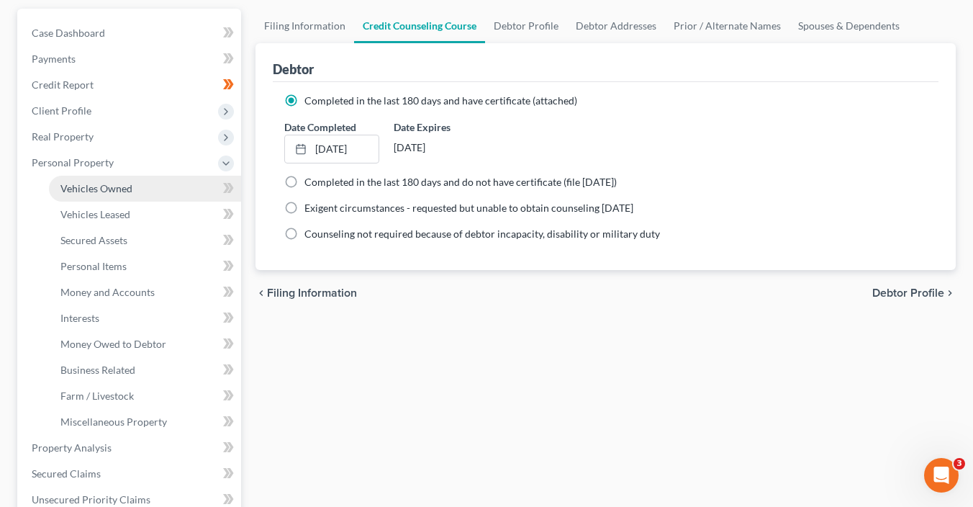
click at [139, 189] on link "Vehicles Owned" at bounding box center [145, 189] width 192 height 26
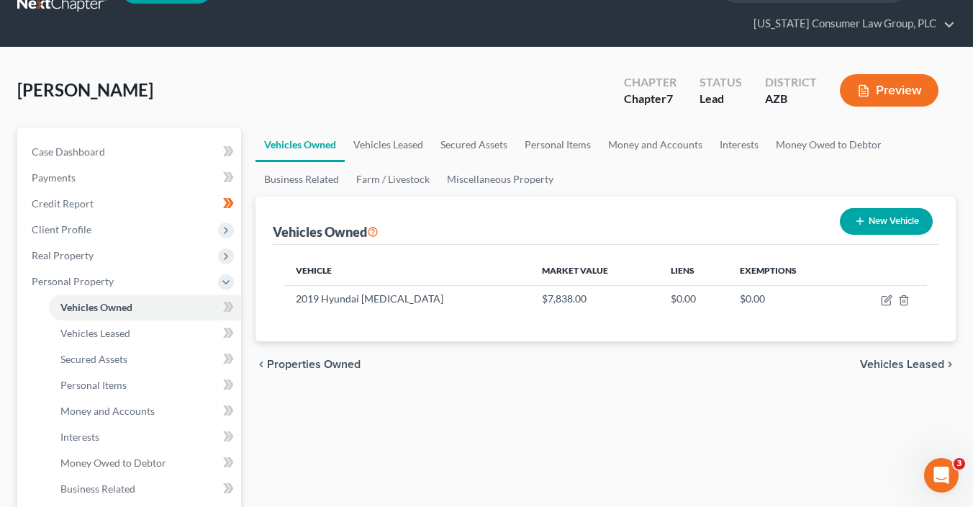
scroll to position [332, 0]
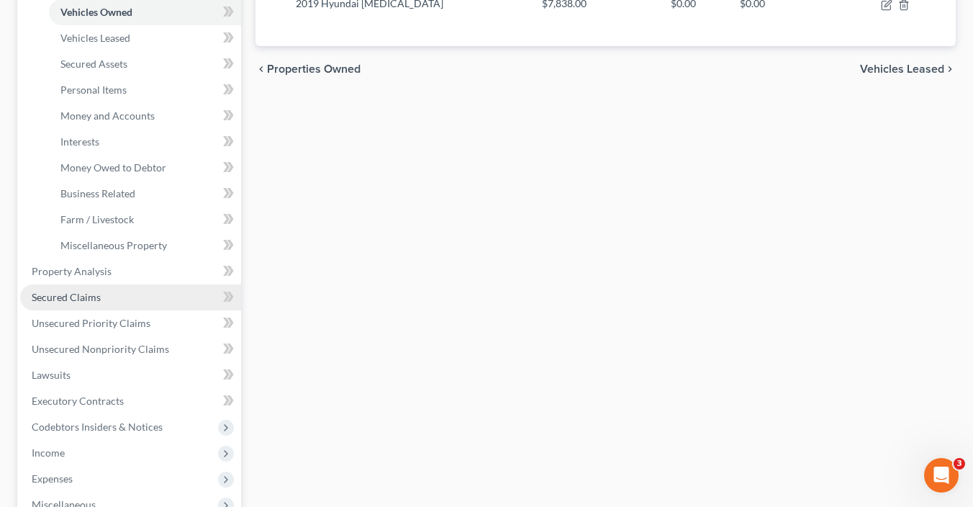
click at [117, 299] on link "Secured Claims" at bounding box center [130, 297] width 221 height 26
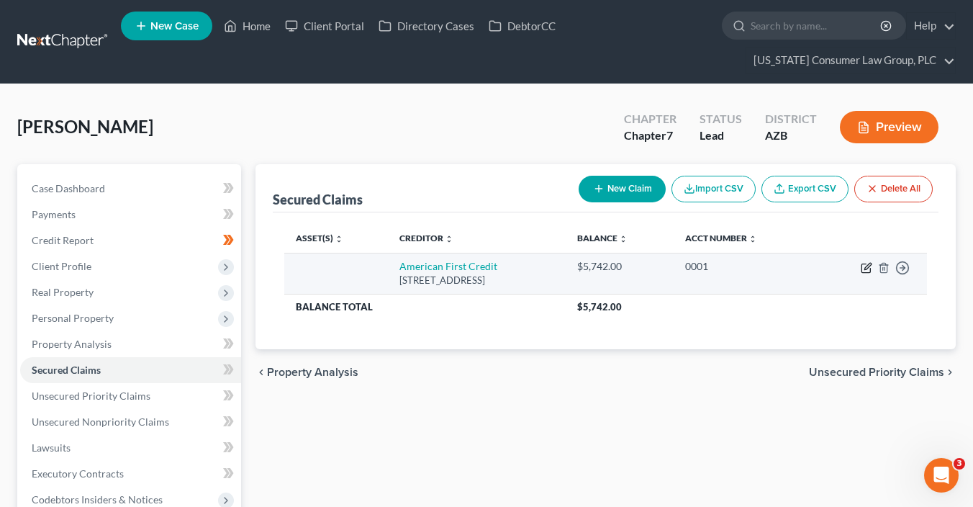
click at [866, 266] on icon "button" at bounding box center [867, 268] width 12 height 12
select select "4"
select select "0"
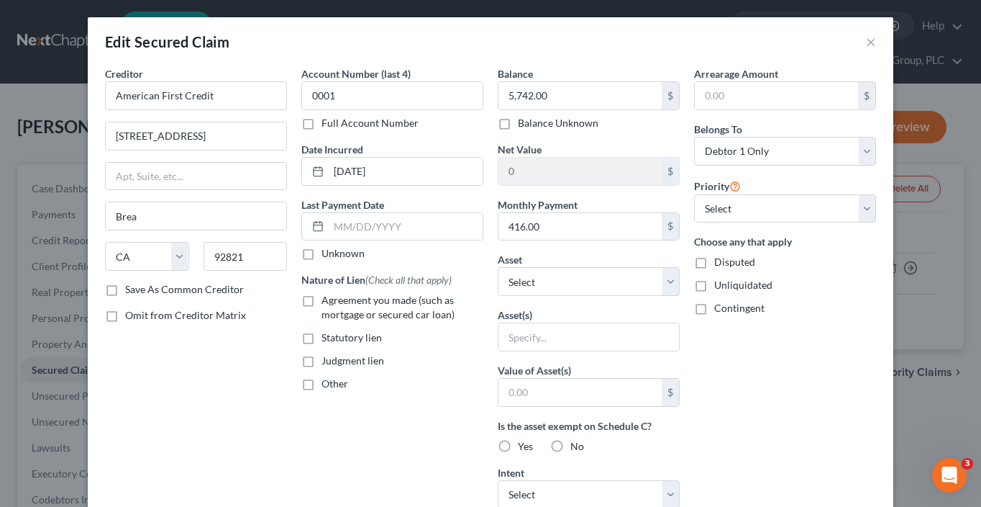
click at [333, 300] on span "Agreement you made (such as mortgage or secured car loan)" at bounding box center [388, 307] width 133 height 27
click at [333, 300] on input "Agreement you made (such as mortgage or secured car loan)" at bounding box center [331, 297] width 9 height 9
checkbox input "true"
click at [555, 283] on select "Select Other Multiple Assets American First Credit Union 910-80 (Checking Accou…" at bounding box center [589, 281] width 182 height 29
select select "6"
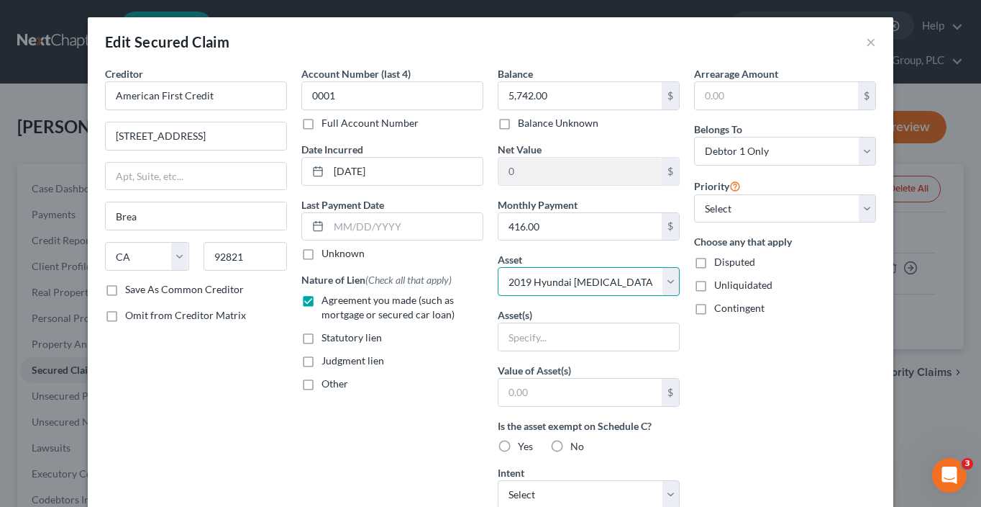
click at [498, 267] on select "Select Other Multiple Assets American First Credit Union 910-80 (Checking Accou…" at bounding box center [589, 281] width 182 height 29
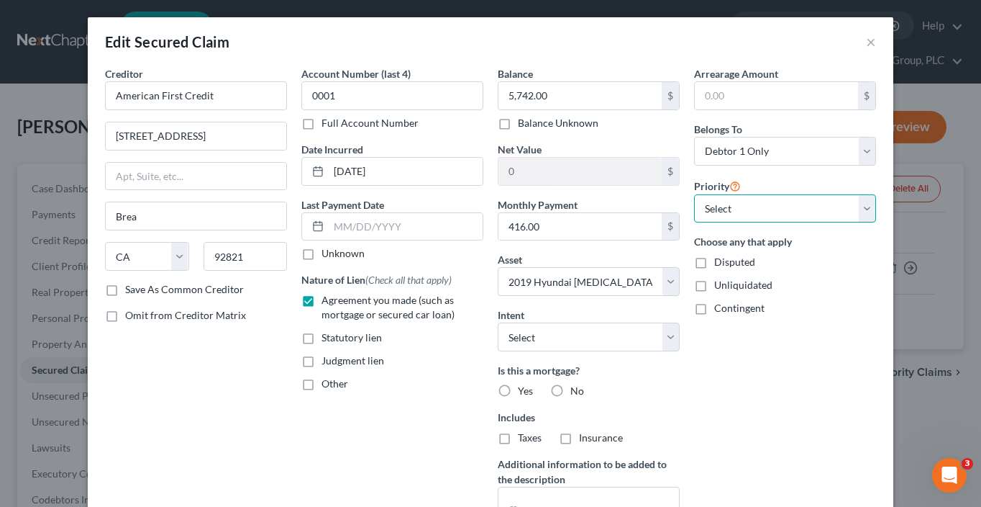
click at [743, 214] on select "Select 1st 2nd 3rd 4th 5th 6th 7th 8th 9th 10th 11th 12th 13th 14th 15th 16th 1…" at bounding box center [785, 208] width 182 height 29
select select "0"
click at [694, 194] on select "Select 1st 2nd 3rd 4th 5th 6th 7th 8th 9th 10th 11th 12th 13th 14th 15th 16th 1…" at bounding box center [785, 208] width 182 height 29
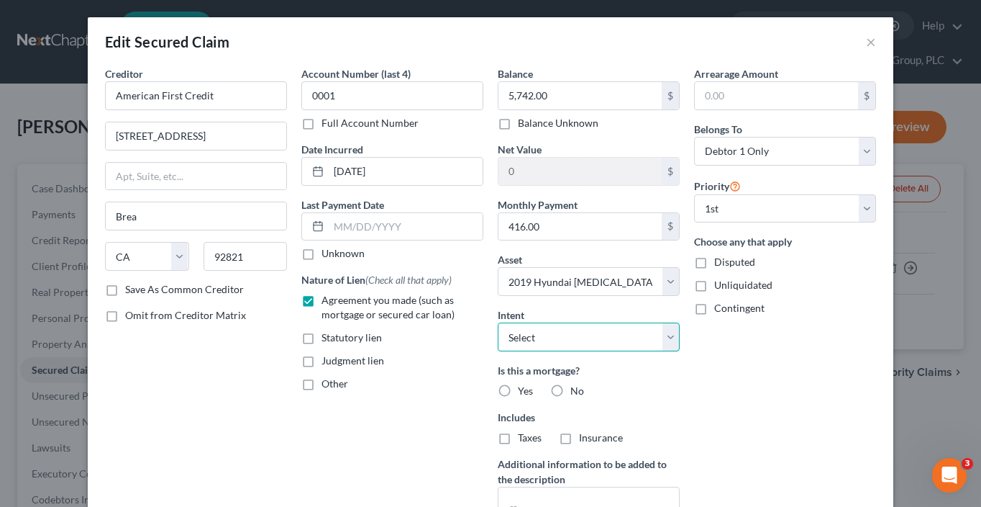
click at [590, 341] on select "Select Surrender Redeem Reaffirm Avoid Other" at bounding box center [589, 336] width 182 height 29
select select "2"
click at [498, 322] on select "Select Surrender Redeem Reaffirm Avoid Other" at bounding box center [589, 336] width 182 height 29
click at [571, 393] on label "No" at bounding box center [578, 390] width 14 height 14
click at [576, 393] on input "No" at bounding box center [580, 387] width 9 height 9
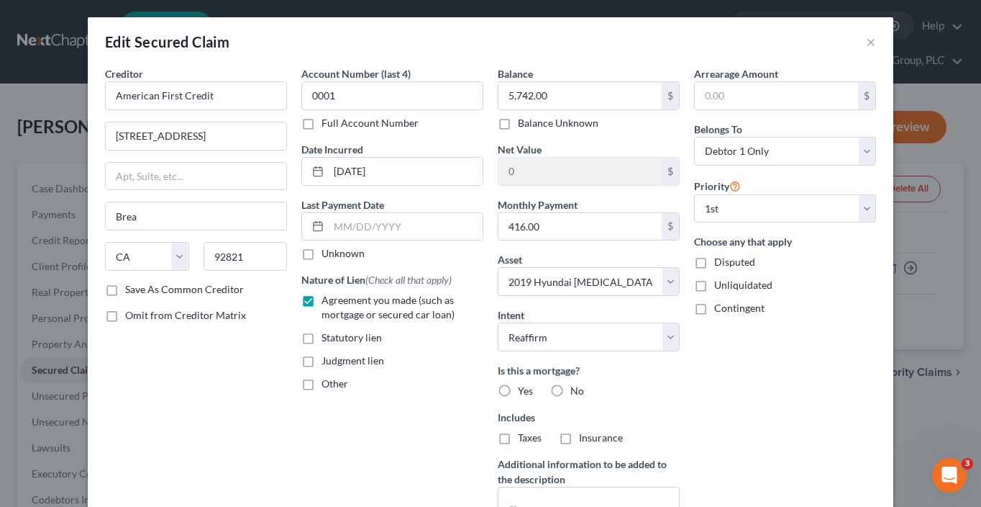
radio input "true"
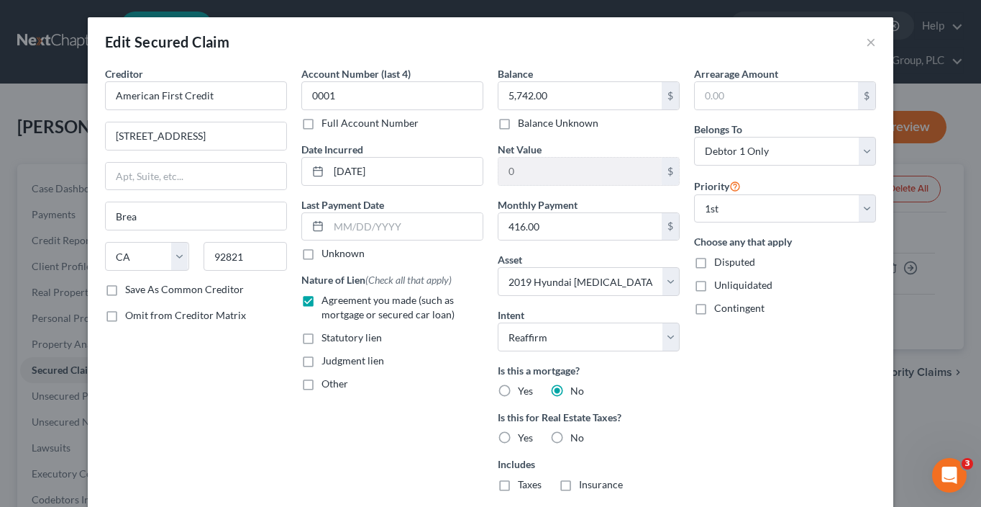
drag, startPoint x: 554, startPoint y: 432, endPoint x: 625, endPoint y: 433, distance: 71.2
click at [571, 432] on label "No" at bounding box center [578, 437] width 14 height 14
click at [576, 432] on input "No" at bounding box center [580, 434] width 9 height 9
radio input "true"
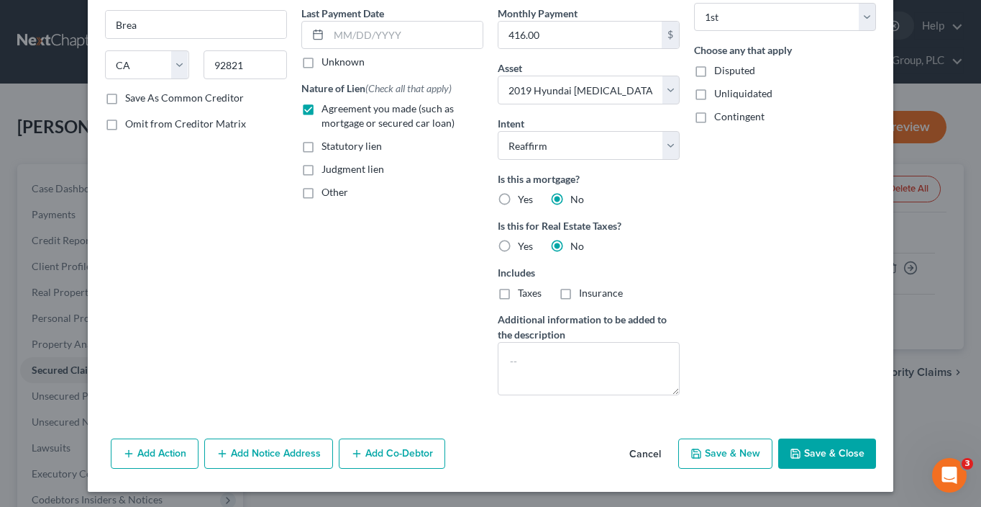
click at [850, 459] on button "Save & Close" at bounding box center [828, 453] width 98 height 30
select select
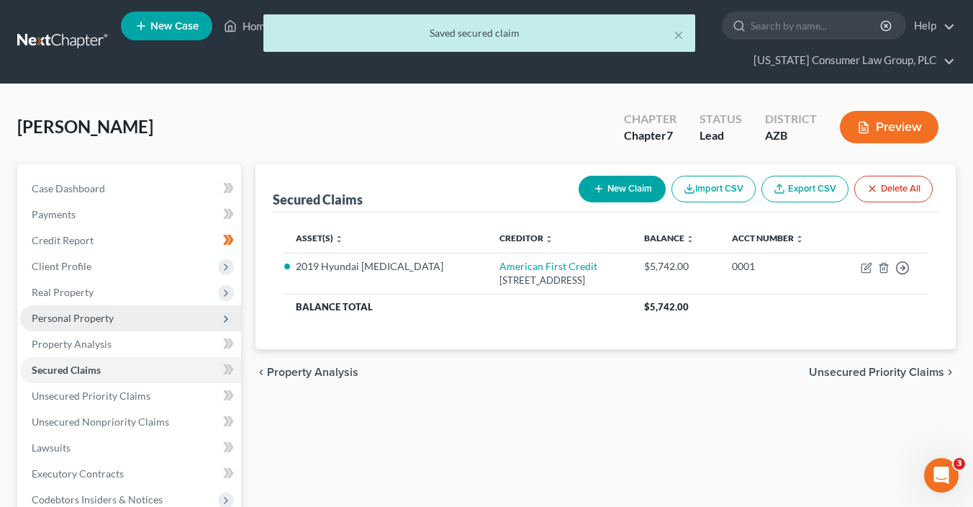
click at [133, 318] on span "Personal Property" at bounding box center [130, 318] width 221 height 26
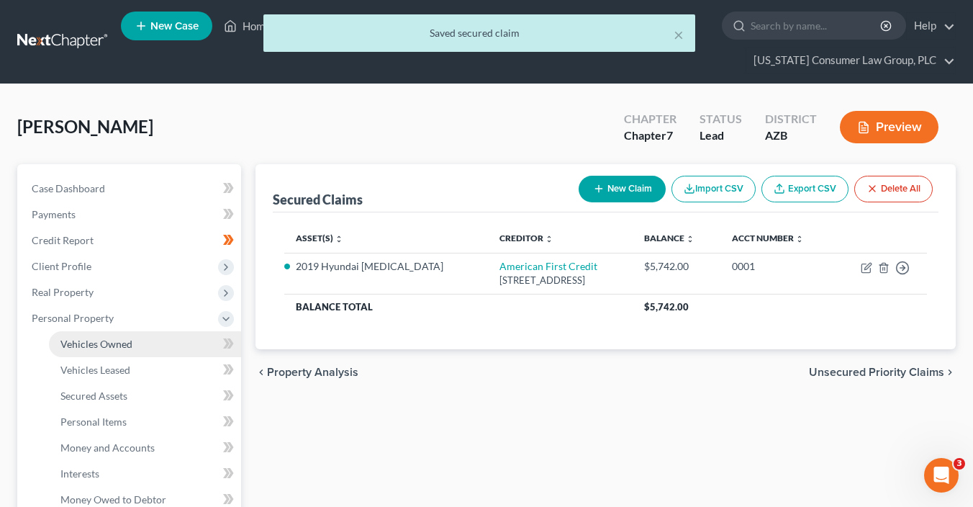
click at [143, 340] on link "Vehicles Owned" at bounding box center [145, 344] width 192 height 26
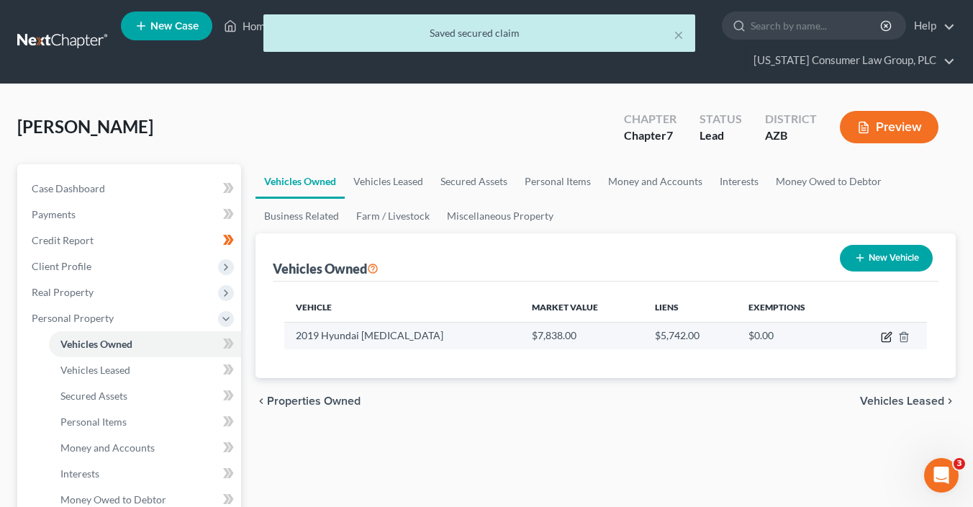
click at [884, 337] on icon "button" at bounding box center [887, 337] width 12 height 12
select select "0"
select select "7"
select select "3"
select select "0"
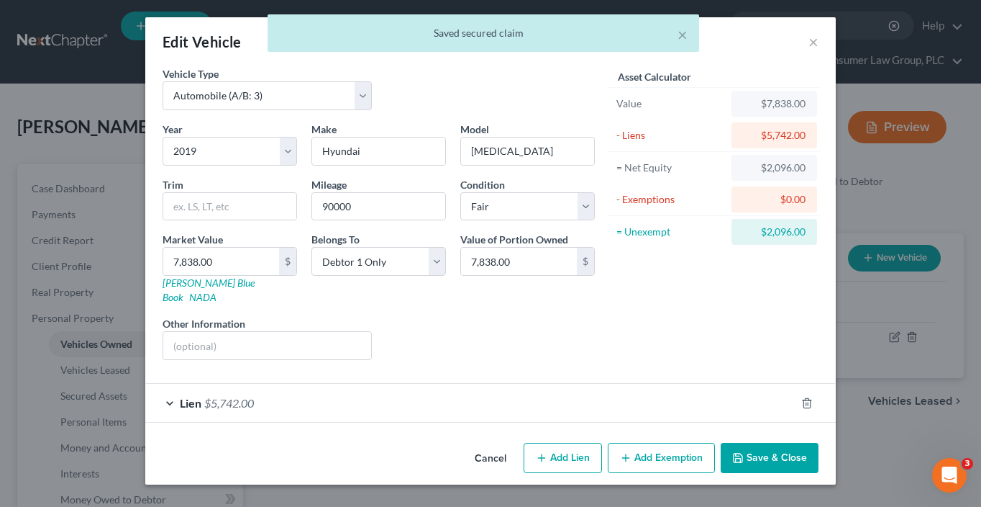
click at [663, 442] on button "Add Exemption" at bounding box center [661, 457] width 107 height 30
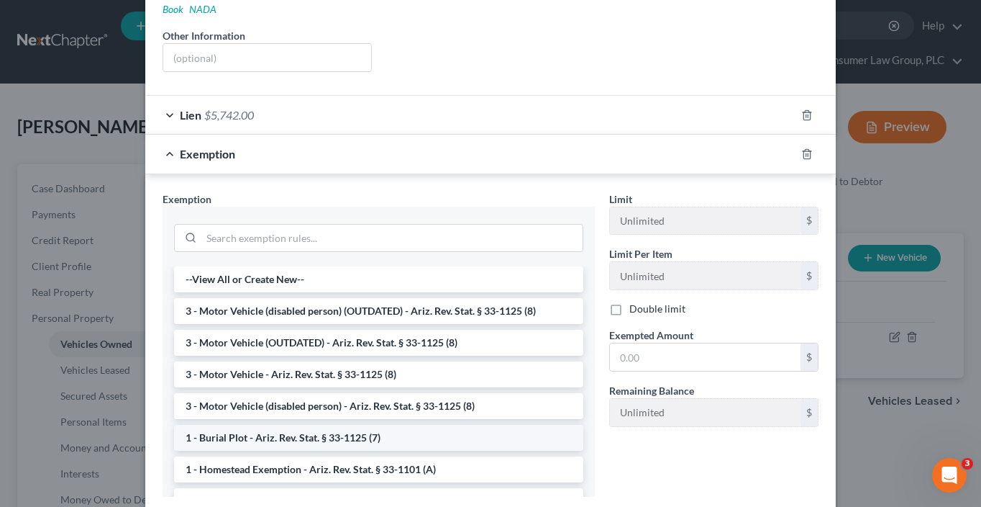
scroll to position [325, 0]
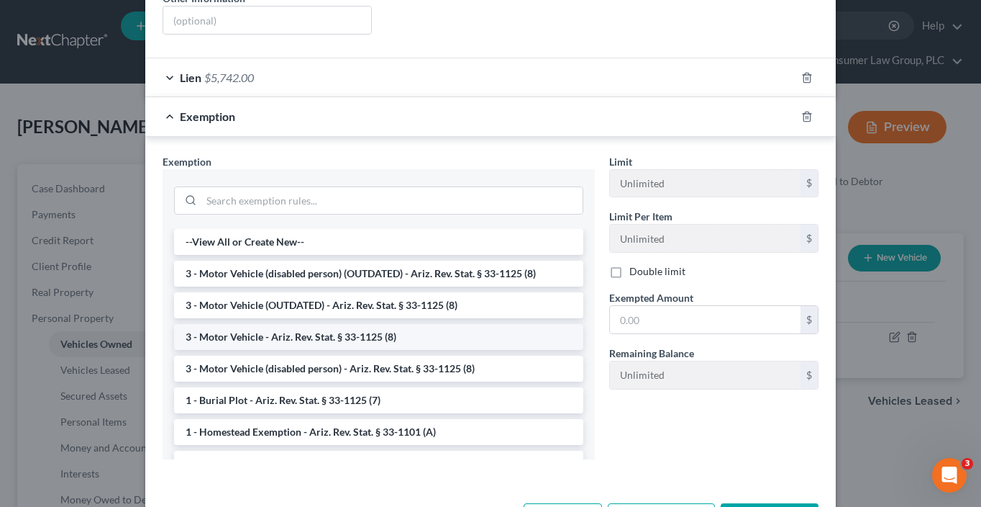
click at [316, 324] on li "3 - Motor Vehicle - Ariz. Rev. Stat. § 33-1125 (8)" at bounding box center [378, 337] width 409 height 26
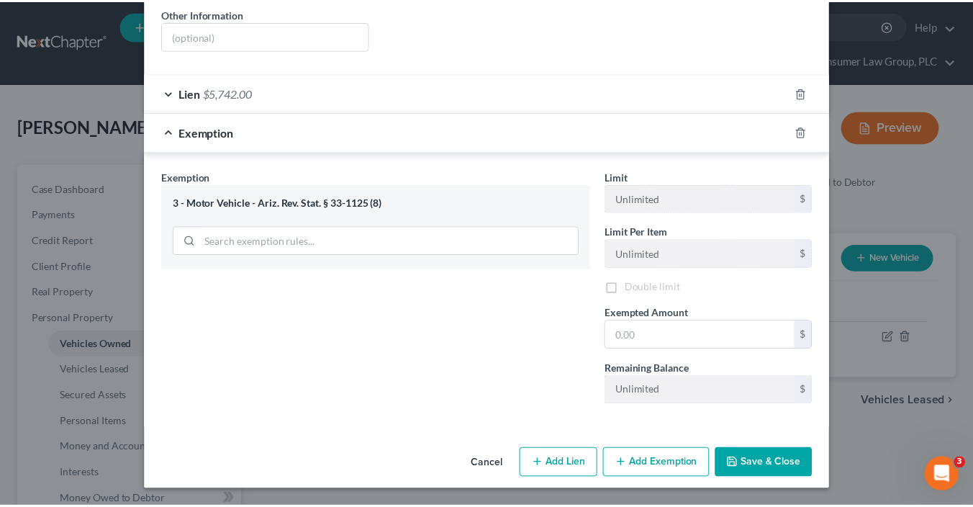
scroll to position [295, 0]
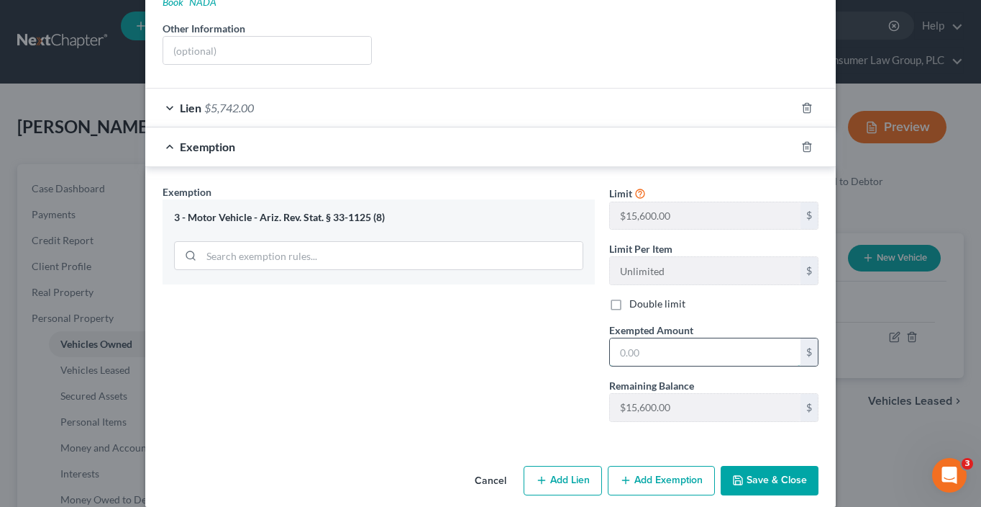
click at [649, 338] on input "text" at bounding box center [705, 351] width 191 height 27
type input "2,096"
click at [778, 466] on button "Save & Close" at bounding box center [770, 481] width 98 height 30
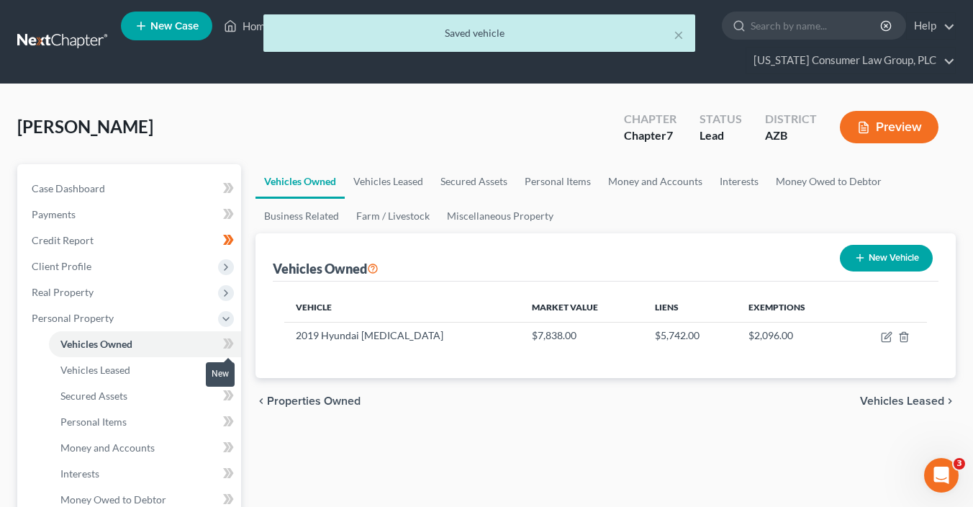
click at [230, 346] on icon at bounding box center [230, 343] width 6 height 10
click at [144, 441] on span "Money and Accounts" at bounding box center [107, 447] width 94 height 12
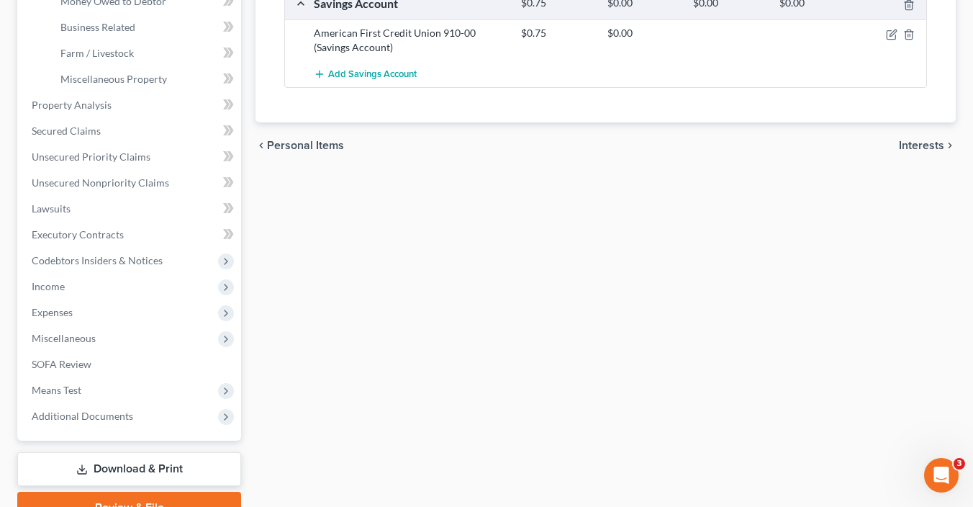
scroll to position [538, 0]
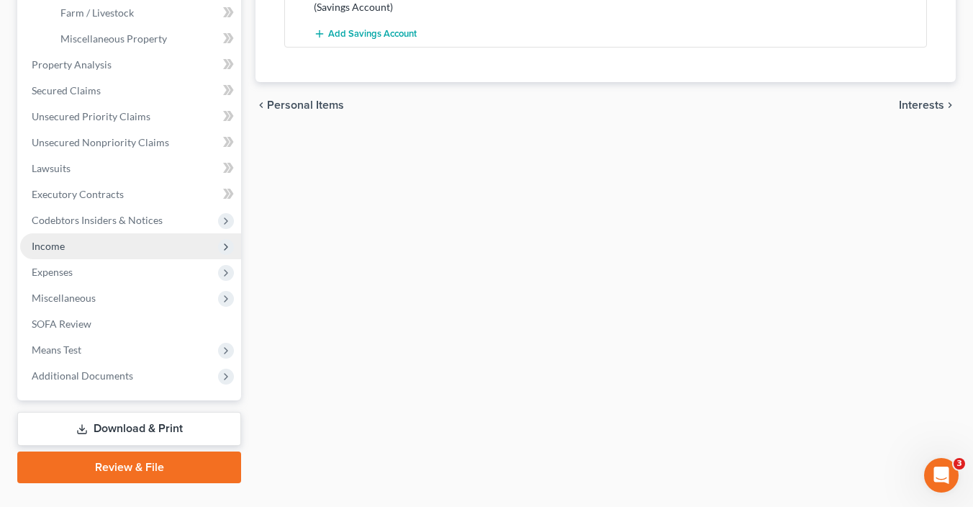
click at [66, 247] on span "Income" at bounding box center [130, 246] width 221 height 26
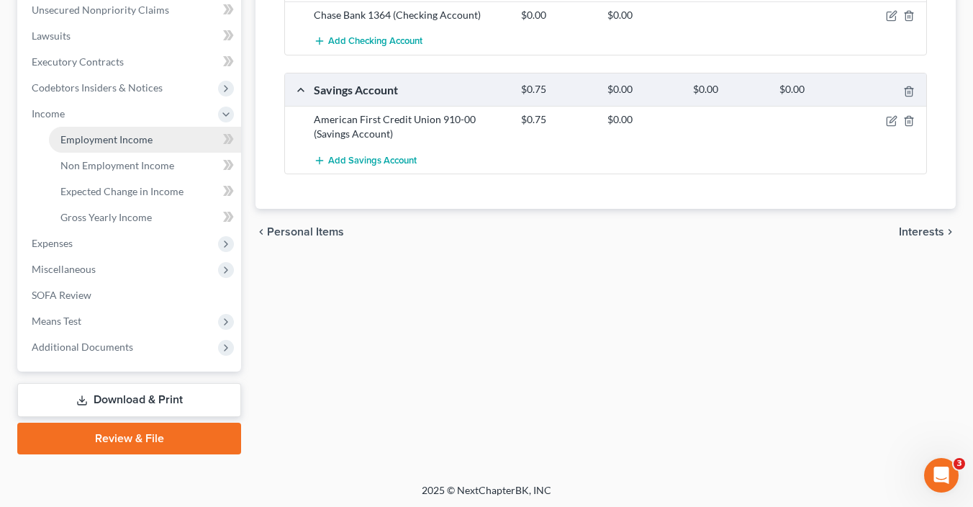
click at [137, 142] on span "Employment Income" at bounding box center [106, 139] width 92 height 12
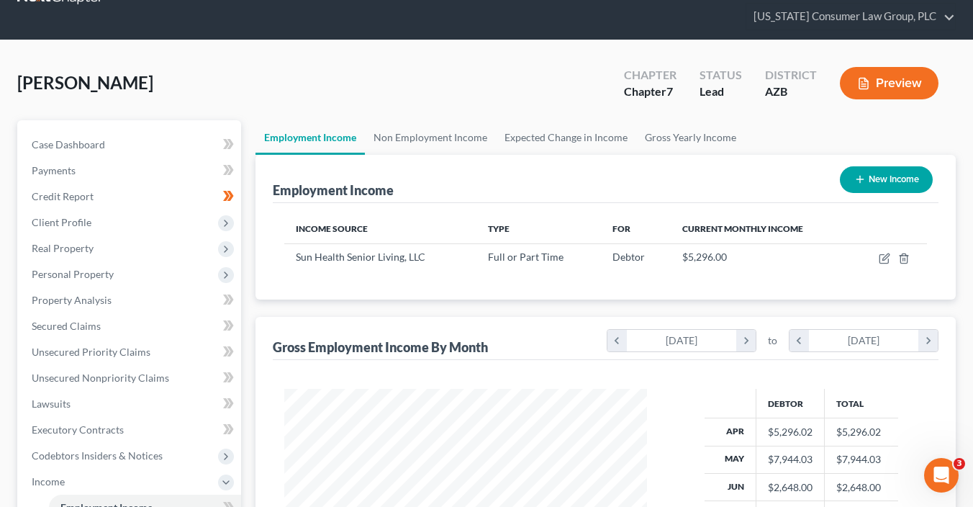
scroll to position [76, 0]
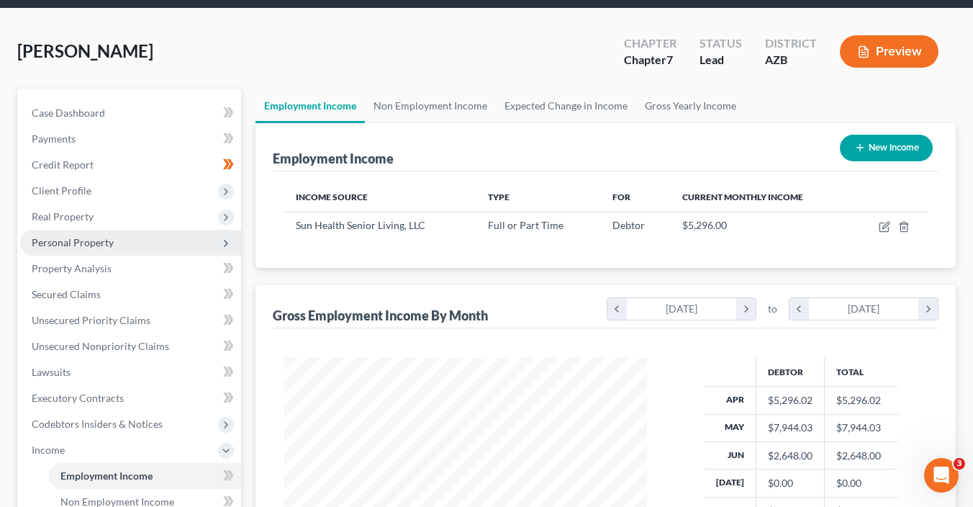
click at [91, 248] on span "Personal Property" at bounding box center [130, 243] width 221 height 26
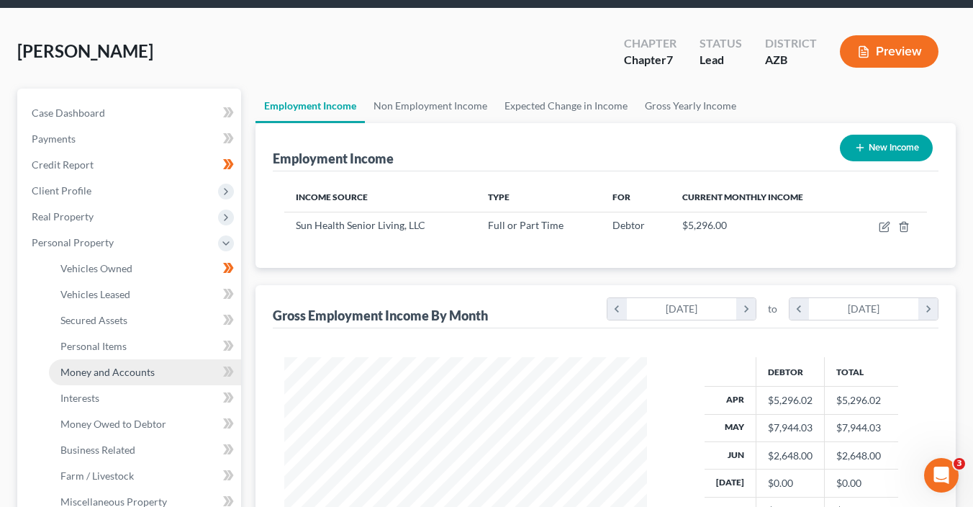
click at [137, 371] on span "Money and Accounts" at bounding box center [107, 372] width 94 height 12
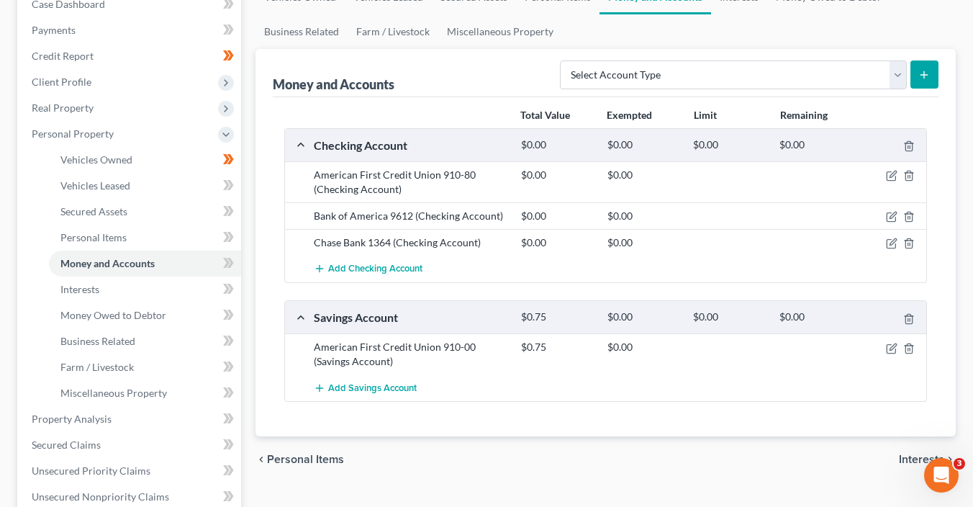
scroll to position [182, 0]
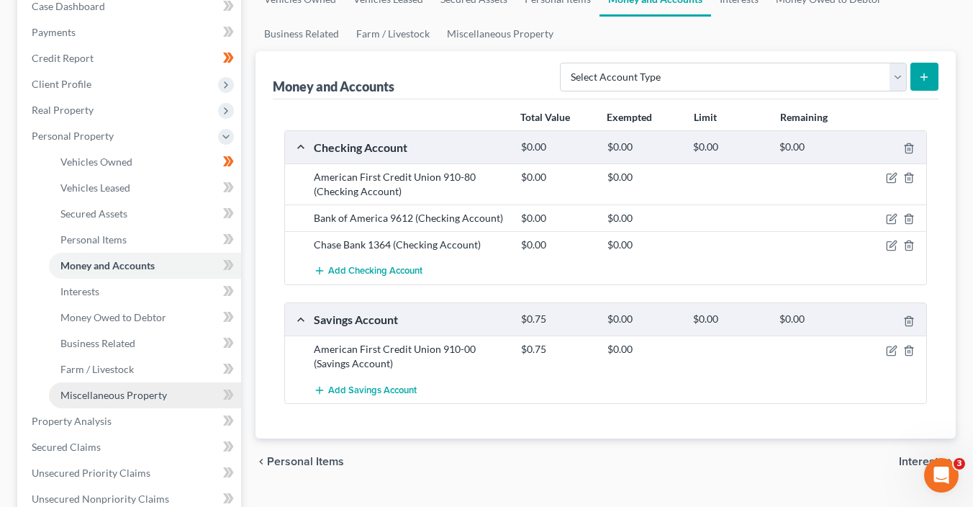
click at [139, 404] on link "Miscellaneous Property" at bounding box center [145, 395] width 192 height 26
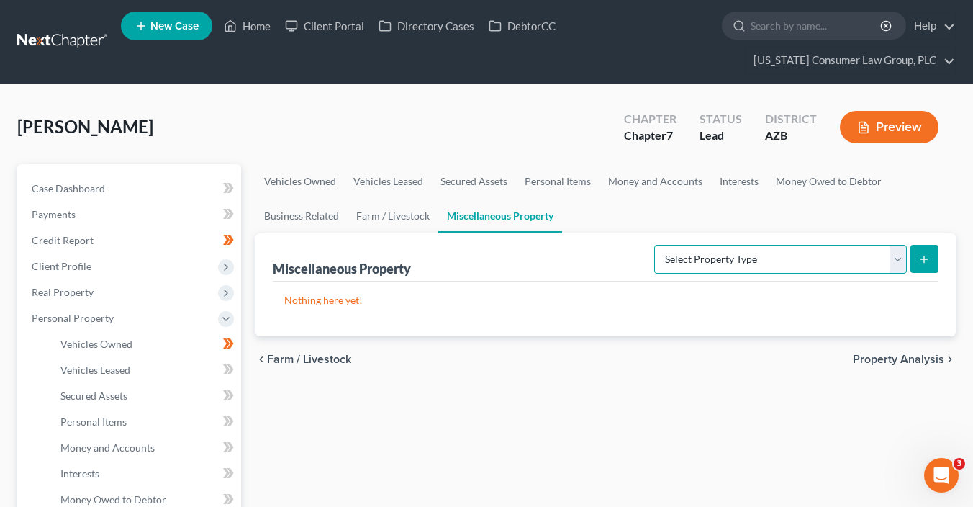
click at [788, 250] on select "Select Property Type Assigned for Creditor Benefit Within 1 Year (SOFA: 12) Hol…" at bounding box center [780, 259] width 253 height 29
select select "stored_within_1_year"
click at [654, 245] on select "Select Property Type Assigned for Creditor Benefit Within 1 Year (SOFA: 12) Hol…" at bounding box center [780, 259] width 253 height 29
click at [922, 256] on icon "submit" at bounding box center [924, 259] width 12 height 12
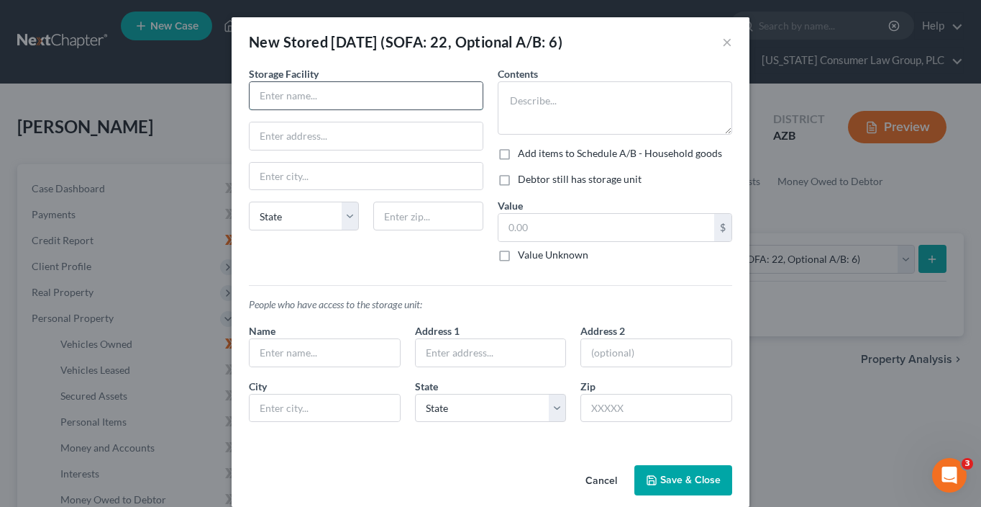
drag, startPoint x: 320, startPoint y: 105, endPoint x: 322, endPoint y: 96, distance: 8.8
click at [320, 105] on input "text" at bounding box center [366, 95] width 233 height 27
click at [323, 96] on input "text" at bounding box center [366, 95] width 233 height 27
type input "Smart Stop Self Storage"
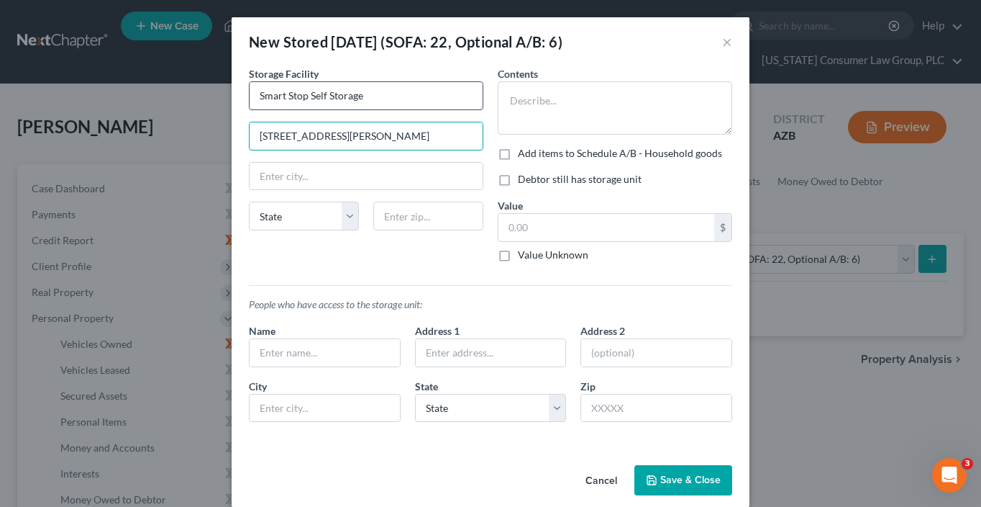
type input "1378 W. Greenway Rd."
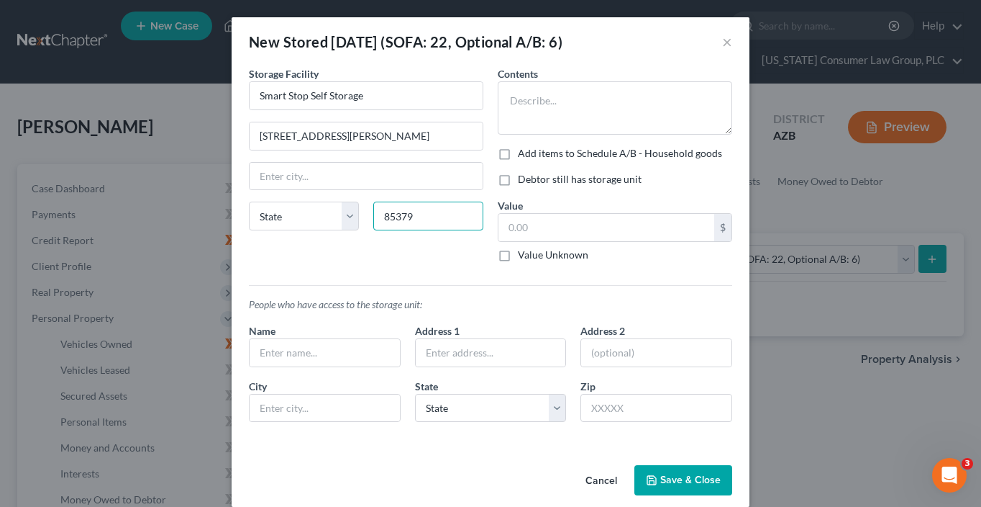
type input "85379"
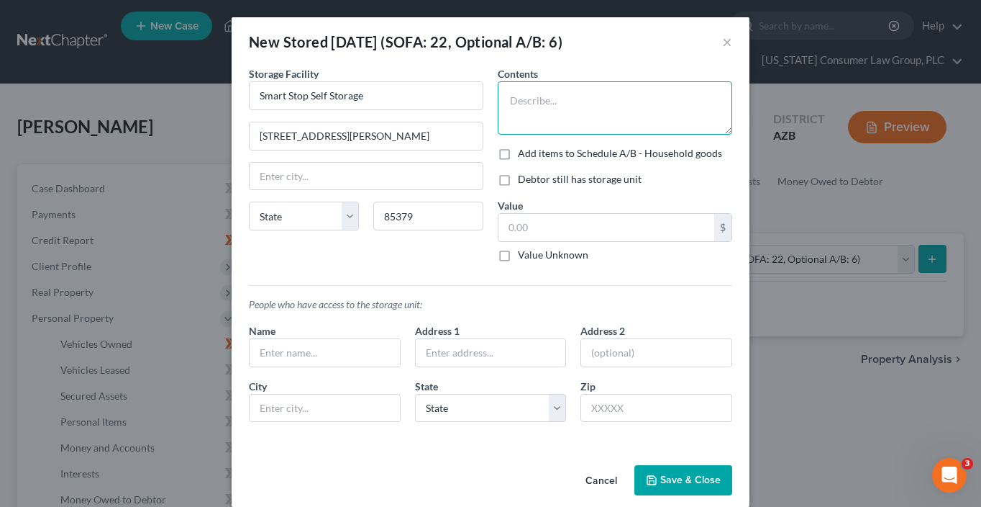
type input "Surprise"
select select "3"
click at [574, 78] on div "Contents *" at bounding box center [615, 100] width 235 height 68
click at [576, 109] on textarea at bounding box center [615, 107] width 235 height 53
click at [560, 106] on textarea at bounding box center [615, 107] width 235 height 53
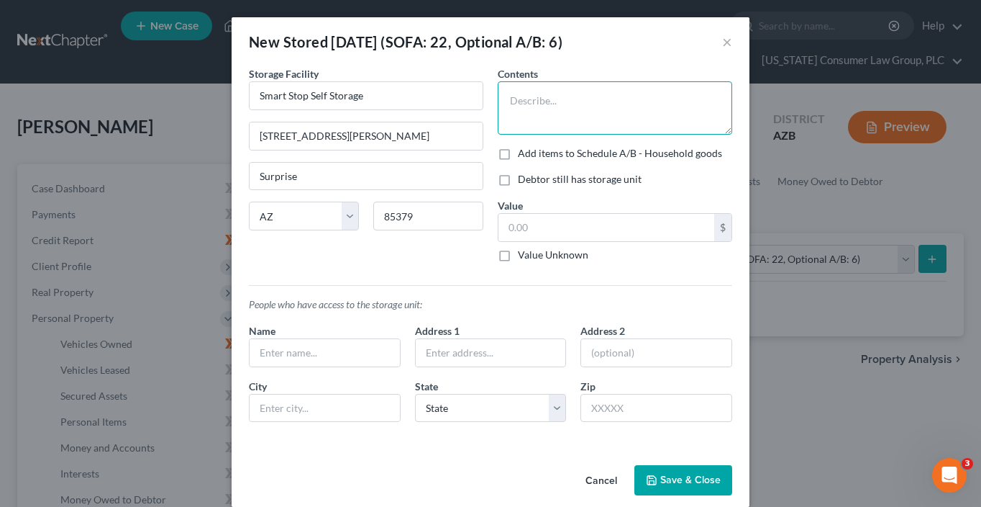
paste textarea "Christmas tree, Christmas Decorations, Childhood Mementos (toys, books, etc.) S…"
type textarea "Christmas tree, Christmas Decorations, Childhood Mementos (toys, books, etc.) S…"
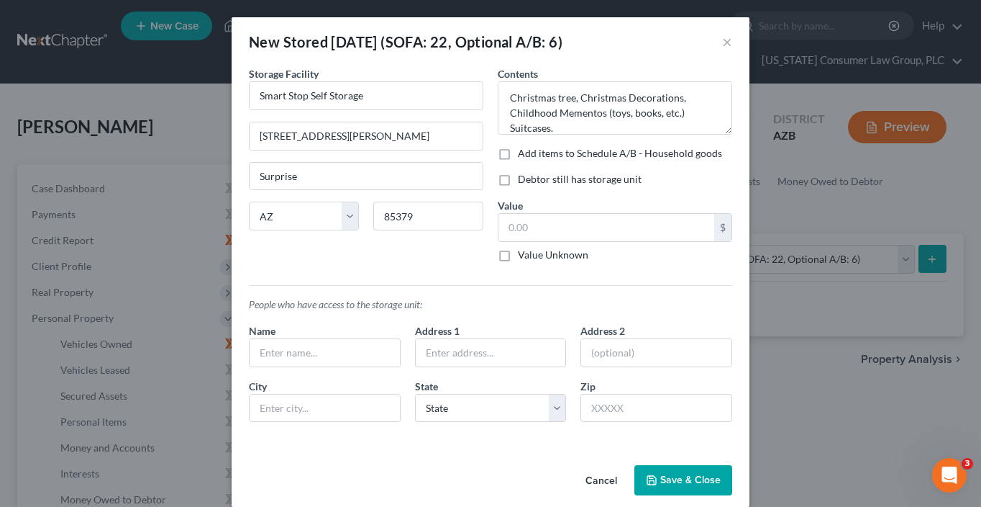
click at [576, 149] on label "Add items to Schedule A/B - Household goods" at bounding box center [620, 153] width 204 height 14
click at [533, 149] on input "Add items to Schedule A/B - Household goods" at bounding box center [528, 150] width 9 height 9
checkbox input "true"
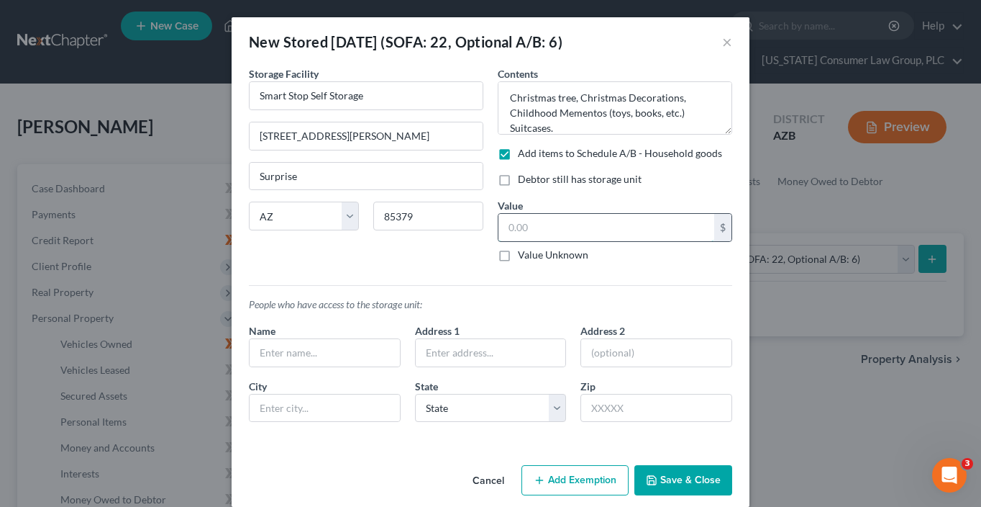
click at [586, 229] on input "text" at bounding box center [607, 227] width 216 height 27
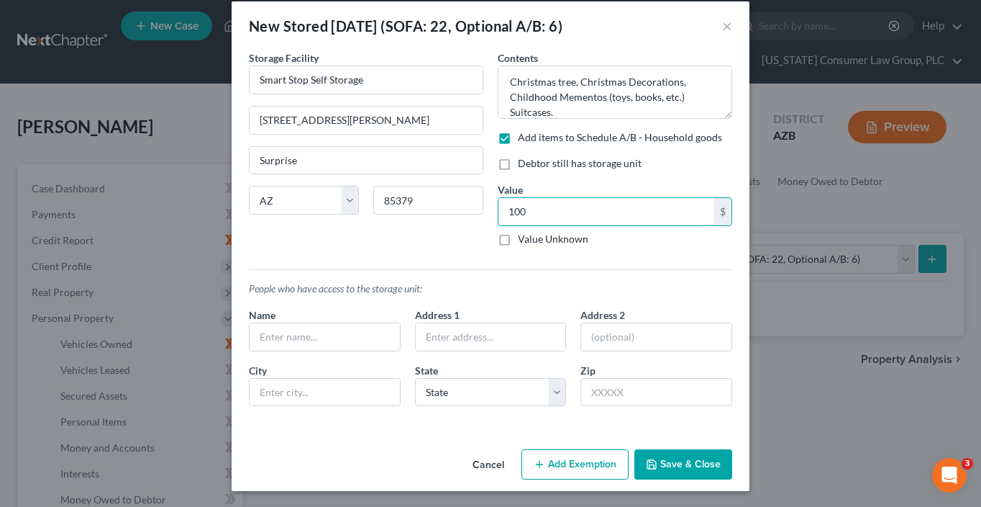
type input "100"
click at [584, 459] on button "Add Exemption" at bounding box center [575, 464] width 107 height 30
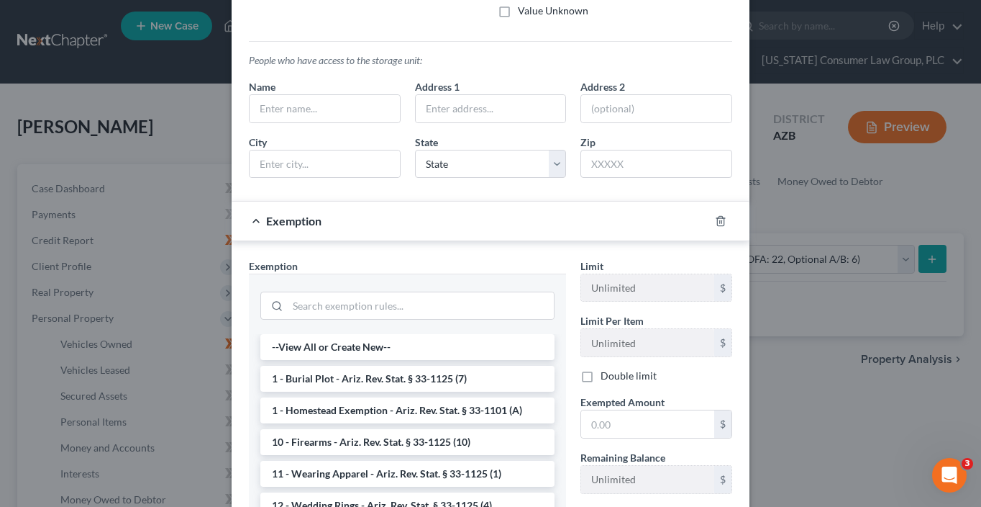
scroll to position [263, 0]
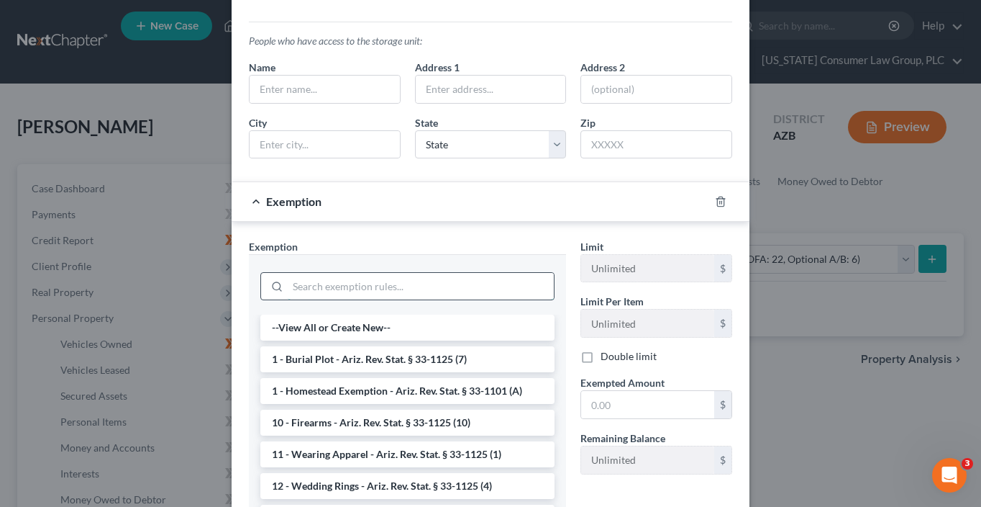
click at [397, 281] on input "search" at bounding box center [421, 286] width 266 height 27
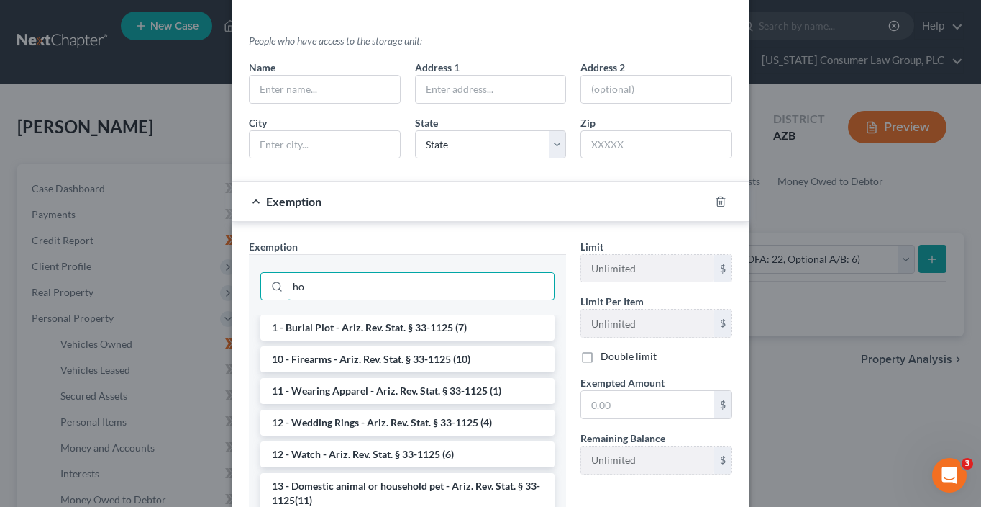
type input "h"
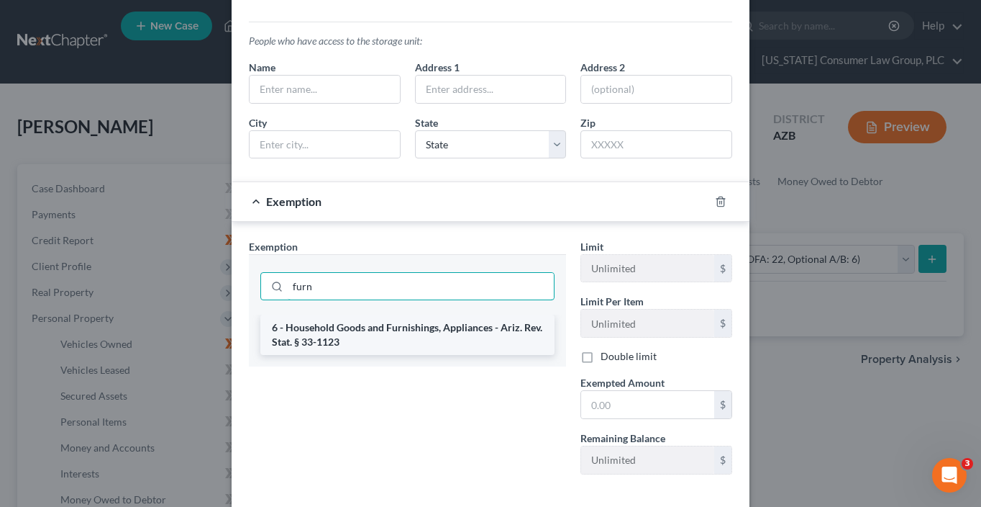
type input "furn"
click at [437, 328] on li "6 - Household Goods and Furnishings, Appliances - Ariz. Rev. Stat. § 33-1123" at bounding box center [407, 334] width 294 height 40
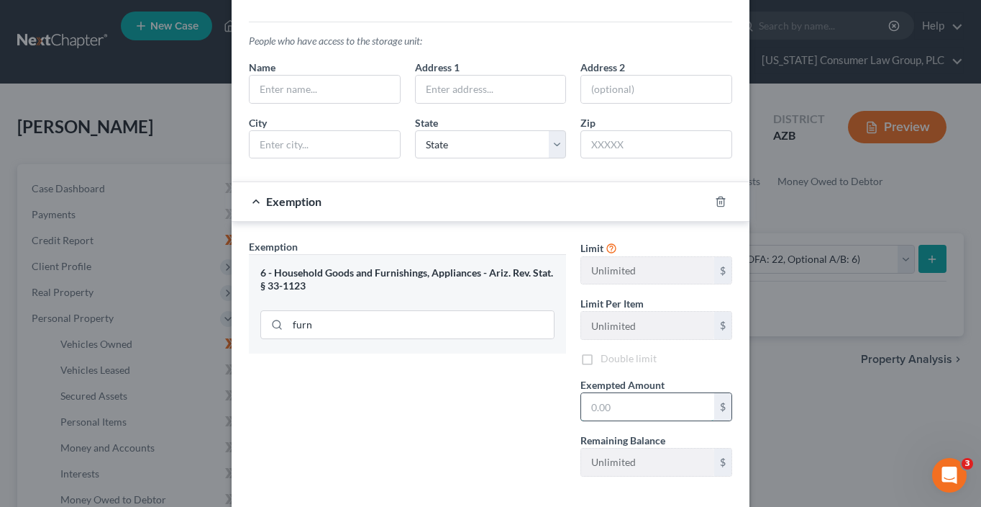
click at [664, 414] on input "text" at bounding box center [647, 406] width 133 height 27
type input "100"
click at [506, 404] on div "Exemption Set must be selected for CA. Exemption * 6 - Household Goods and Furn…" at bounding box center [408, 363] width 332 height 249
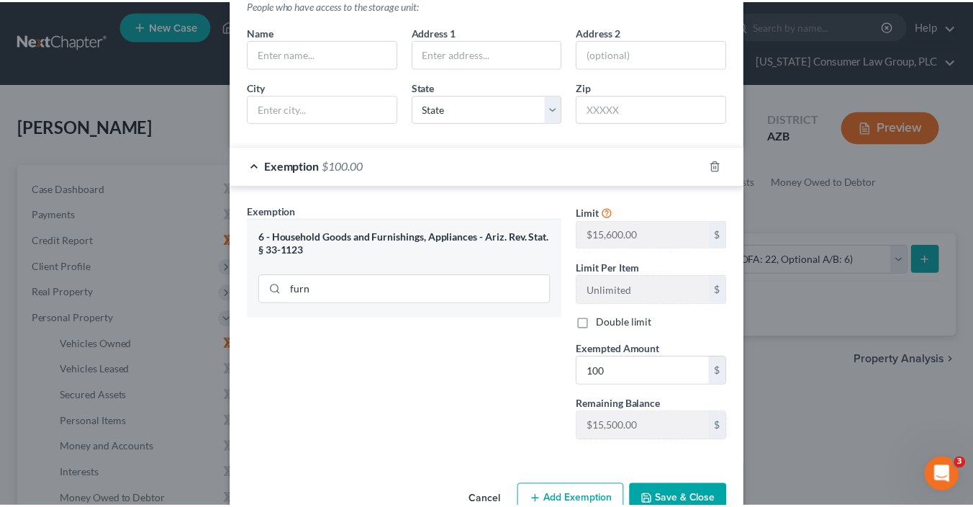
scroll to position [333, 0]
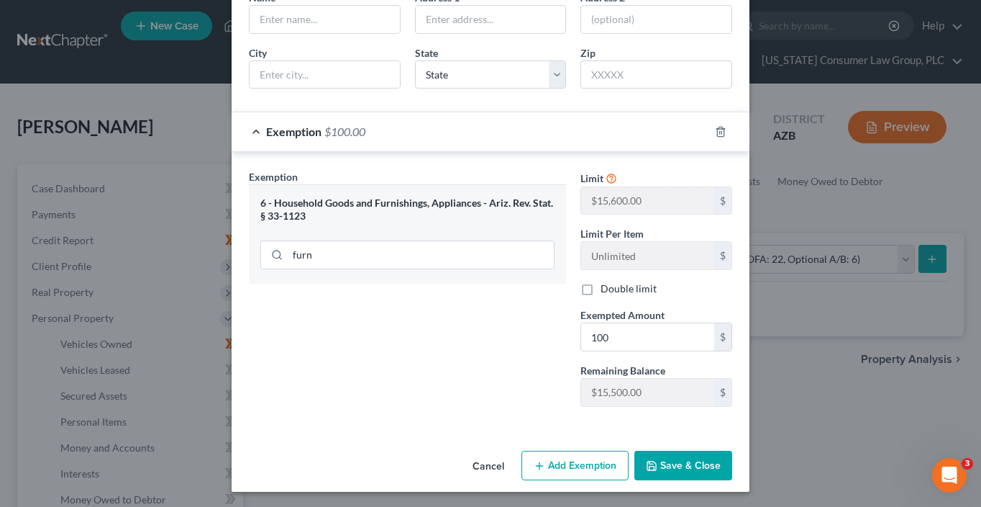
click at [681, 455] on button "Save & Close" at bounding box center [684, 465] width 98 height 30
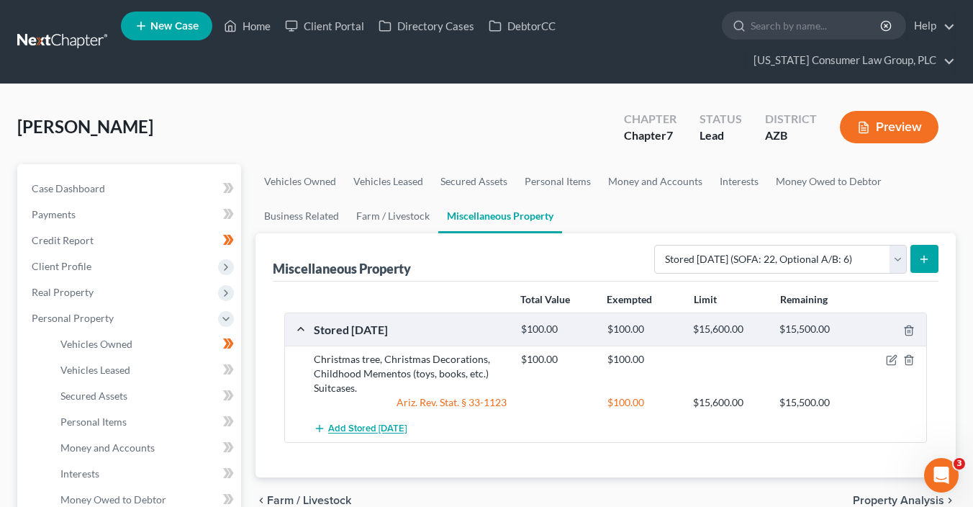
click at [397, 427] on span "Add Stored Within 1 Year" at bounding box center [367, 429] width 78 height 12
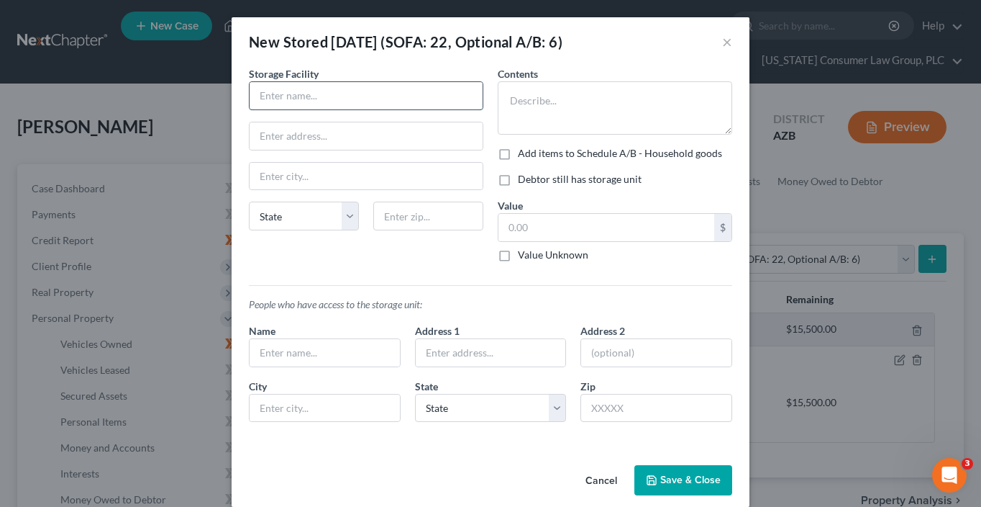
click at [354, 97] on input "text" at bounding box center [366, 95] width 233 height 27
type input "Right Space Storage"
type input "8580 N. 91st ave."
type input "85345"
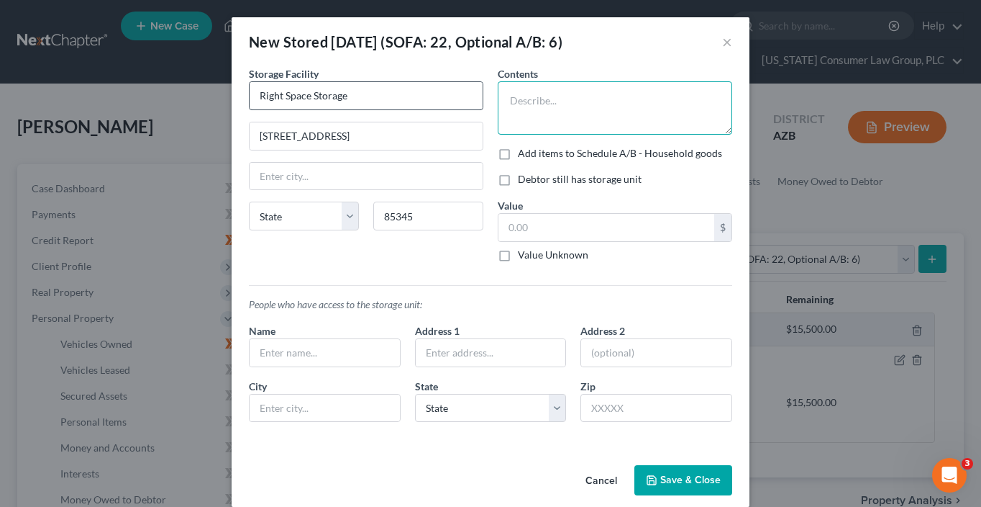
type input "Peoria"
select select "3"
click at [597, 117] on textarea at bounding box center [615, 107] width 235 height 53
type textarea "Mother's furniture"
click at [524, 146] on input "Add items to Schedule A/B - Household goods" at bounding box center [528, 150] width 9 height 9
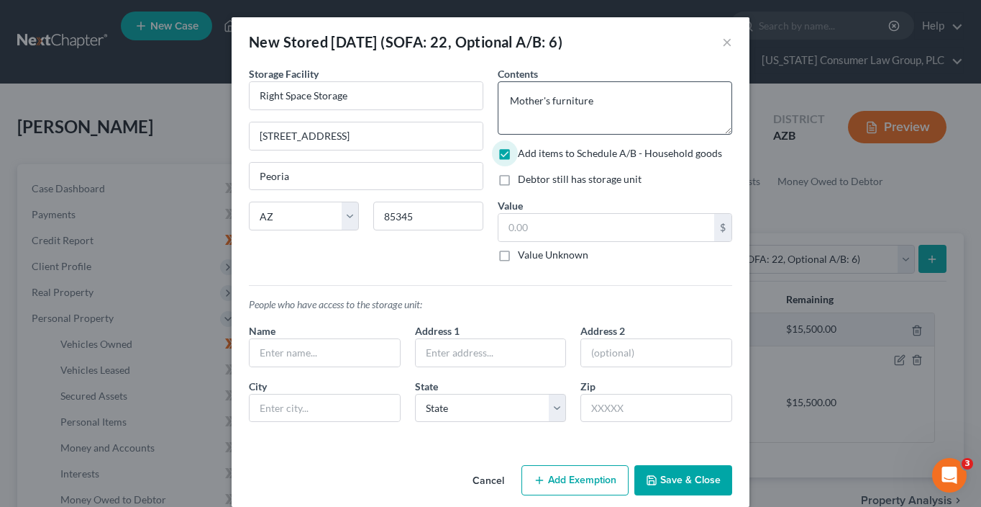
click at [524, 146] on input "Add items to Schedule A/B - Household goods" at bounding box center [528, 150] width 9 height 9
checkbox input "false"
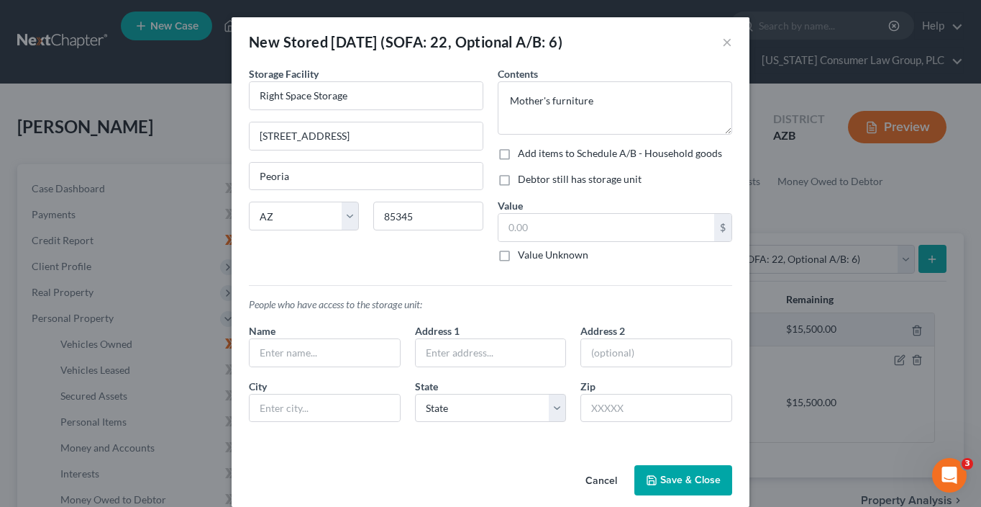
click at [556, 253] on label "Value Unknown" at bounding box center [553, 255] width 71 height 14
click at [533, 253] on input "Value Unknown" at bounding box center [528, 252] width 9 height 9
checkbox input "true"
type input "0.00"
click at [686, 486] on button "Save & Close" at bounding box center [684, 480] width 98 height 30
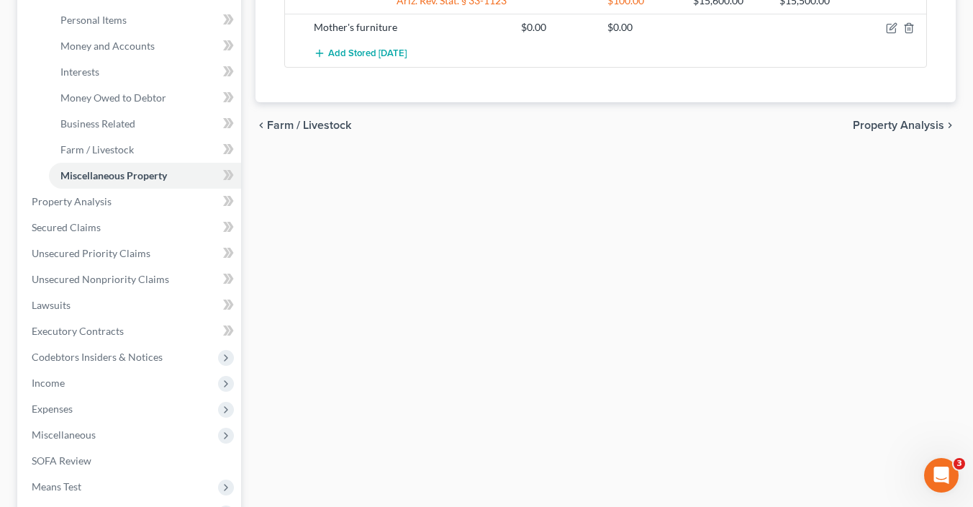
scroll to position [434, 0]
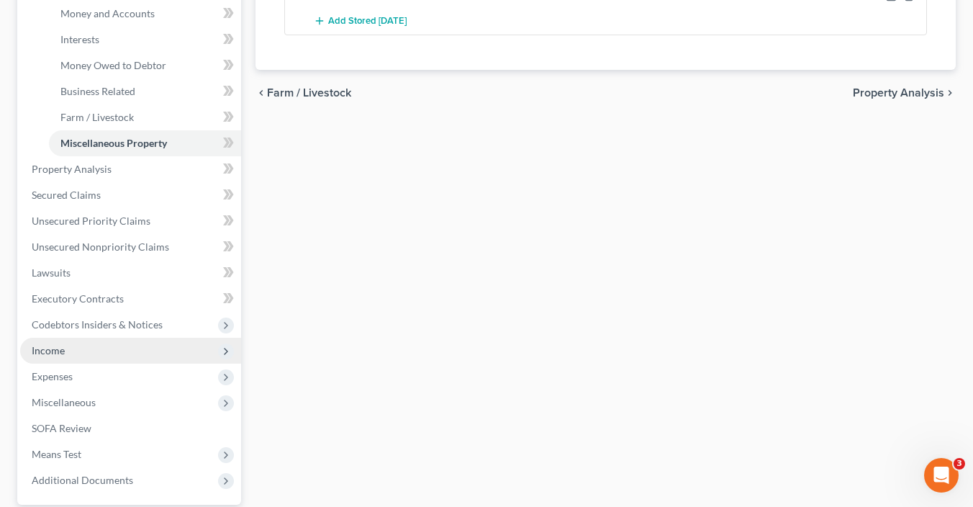
click at [65, 352] on span "Income" at bounding box center [130, 350] width 221 height 26
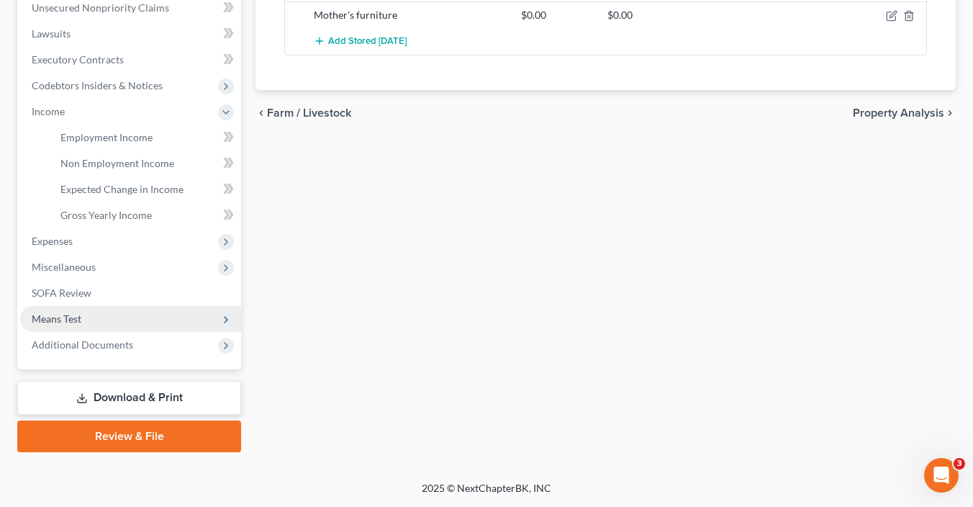
scroll to position [412, 0]
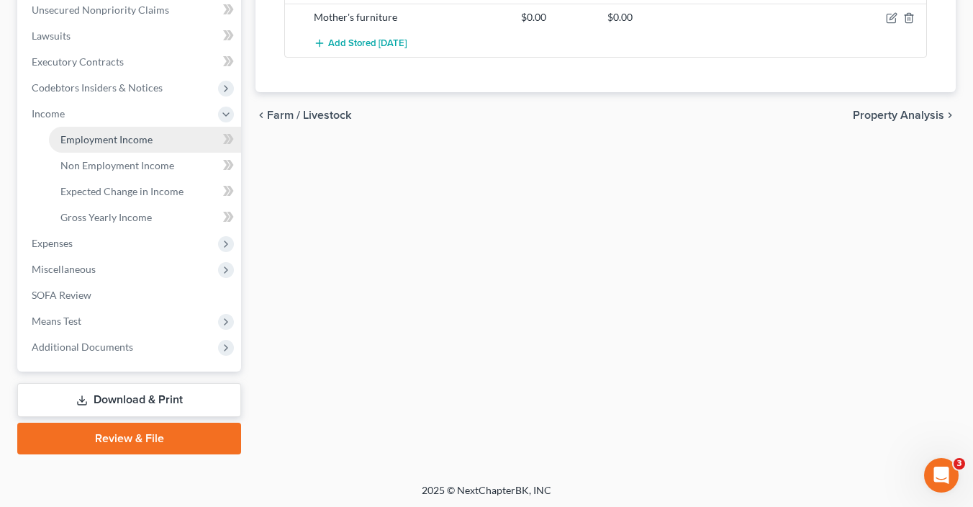
click at [135, 143] on span "Employment Income" at bounding box center [106, 139] width 92 height 12
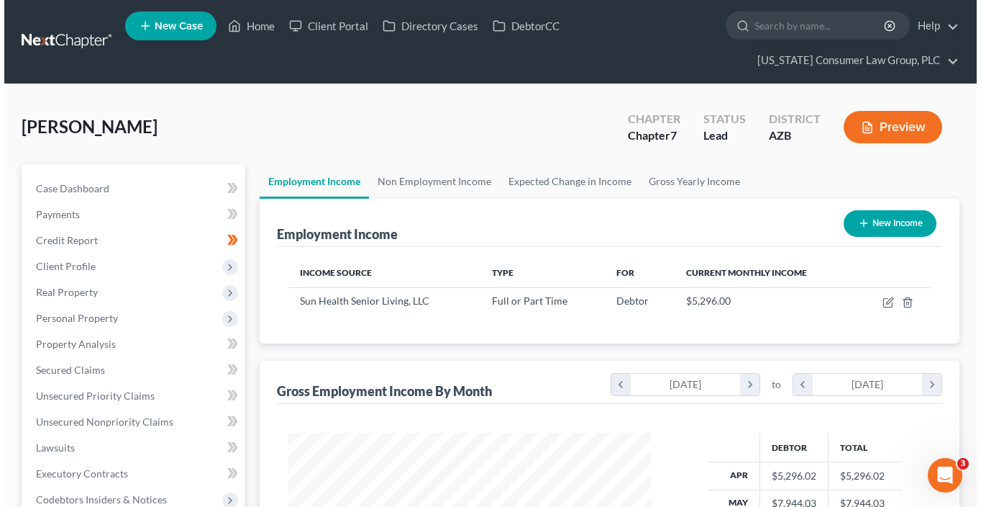
scroll to position [256, 391]
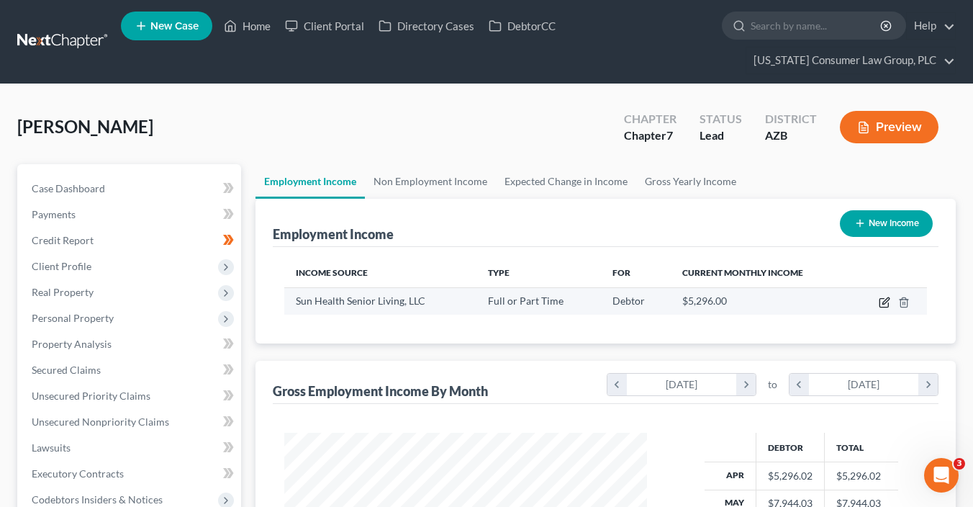
click at [889, 304] on icon "button" at bounding box center [885, 302] width 12 height 12
select select "0"
select select "3"
select select "1"
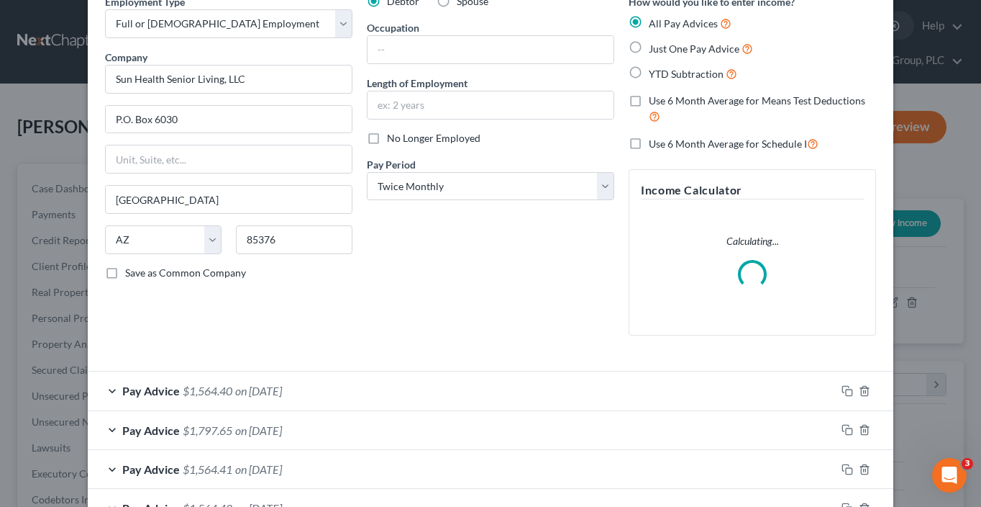
scroll to position [86, 0]
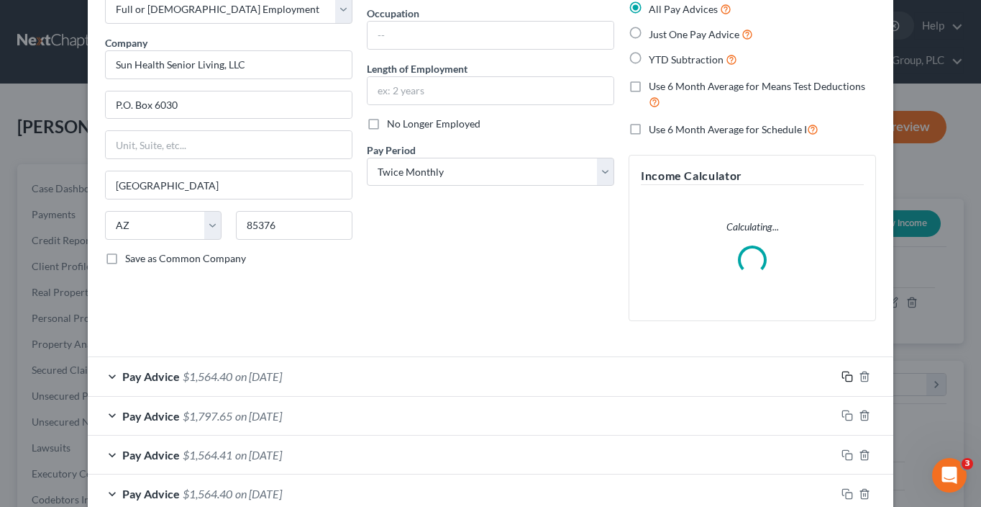
click at [844, 376] on icon "button" at bounding box center [848, 377] width 12 height 12
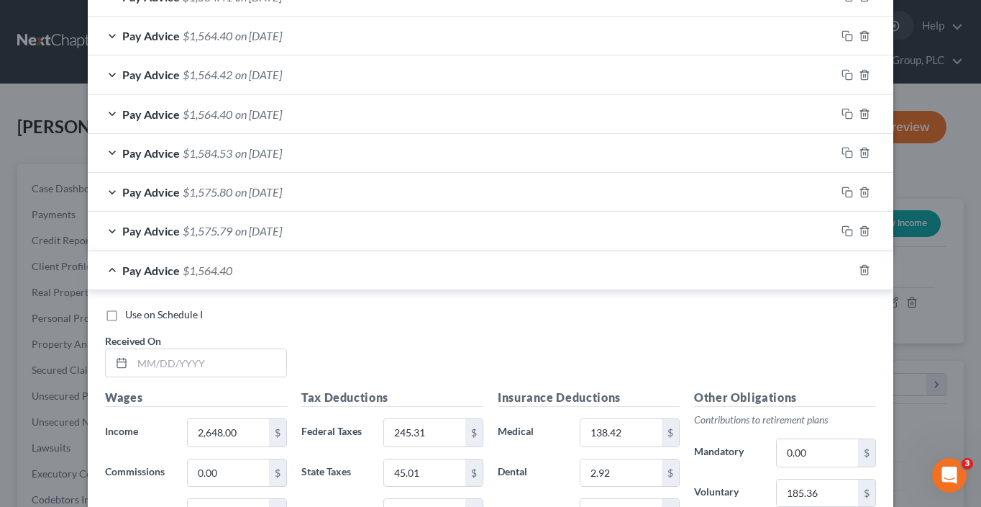
scroll to position [742, 0]
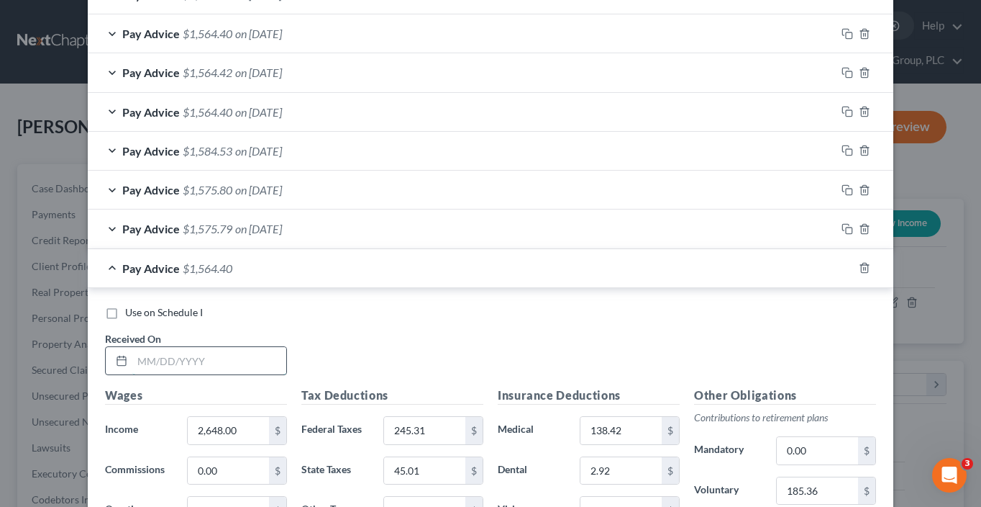
click at [259, 350] on input "text" at bounding box center [209, 360] width 154 height 27
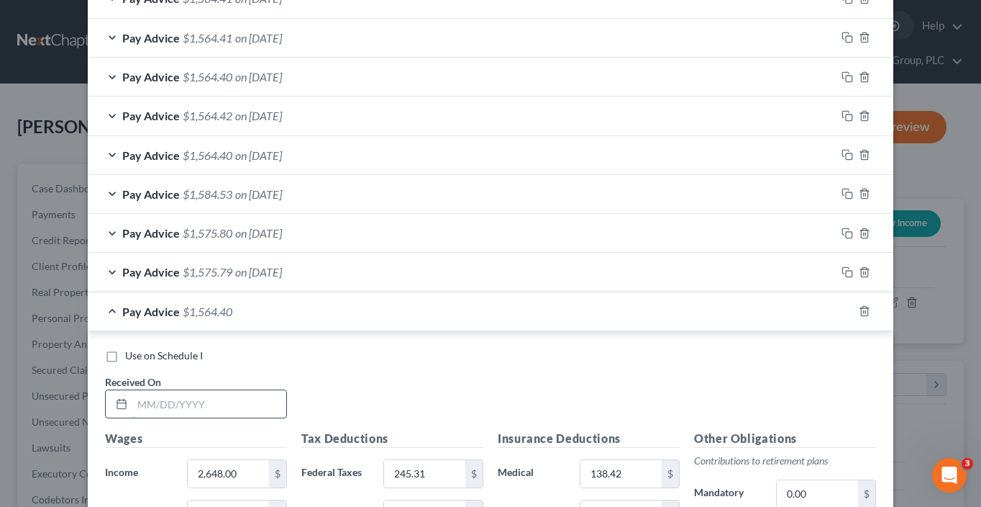
scroll to position [785, 0]
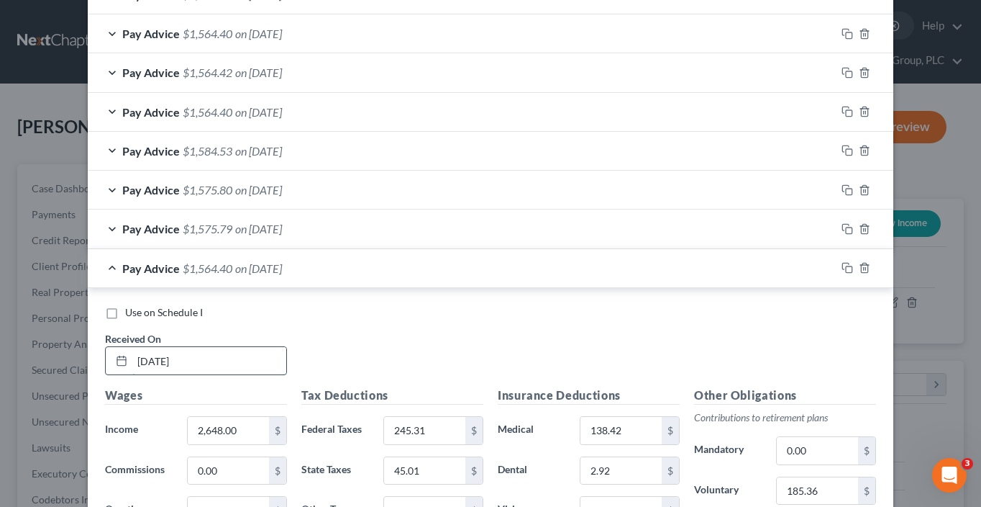
type input "7/11/25"
type input "2,648.01"
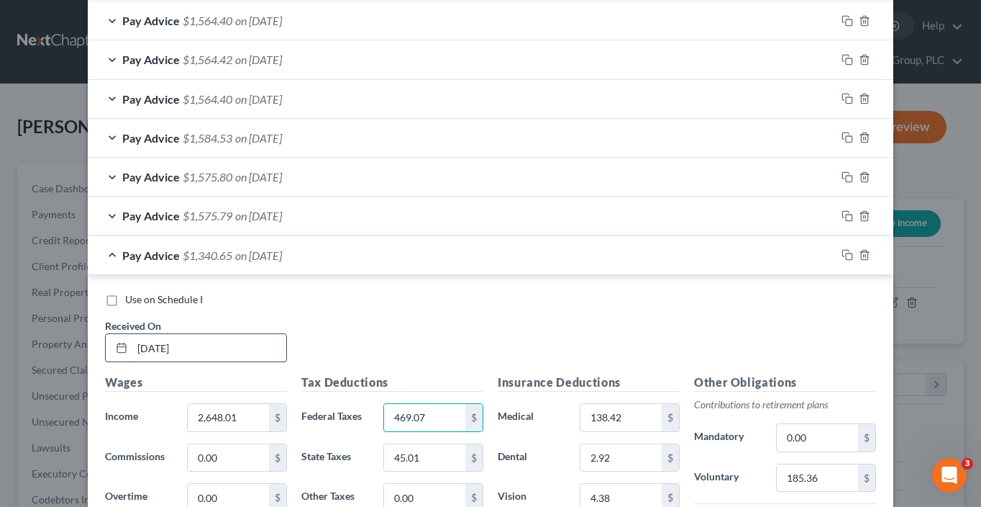
type input "469.07"
type input "0"
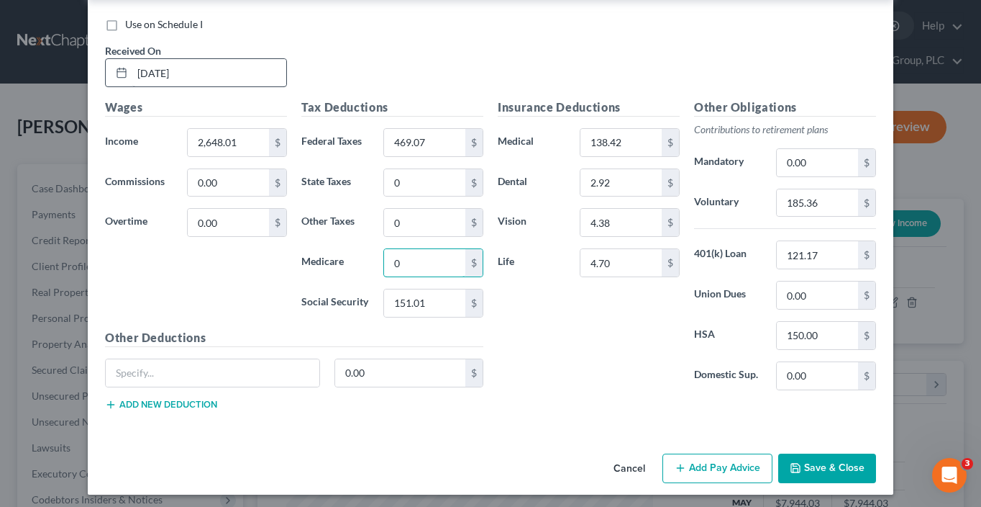
type input "0"
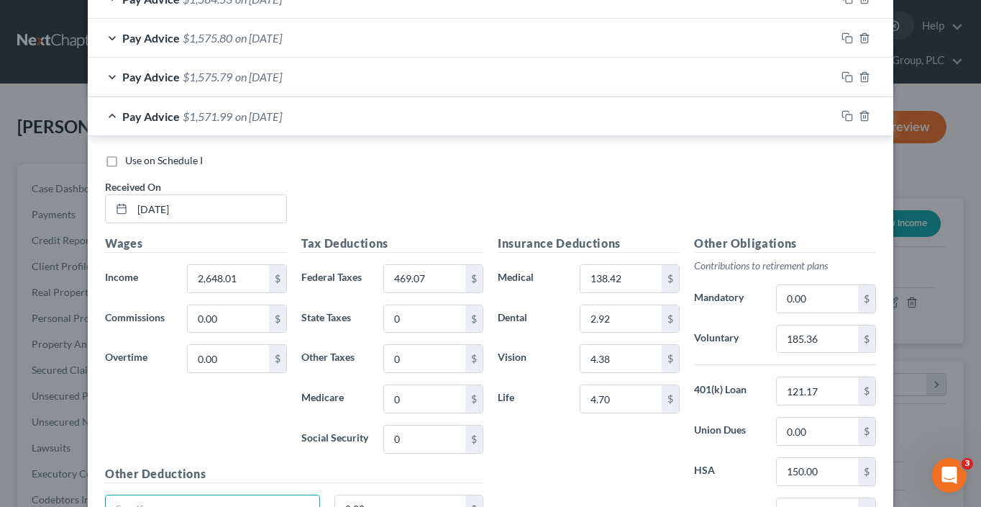
scroll to position [935, 0]
click at [821, 391] on input "121.17" at bounding box center [817, 391] width 81 height 27
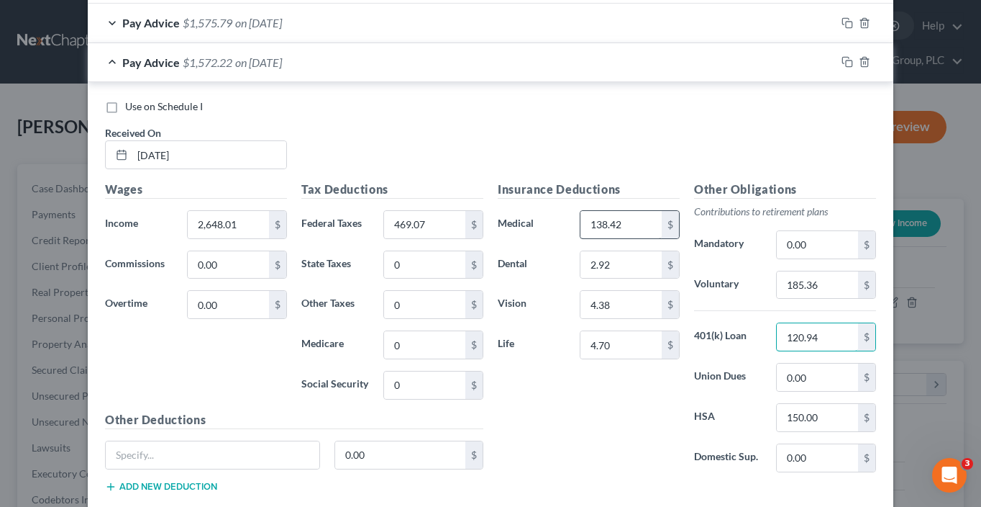
scroll to position [1004, 0]
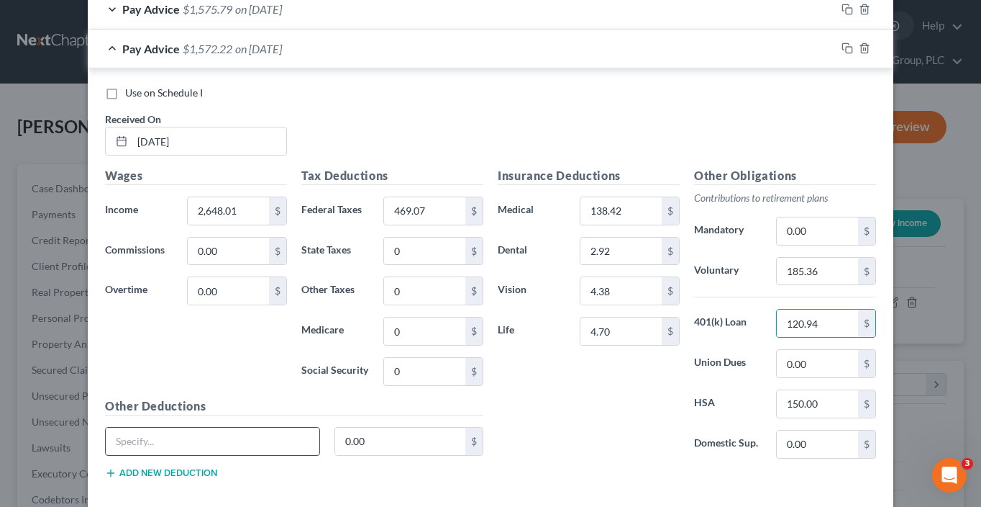
click at [168, 442] on input "text" at bounding box center [213, 440] width 214 height 27
click at [196, 478] on div "Other Deductions Acc Insurance 3.79 $ Add new deduction" at bounding box center [294, 443] width 393 height 93
click at [192, 468] on button "Add new deduction" at bounding box center [161, 473] width 112 height 12
click at [178, 473] on input "text" at bounding box center [213, 481] width 214 height 27
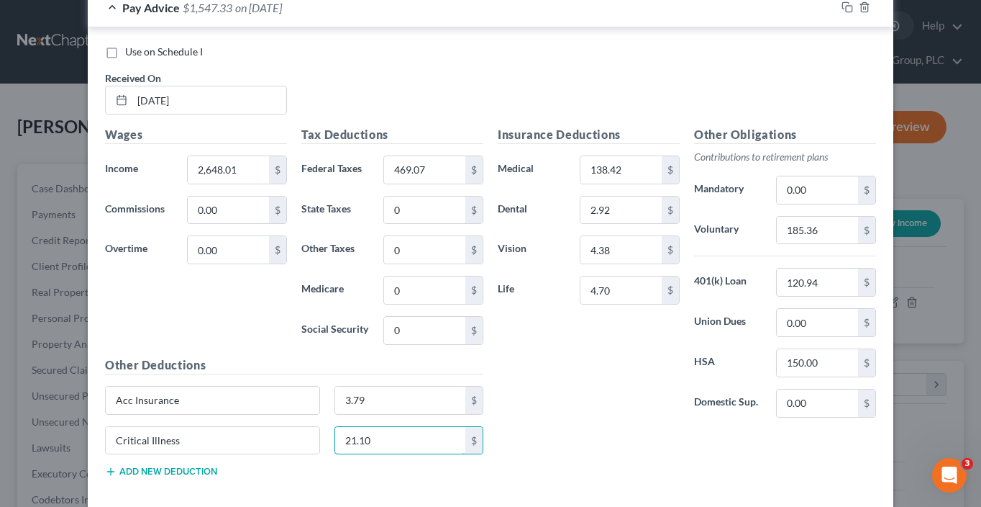
scroll to position [1103, 0]
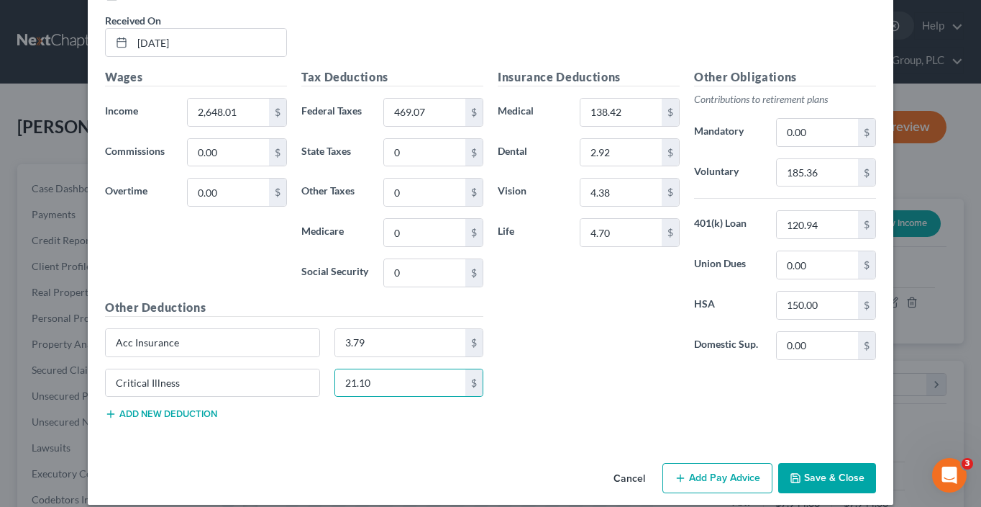
click at [181, 412] on button "Add new deduction" at bounding box center [161, 414] width 112 height 12
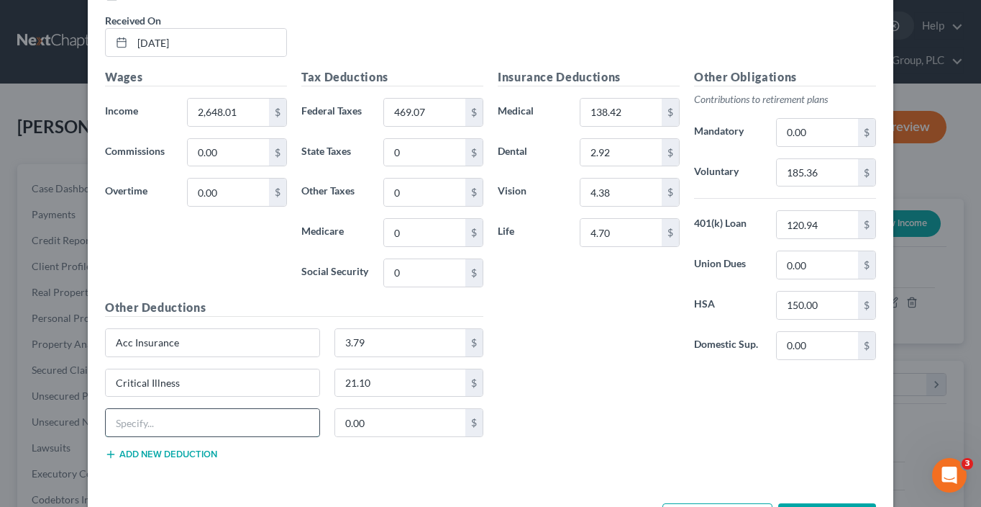
click at [171, 428] on input "text" at bounding box center [213, 422] width 214 height 27
click at [128, 449] on button "Add new deduction" at bounding box center [161, 454] width 112 height 12
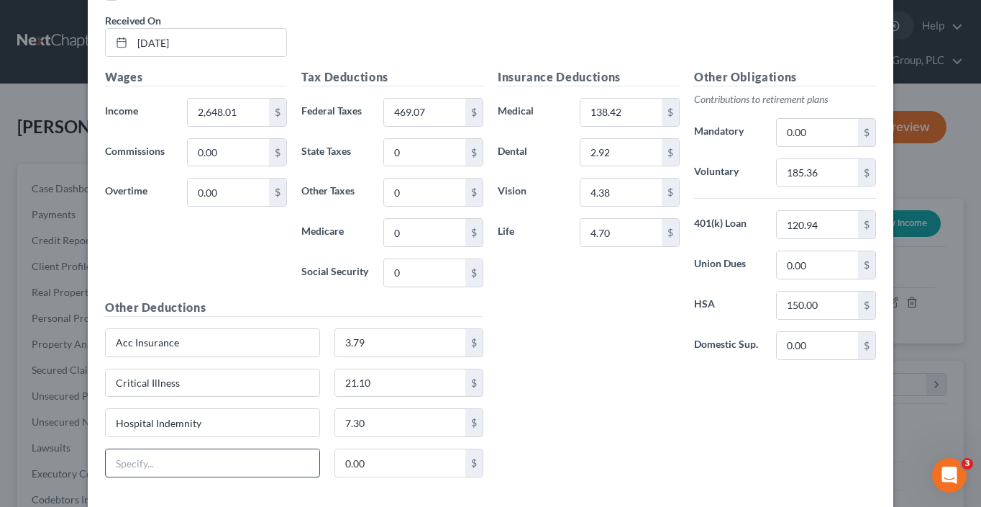
click at [135, 456] on input "text" at bounding box center [213, 462] width 214 height 27
click at [637, 223] on input "4.70" at bounding box center [621, 232] width 81 height 27
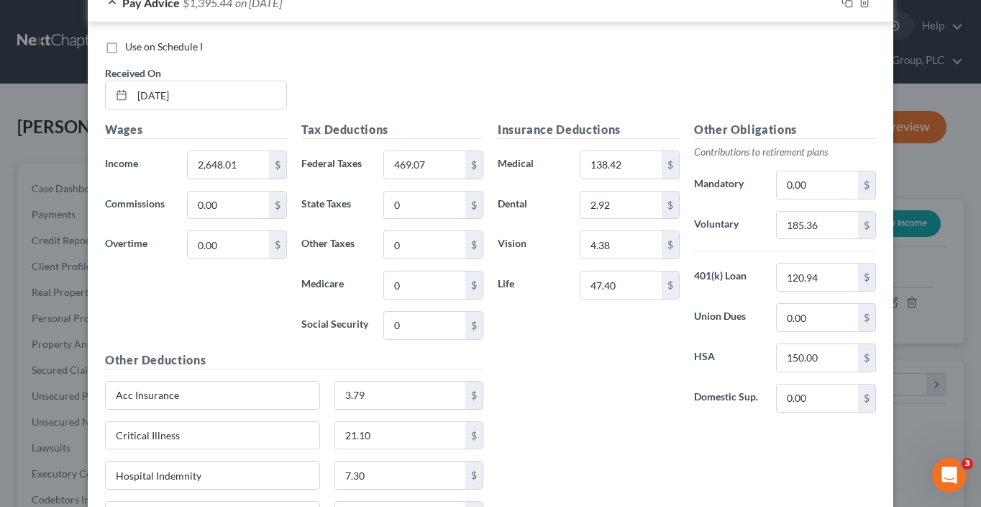
scroll to position [1051, 0]
click at [625, 160] on input "138.42" at bounding box center [621, 163] width 81 height 27
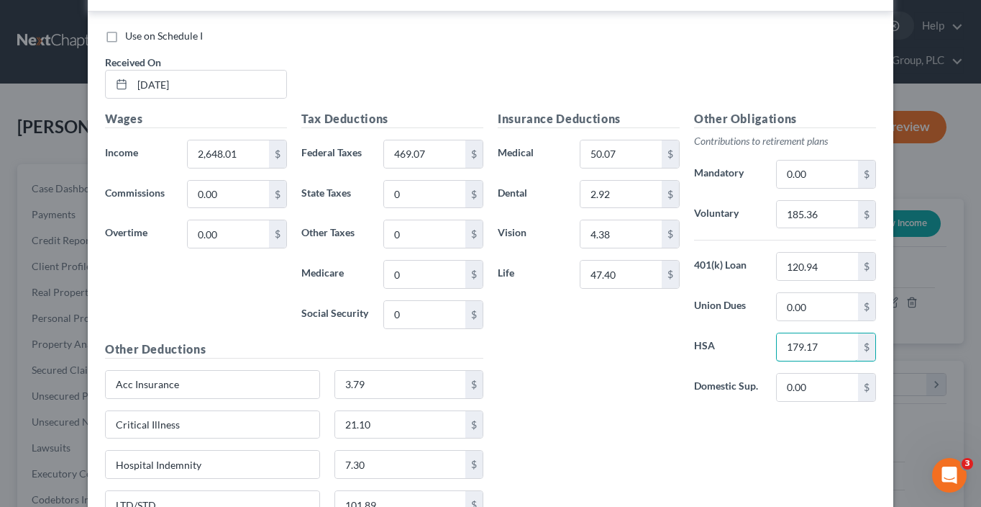
scroll to position [1062, 0]
click at [638, 369] on div "Insurance Deductions Medical 50.07 $ Dental 2.92 $ Vision 4.38 $ Life 47.40 $" at bounding box center [589, 260] width 196 height 303
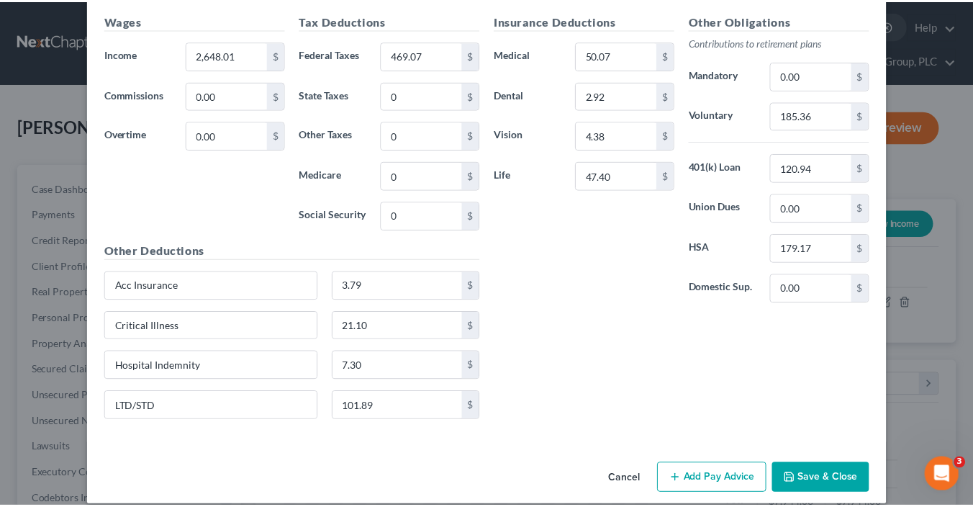
scroll to position [1169, 0]
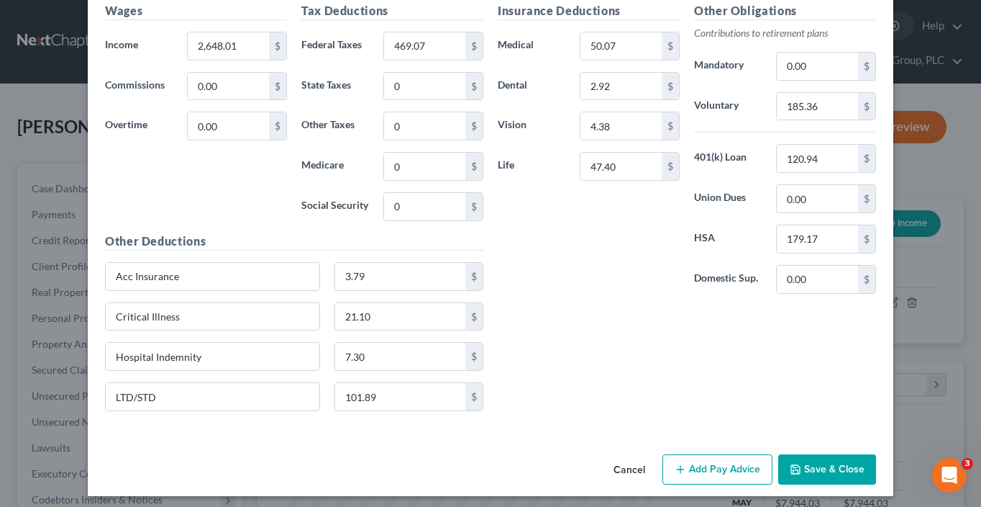
click at [849, 459] on button "Save & Close" at bounding box center [828, 469] width 98 height 30
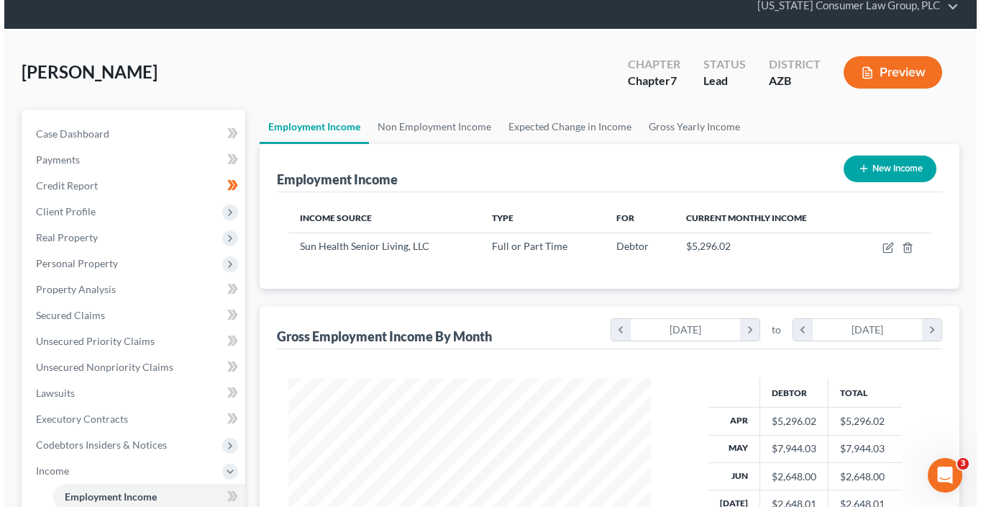
scroll to position [134, 0]
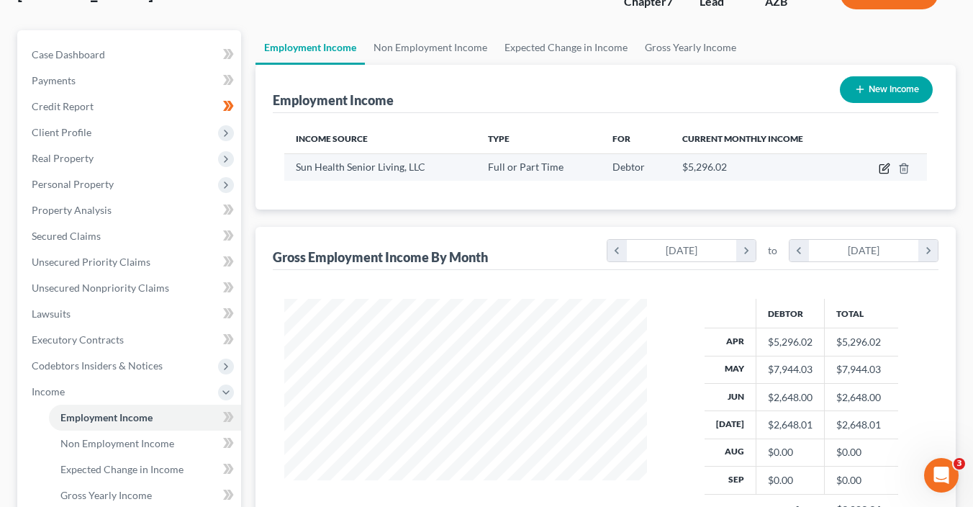
click at [884, 166] on icon "button" at bounding box center [885, 169] width 12 height 12
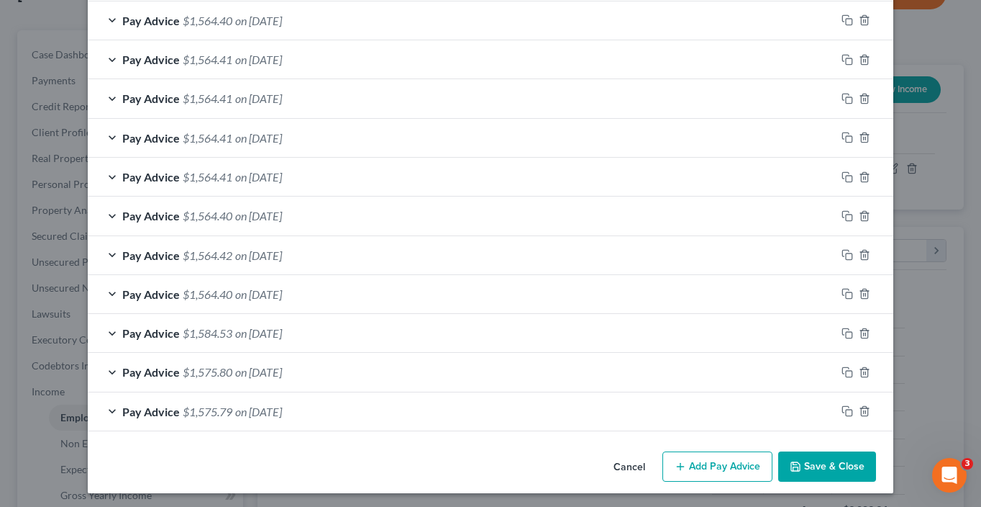
scroll to position [642, 0]
click at [385, 415] on div "Pay Advice $1,575.79 on 12/13/2024" at bounding box center [462, 411] width 748 height 38
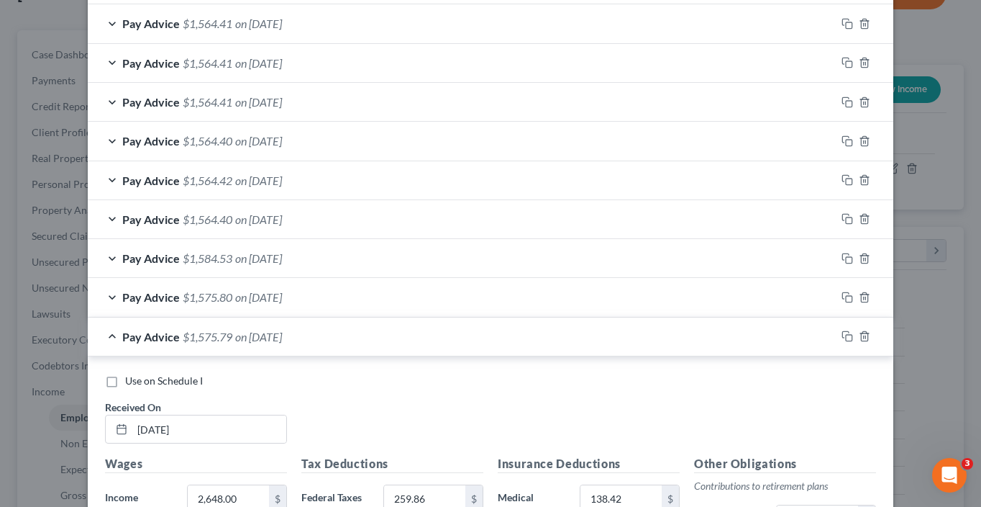
scroll to position [724, 0]
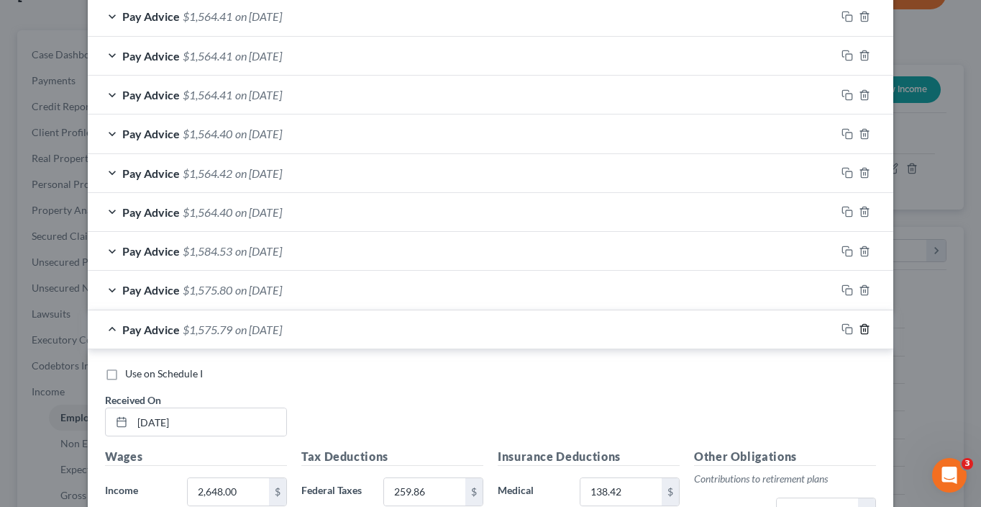
click at [864, 329] on line "button" at bounding box center [864, 330] width 0 height 3
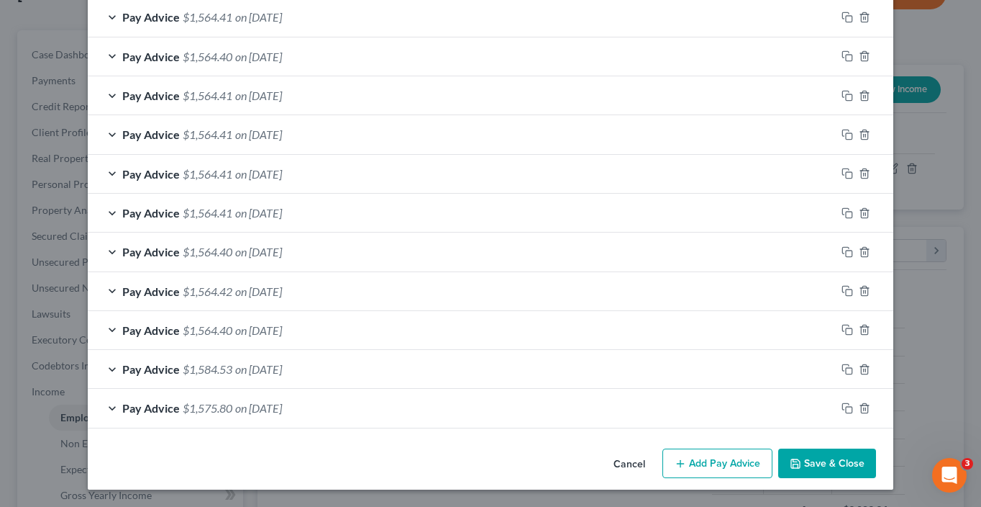
scroll to position [604, 0]
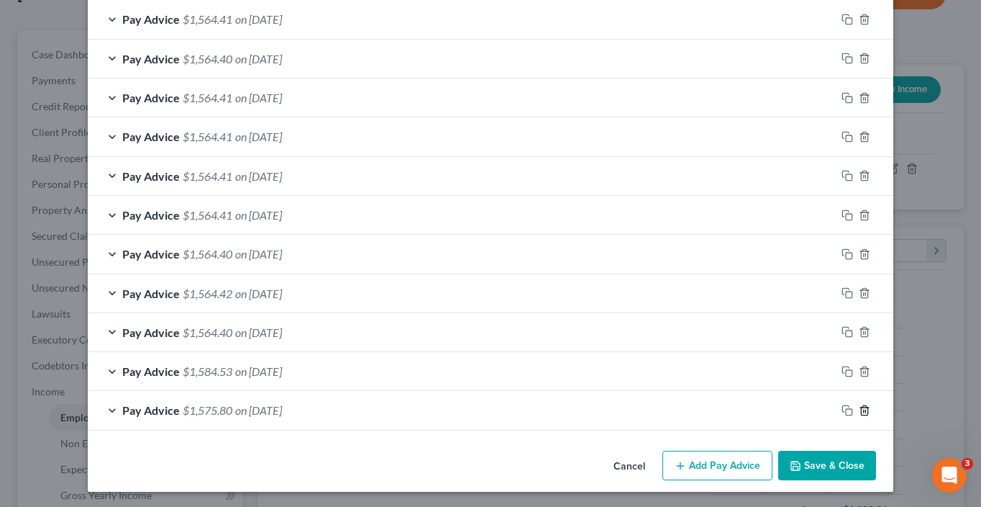
click at [861, 406] on icon "button" at bounding box center [865, 410] width 12 height 12
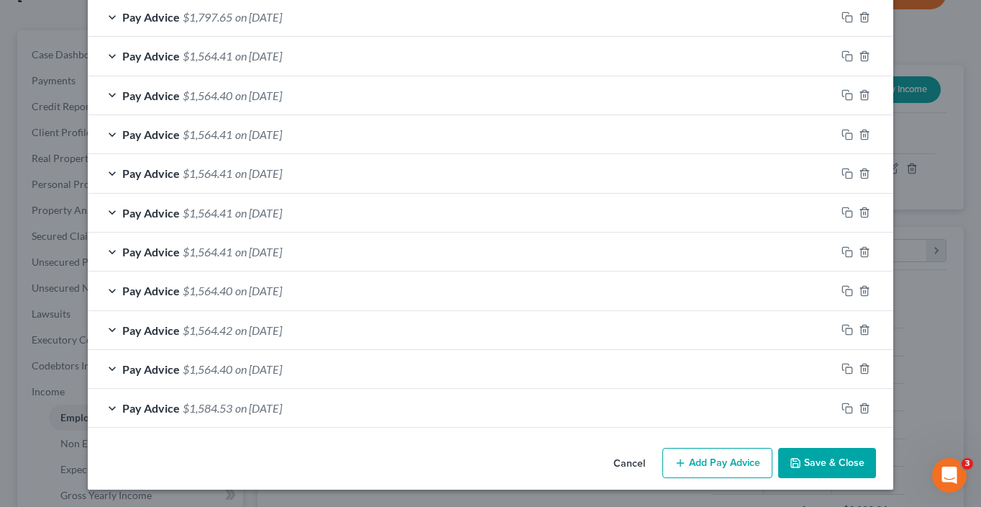
scroll to position [564, 0]
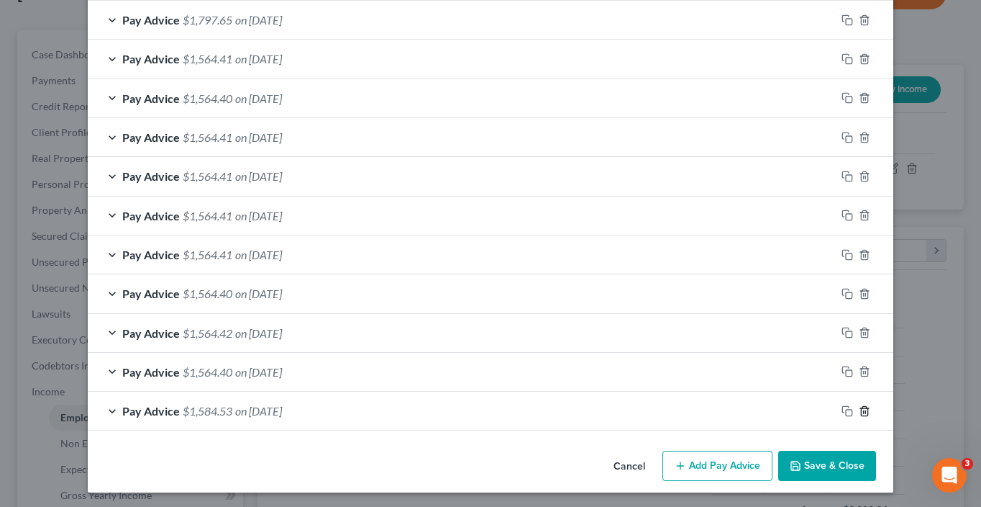
click at [861, 412] on icon "button" at bounding box center [865, 411] width 12 height 12
click at [861, 412] on icon "button" at bounding box center [865, 410] width 12 height 12
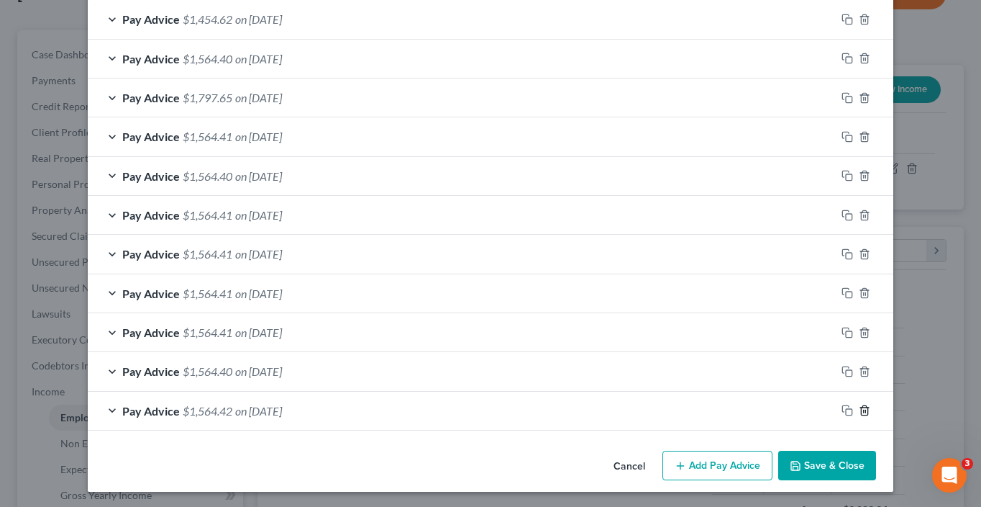
click at [861, 412] on icon "button" at bounding box center [865, 410] width 12 height 12
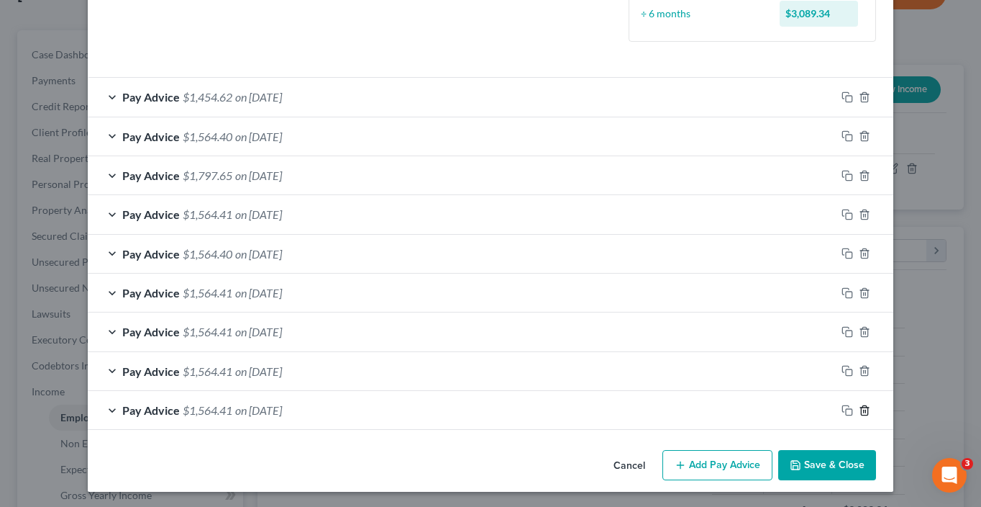
click at [861, 412] on icon "button" at bounding box center [865, 410] width 12 height 12
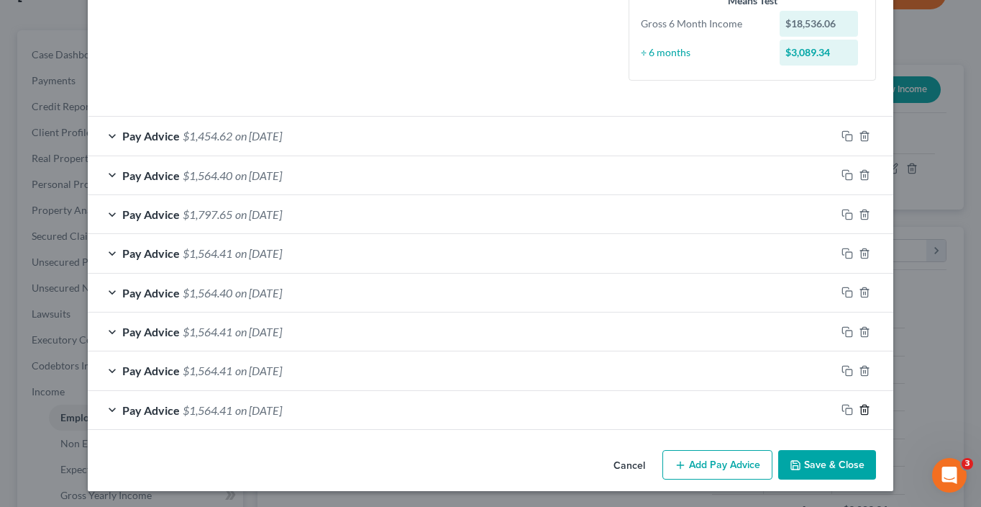
click at [861, 412] on icon "button" at bounding box center [865, 410] width 12 height 12
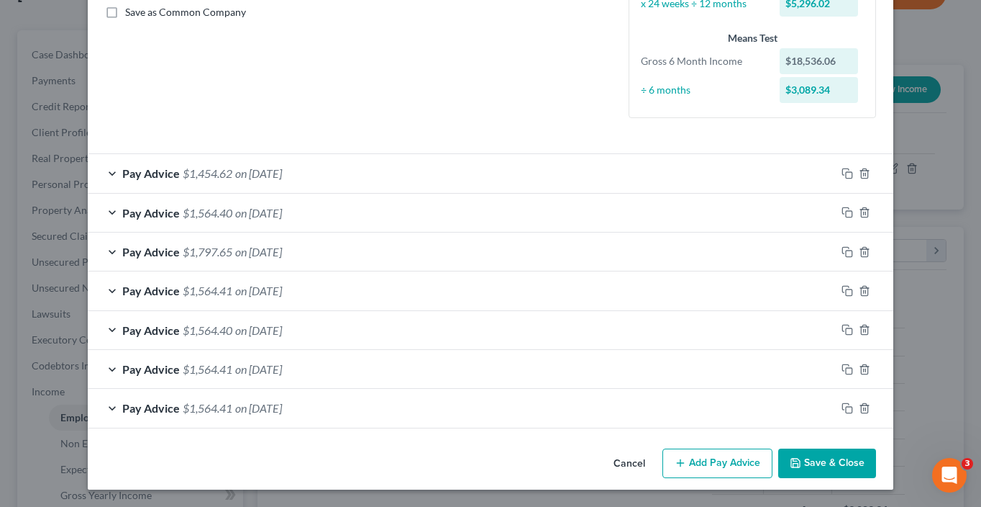
scroll to position [331, 0]
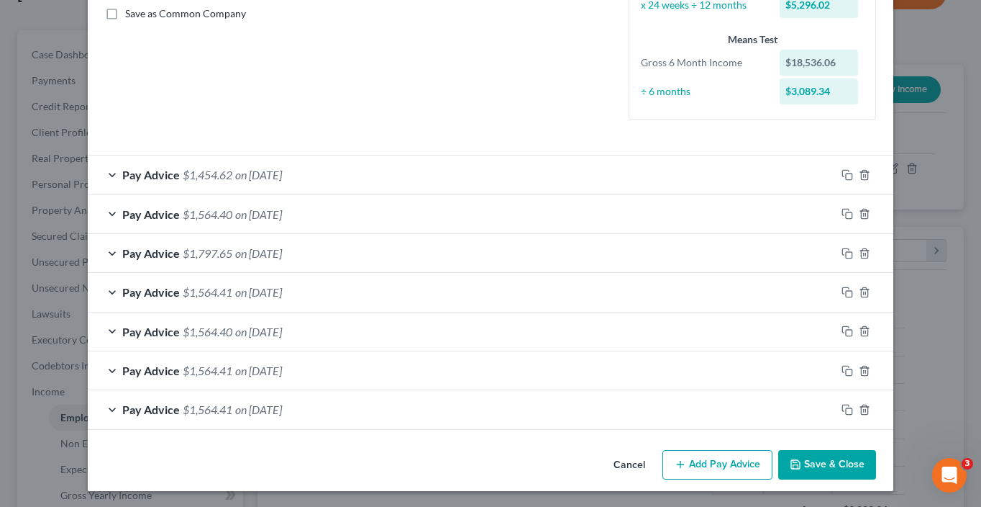
click at [505, 391] on div "Pay Advice $1,564.41 on 04/04/2025" at bounding box center [462, 409] width 748 height 38
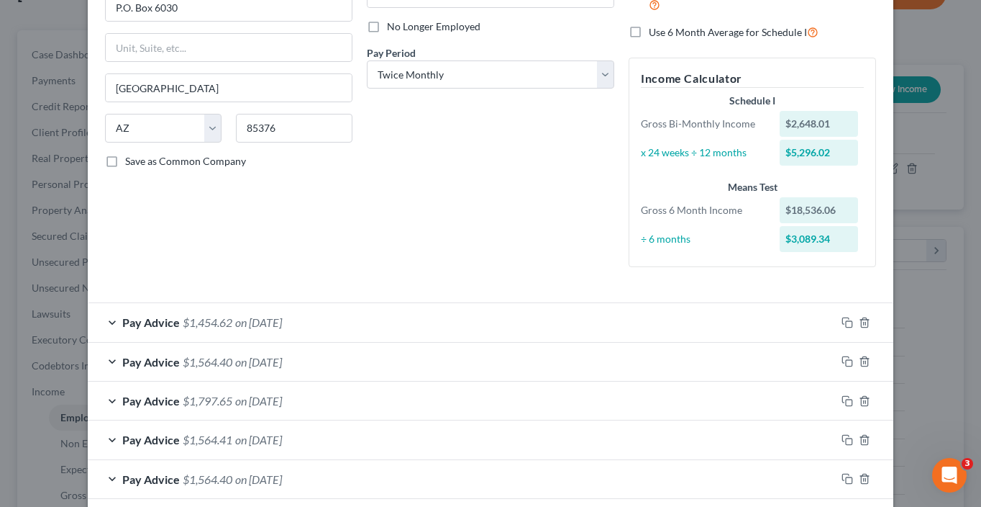
scroll to position [187, 0]
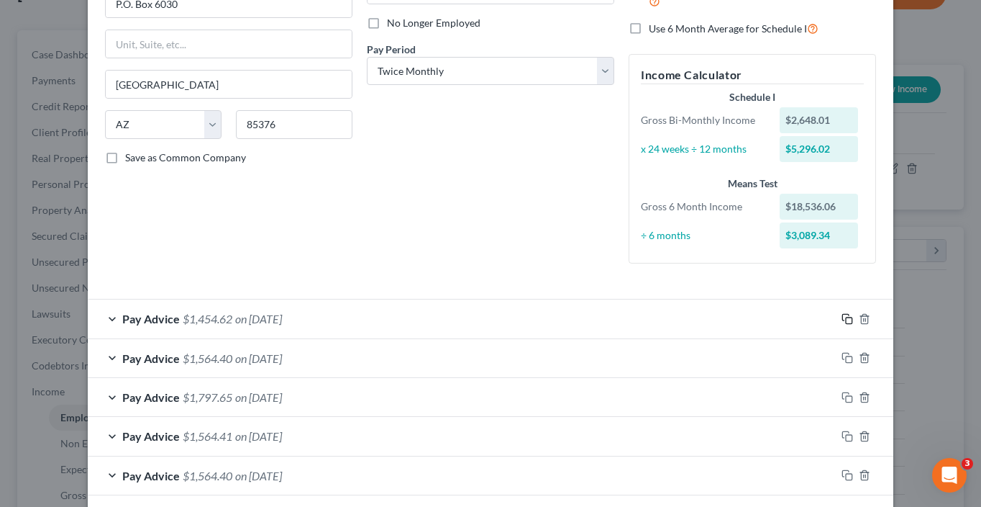
click at [846, 318] on rect "button" at bounding box center [849, 320] width 6 height 6
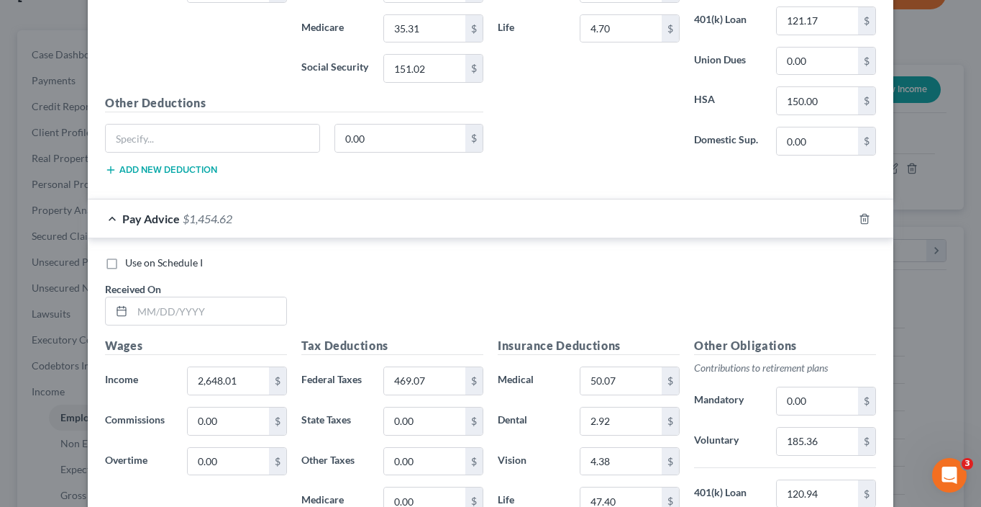
scroll to position [1045, 0]
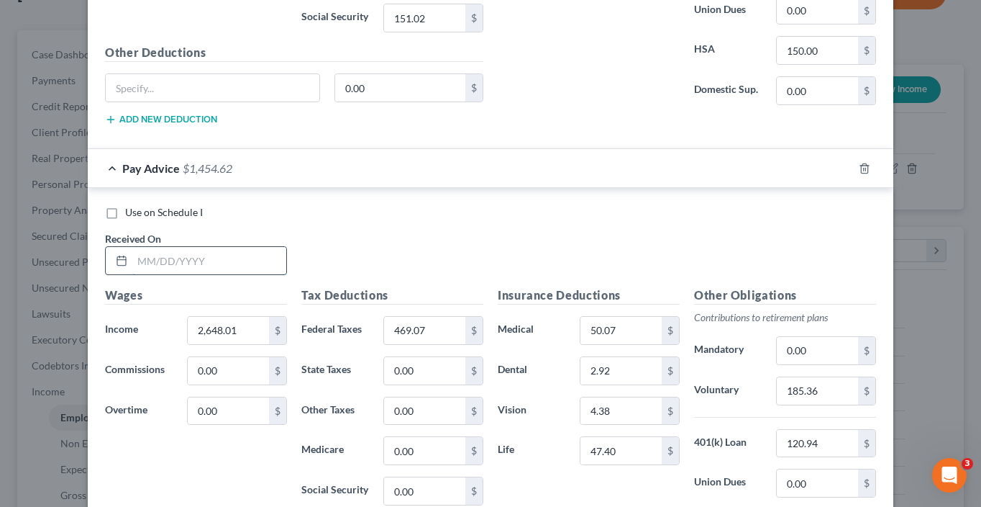
click at [176, 257] on input "text" at bounding box center [209, 260] width 154 height 27
click at [807, 381] on input "185.36" at bounding box center [817, 390] width 81 height 27
click at [713, 251] on div "Use on Schedule I Received On * 7/25/25" at bounding box center [491, 245] width 786 height 81
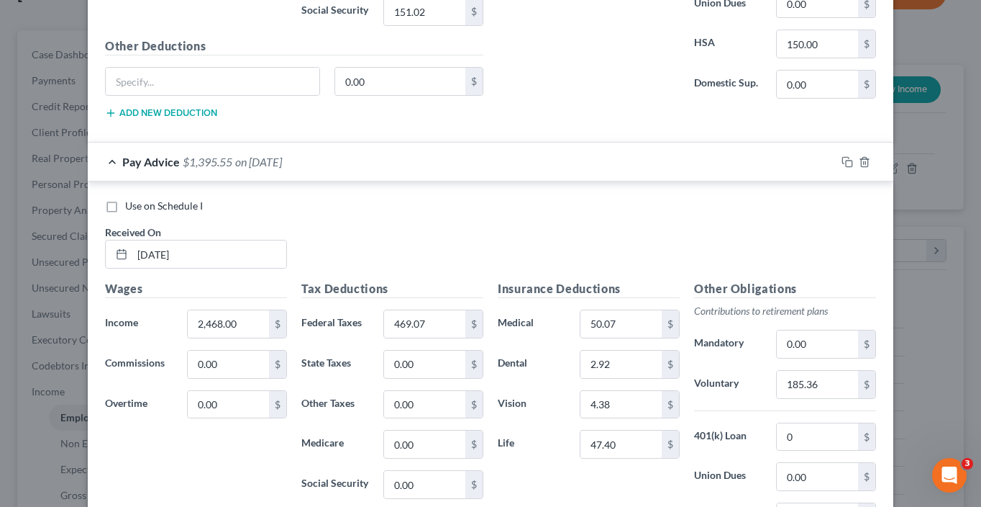
scroll to position [1087, 0]
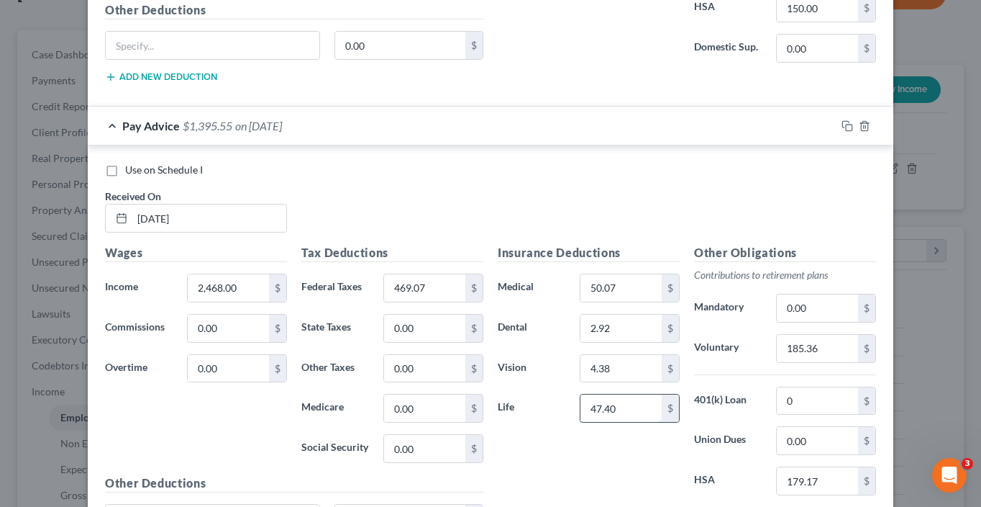
click at [639, 399] on input "47.40" at bounding box center [621, 407] width 81 height 27
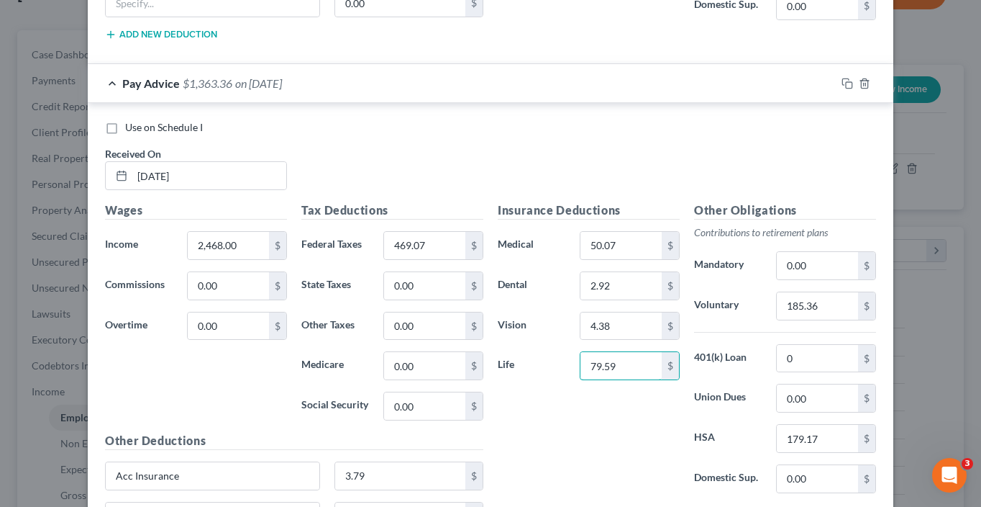
scroll to position [1189, 0]
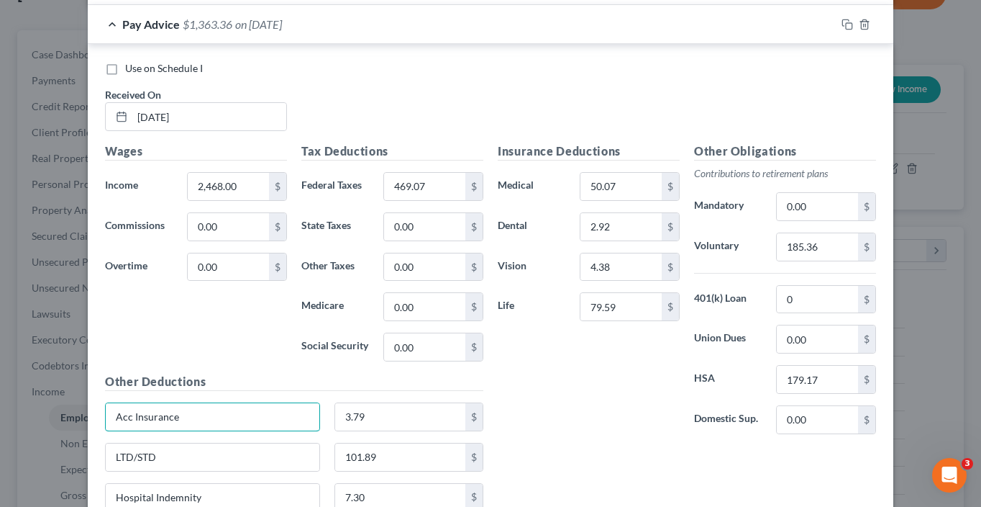
drag, startPoint x: 232, startPoint y: 412, endPoint x: 63, endPoint y: 398, distance: 170.4
click at [76, 401] on div "Edit Income Source × Employment Type * Select Full or Part Time Employment Self…" at bounding box center [490, 253] width 981 height 507
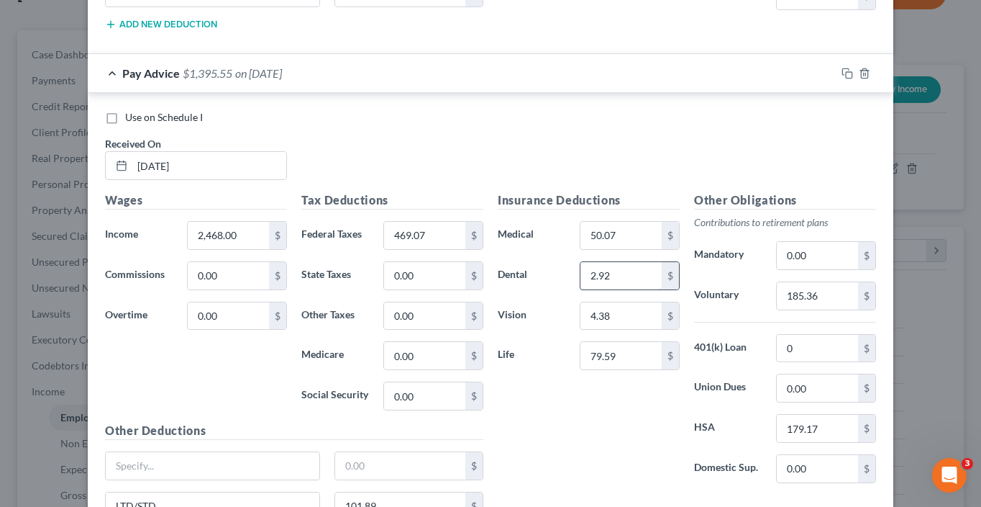
scroll to position [1142, 0]
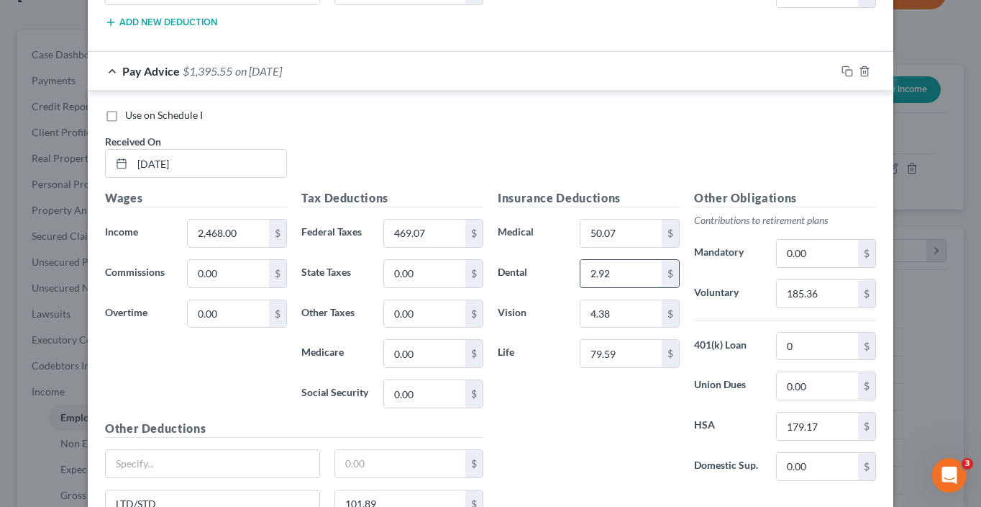
click at [643, 277] on input "2.92" at bounding box center [621, 273] width 81 height 27
click at [638, 311] on input "4.38" at bounding box center [621, 313] width 81 height 27
click at [830, 416] on input "179.17" at bounding box center [817, 425] width 81 height 27
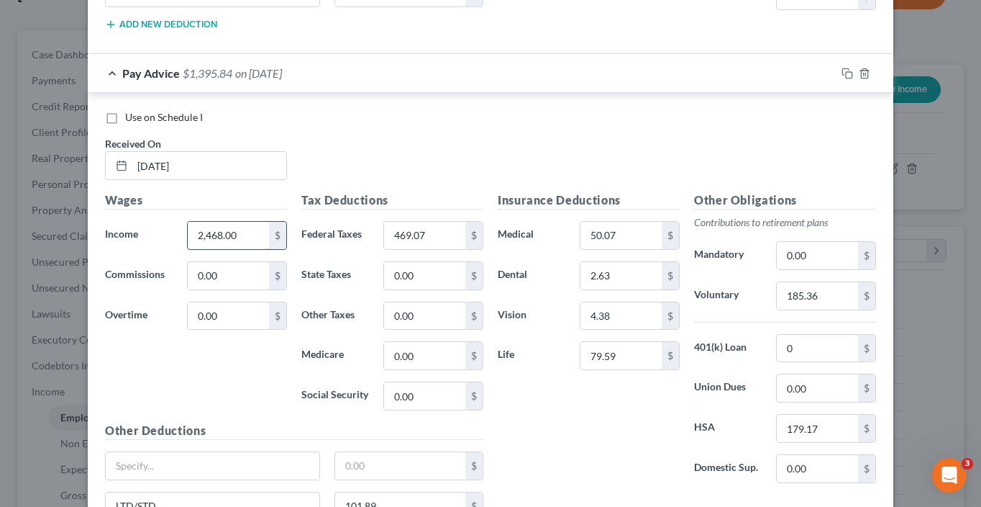
click at [250, 229] on input "2,468.00" at bounding box center [228, 235] width 81 height 27
click at [847, 69] on icon "button" at bounding box center [848, 74] width 12 height 12
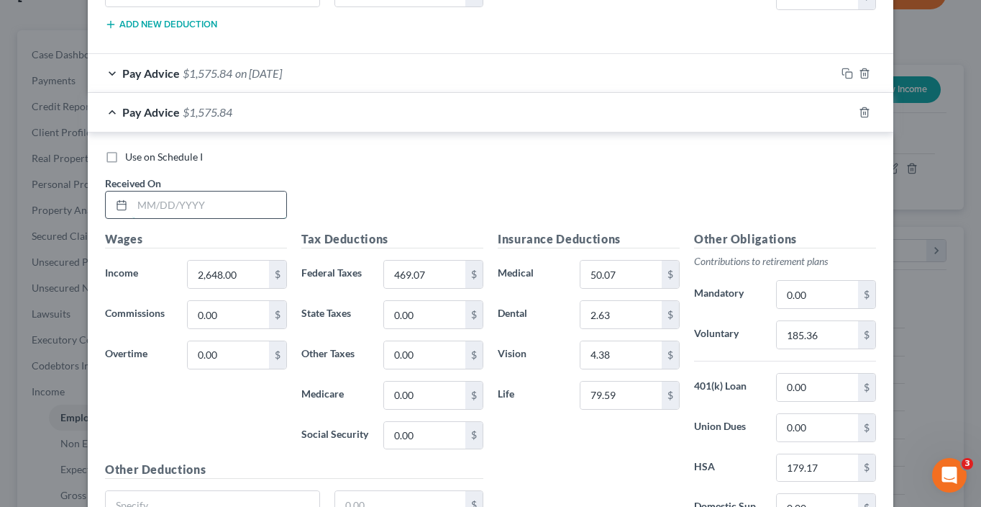
click at [194, 201] on input "text" at bounding box center [209, 204] width 154 height 27
click at [247, 266] on input "2,648.00" at bounding box center [228, 273] width 81 height 27
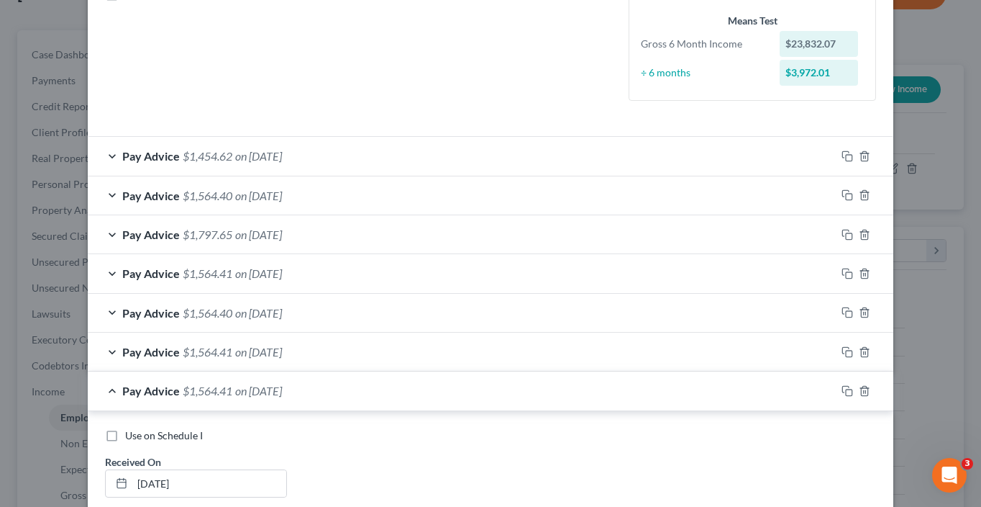
scroll to position [338, 0]
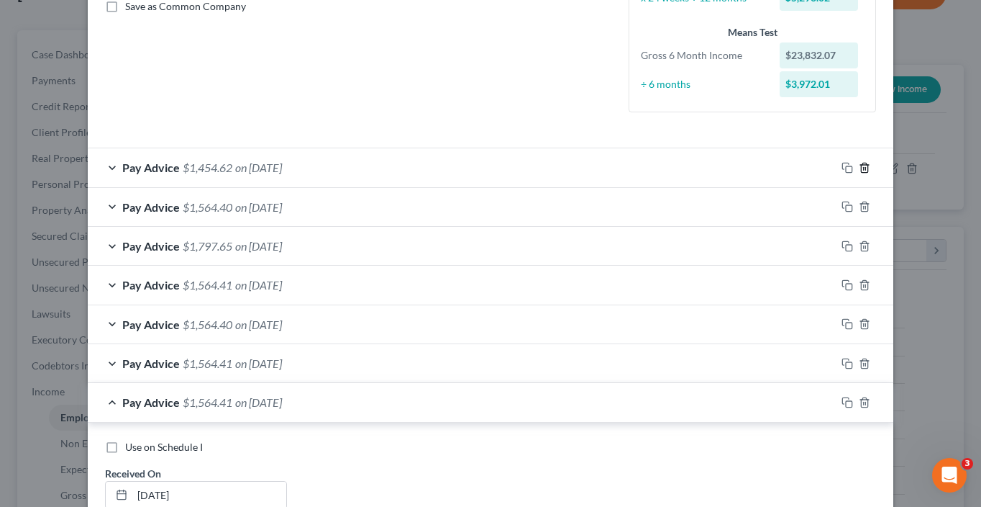
click at [863, 165] on icon "button" at bounding box center [864, 167] width 6 height 9
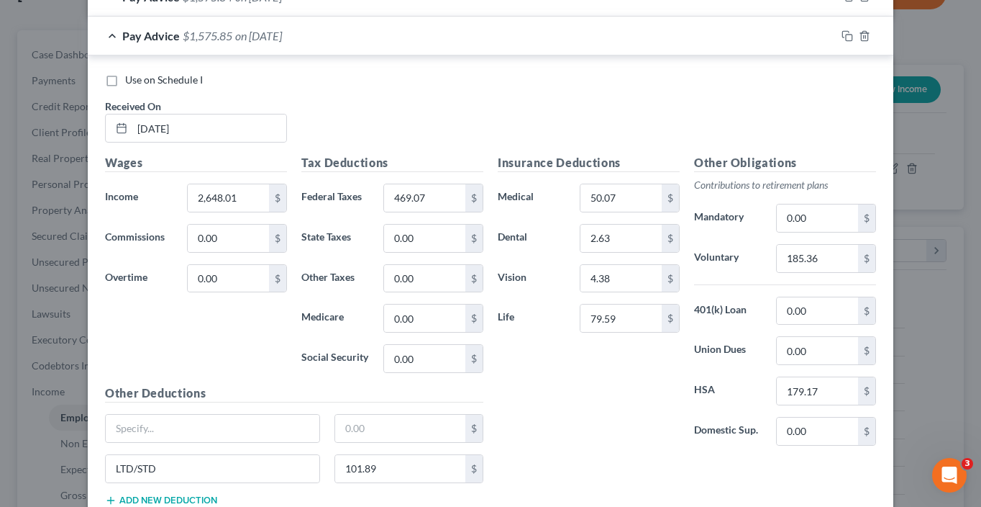
scroll to position [1176, 0]
click at [846, 35] on rect "button" at bounding box center [849, 38] width 6 height 6
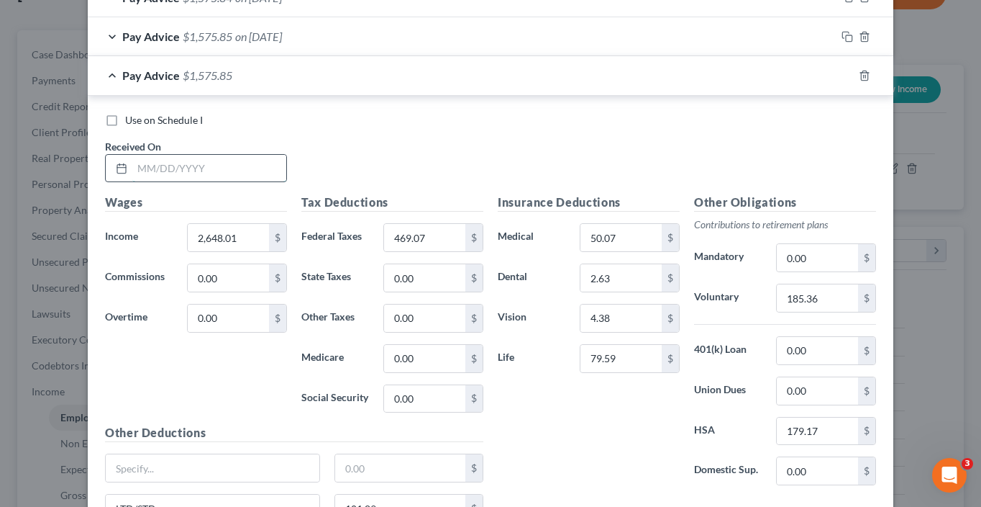
click at [264, 158] on input "text" at bounding box center [209, 168] width 154 height 27
click at [838, 346] on input "0.00" at bounding box center [817, 350] width 81 height 27
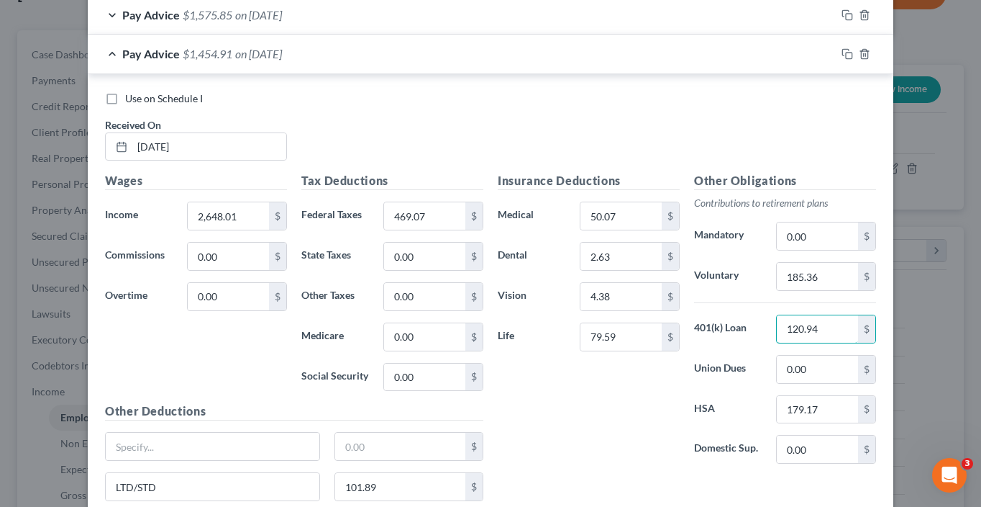
scroll to position [932, 0]
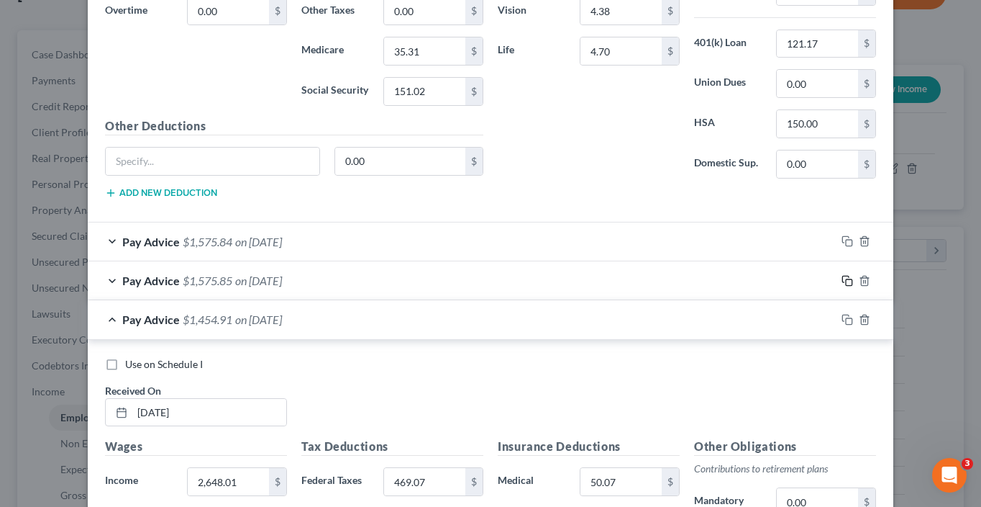
click at [845, 278] on icon "button" at bounding box center [848, 281] width 12 height 12
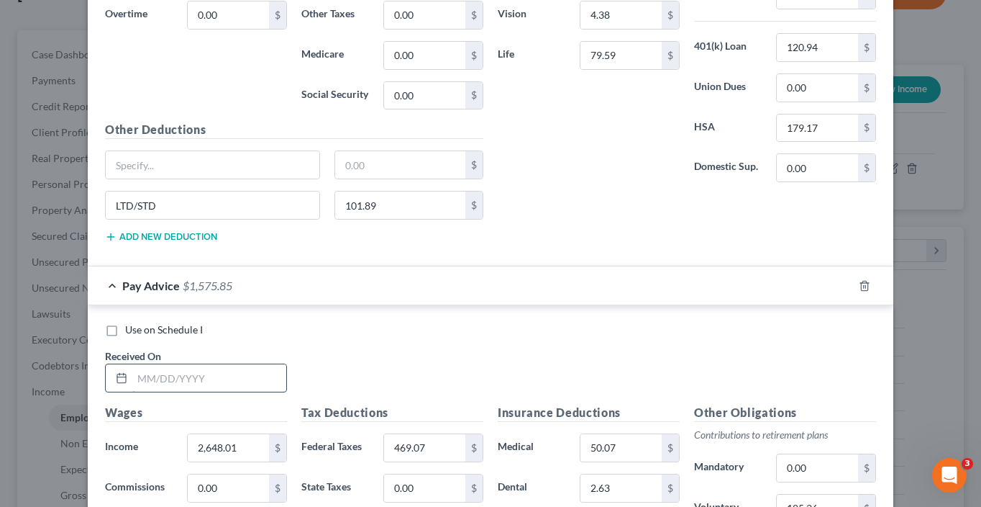
scroll to position [1536, 0]
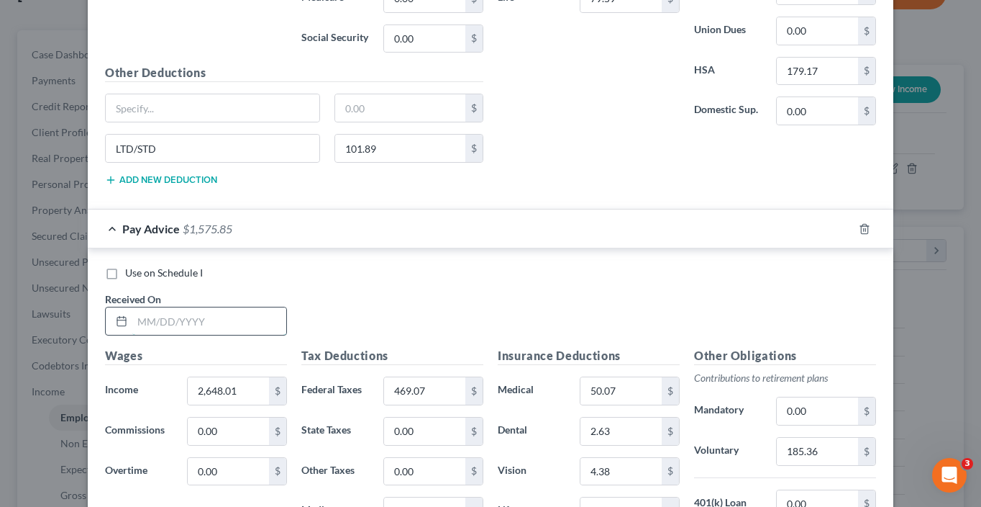
click at [216, 319] on input "text" at bounding box center [209, 320] width 154 height 27
click at [843, 223] on icon "button" at bounding box center [848, 229] width 12 height 12
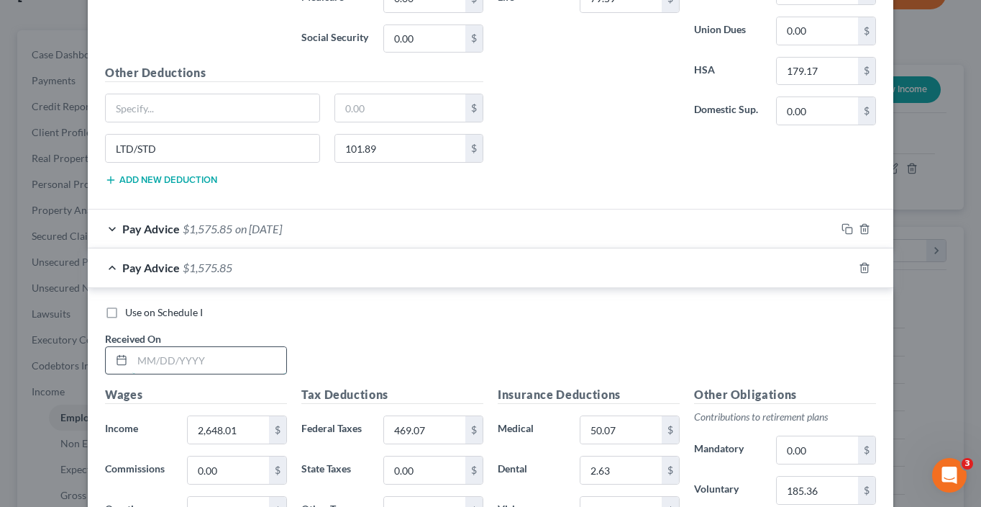
click at [193, 347] on input "text" at bounding box center [209, 360] width 154 height 27
click at [843, 263] on icon "button" at bounding box center [848, 268] width 12 height 12
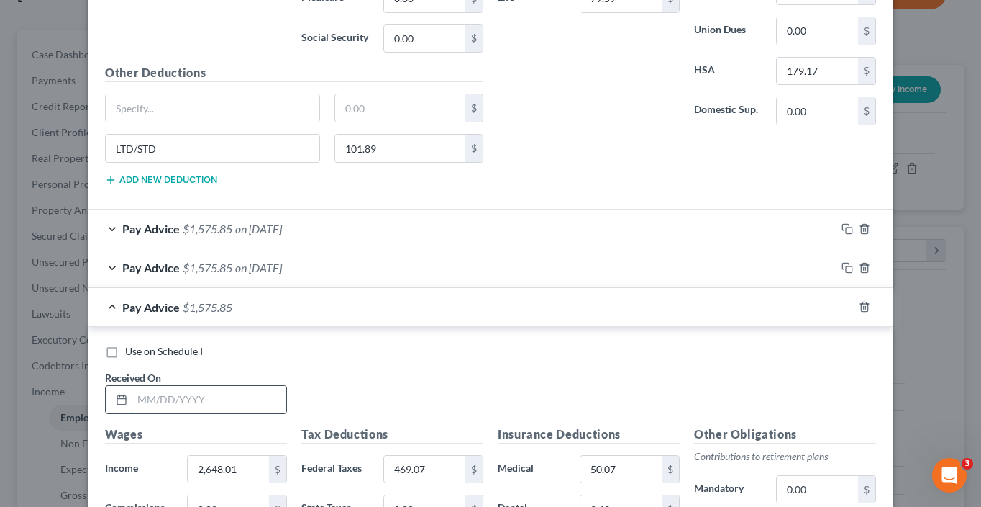
click at [192, 399] on input "text" at bounding box center [209, 399] width 154 height 27
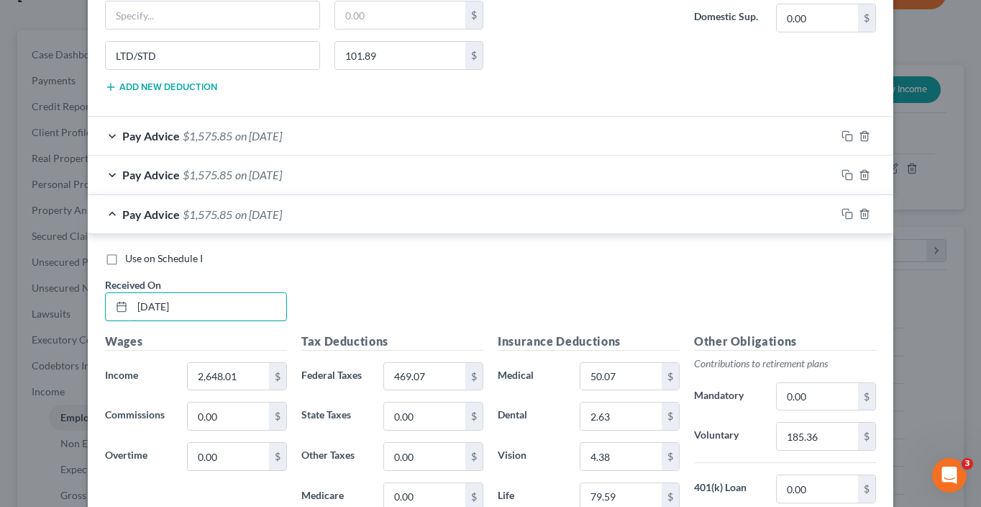
scroll to position [1645, 0]
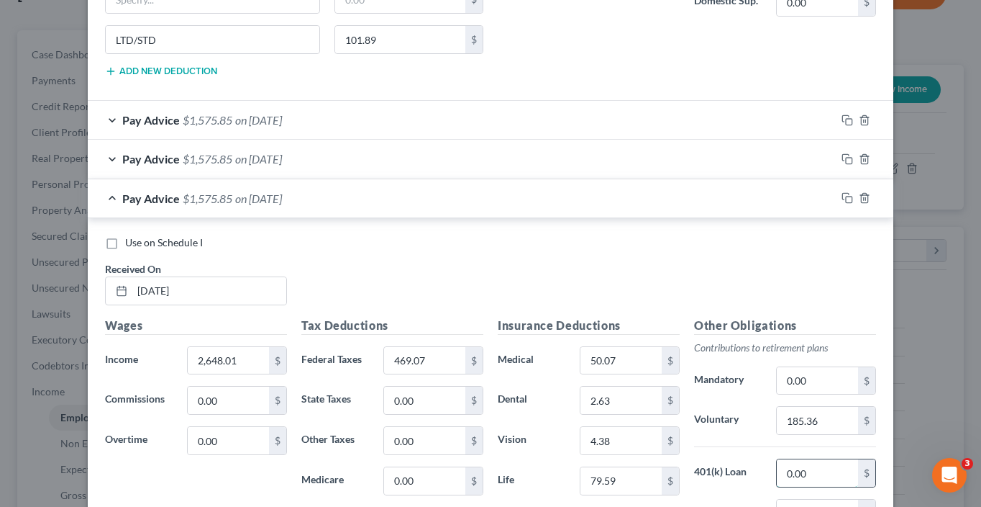
click at [809, 469] on input "0.00" at bounding box center [817, 472] width 81 height 27
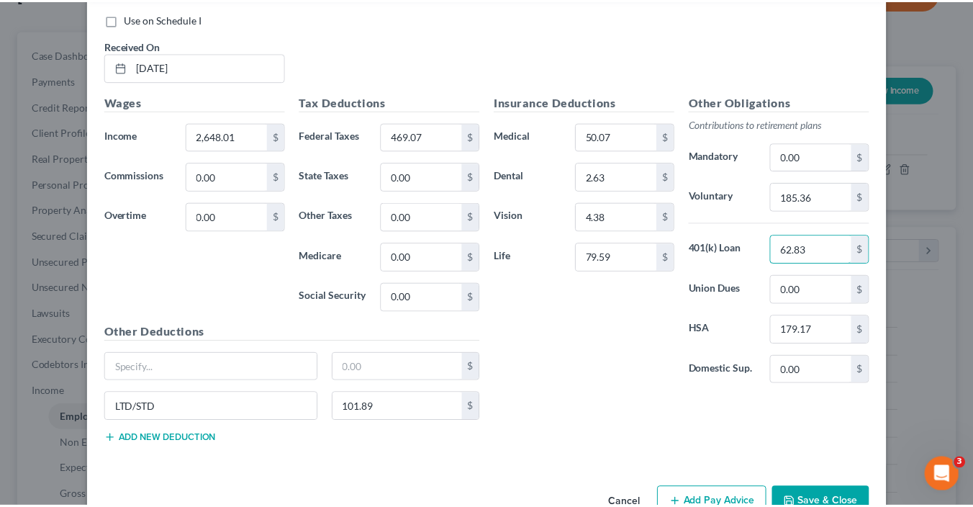
scroll to position [1898, 0]
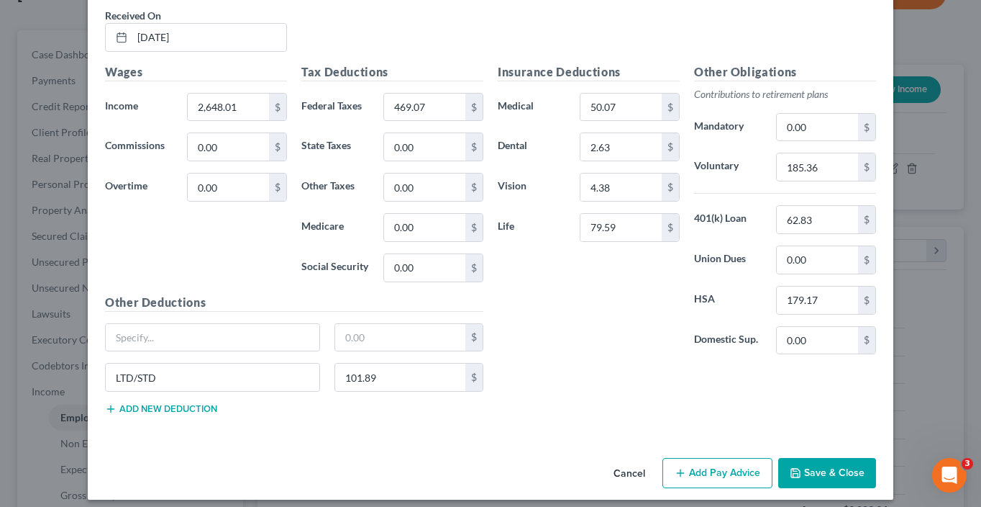
click at [807, 463] on button "Save & Close" at bounding box center [828, 473] width 98 height 30
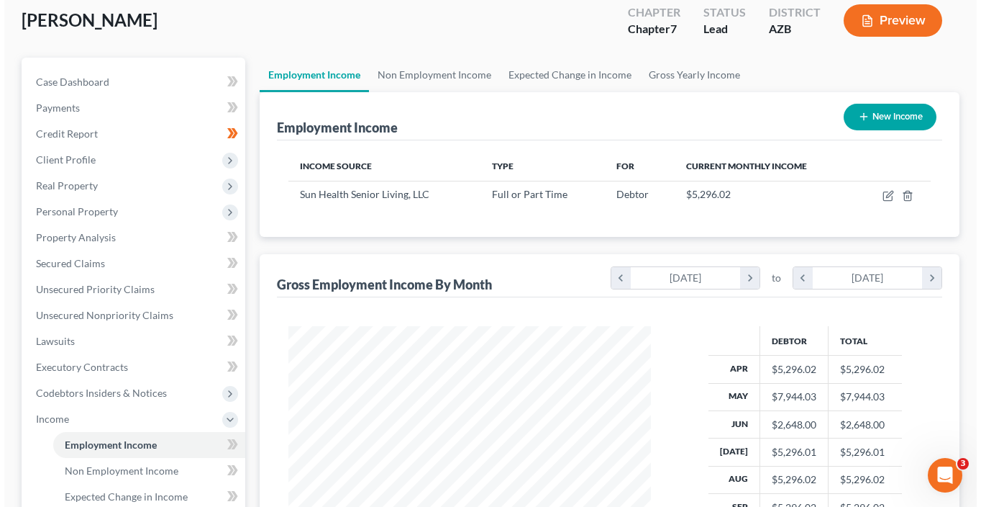
scroll to position [24, 0]
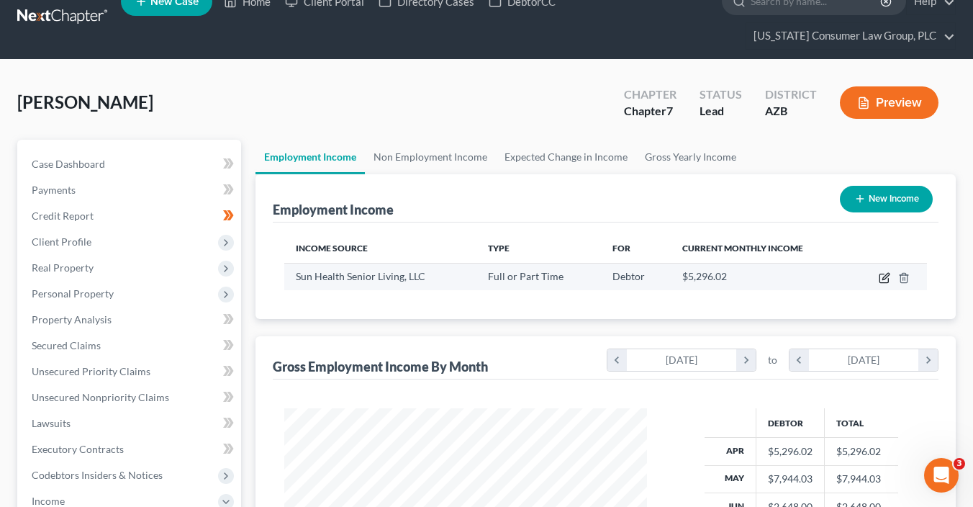
click at [883, 278] on icon "button" at bounding box center [885, 276] width 6 height 6
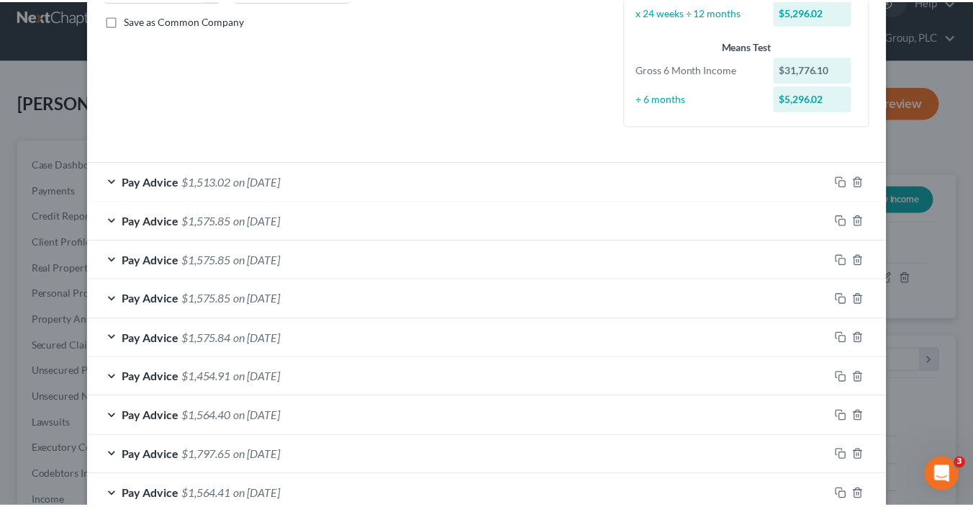
scroll to position [525, 0]
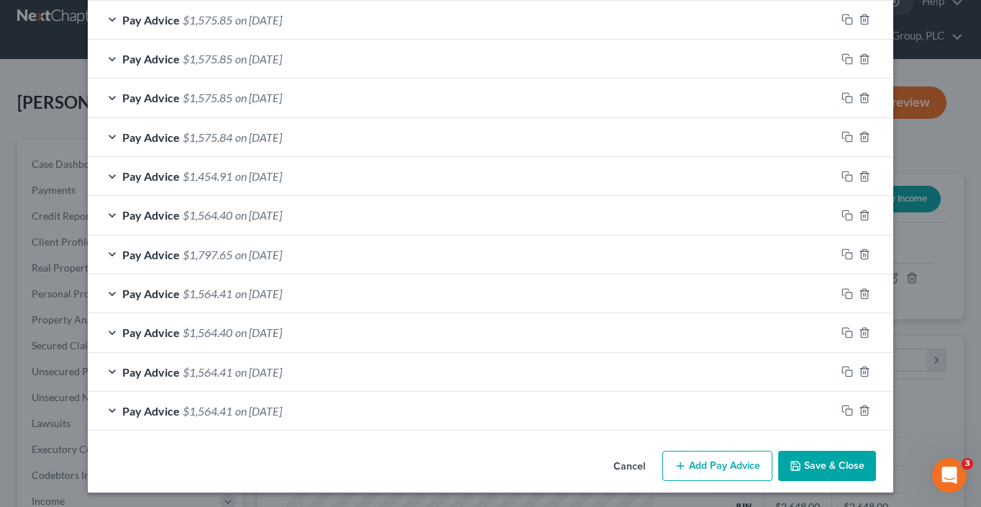
click at [799, 462] on button "Save & Close" at bounding box center [828, 465] width 98 height 30
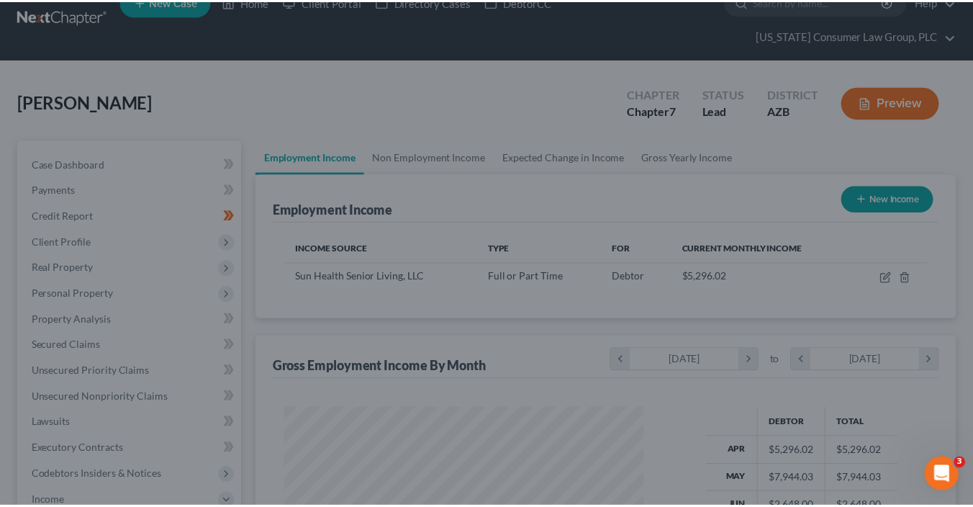
scroll to position [719255, 719120]
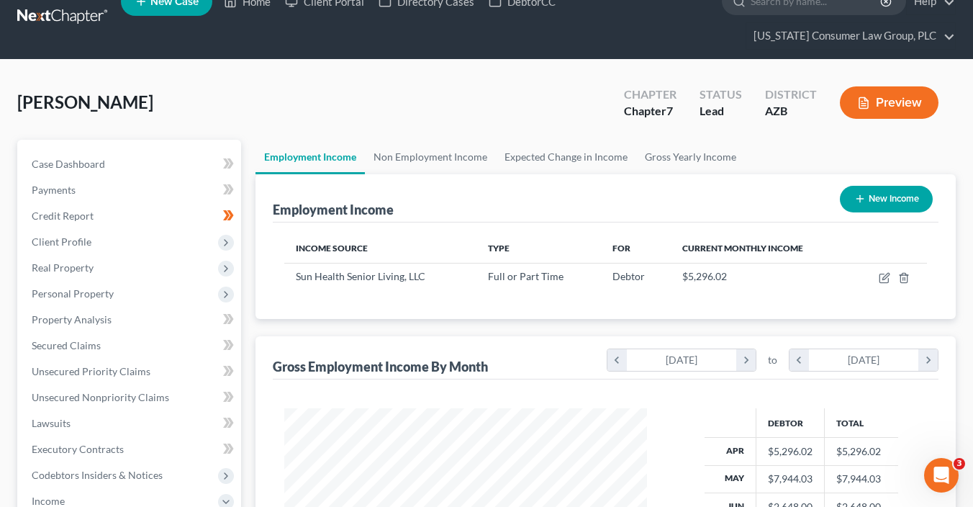
click at [255, 76] on div "Langenbach, Kathleen Upgraded Chapter Chapter 7 Status Lead District AZB Previe…" at bounding box center [486, 465] width 973 height 810
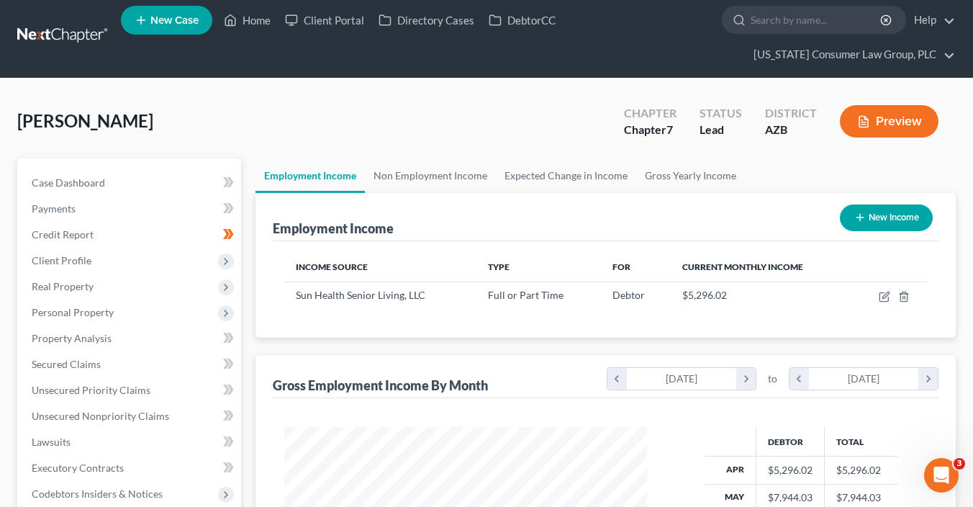
scroll to position [0, 0]
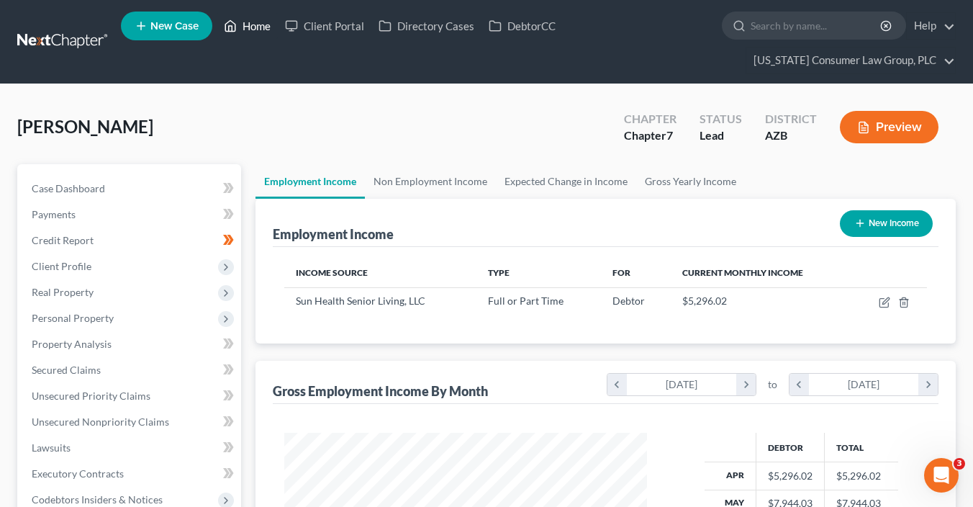
click at [256, 31] on link "Home" at bounding box center [247, 26] width 61 height 26
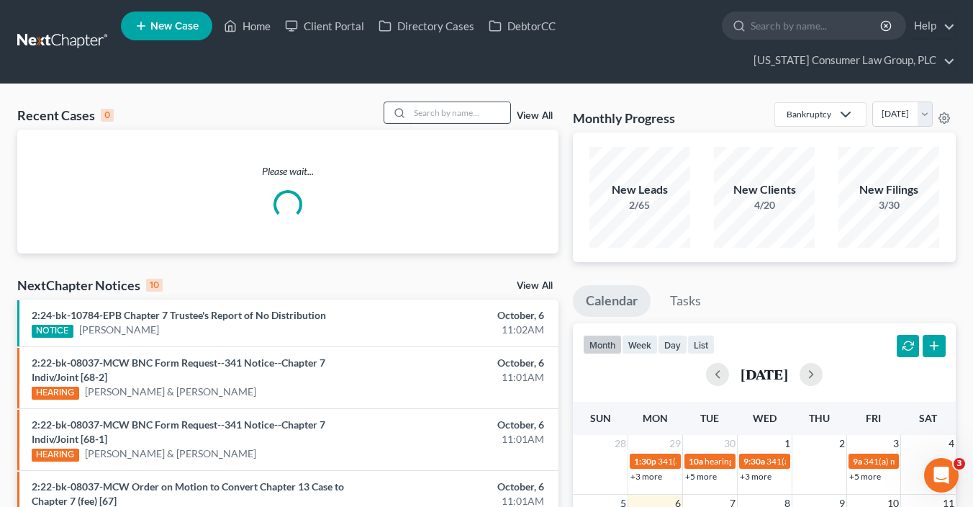
click at [460, 112] on input "search" at bounding box center [459, 112] width 101 height 21
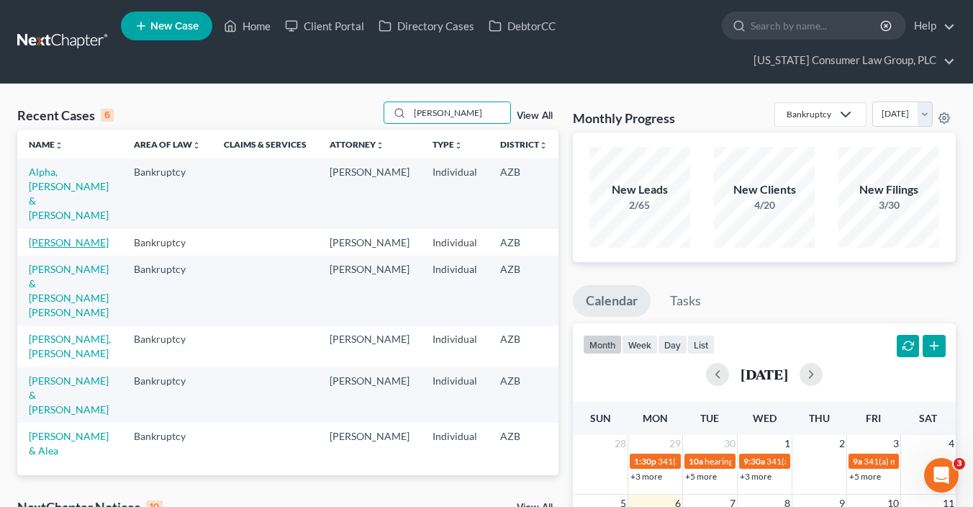
click at [47, 236] on link "Francis, Diana" at bounding box center [69, 242] width 80 height 12
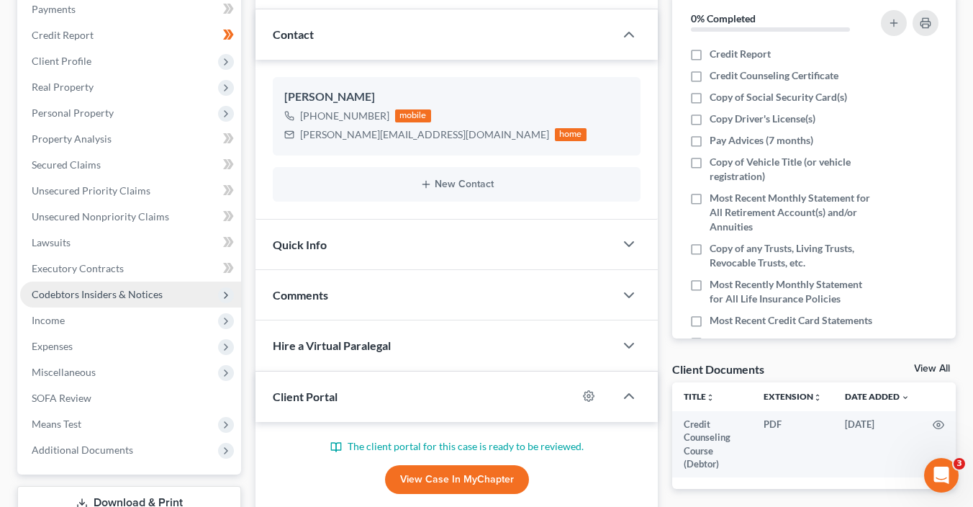
scroll to position [215, 0]
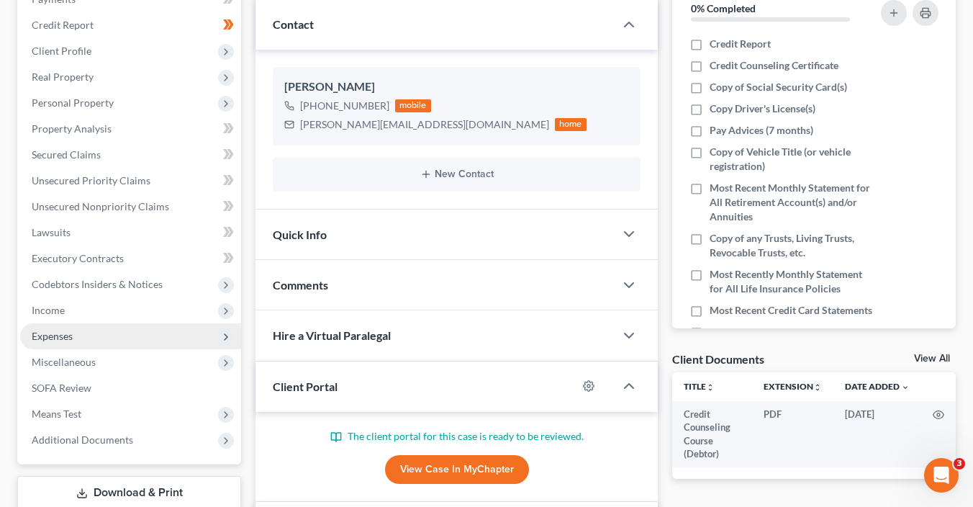
click at [73, 326] on span "Expenses" at bounding box center [130, 336] width 221 height 26
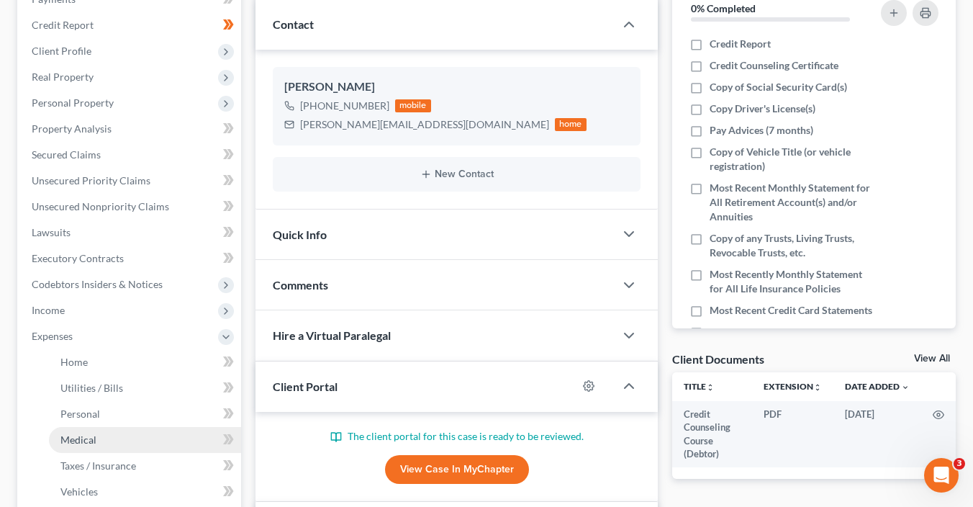
click at [115, 427] on link "Medical" at bounding box center [145, 440] width 192 height 26
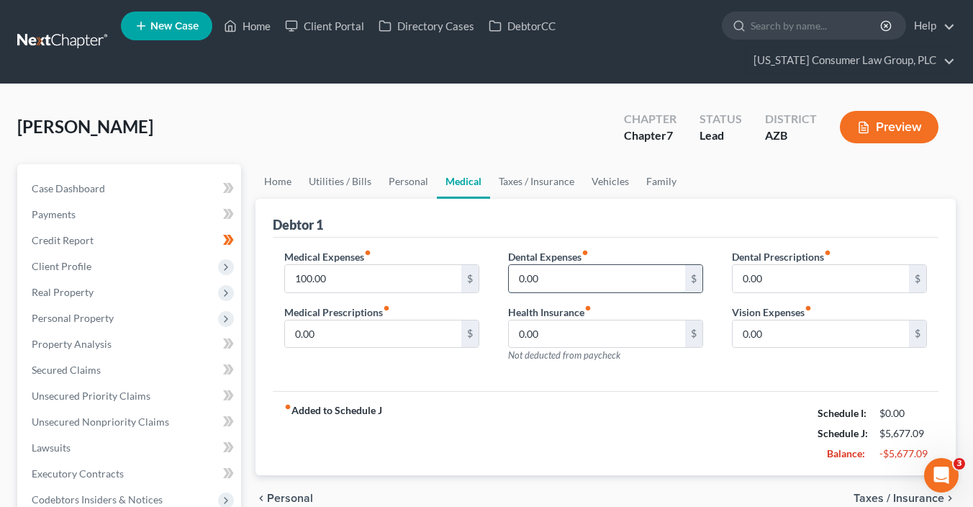
click at [604, 282] on input "0.00" at bounding box center [597, 278] width 176 height 27
click at [790, 332] on input "0.00" at bounding box center [820, 333] width 176 height 27
click at [360, 337] on input "0.00" at bounding box center [373, 333] width 176 height 27
click at [521, 184] on link "Taxes / Insurance" at bounding box center [536, 181] width 93 height 35
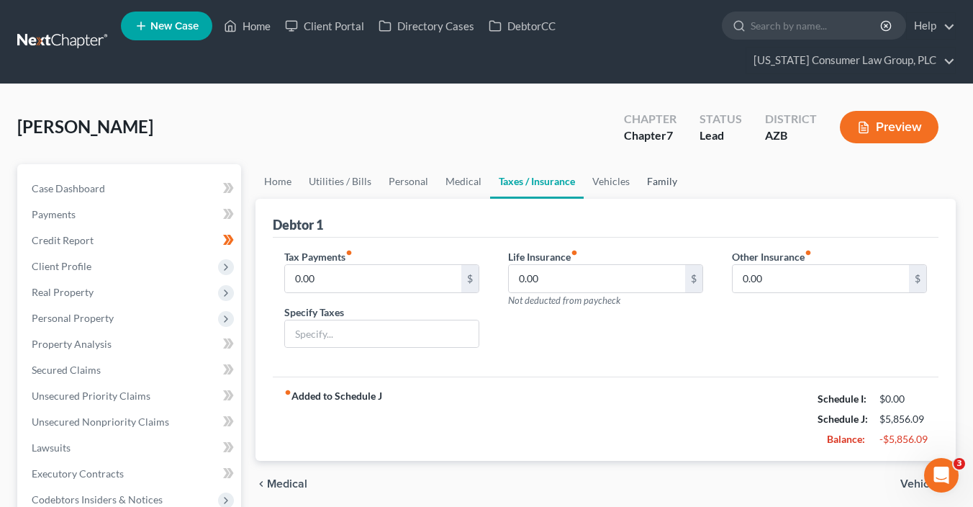
click at [642, 181] on link "Family" at bounding box center [661, 181] width 47 height 35
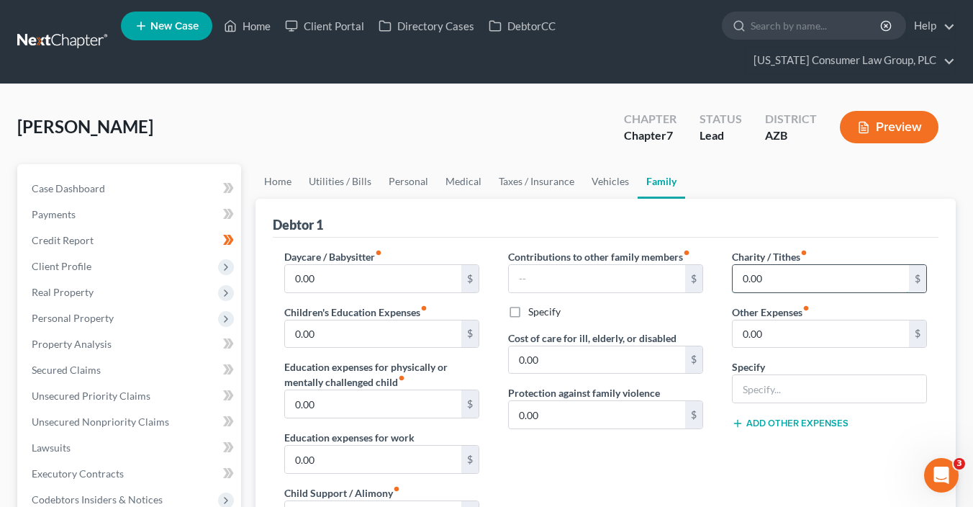
click at [755, 283] on input "0.00" at bounding box center [820, 278] width 176 height 27
click at [513, 200] on div "Debtor 1" at bounding box center [606, 218] width 666 height 39
click at [620, 186] on link "Vehicles" at bounding box center [610, 181] width 55 height 35
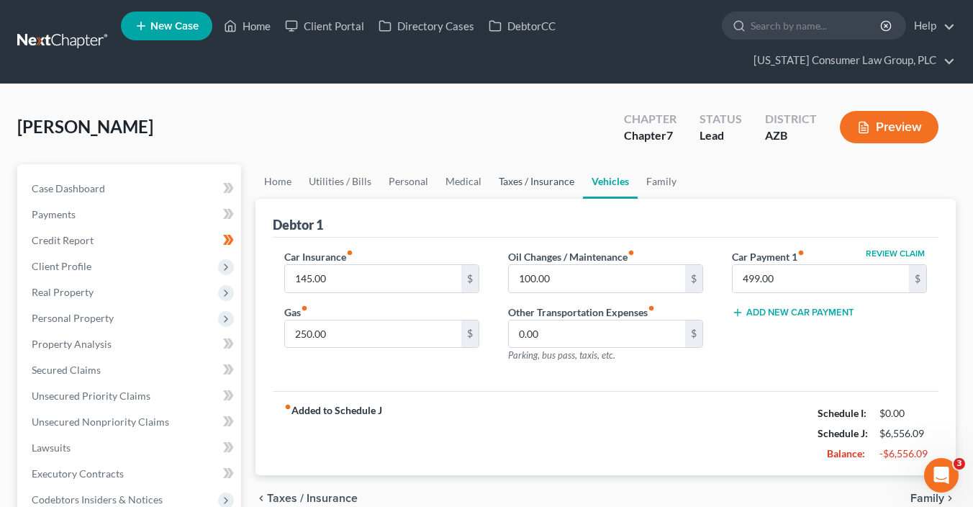
click at [561, 181] on link "Taxes / Insurance" at bounding box center [536, 181] width 93 height 35
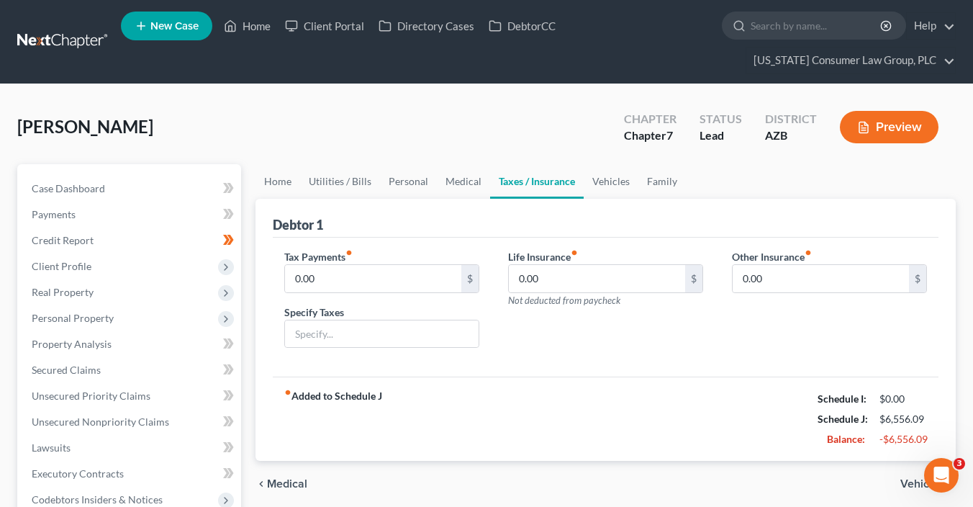
click at [511, 178] on link "Taxes / Insurance" at bounding box center [537, 181] width 94 height 35
click at [447, 189] on link "Medical" at bounding box center [463, 181] width 53 height 35
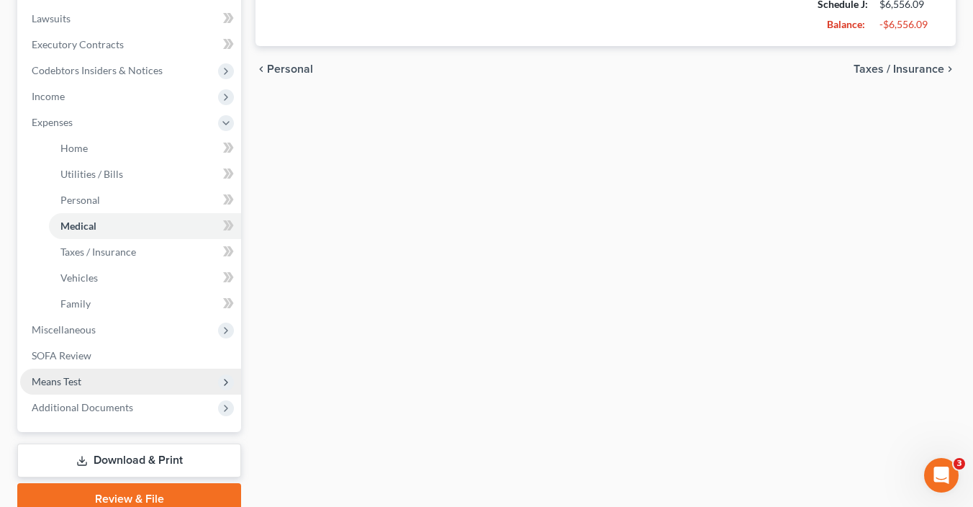
scroll to position [429, 0]
click at [99, 380] on span "Means Test" at bounding box center [130, 381] width 221 height 26
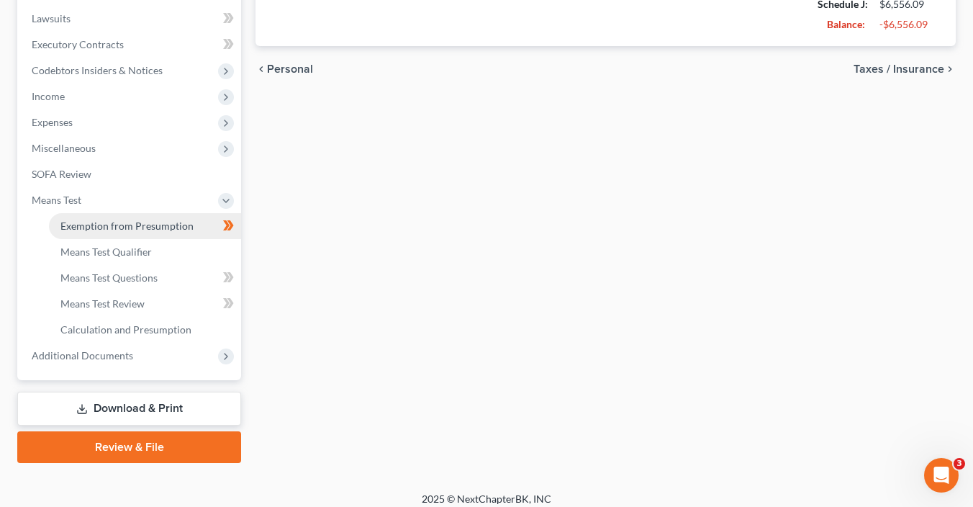
click at [167, 229] on span "Exemption from Presumption" at bounding box center [126, 225] width 133 height 12
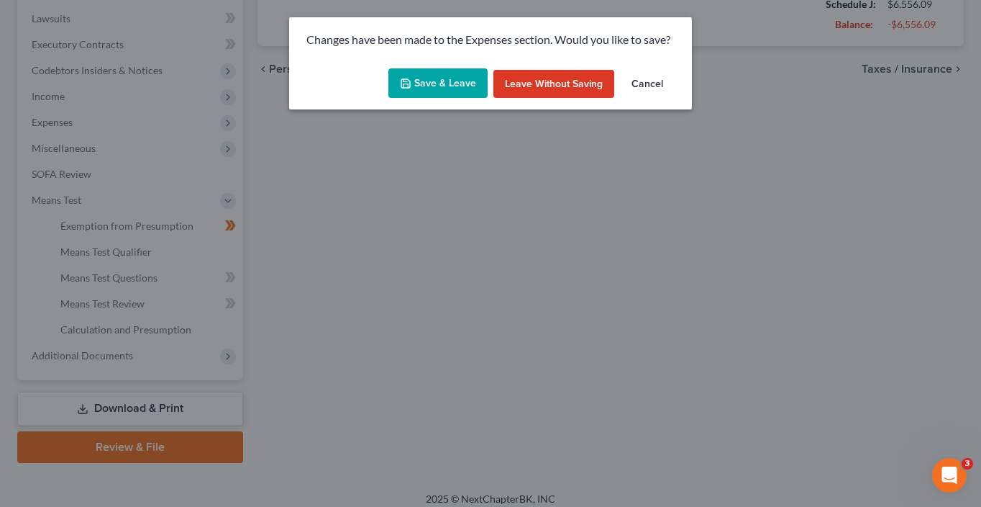
click at [463, 87] on button "Save & Leave" at bounding box center [438, 83] width 99 height 30
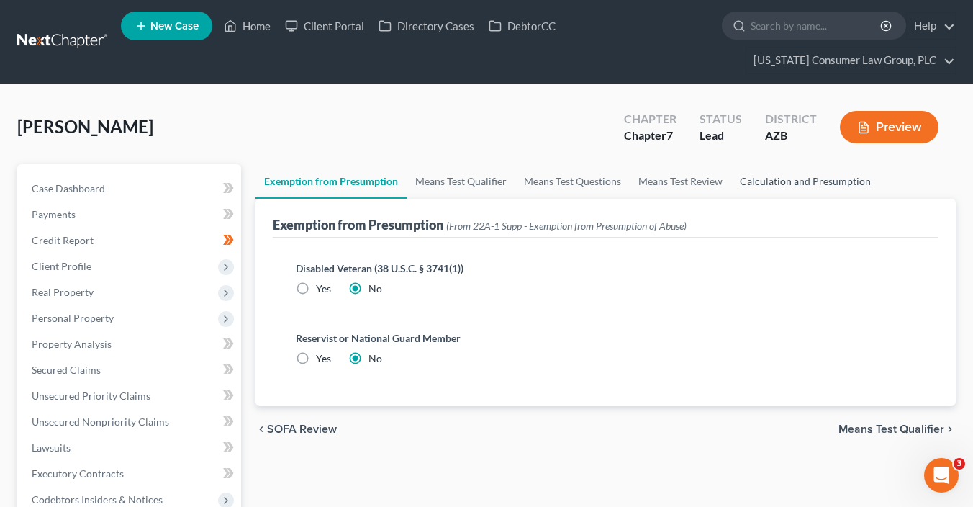
click at [830, 185] on link "Calculation and Presumption" at bounding box center [805, 181] width 148 height 35
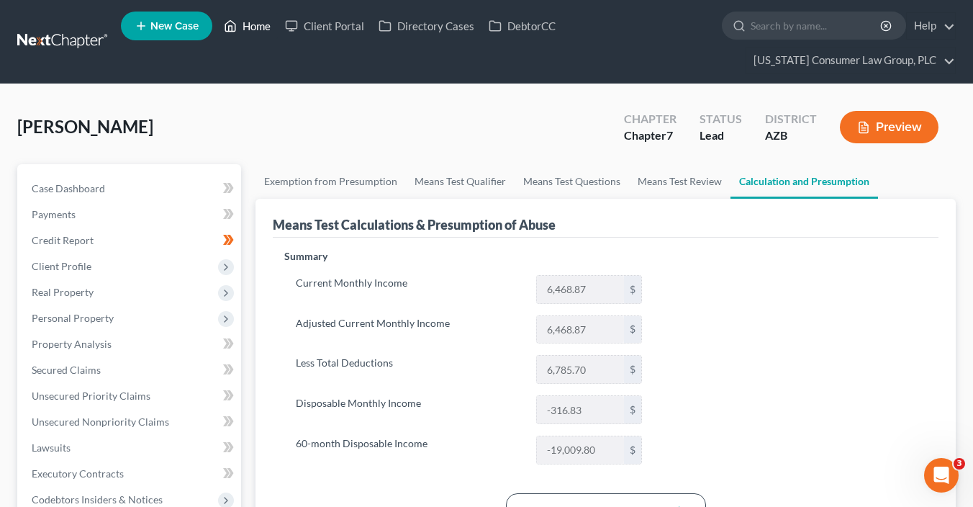
click at [259, 24] on link "Home" at bounding box center [247, 26] width 61 height 26
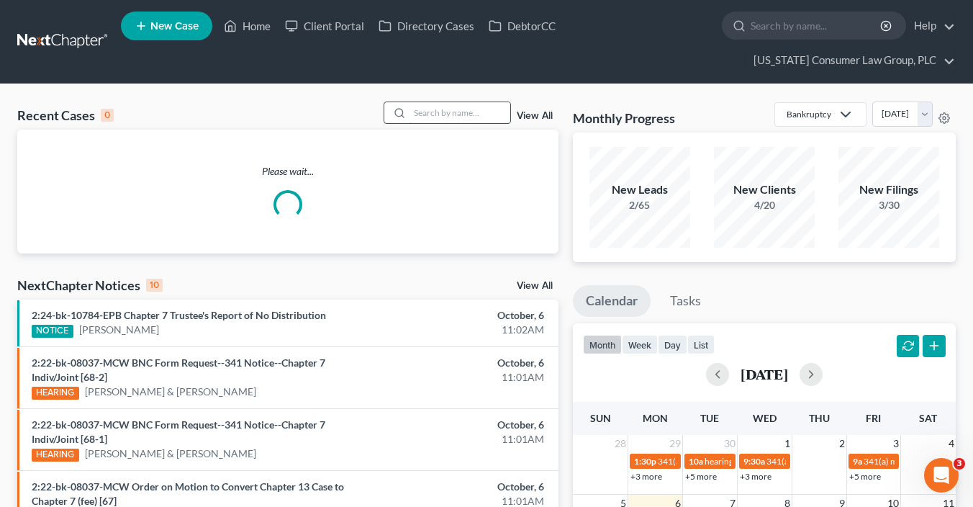
click at [437, 117] on input "search" at bounding box center [459, 112] width 101 height 21
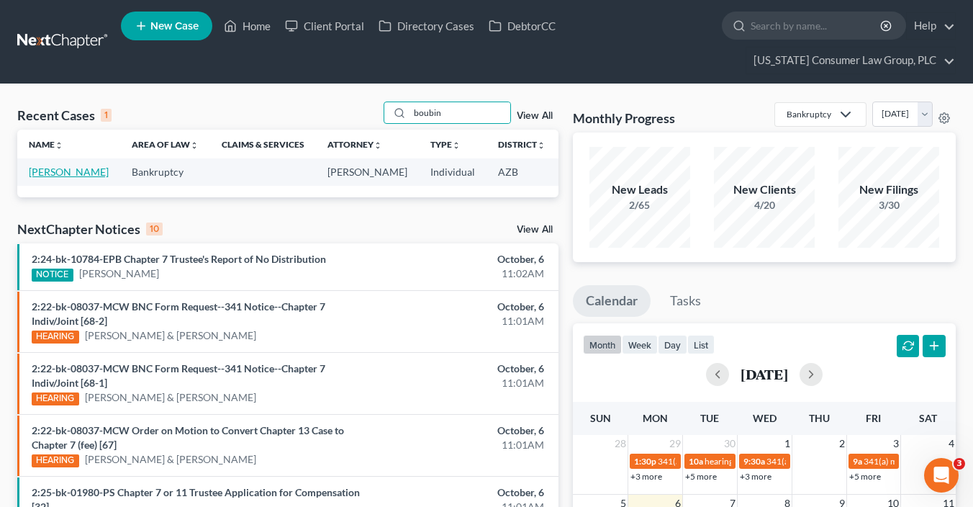
click at [50, 173] on link "Boubin, Tyler" at bounding box center [69, 171] width 80 height 12
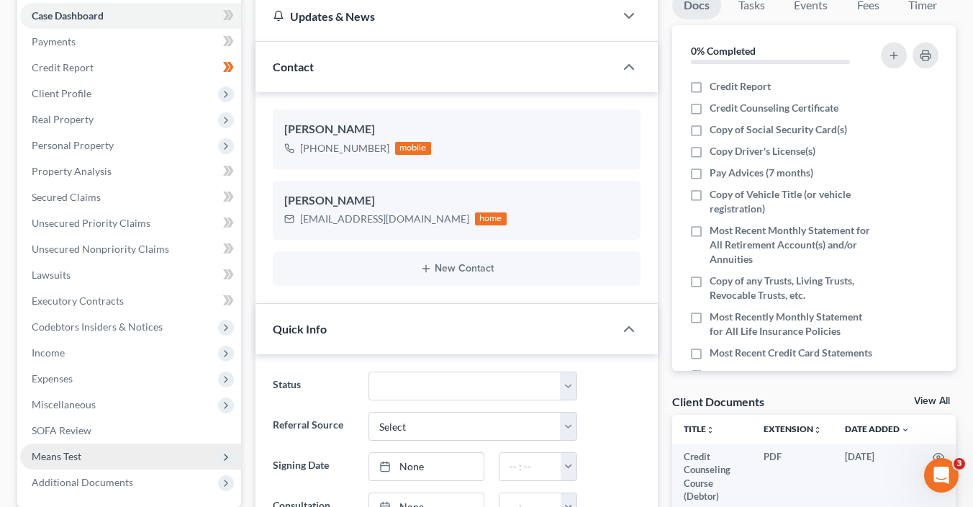
scroll to position [234, 0]
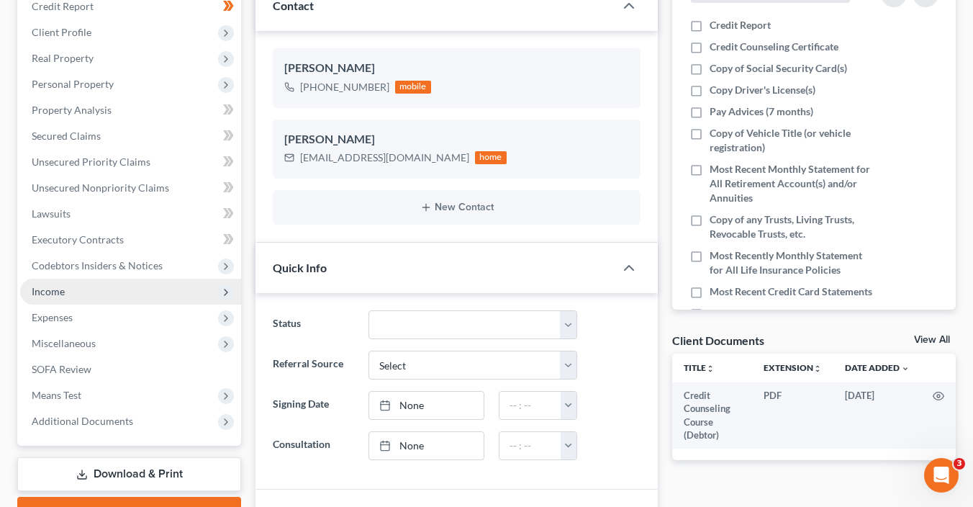
click at [77, 286] on span "Income" at bounding box center [130, 291] width 221 height 26
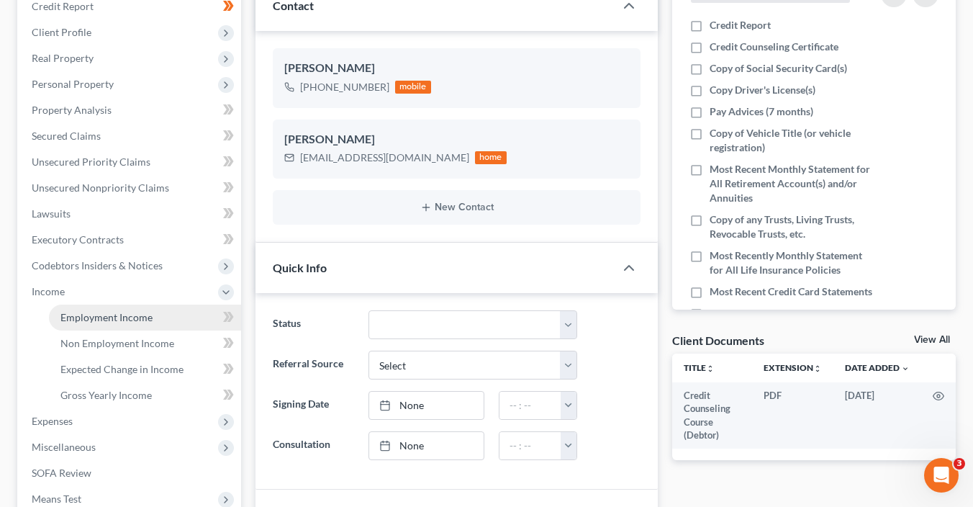
click at [104, 321] on span "Employment Income" at bounding box center [106, 317] width 92 height 12
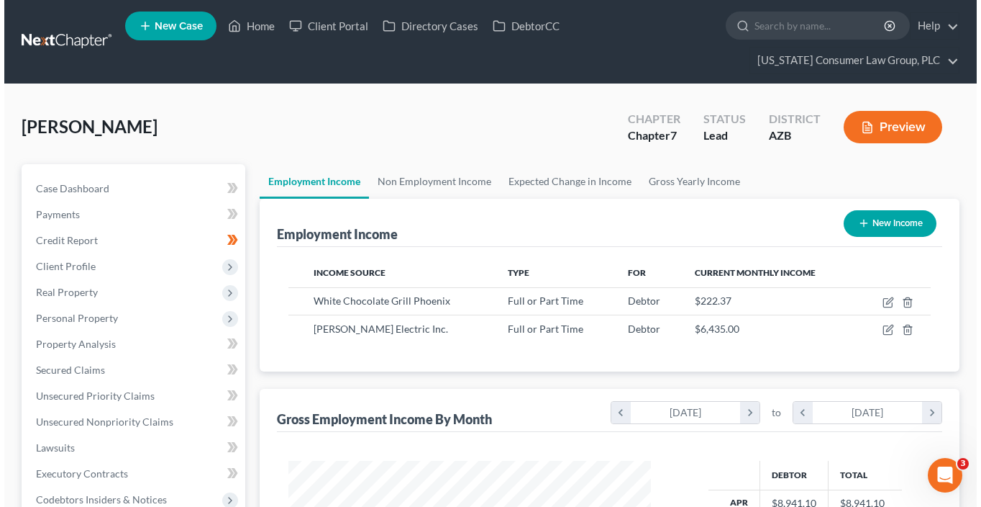
scroll to position [256, 391]
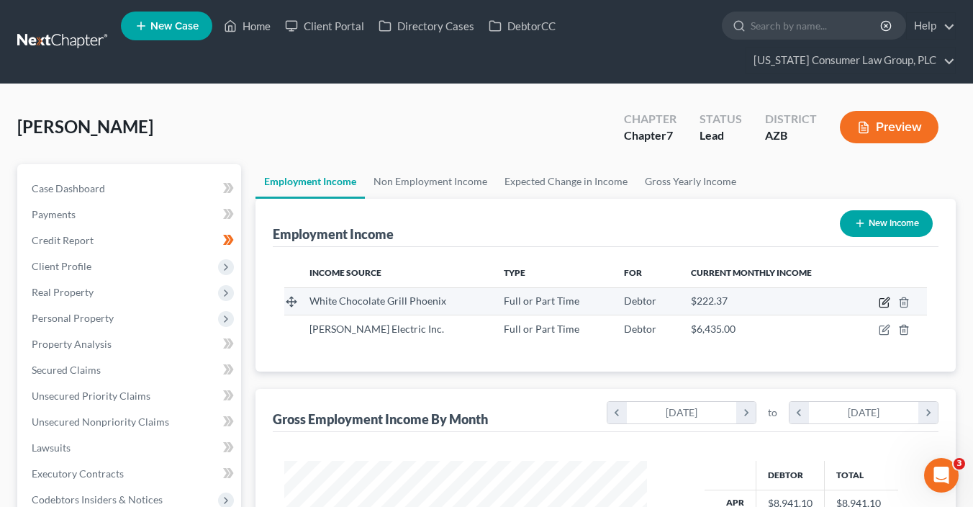
click at [880, 301] on icon "button" at bounding box center [885, 302] width 12 height 12
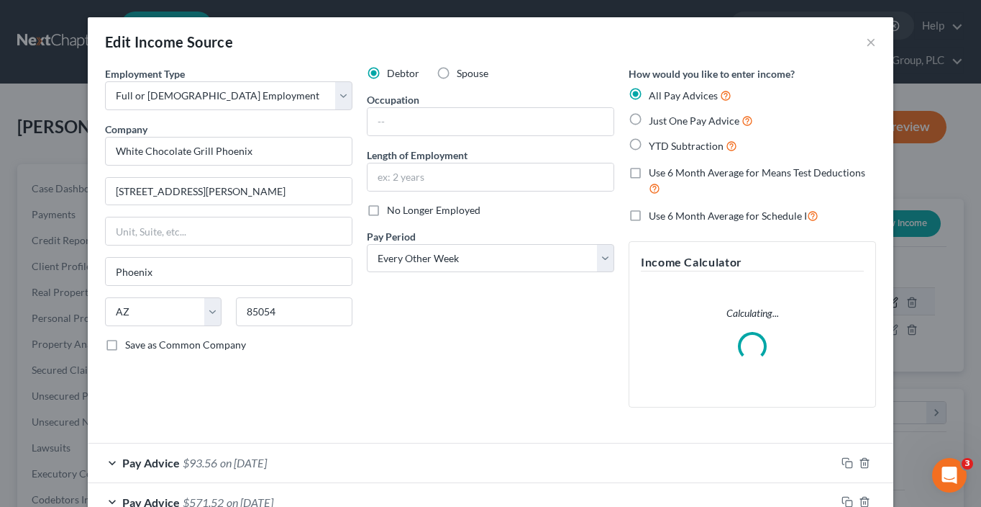
scroll to position [256, 395]
click at [409, 206] on span "No Longer Employed" at bounding box center [434, 210] width 94 height 12
click at [402, 206] on input "No Longer Employed" at bounding box center [397, 207] width 9 height 9
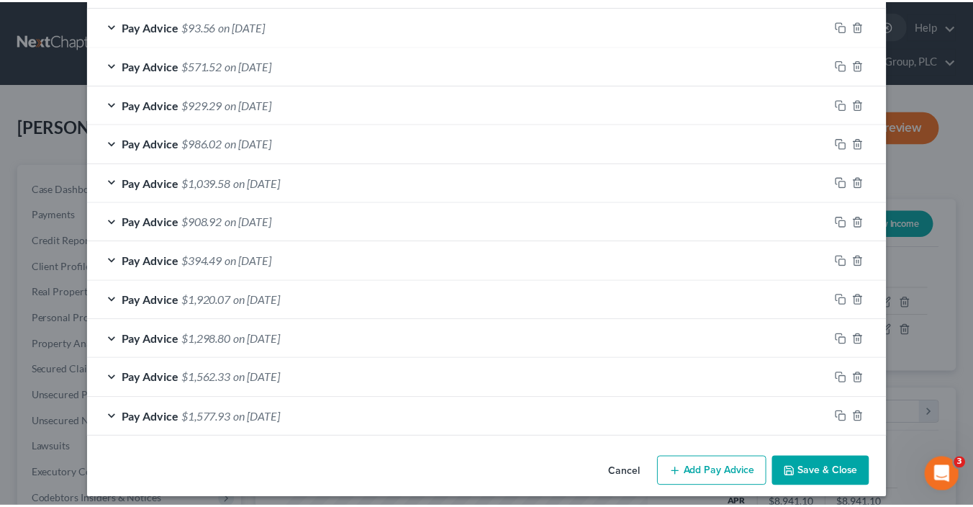
scroll to position [489, 0]
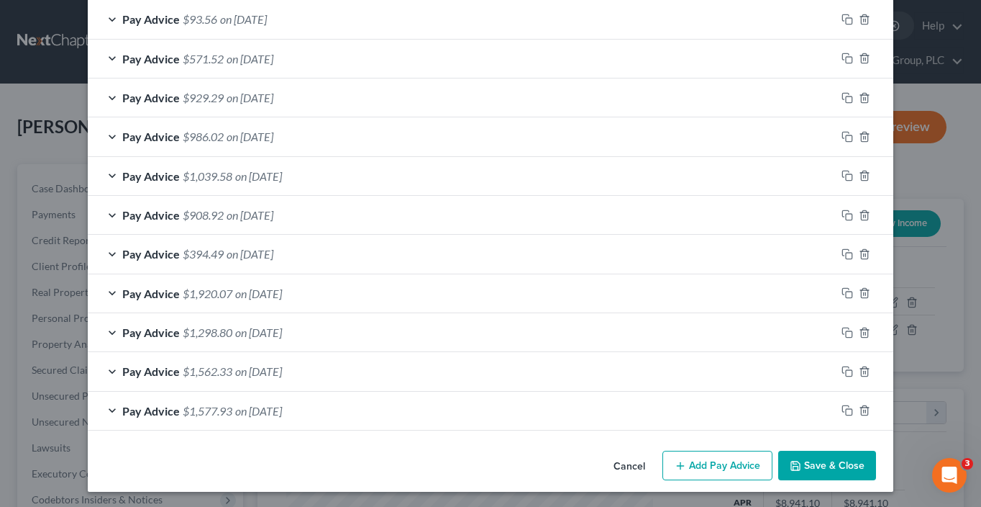
click at [830, 462] on button "Save & Close" at bounding box center [828, 465] width 98 height 30
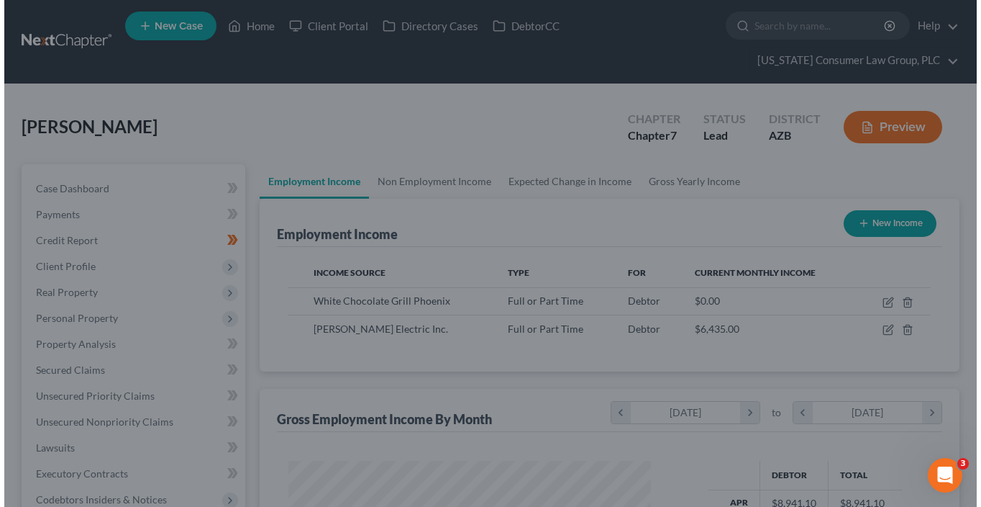
scroll to position [719255, 719120]
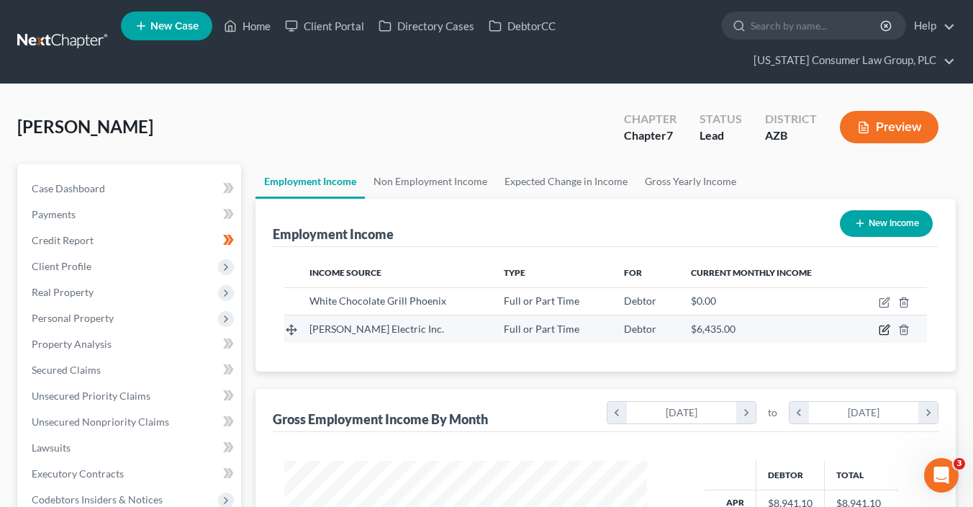
click at [887, 332] on icon "button" at bounding box center [885, 330] width 12 height 12
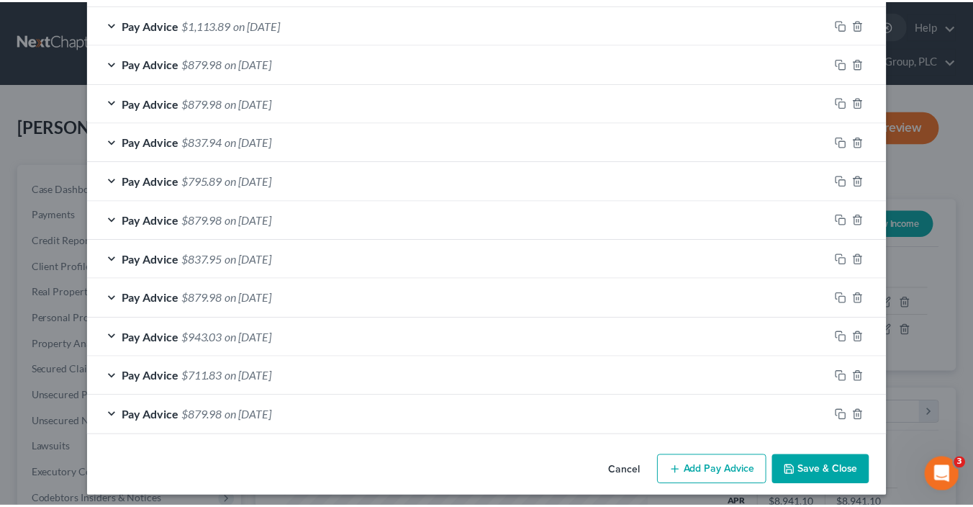
scroll to position [1071, 0]
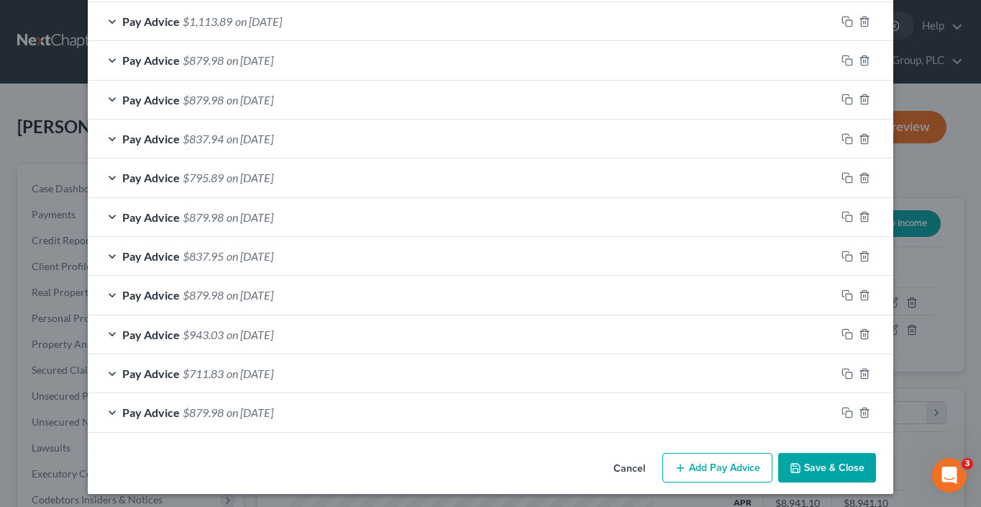
click at [843, 458] on button "Save & Close" at bounding box center [828, 468] width 98 height 30
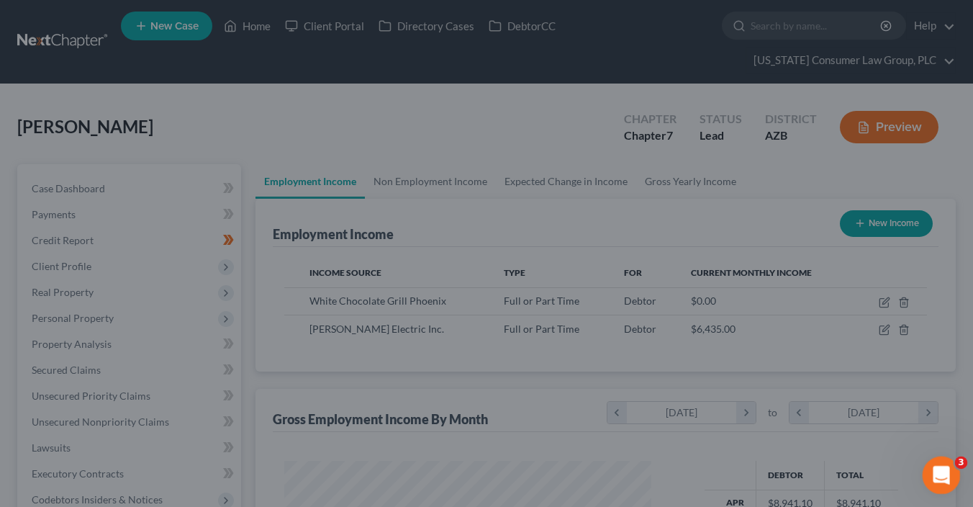
scroll to position [719255, 719120]
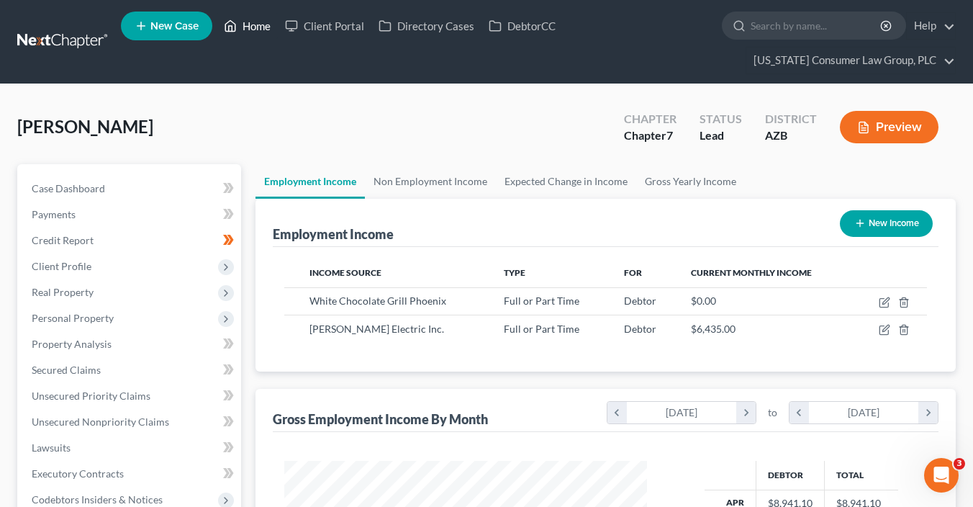
click at [238, 19] on link "Home" at bounding box center [247, 26] width 61 height 26
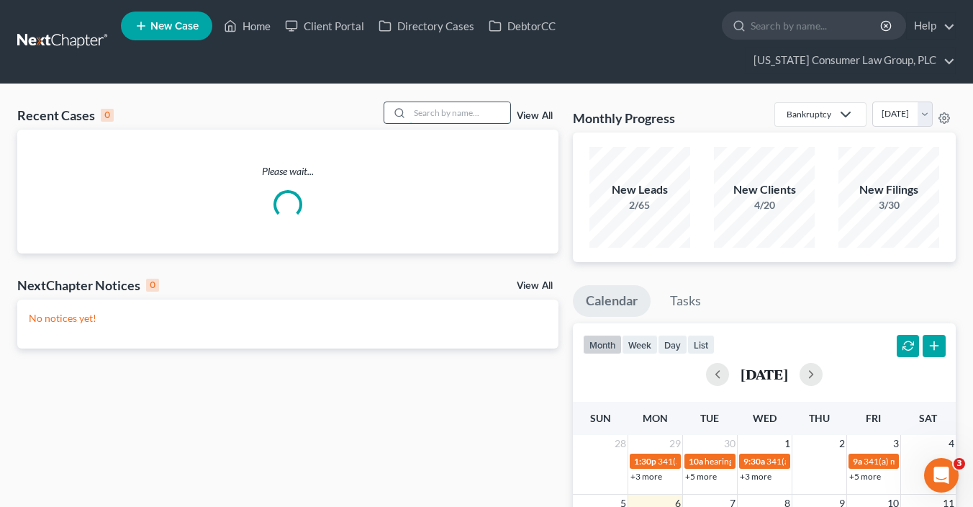
click at [454, 113] on input "search" at bounding box center [459, 112] width 101 height 21
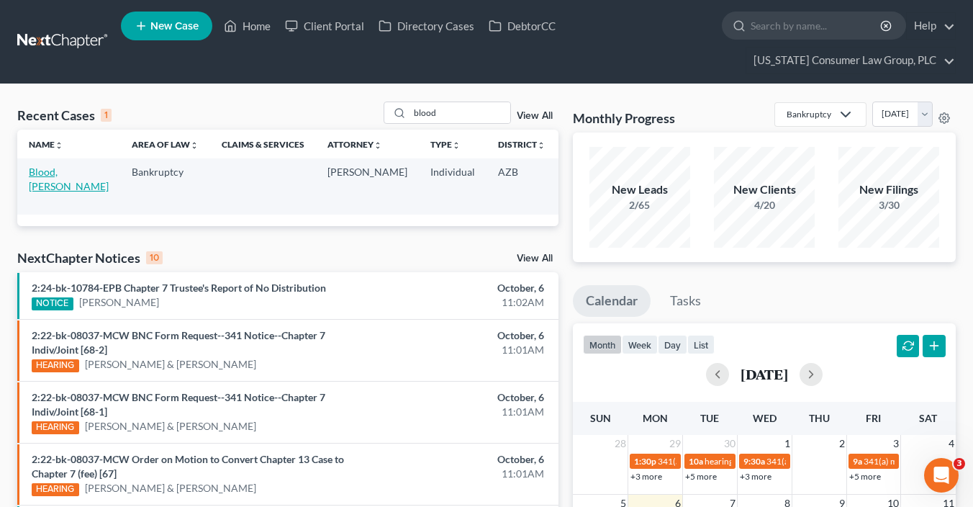
click at [37, 176] on link "Blood, Tina" at bounding box center [69, 178] width 80 height 27
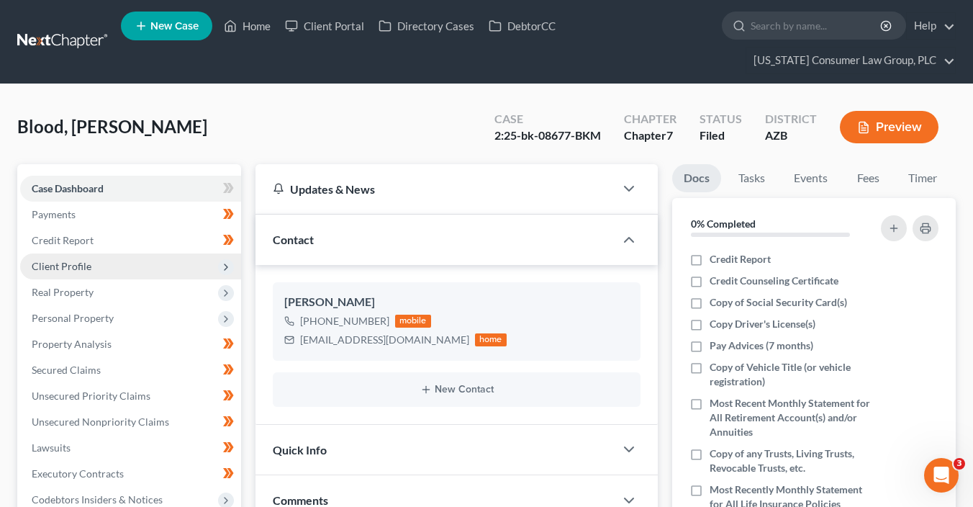
click at [87, 265] on span "Client Profile" at bounding box center [62, 266] width 60 height 12
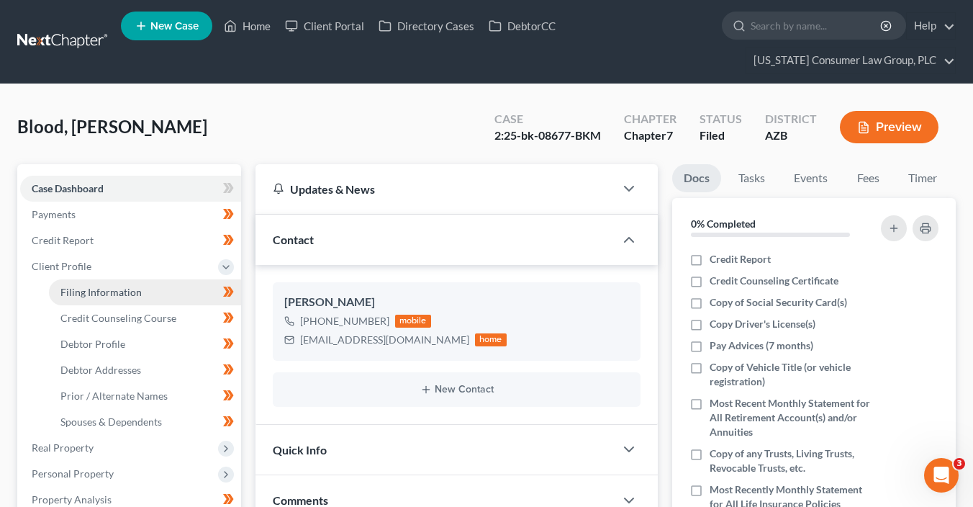
click at [115, 290] on span "Filing Information" at bounding box center [100, 292] width 81 height 12
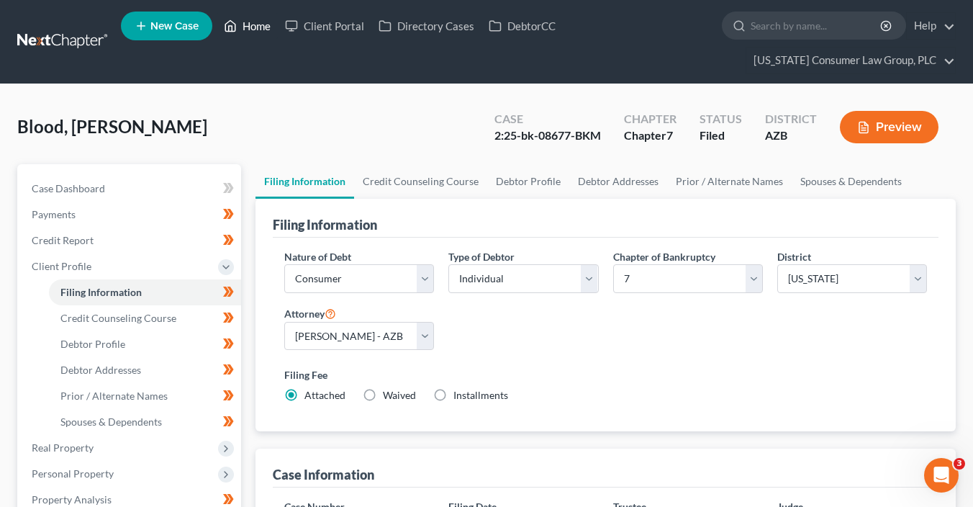
click at [268, 30] on link "Home" at bounding box center [247, 26] width 61 height 26
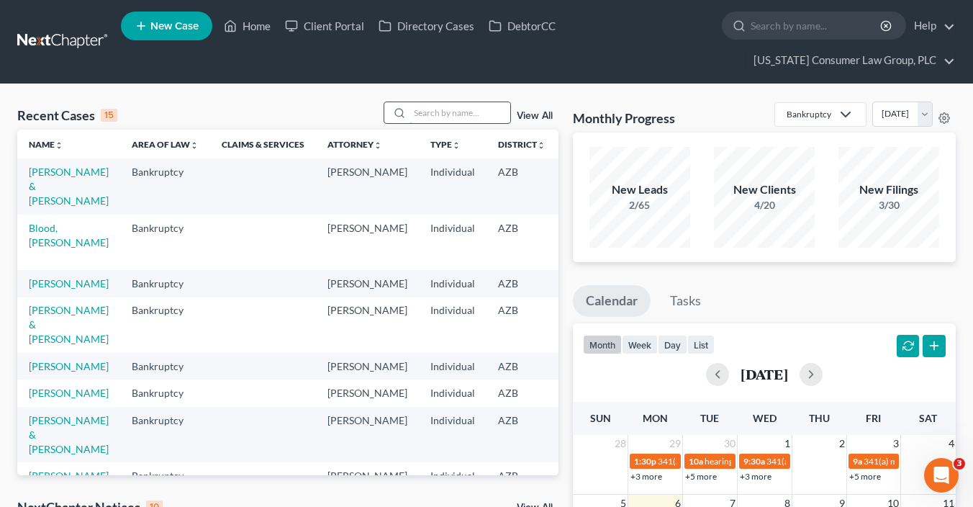
click at [460, 110] on input "search" at bounding box center [459, 112] width 101 height 21
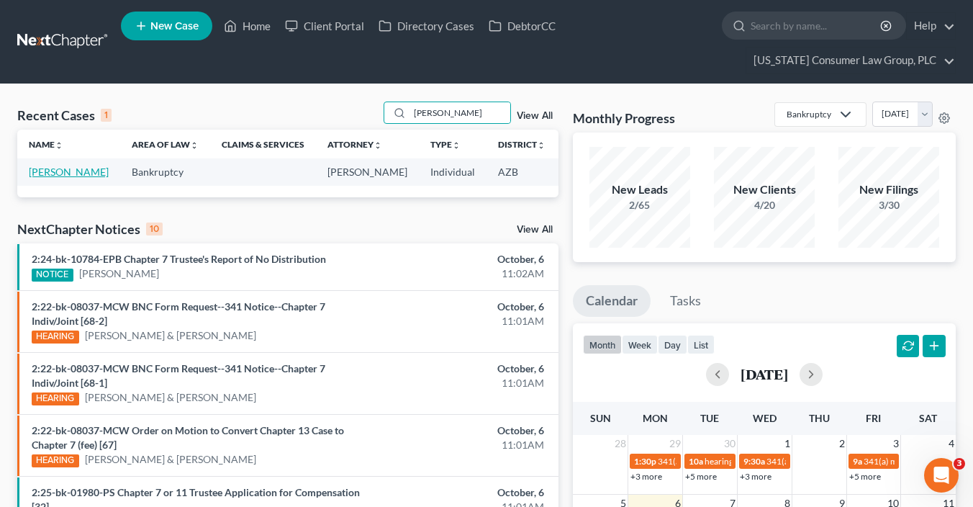
click at [42, 178] on link "Sotello, Melissa" at bounding box center [69, 171] width 80 height 12
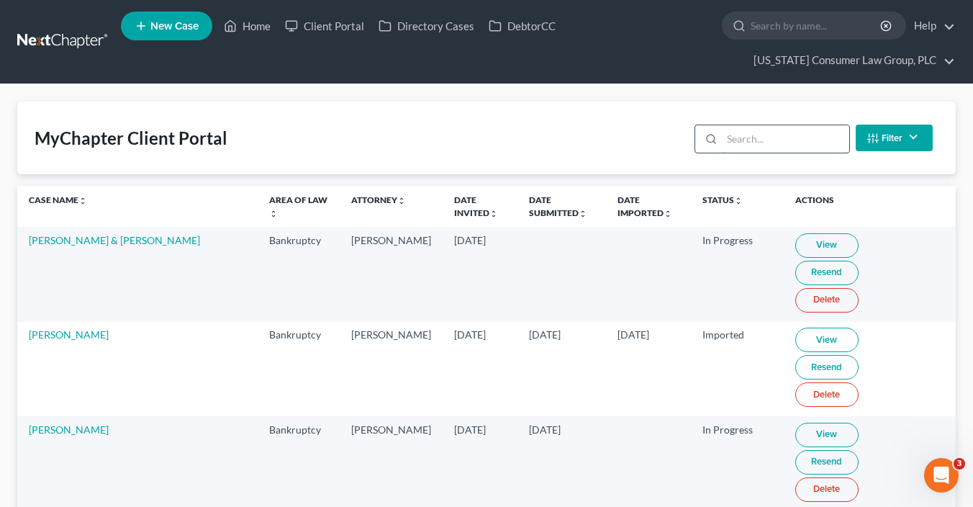
click at [786, 141] on input "search" at bounding box center [785, 138] width 127 height 27
click at [786, 140] on input "search" at bounding box center [785, 138] width 127 height 27
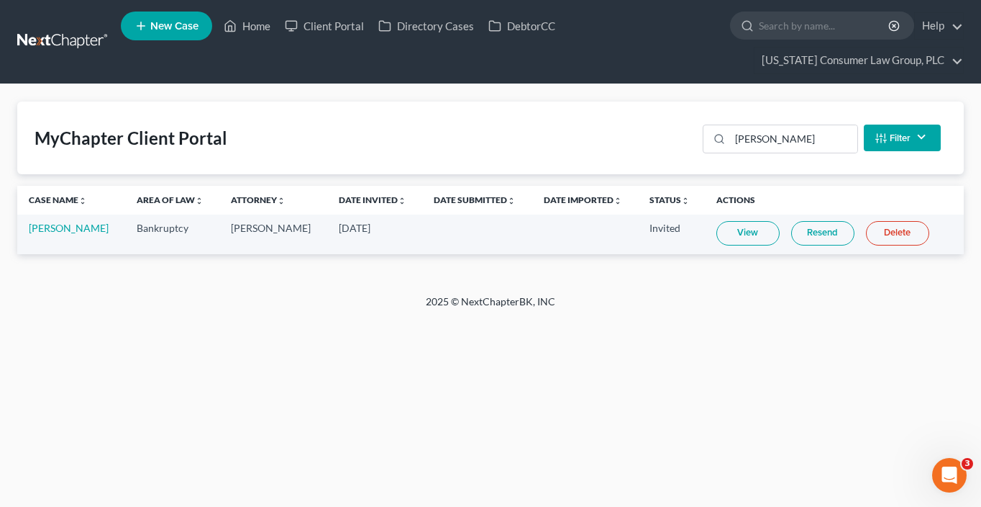
click at [818, 232] on link "Resend" at bounding box center [822, 233] width 63 height 24
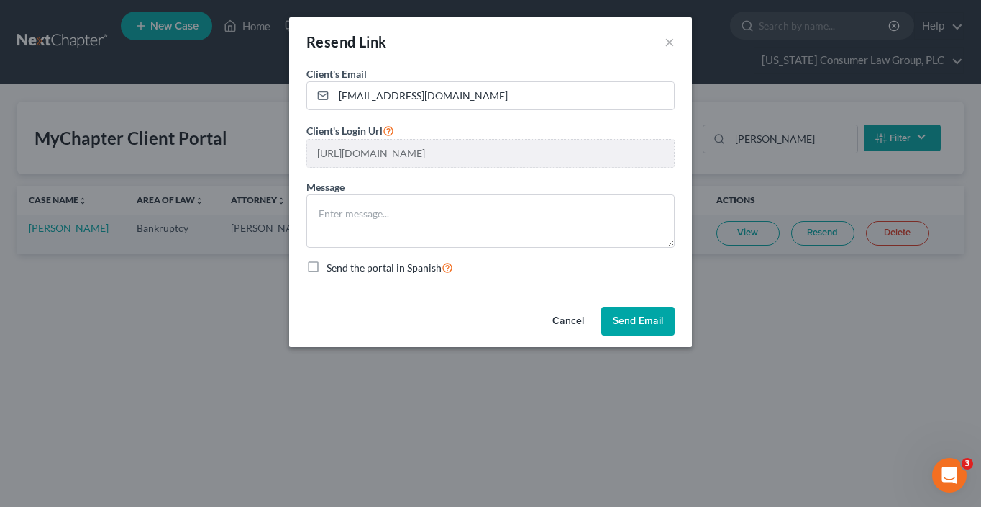
click at [621, 308] on button "Send Email" at bounding box center [638, 321] width 73 height 29
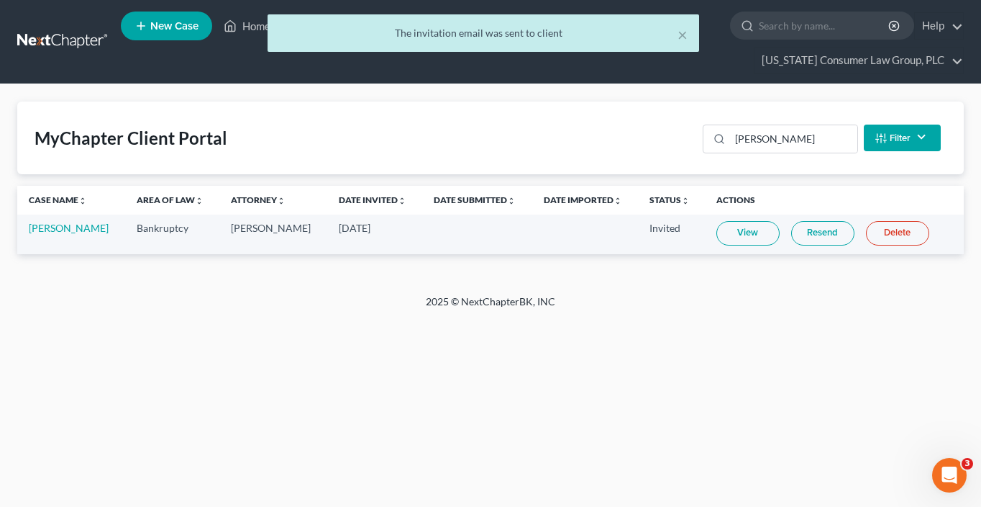
click at [740, 240] on link "View" at bounding box center [748, 233] width 63 height 24
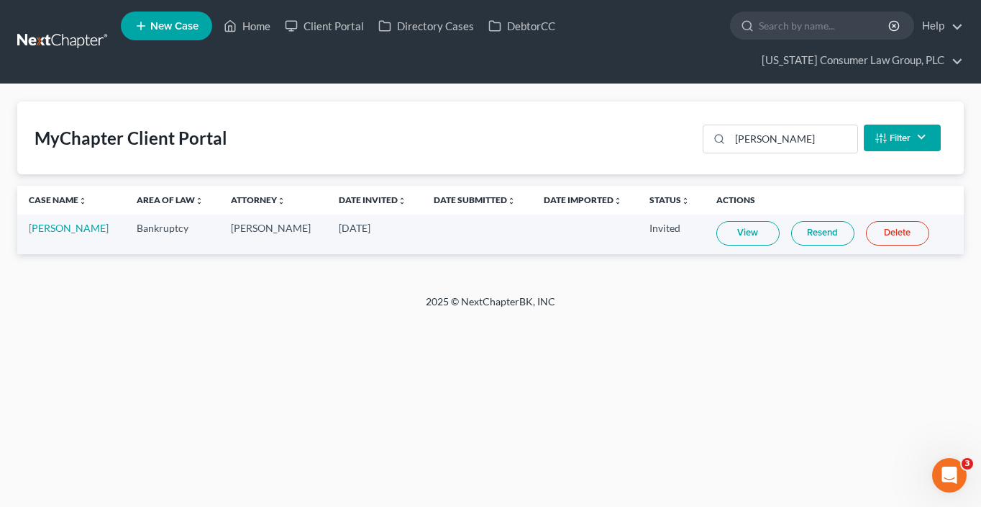
click at [803, 240] on link "Resend" at bounding box center [822, 233] width 63 height 24
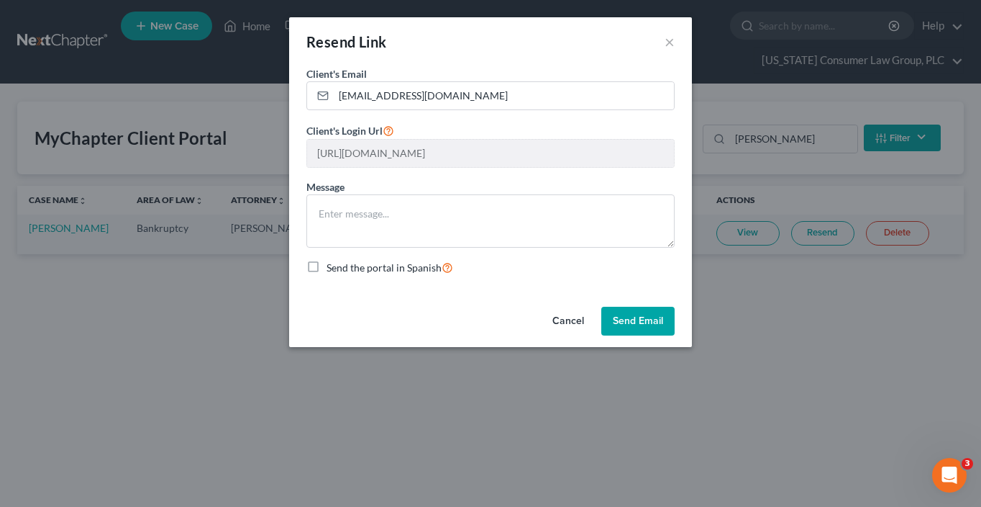
click at [573, 324] on button "Cancel" at bounding box center [568, 321] width 55 height 29
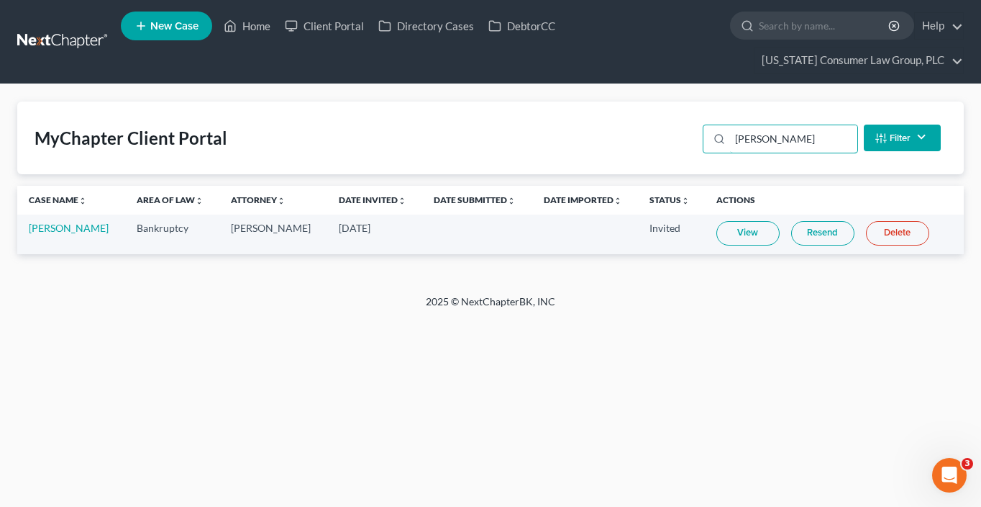
drag, startPoint x: 781, startPoint y: 142, endPoint x: 701, endPoint y: 108, distance: 87.7
click at [701, 108] on div "MyChapter Client Portal salter Filter Status Filter... Invited In Progress Read…" at bounding box center [490, 137] width 947 height 73
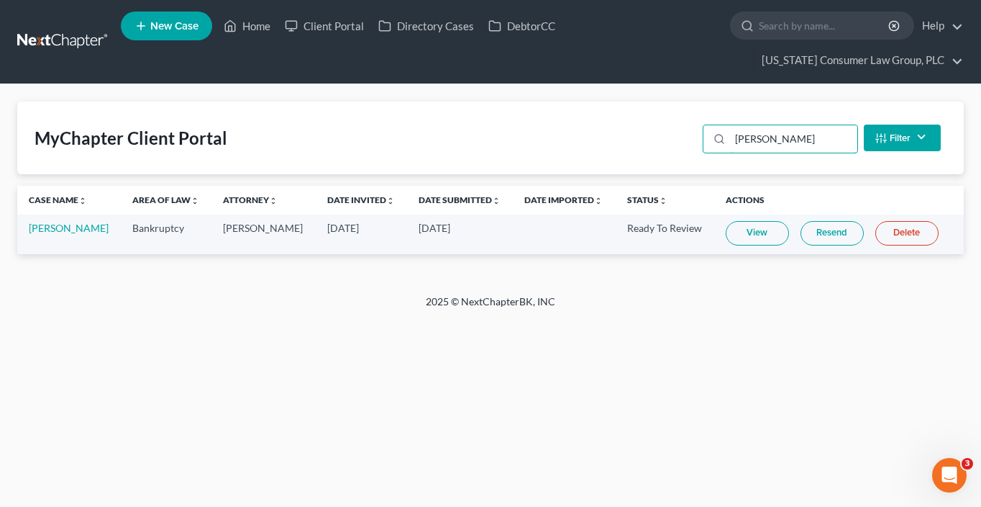
type input "mata"
click at [766, 242] on link "View" at bounding box center [757, 233] width 63 height 24
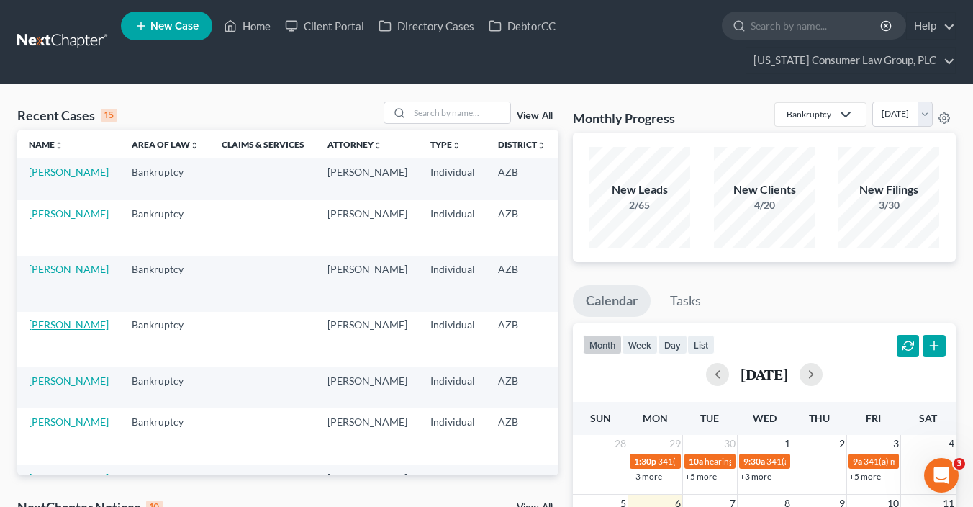
click at [60, 325] on link "[PERSON_NAME]" at bounding box center [69, 324] width 80 height 12
select select "1"
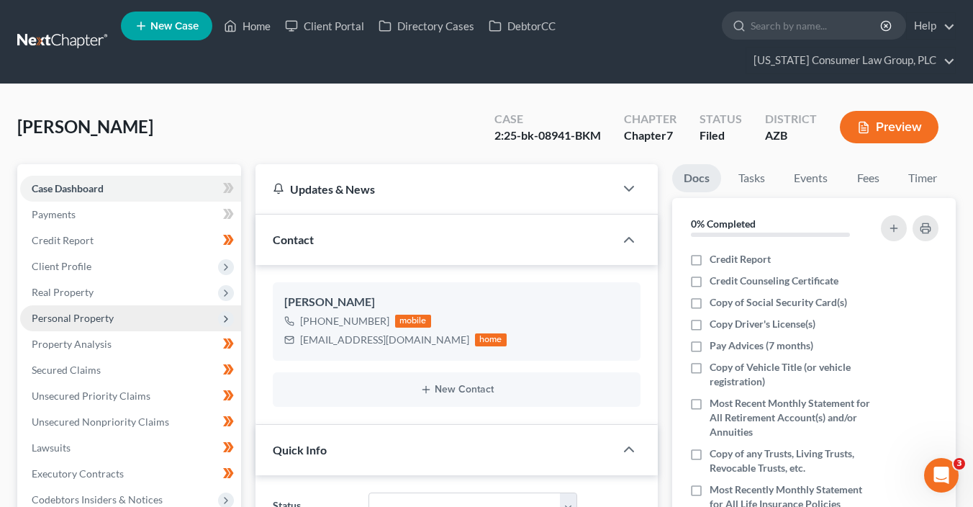
click at [130, 318] on span "Personal Property" at bounding box center [130, 318] width 221 height 26
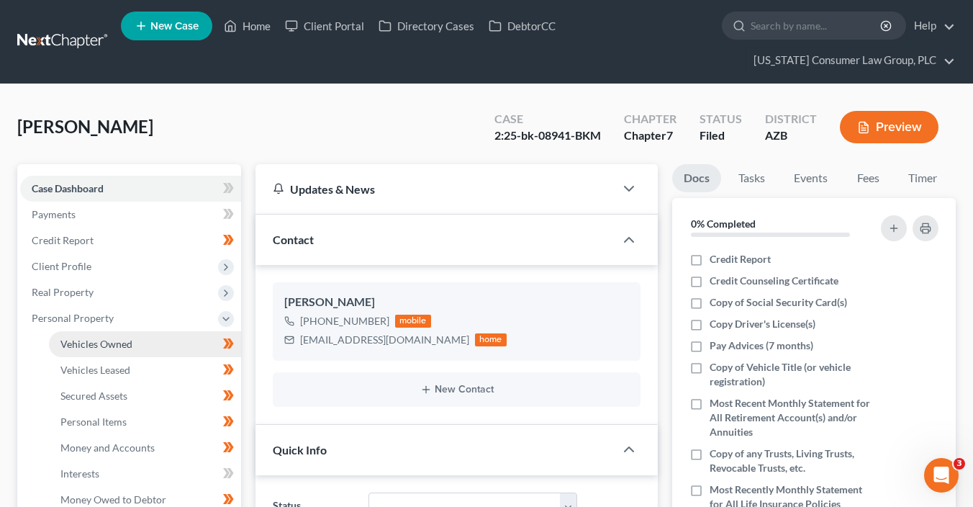
click at [113, 348] on span "Vehicles Owned" at bounding box center [96, 343] width 72 height 12
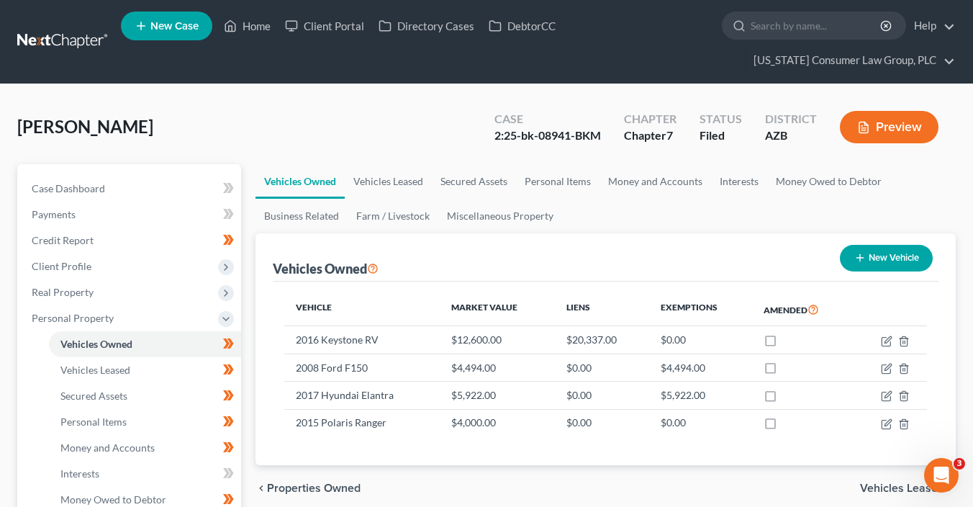
click at [866, 264] on button "New Vehicle" at bounding box center [886, 258] width 93 height 27
select select "0"
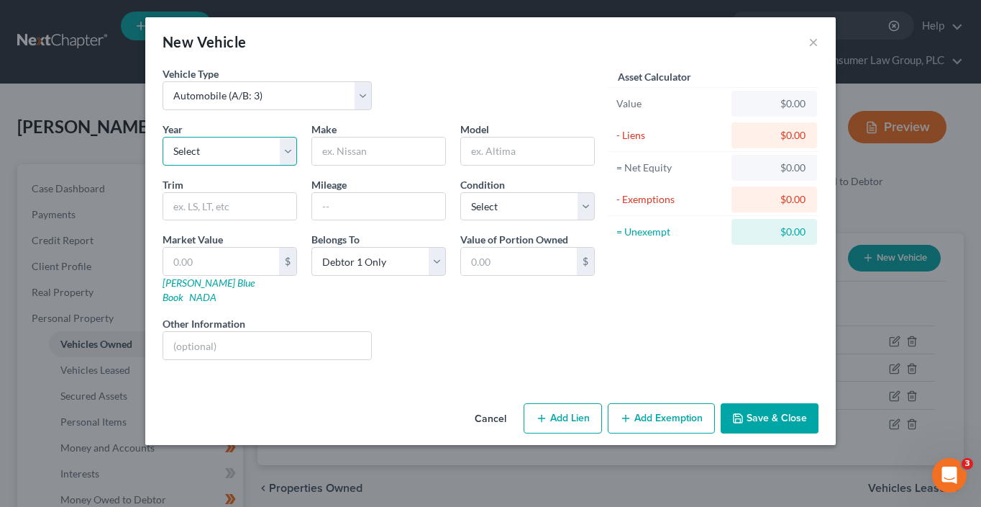
click at [245, 152] on select "Select 2026 2025 2024 2023 2022 2021 2020 2019 2018 2017 2016 2015 2014 2013 20…" at bounding box center [230, 151] width 135 height 29
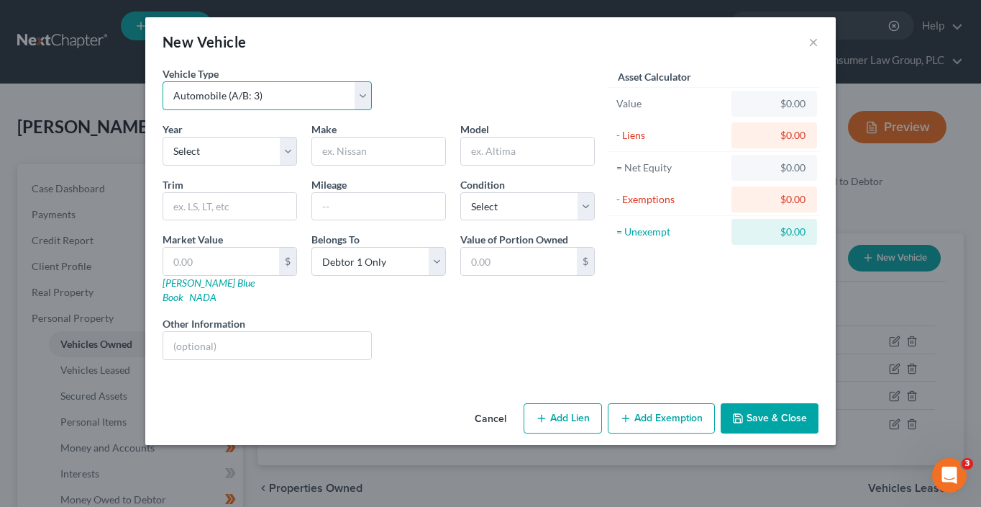
click at [247, 95] on select "Select Automobile (A/B: 3) Truck (A/B: 3) Trailer (A/B: 4) Watercraft (A/B: 4) …" at bounding box center [267, 95] width 209 height 29
select select "2"
click at [163, 81] on select "Select Automobile (A/B: 3) Truck (A/B: 3) Trailer (A/B: 4) Watercraft (A/B: 4) …" at bounding box center [267, 95] width 209 height 29
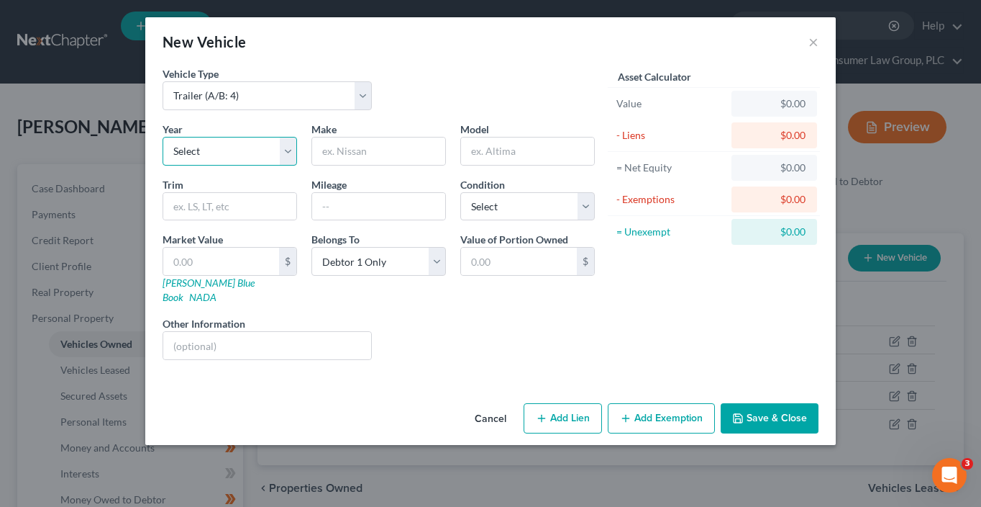
click at [209, 159] on select "Select 2026 2025 2024 2023 2022 2021 2020 2019 2018 2017 2016 2015 2014 2013 20…" at bounding box center [230, 151] width 135 height 29
select select "21"
click at [163, 137] on select "Select 2026 2025 2024 2023 2022 2021 2020 2019 2018 2017 2016 2015 2014 2013 20…" at bounding box center [230, 151] width 135 height 29
click at [324, 153] on input "text" at bounding box center [378, 150] width 133 height 27
type input "RVIS"
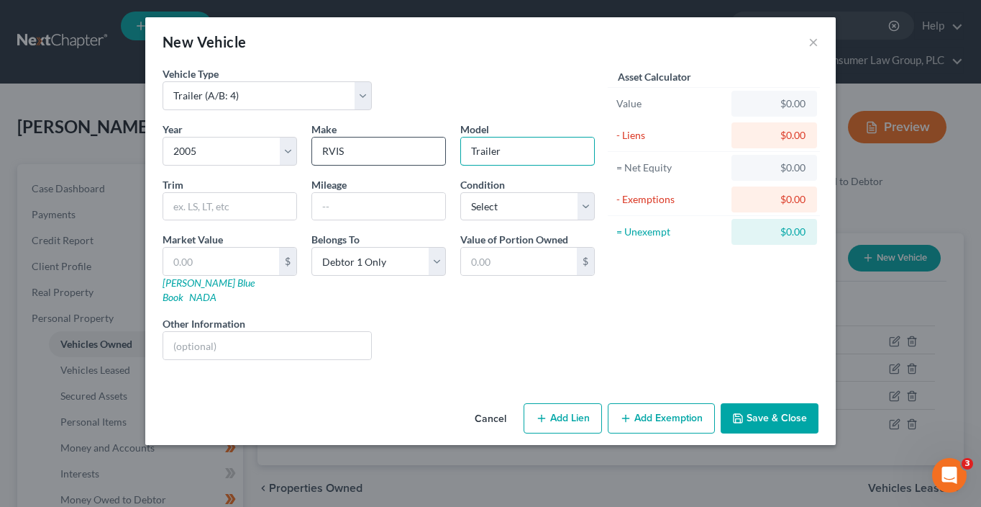
type input "Trailer"
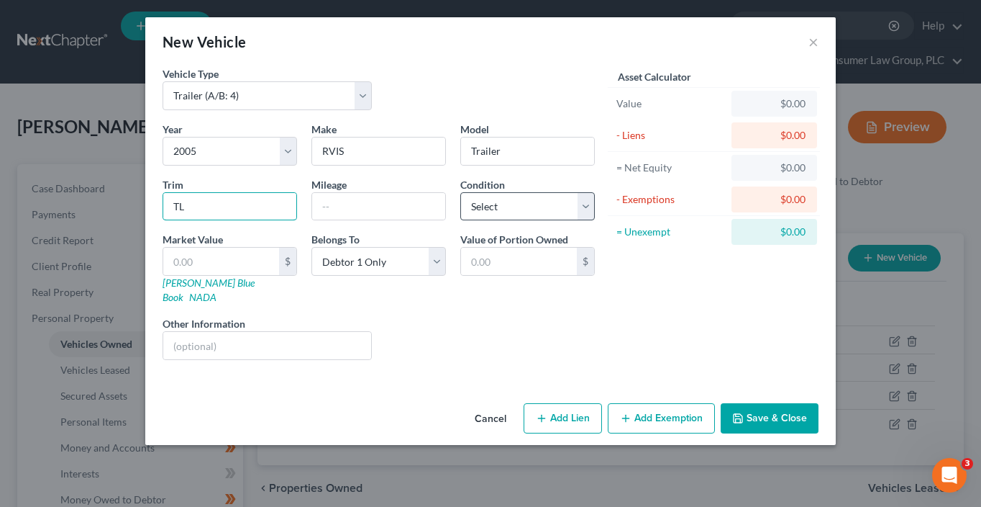
type input "TL"
click at [534, 200] on select "Select Excellent Very Good Good Fair Poor" at bounding box center [527, 206] width 135 height 29
select select "3"
click at [460, 192] on select "Select Excellent Very Good Good Fair Poor" at bounding box center [527, 206] width 135 height 29
click at [232, 209] on input "TL" at bounding box center [229, 206] width 133 height 27
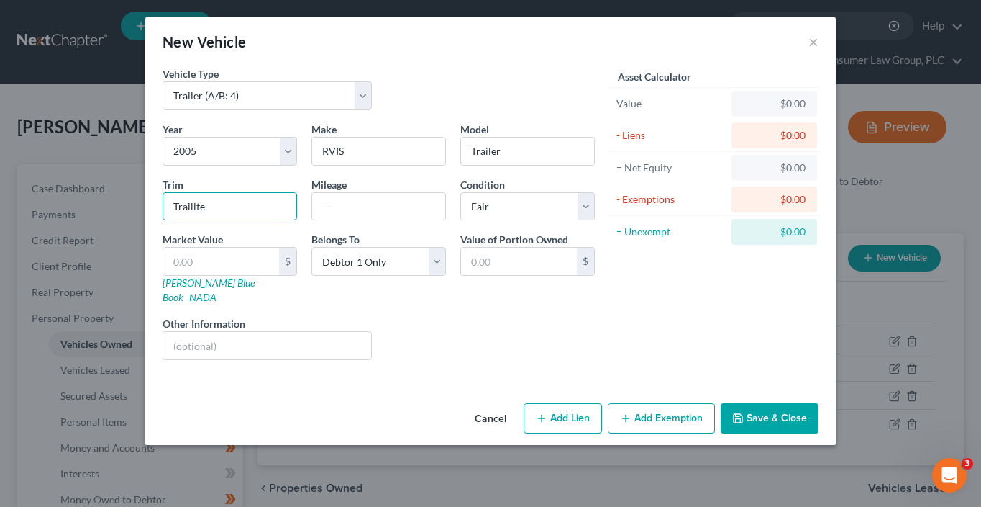
type input "Trailite"
click at [199, 332] on input "text" at bounding box center [267, 345] width 208 height 27
click at [202, 332] on input "text" at bounding box center [267, 345] width 208 height 27
click at [293, 332] on input "text" at bounding box center [267, 345] width 208 height 27
click at [233, 263] on input "text" at bounding box center [221, 261] width 116 height 27
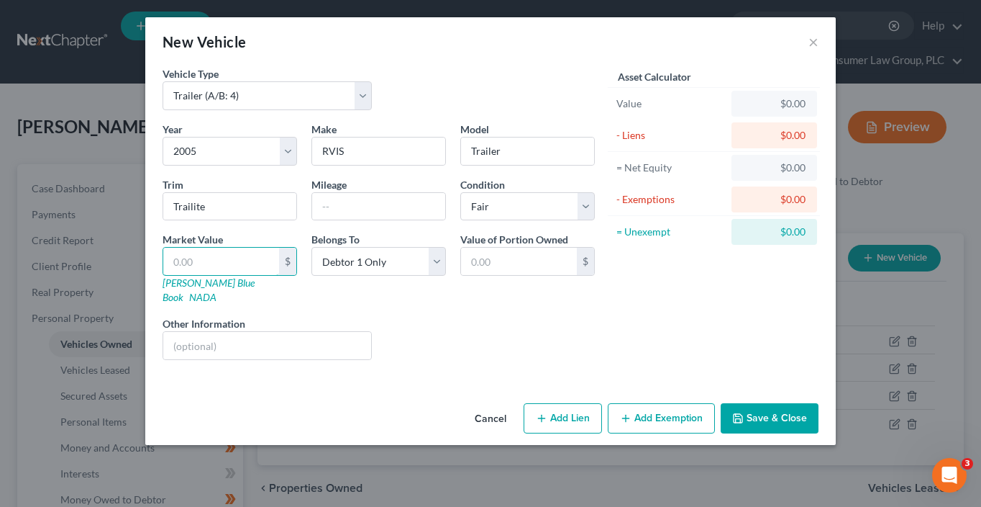
type input "1"
type input "1.00"
type input "15"
type input "15.00"
type input "150"
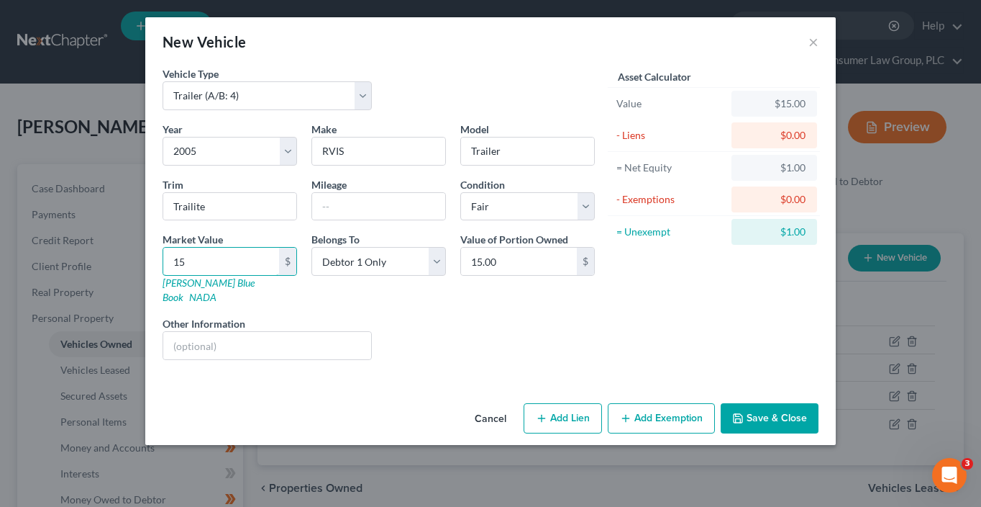
type input "150.00"
type input "1500"
type input "1,500.00"
type input "1,500"
click at [540, 317] on div "Liens Select" at bounding box center [491, 338] width 224 height 44
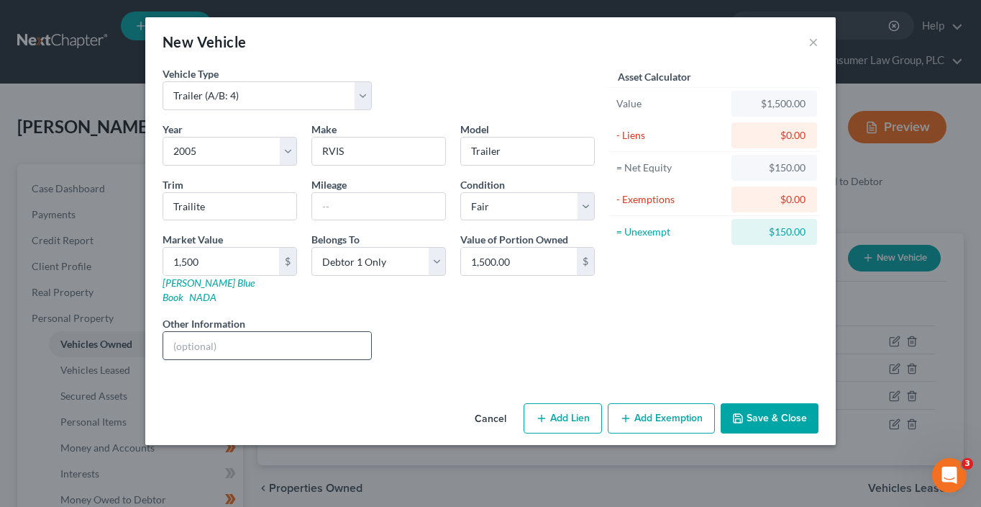
click at [298, 332] on input "text" at bounding box center [267, 345] width 208 height 27
paste input "possession of it since [DATE]-[DATE]"
type input "Vehicle is no longer in possession since [DATE]-[DATE]"
click at [739, 410] on button "Save & Close" at bounding box center [770, 418] width 98 height 30
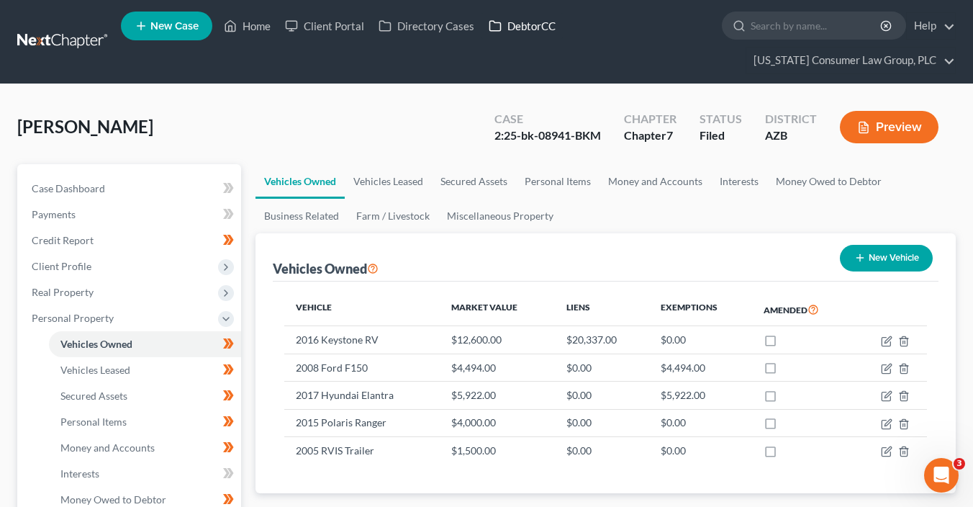
click at [527, 27] on link "DebtorCC" at bounding box center [521, 26] width 81 height 26
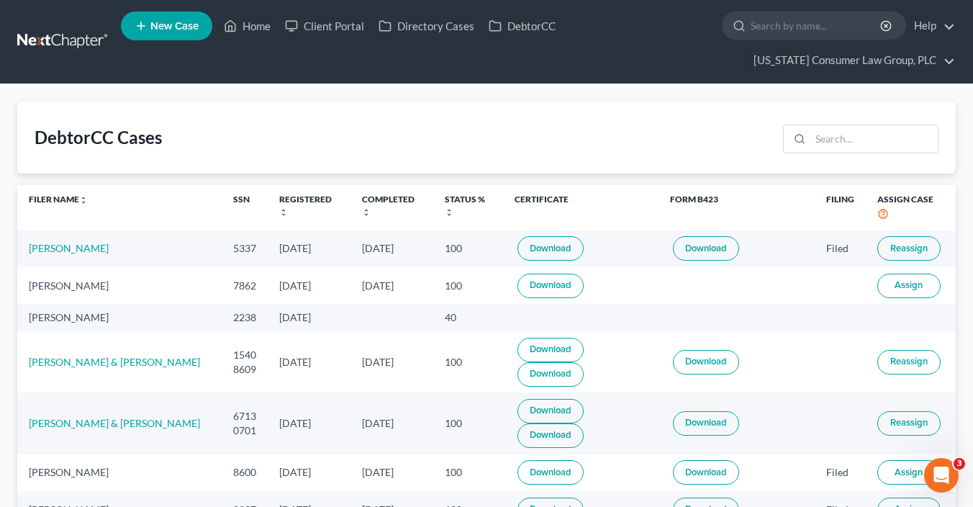
click at [889, 282] on button "Assign" at bounding box center [908, 285] width 63 height 24
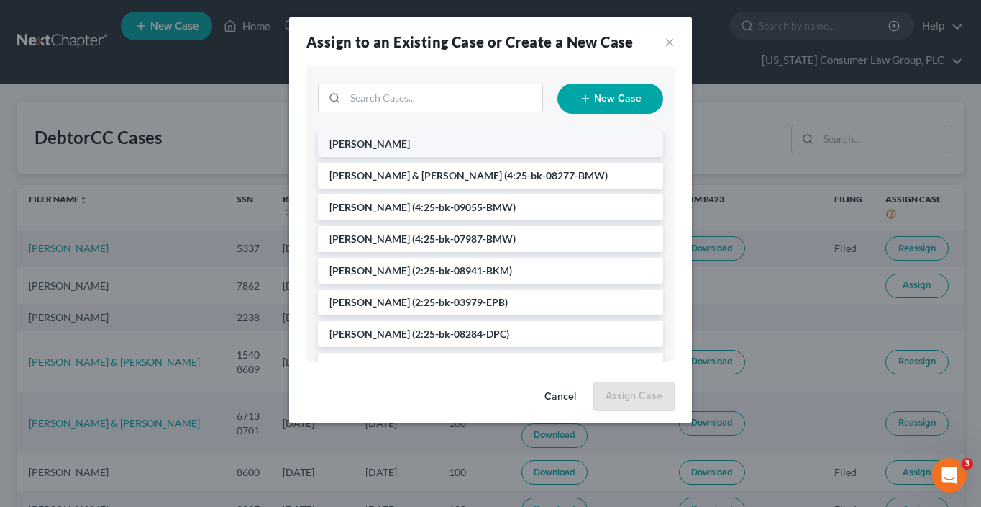
click at [406, 142] on span "[PERSON_NAME]" at bounding box center [370, 143] width 81 height 12
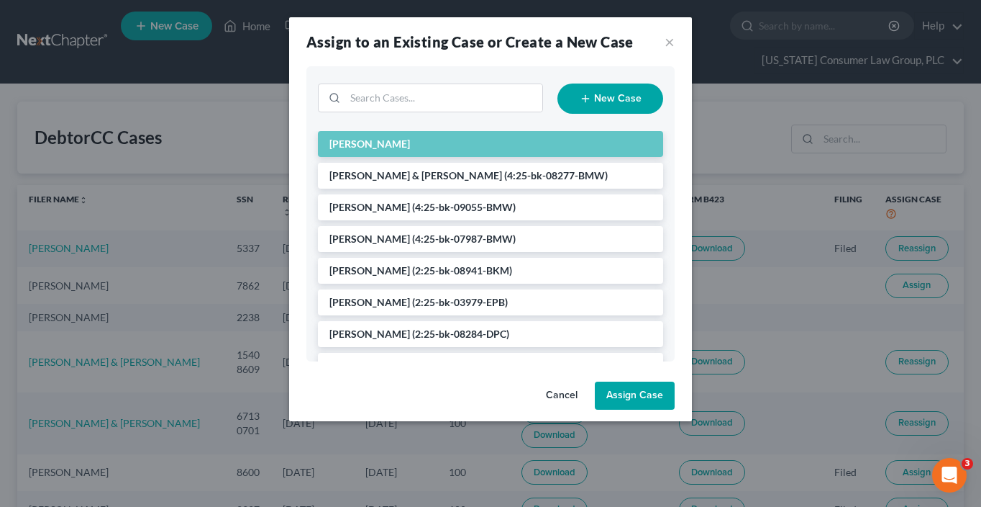
click at [651, 392] on button "Assign Case" at bounding box center [635, 395] width 80 height 29
